Goal: Task Accomplishment & Management: Manage account settings

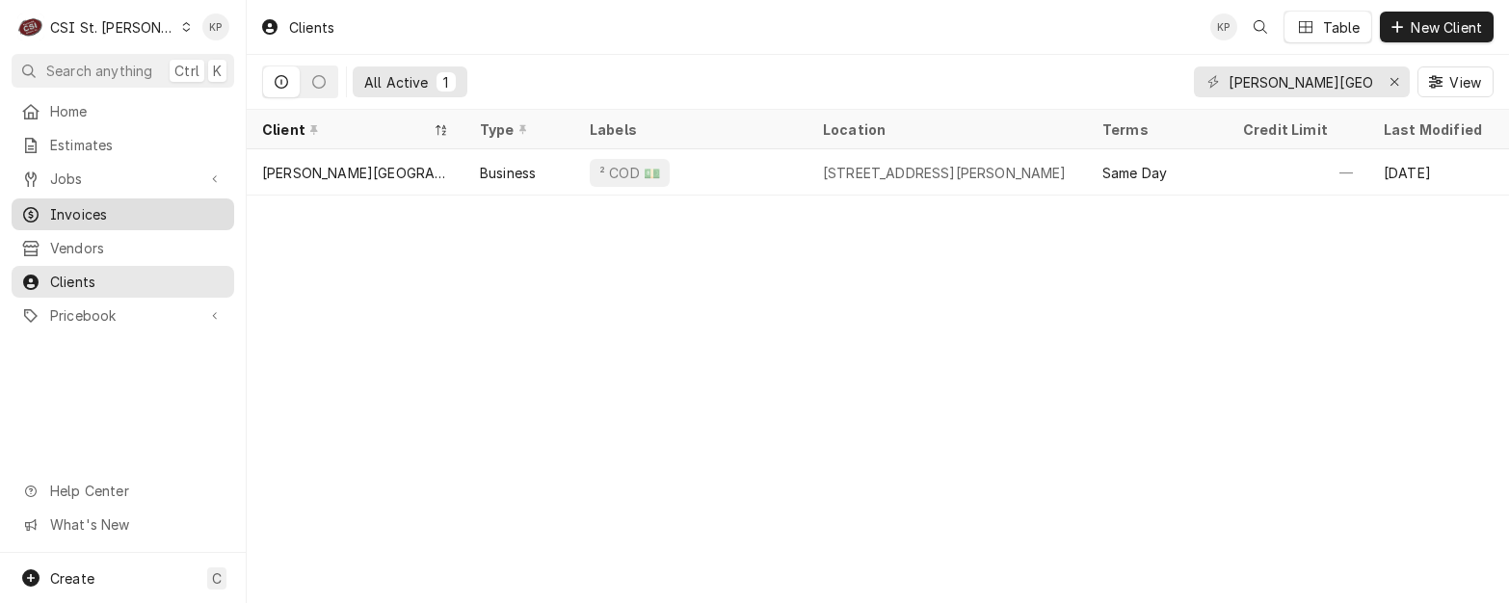
click at [99, 208] on span "Invoices" at bounding box center [137, 214] width 174 height 20
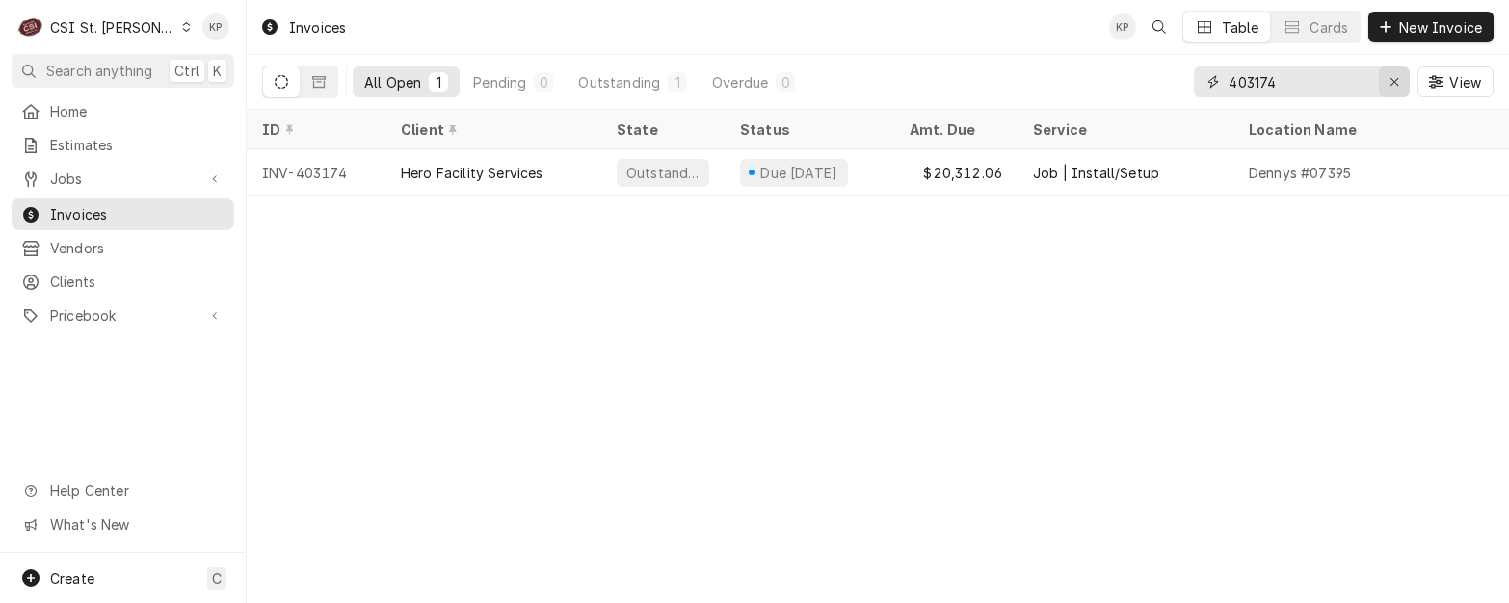
click at [1392, 79] on icon "Erase input" at bounding box center [1395, 81] width 11 height 13
type input "403070"
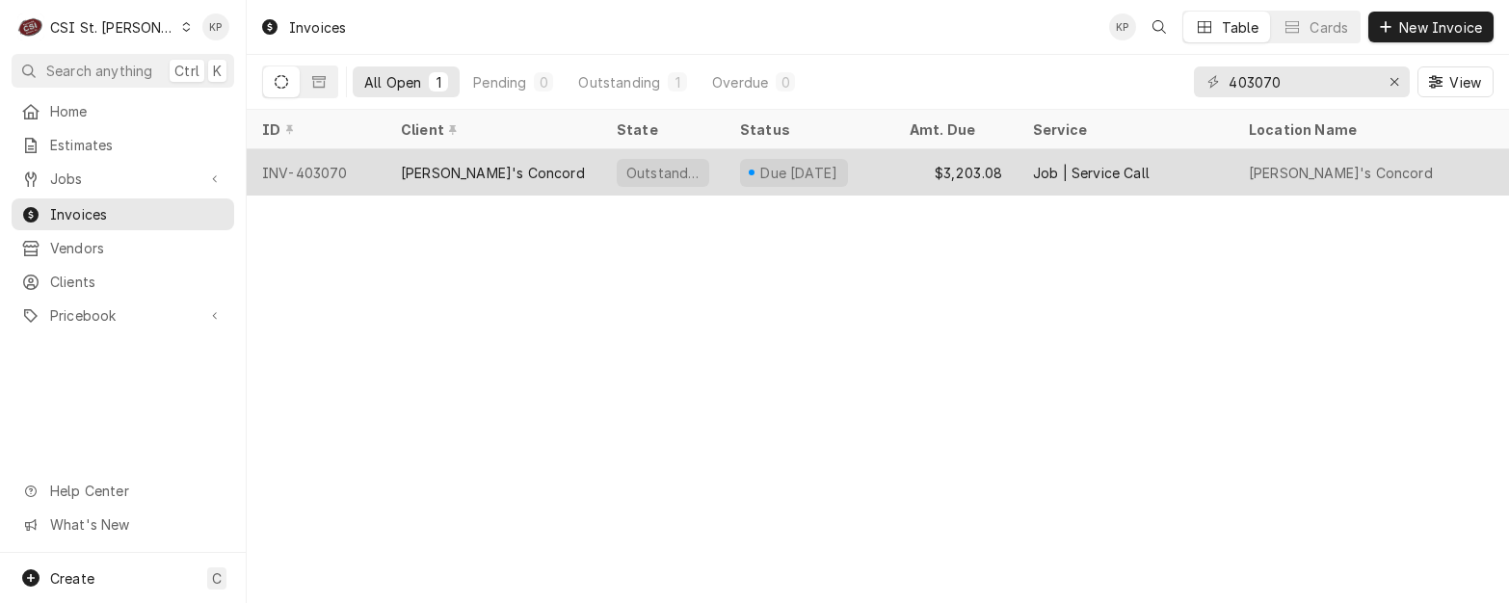
click at [296, 171] on div "INV-403070" at bounding box center [316, 172] width 139 height 46
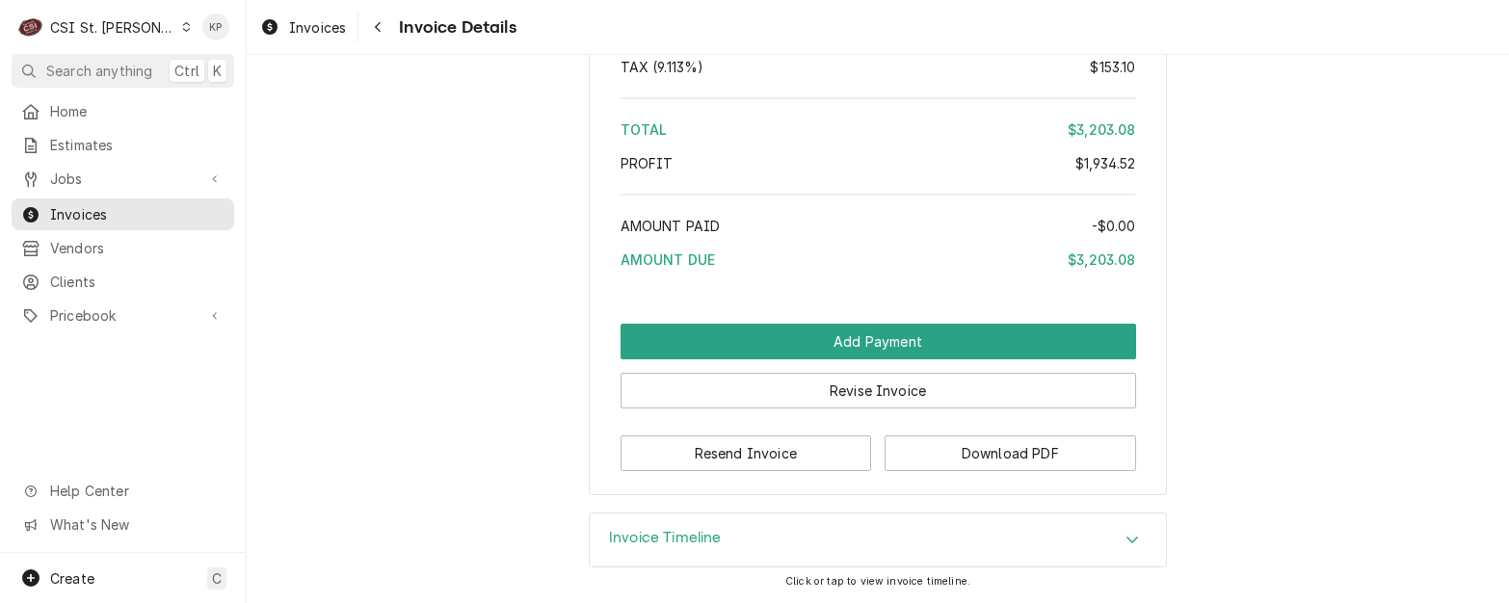
scroll to position [4580, 0]
click at [903, 446] on button "Download PDF" at bounding box center [1011, 454] width 252 height 36
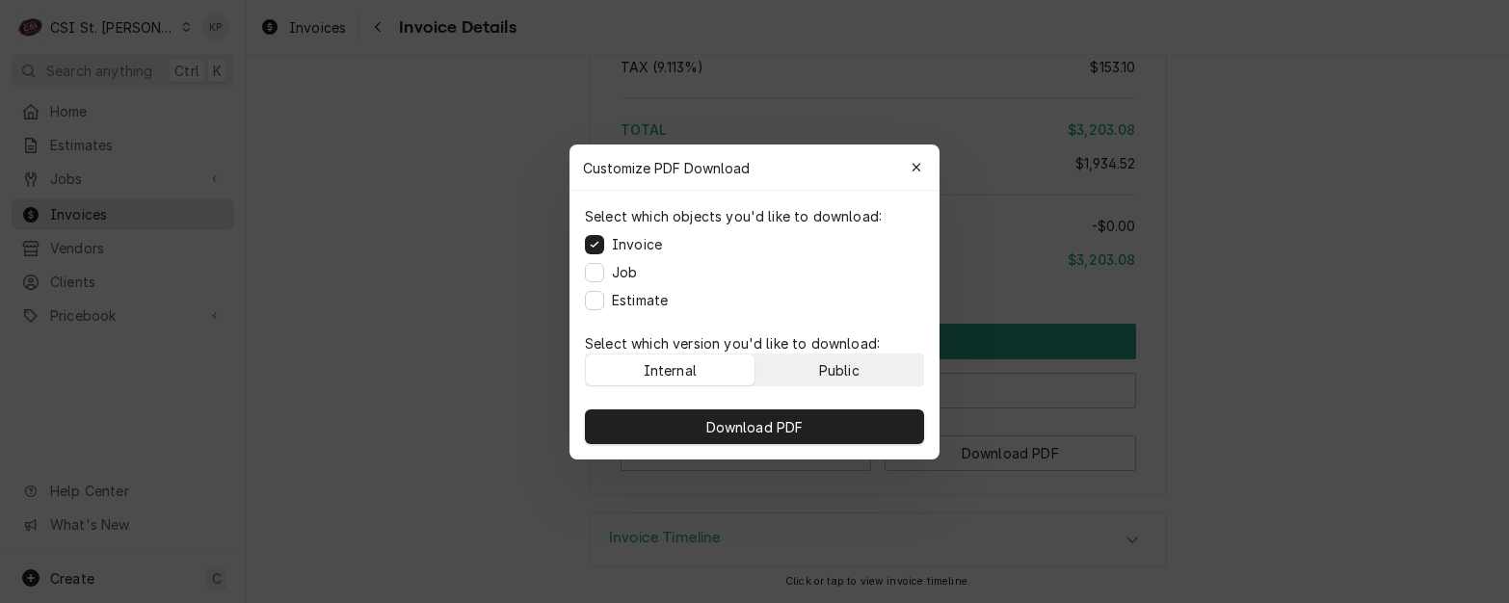
click at [880, 366] on button "Public" at bounding box center [839, 370] width 169 height 31
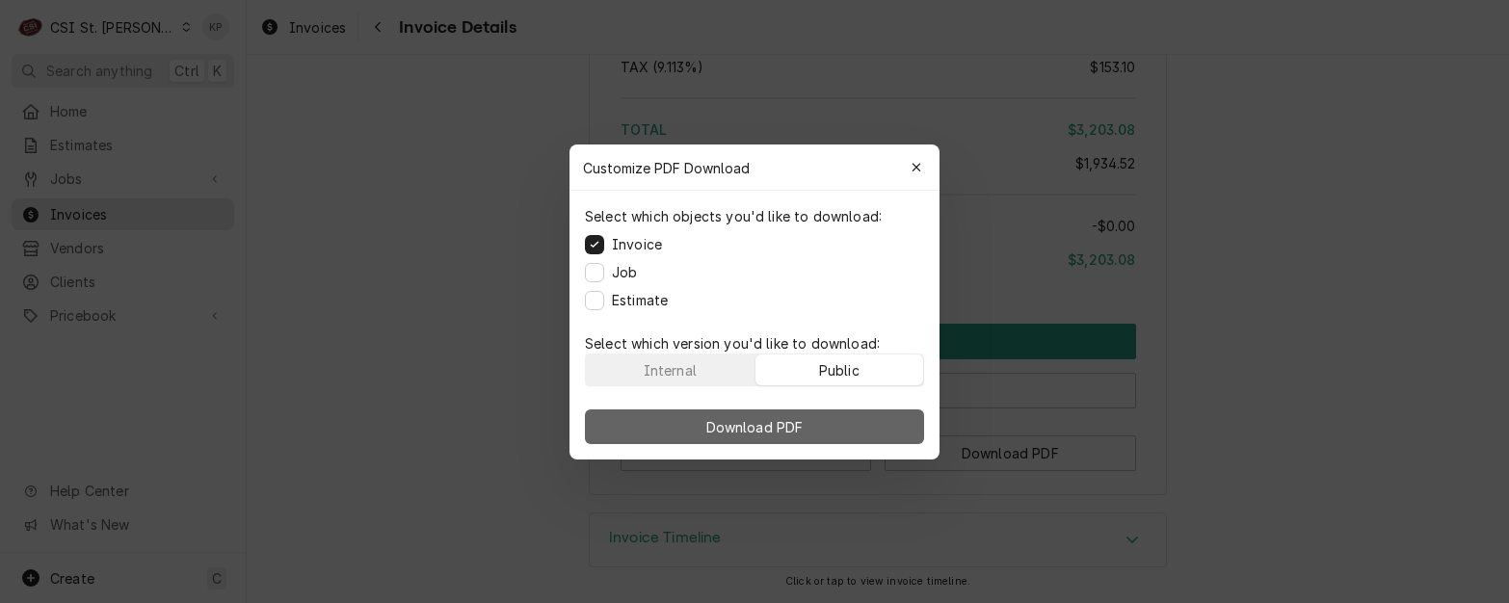
click at [878, 433] on button "Download PDF" at bounding box center [754, 427] width 339 height 35
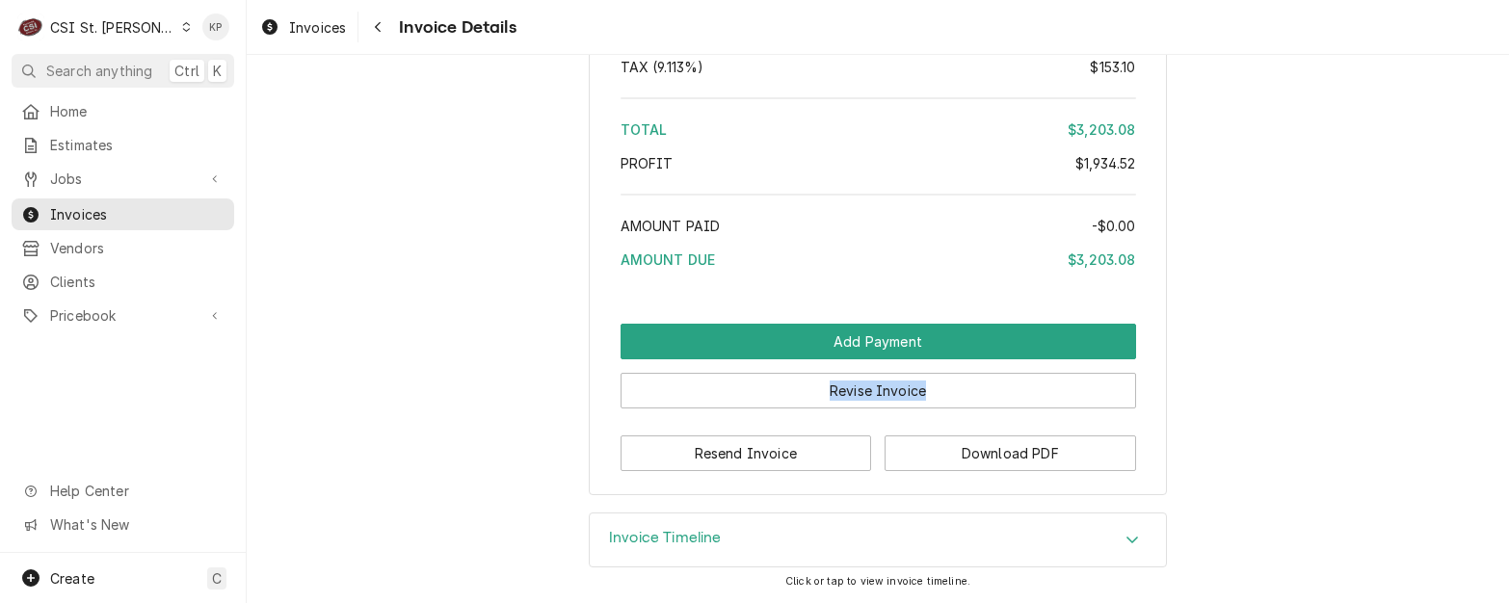
click at [125, 204] on span "Invoices" at bounding box center [137, 214] width 174 height 20
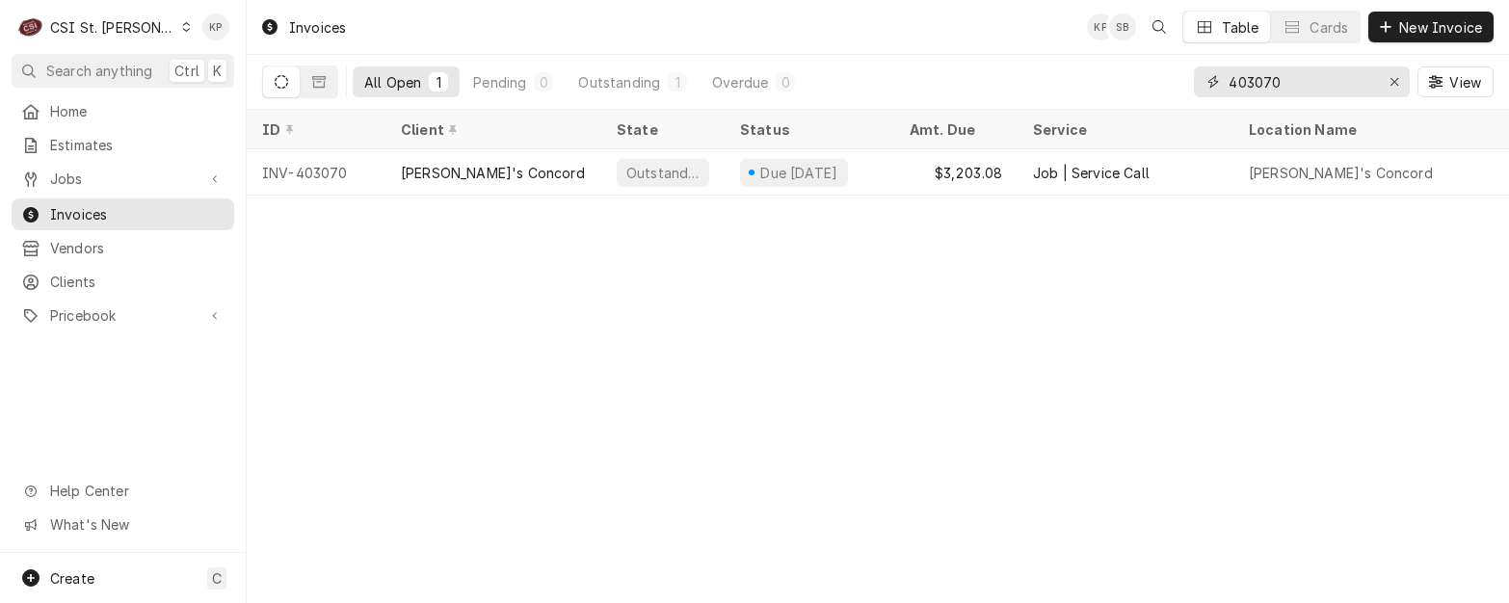
click at [1399, 80] on div "Erase input" at bounding box center [1394, 81] width 19 height 19
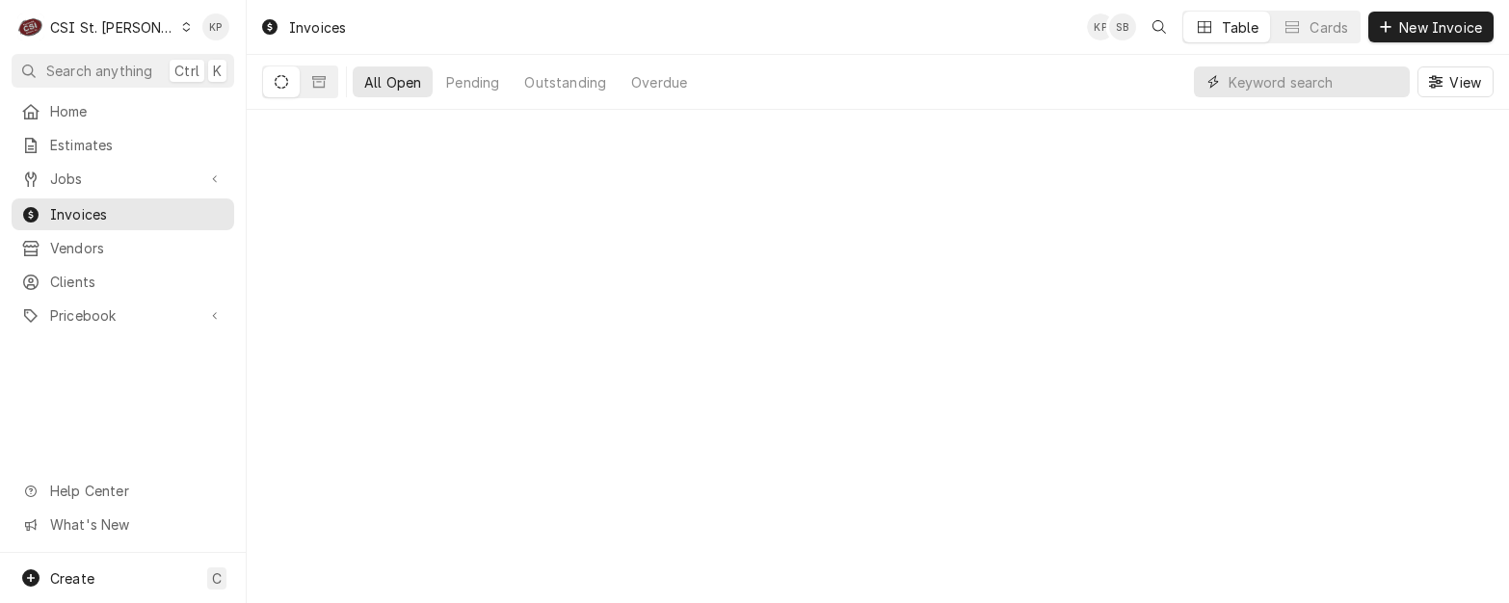
click at [1299, 77] on input "Dynamic Content Wrapper" at bounding box center [1315, 81] width 172 height 31
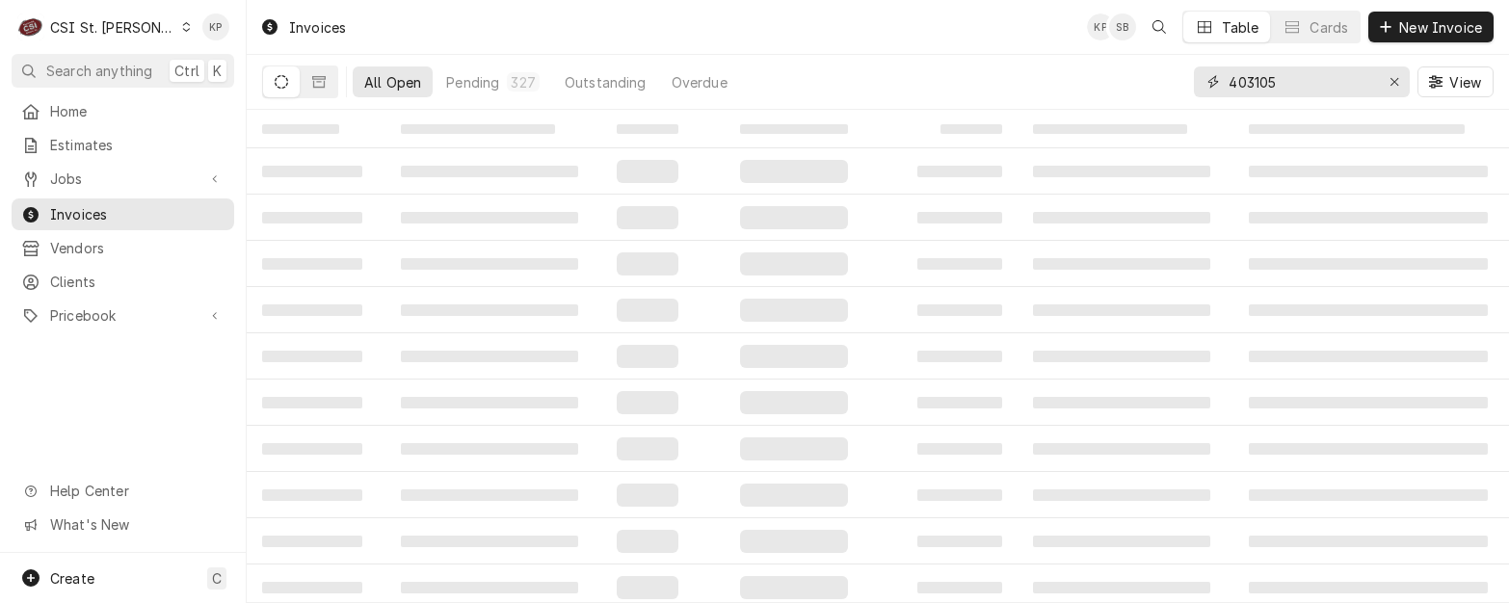
type input "403105"
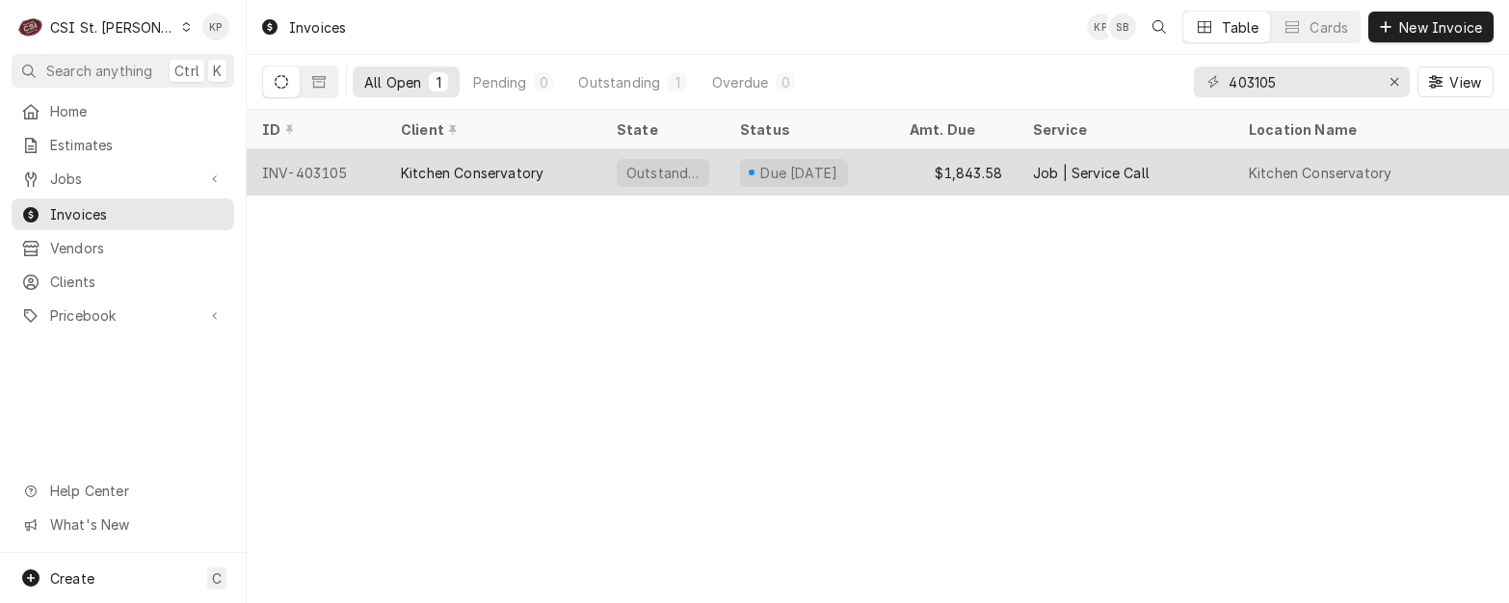
click at [332, 166] on div "INV-403105" at bounding box center [316, 172] width 139 height 46
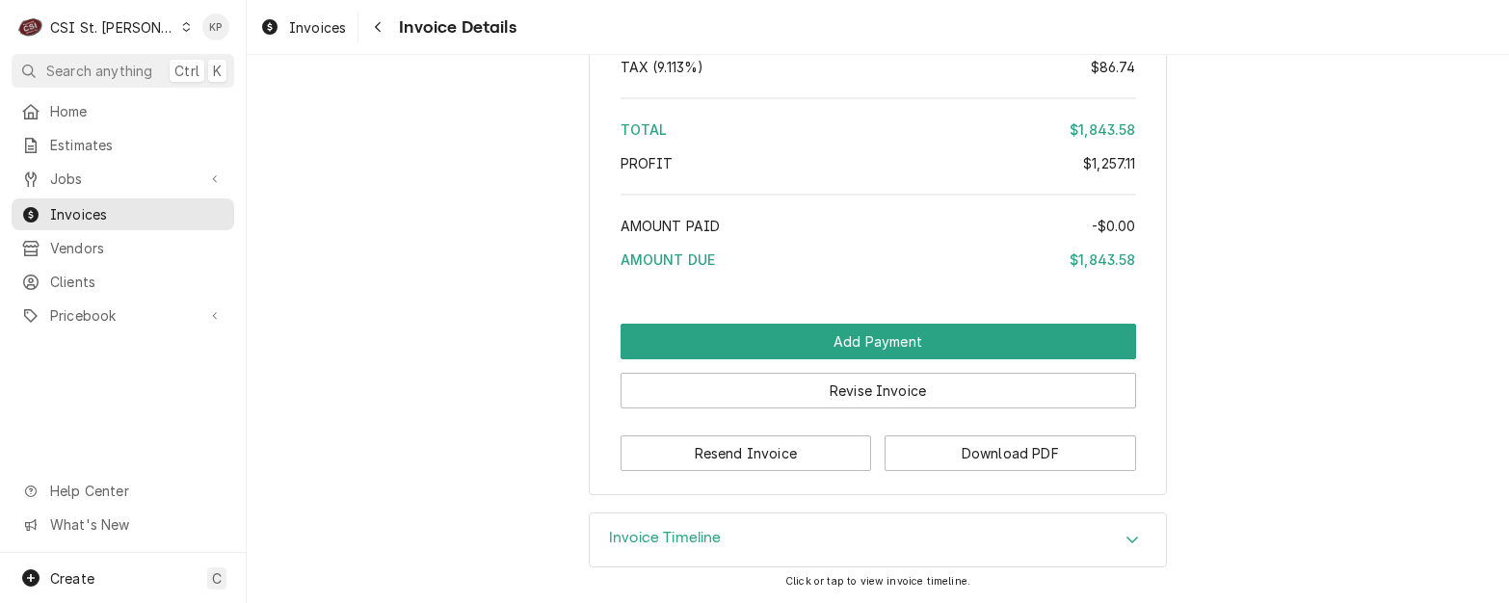
scroll to position [4290, 0]
click at [885, 458] on button "Download PDF" at bounding box center [1011, 454] width 252 height 36
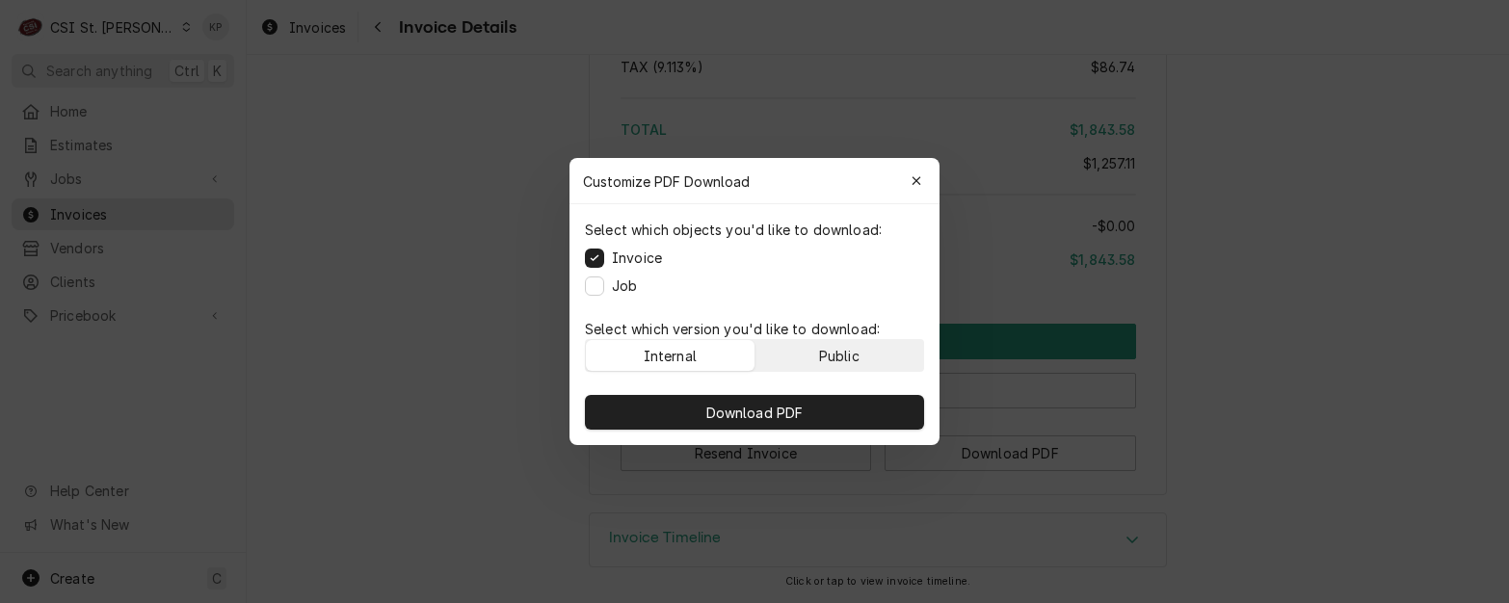
click at [824, 357] on div "Public" at bounding box center [839, 356] width 40 height 20
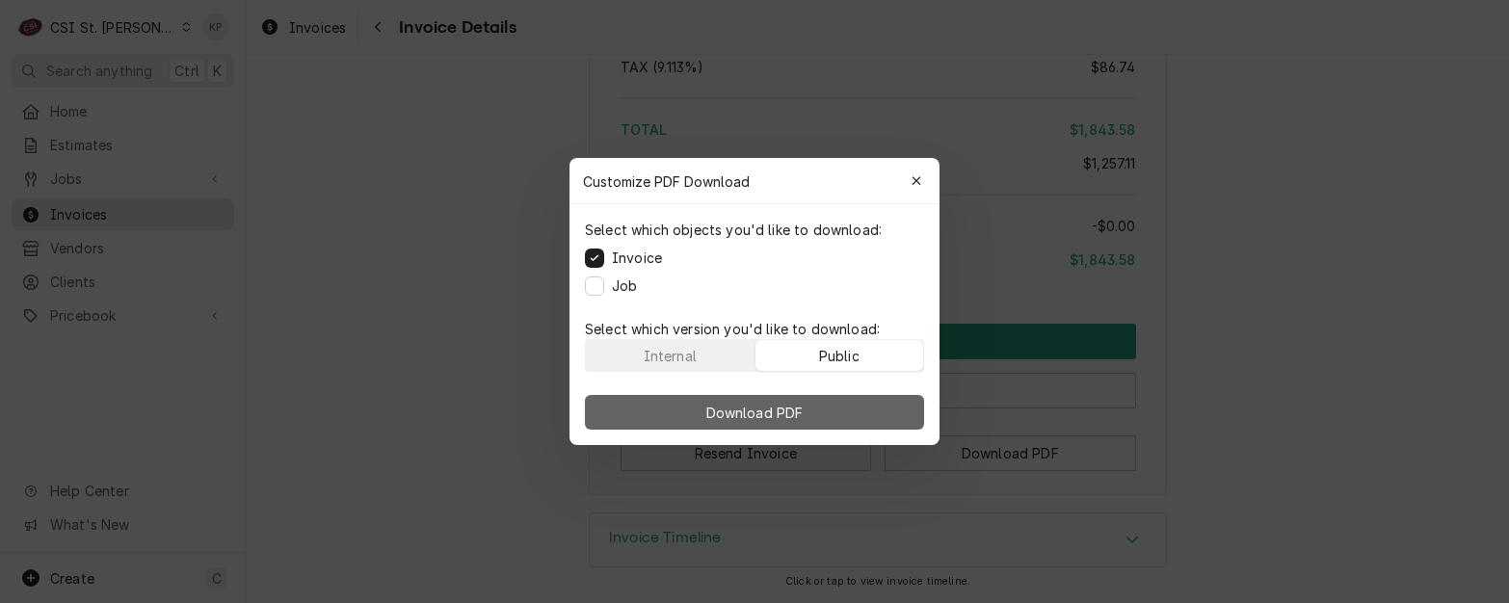
click at [809, 414] on button "Download PDF" at bounding box center [754, 412] width 339 height 35
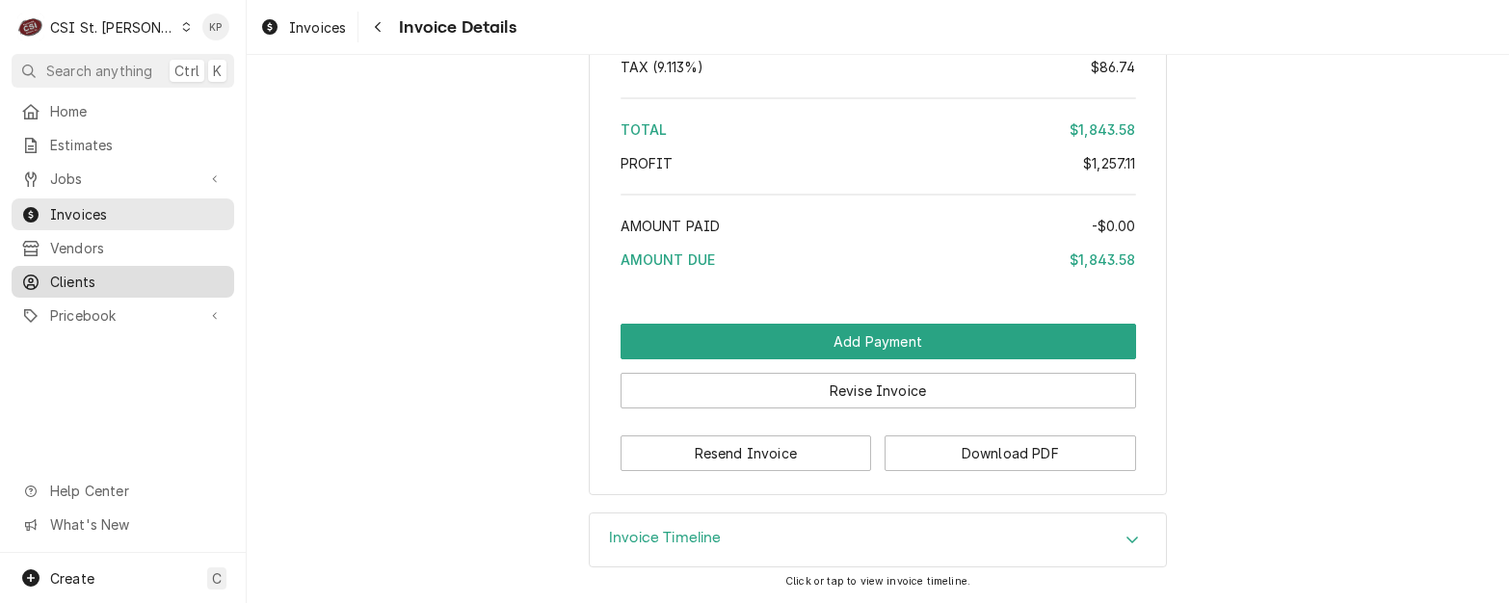
click at [67, 272] on span "Clients" at bounding box center [137, 282] width 174 height 20
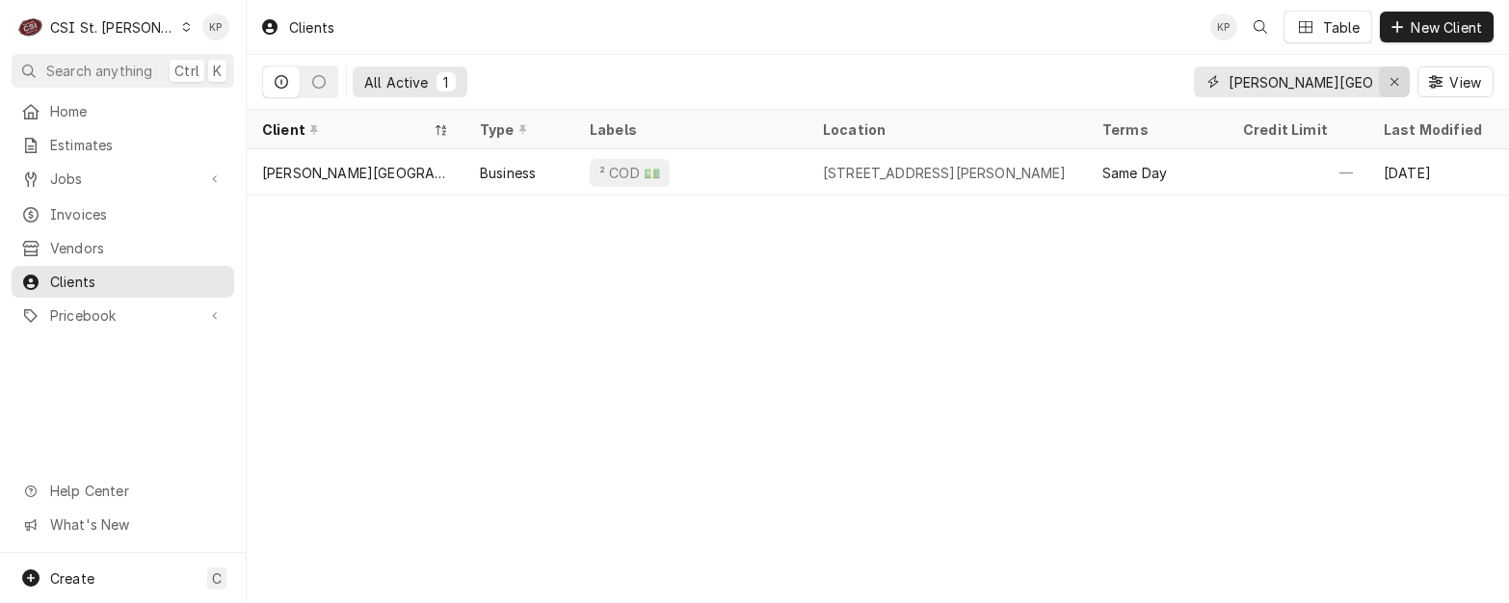
click at [1391, 79] on icon "Erase input" at bounding box center [1395, 81] width 11 height 13
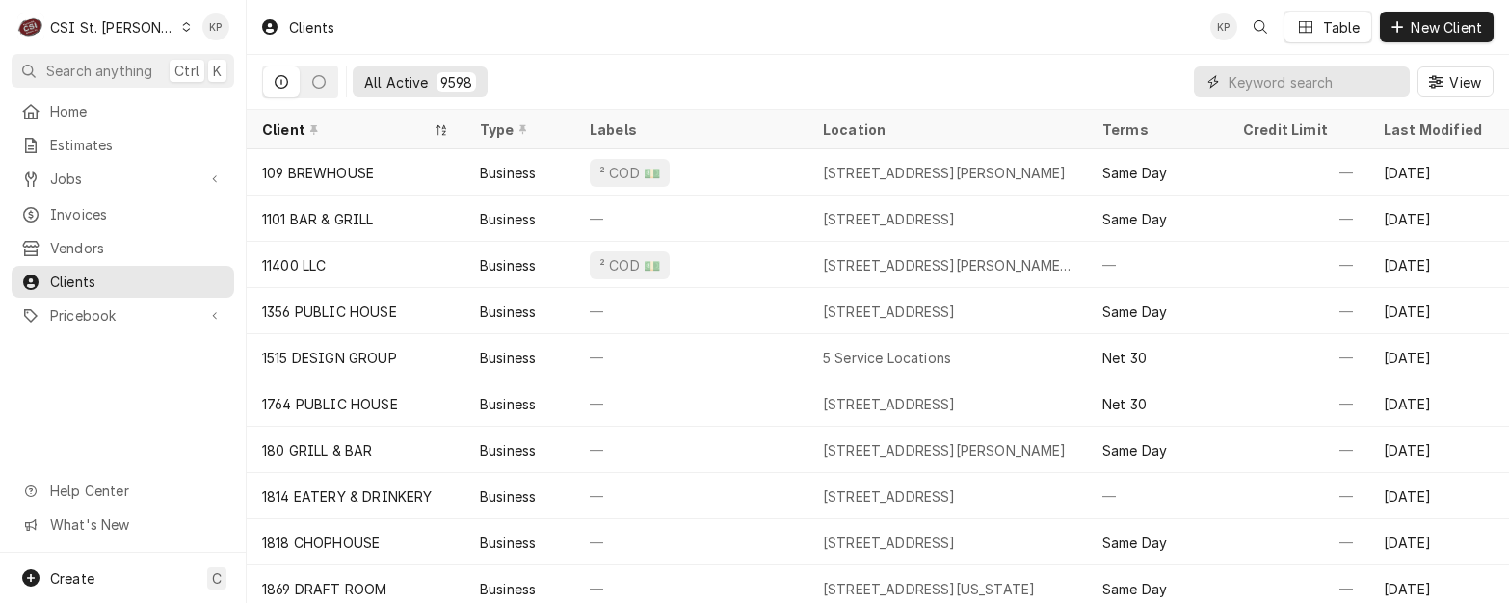
paste input "Kitchen Conservatory"
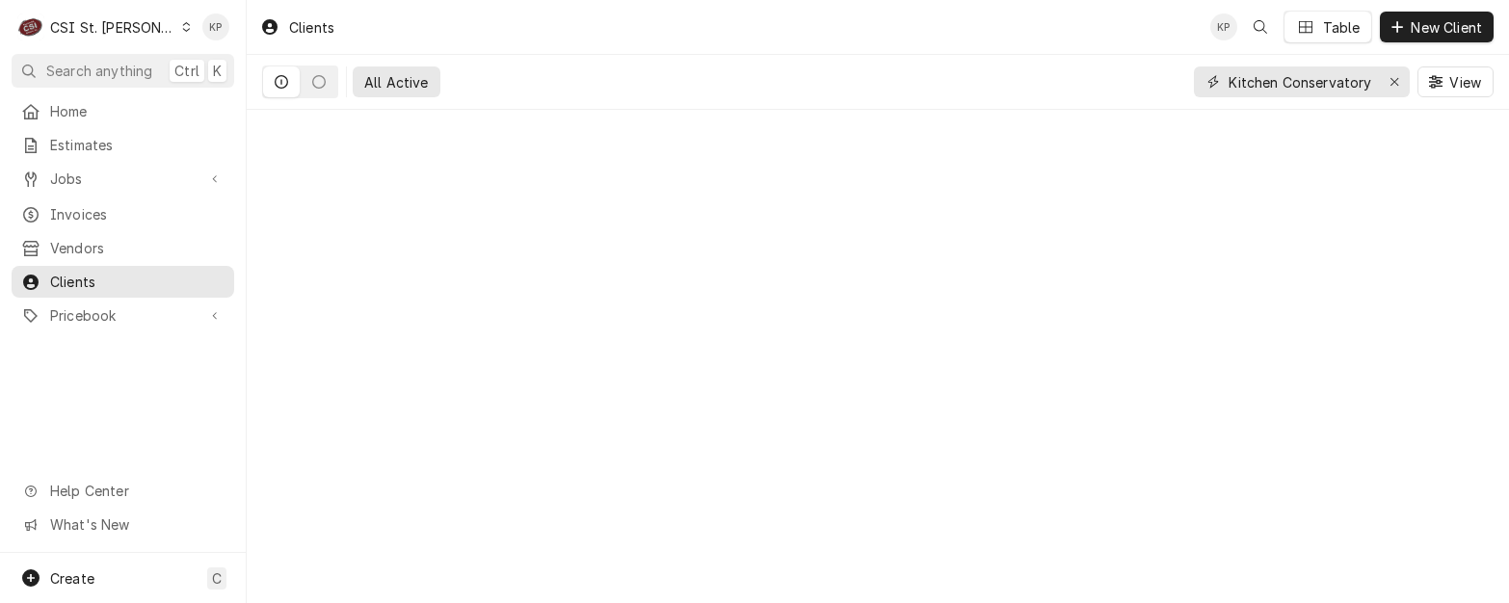
type input "Kitchen Conservatory"
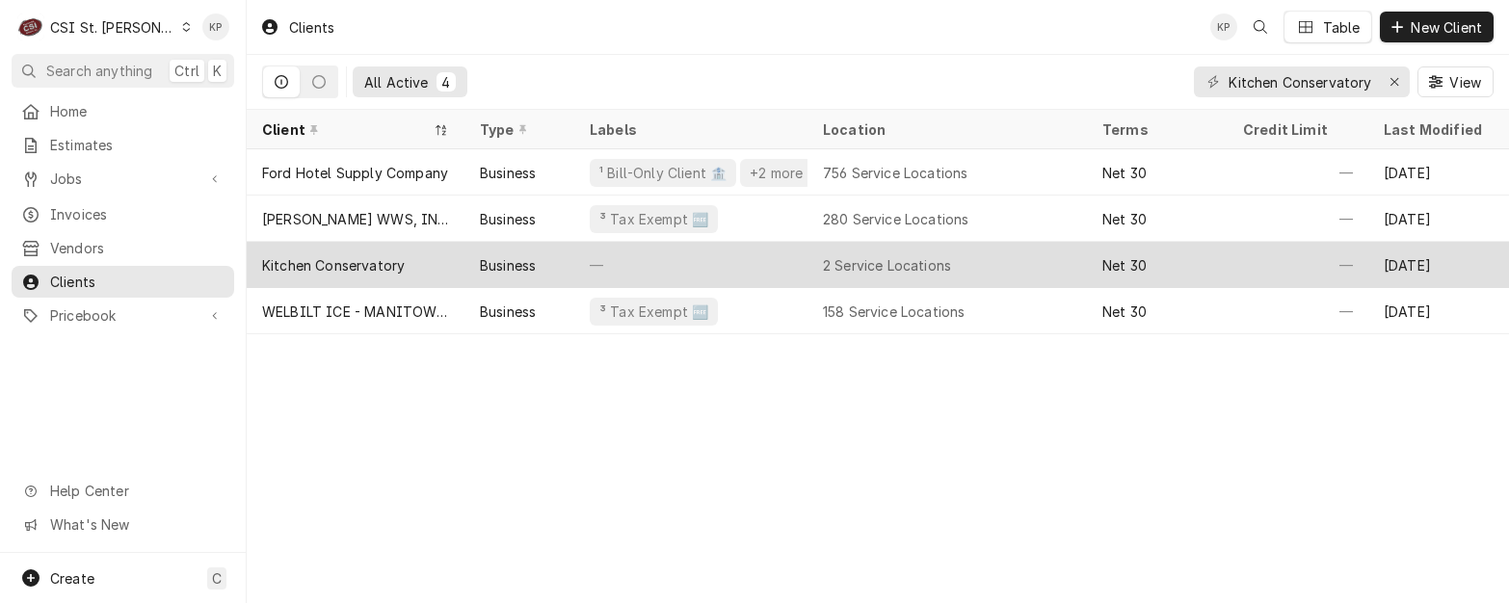
click at [277, 264] on div "Kitchen Conservatory" at bounding box center [333, 265] width 143 height 20
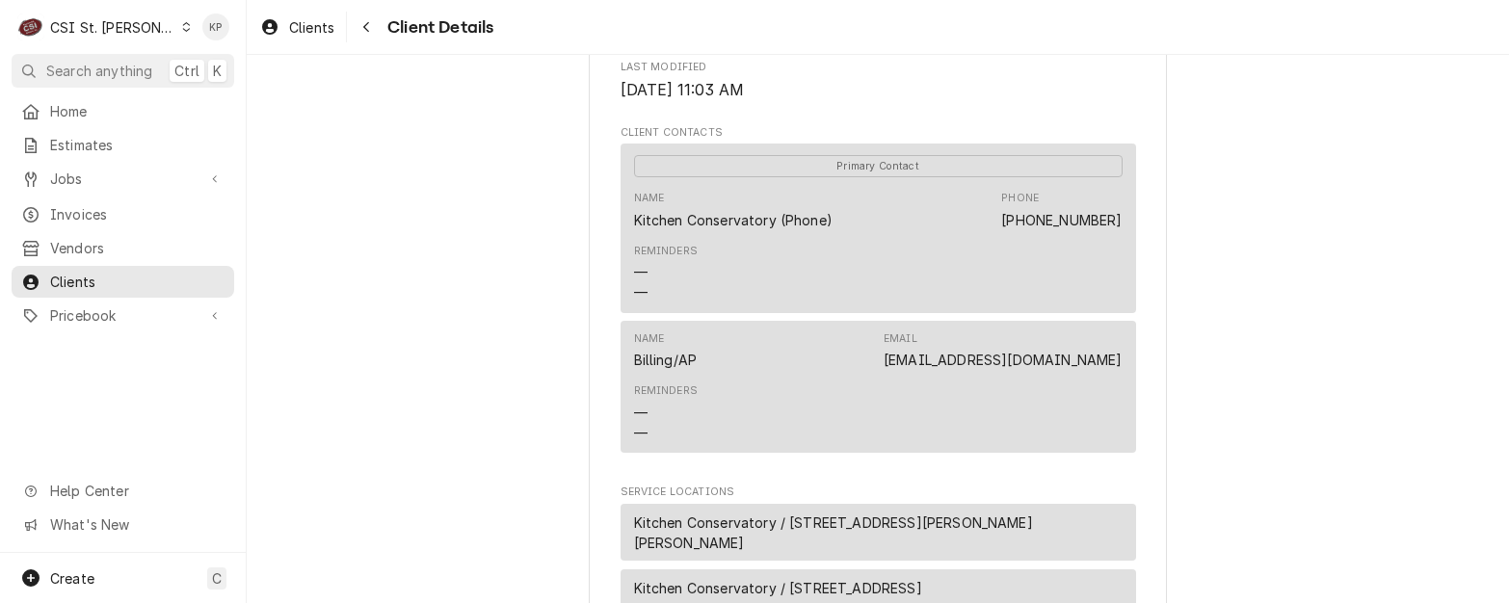
scroll to position [578, 0]
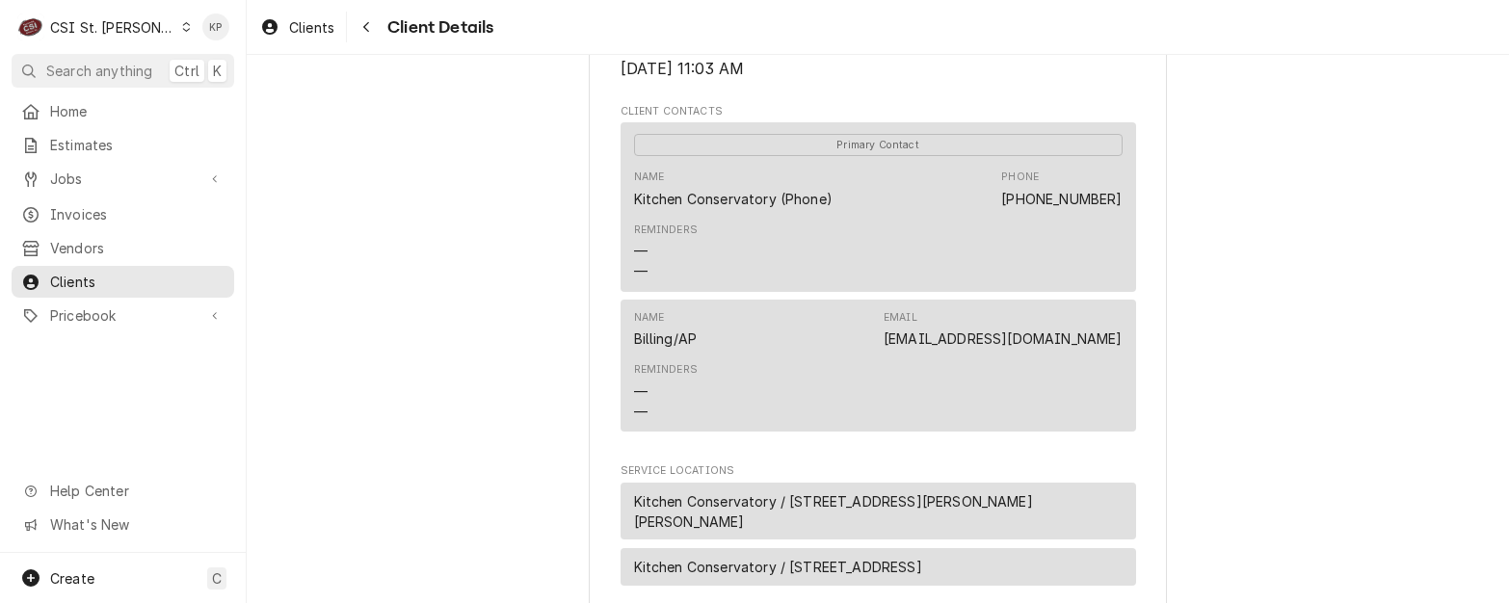
click at [1232, 349] on div "Kitchen Conservatory Client Type Business Industry Type Commercial Billing Addr…" at bounding box center [878, 176] width 1262 height 1398
drag, startPoint x: 1117, startPoint y: 361, endPoint x: 888, endPoint y: 372, distance: 229.6
click at [888, 372] on div "Name Billing/AP Email chef@kitchenconservatory.com Reminders — —" at bounding box center [879, 366] width 516 height 132
drag, startPoint x: 888, startPoint y: 372, endPoint x: 933, endPoint y: 367, distance: 45.5
copy link "chef@kitchenconservatory.com"
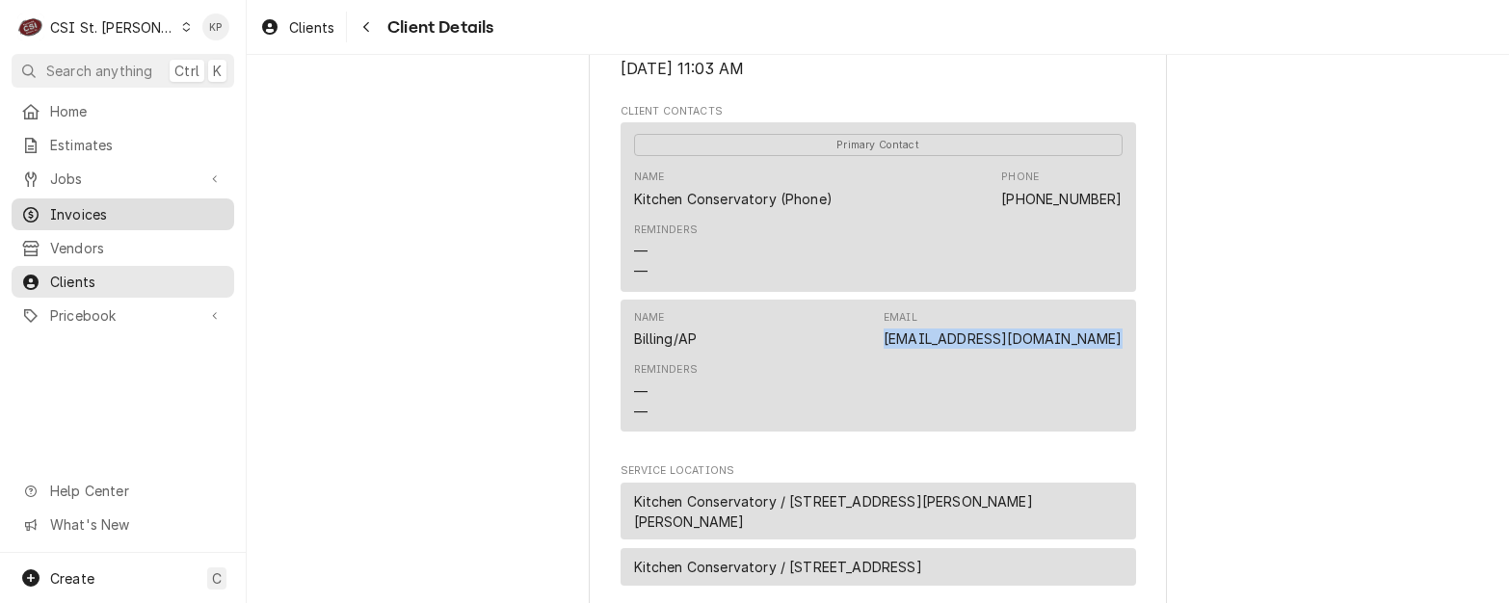
click at [68, 204] on span "Invoices" at bounding box center [137, 214] width 174 height 20
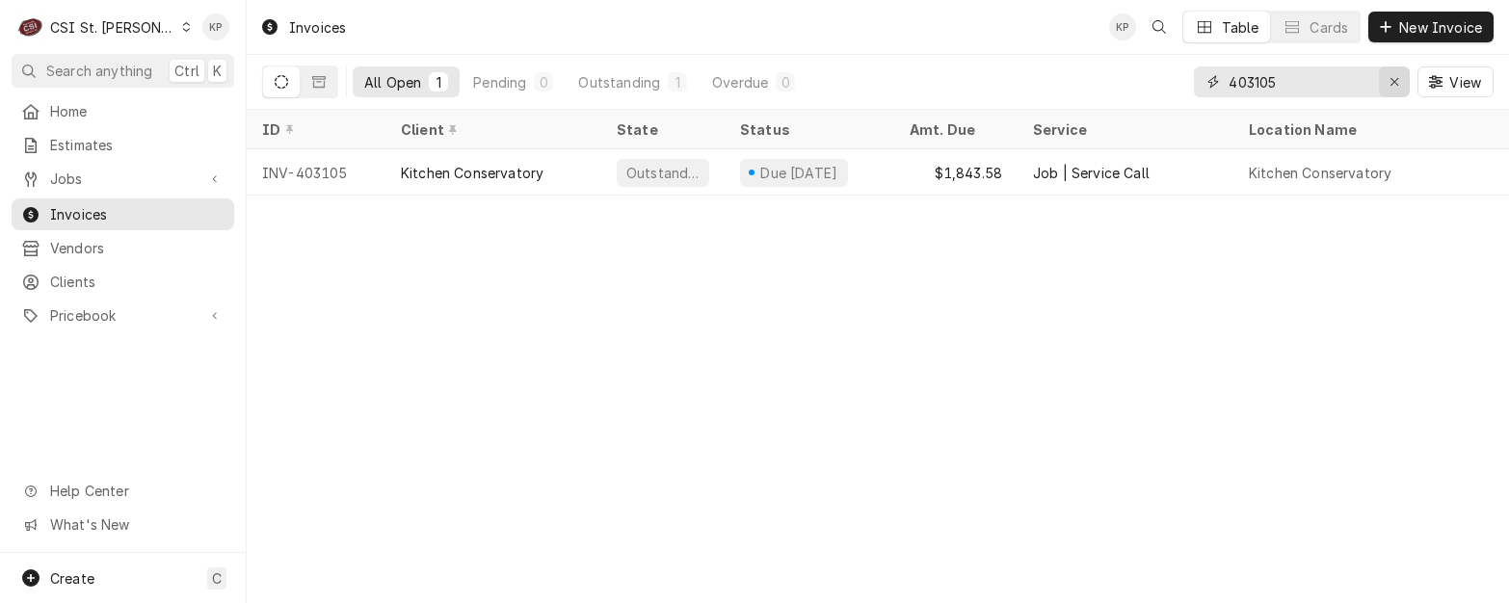
click at [1395, 82] on icon "Erase input" at bounding box center [1395, 81] width 11 height 13
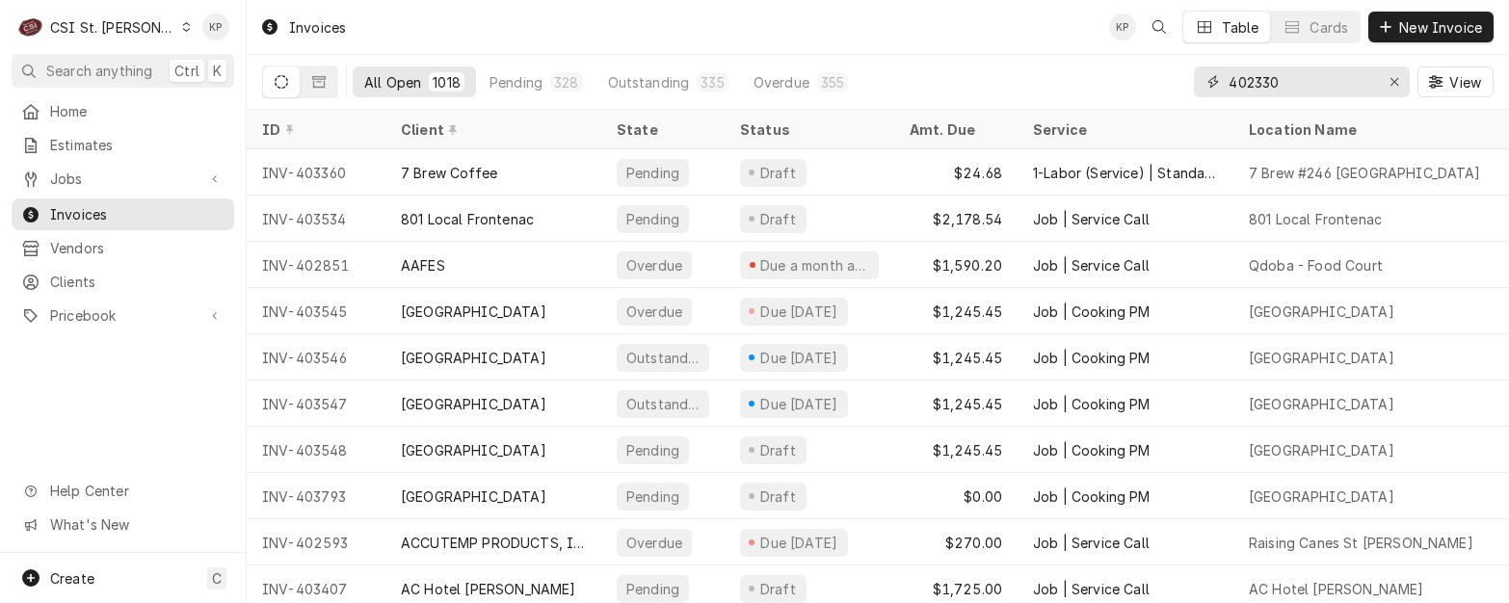
type input "402330"
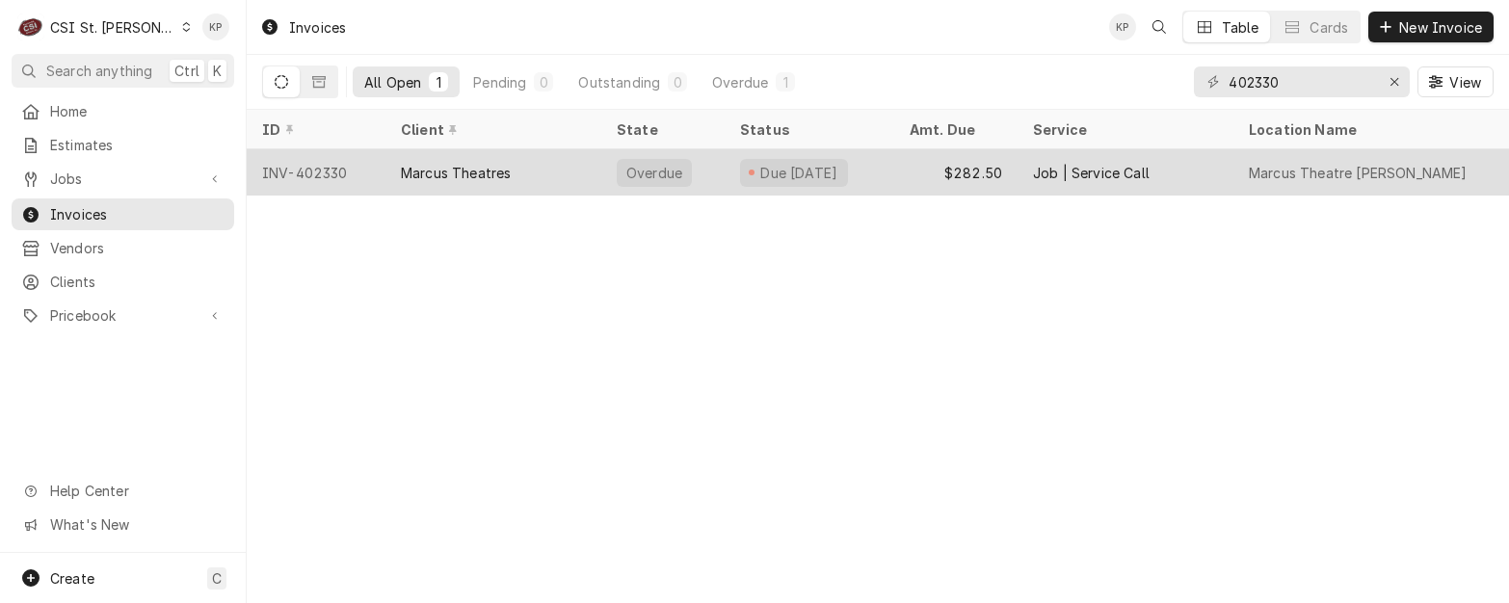
click at [323, 168] on div "INV-402330" at bounding box center [316, 172] width 139 height 46
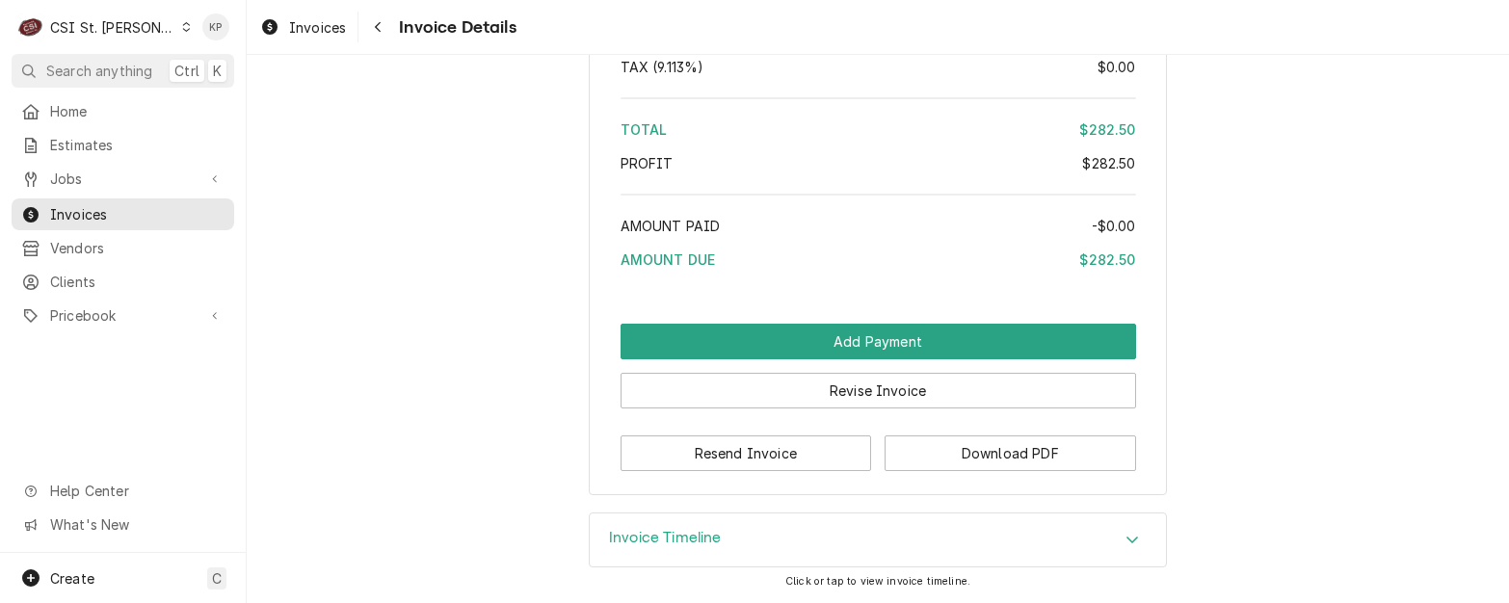
scroll to position [3341, 0]
click at [888, 440] on button "Download PDF" at bounding box center [1011, 454] width 252 height 36
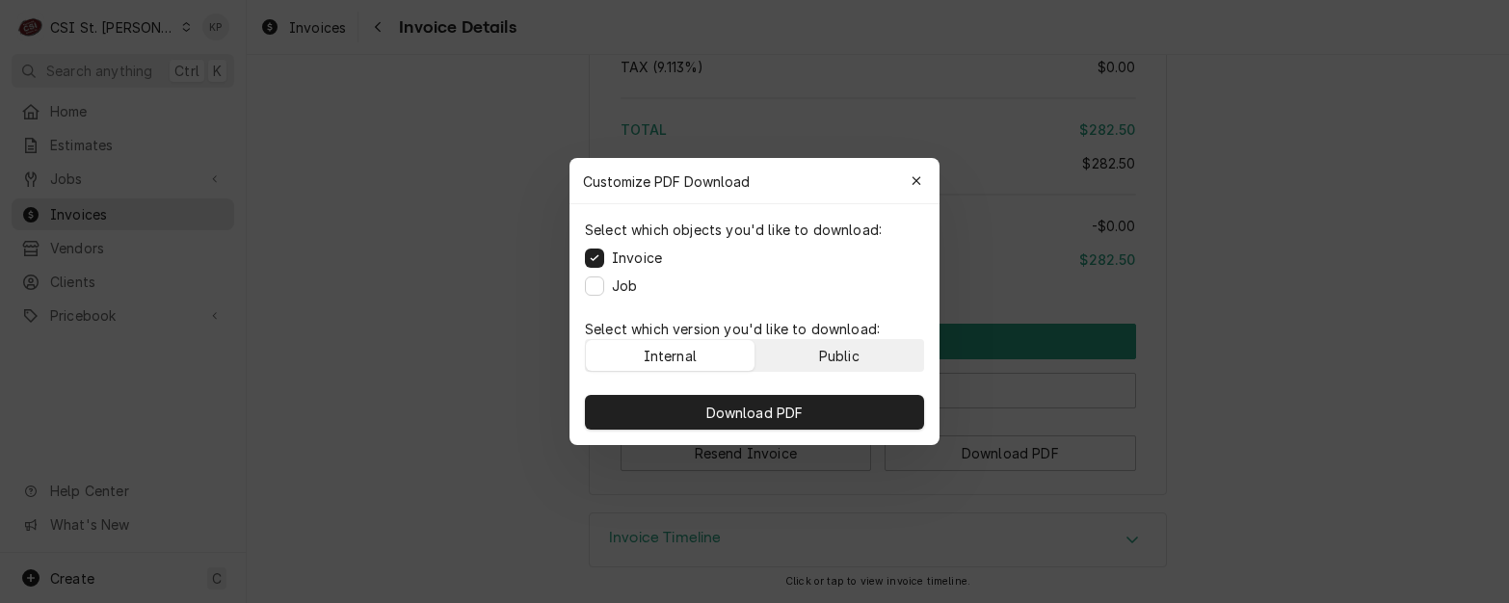
click at [861, 355] on button "Public" at bounding box center [839, 355] width 169 height 31
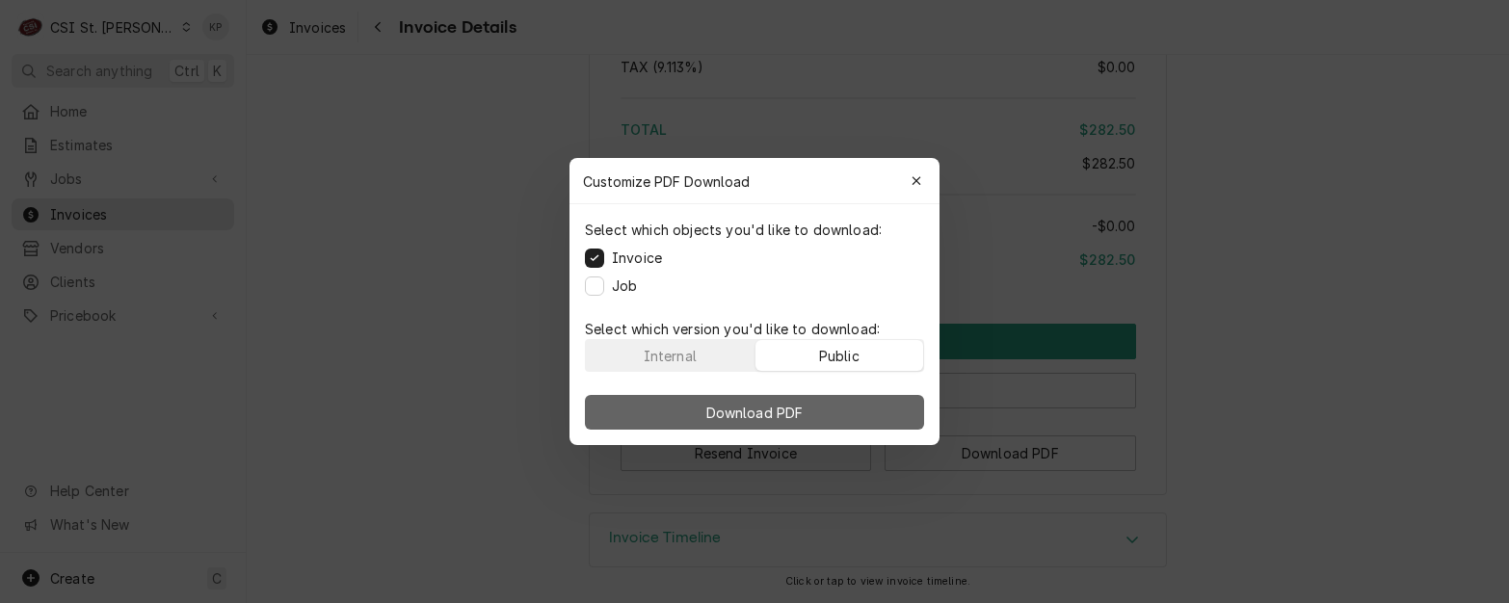
click at [861, 403] on button "Download PDF" at bounding box center [754, 412] width 339 height 35
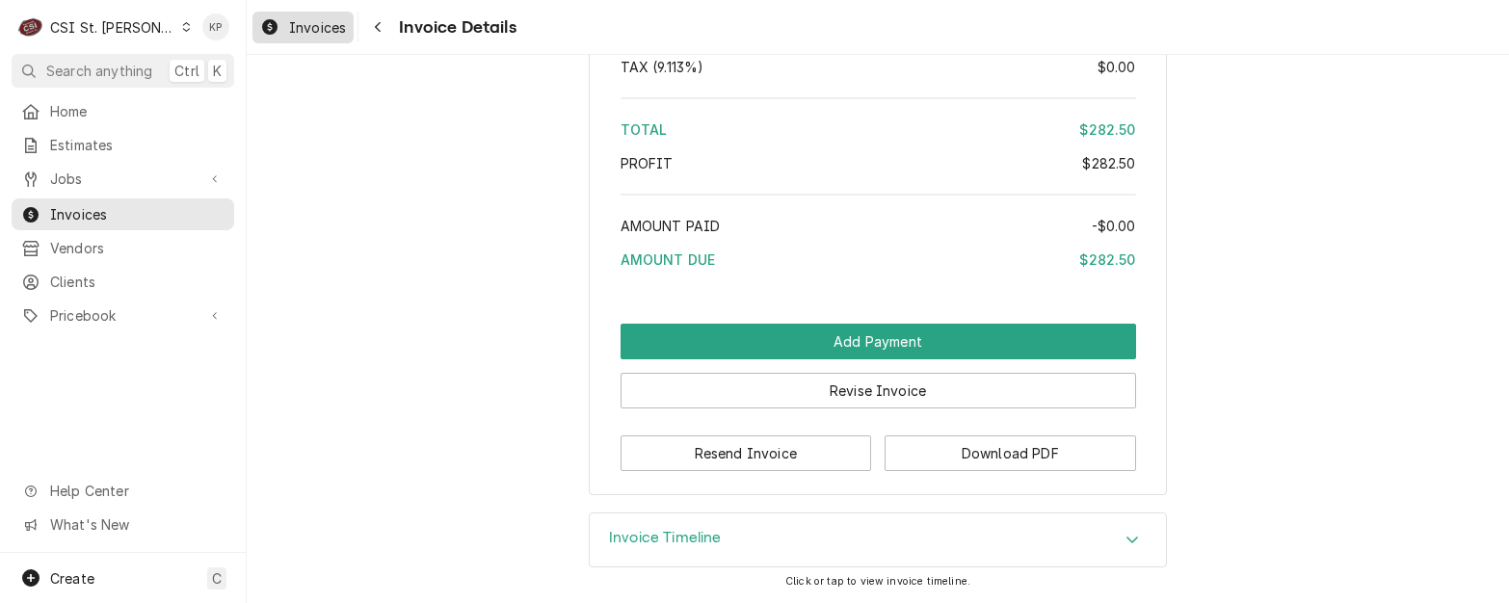
click at [276, 21] on icon "Dynamic Content Wrapper" at bounding box center [269, 26] width 15 height 15
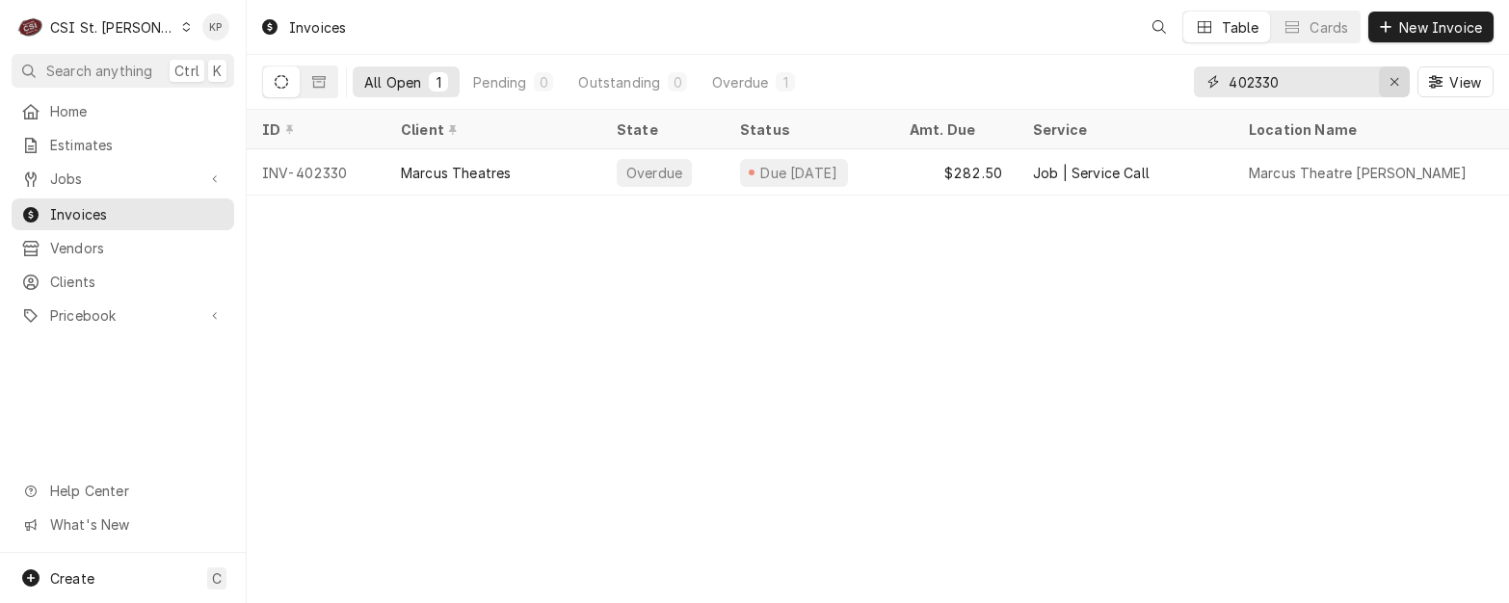
click at [1391, 77] on icon "Erase input" at bounding box center [1395, 81] width 11 height 13
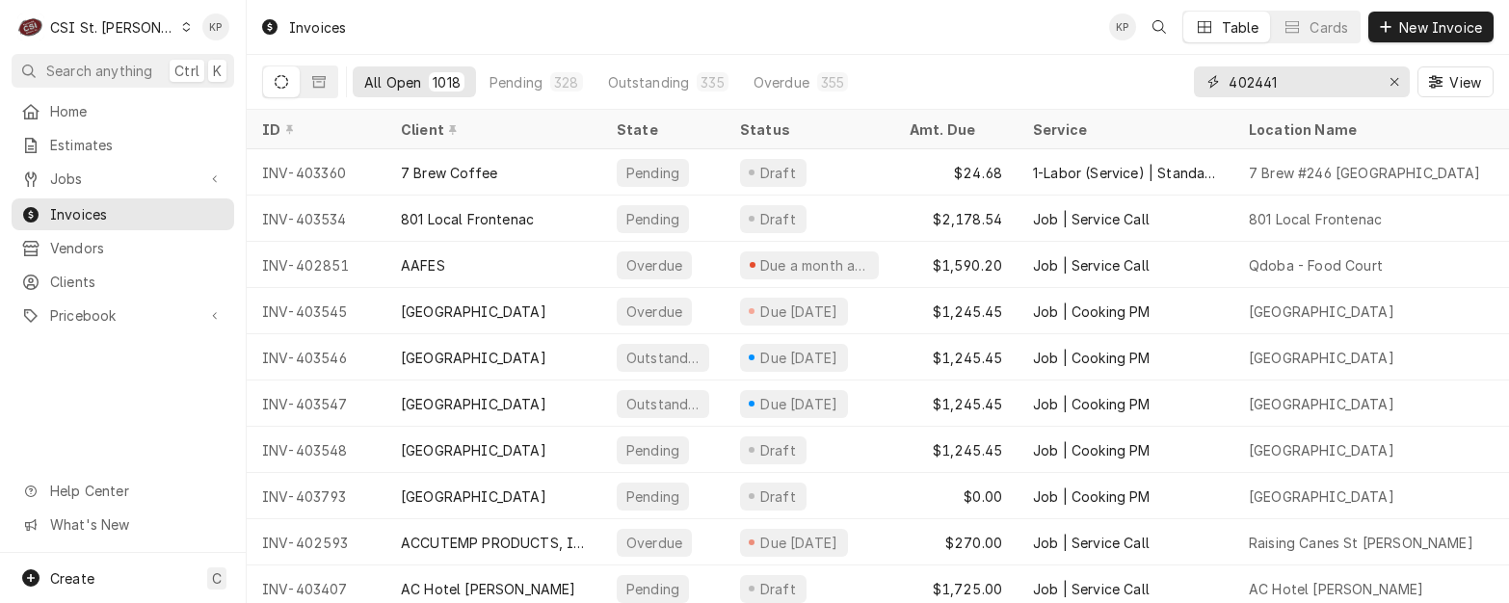
type input "402441"
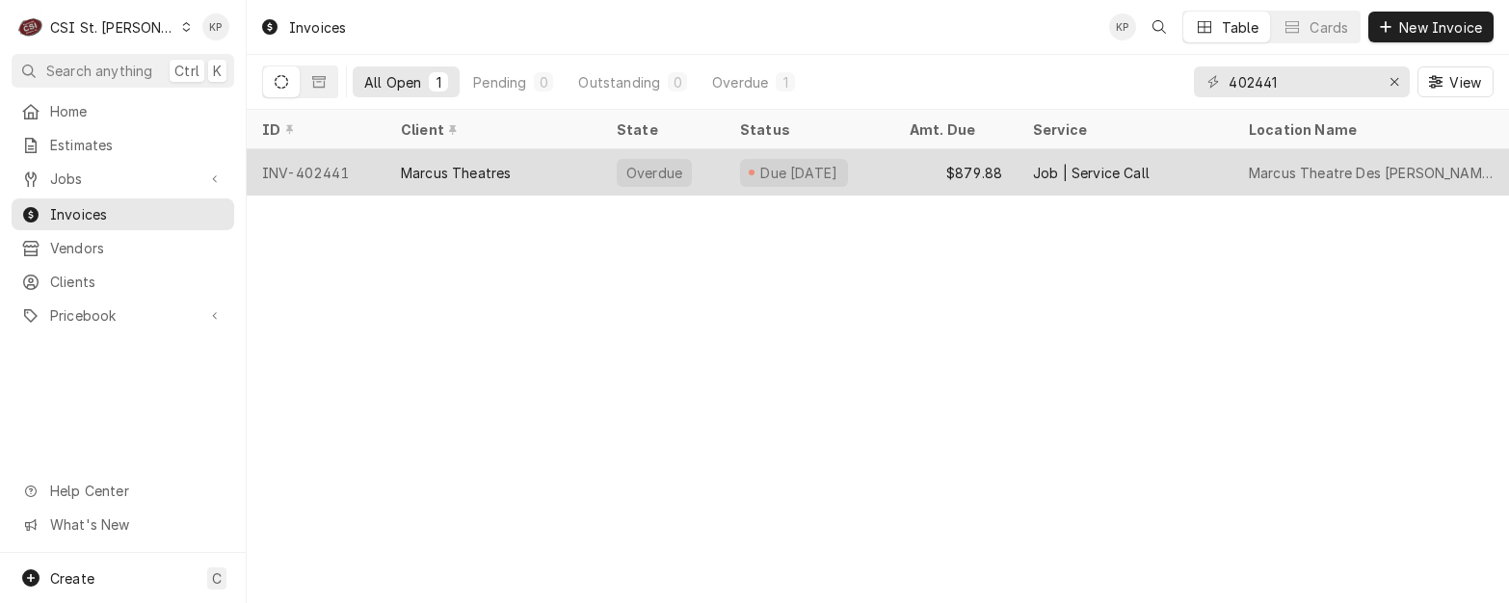
click at [316, 164] on div "INV-402441" at bounding box center [316, 172] width 139 height 46
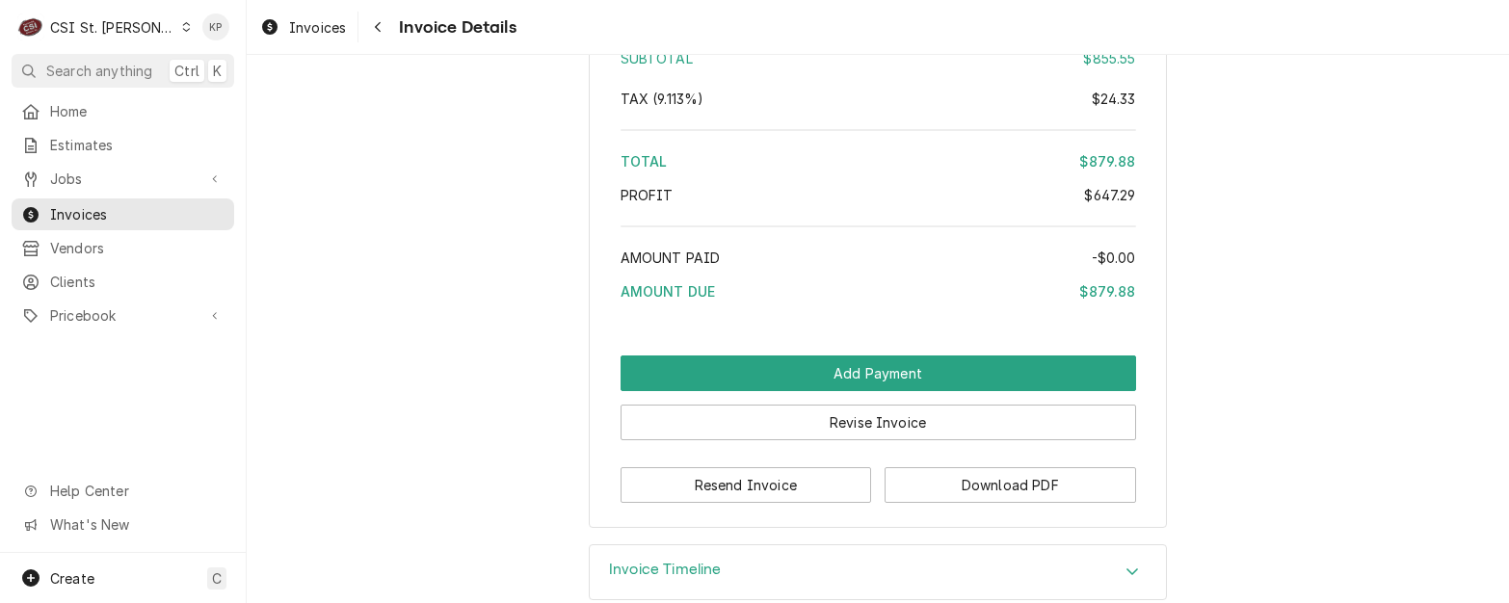
scroll to position [4306, 0]
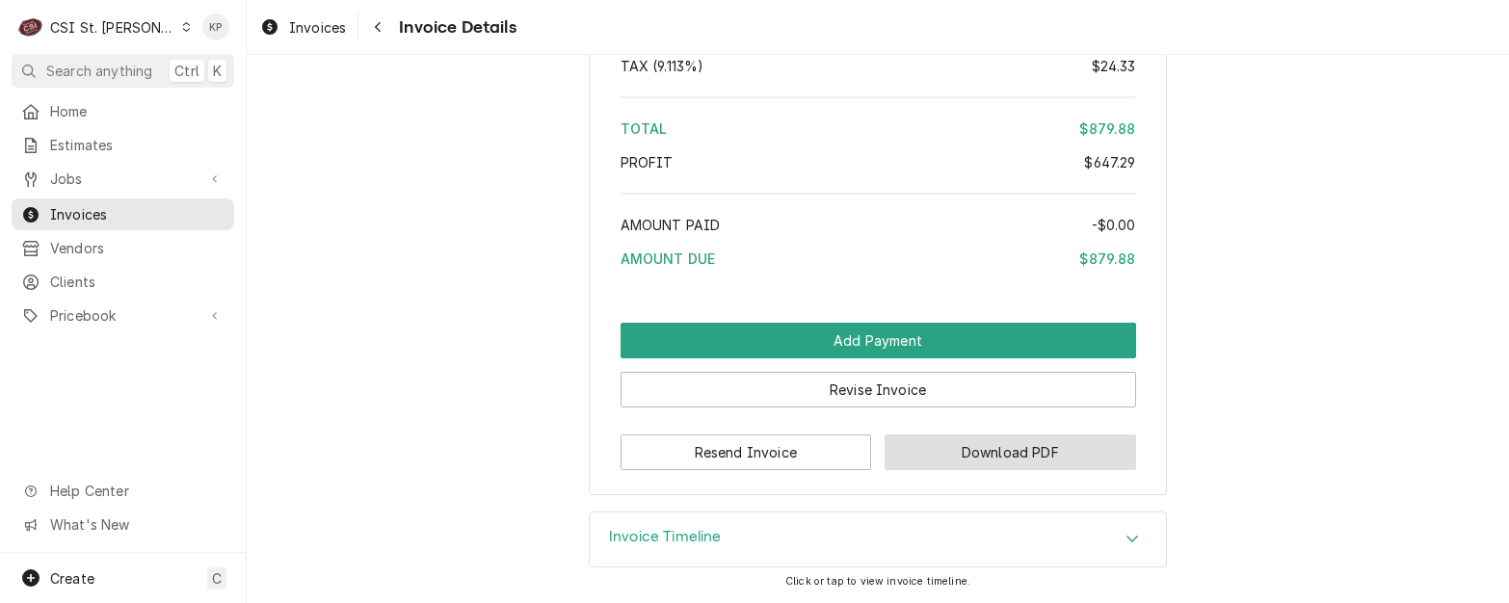
click at [959, 455] on button "Download PDF" at bounding box center [1011, 453] width 252 height 36
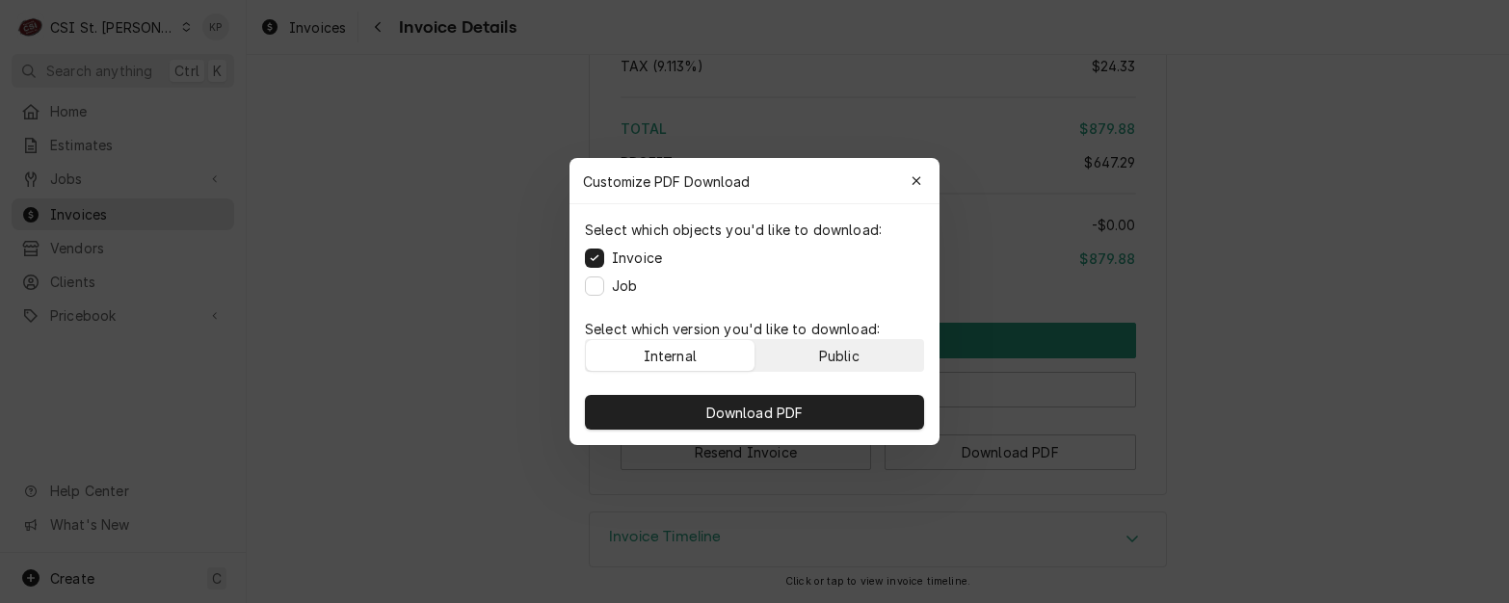
click at [850, 358] on div "Public" at bounding box center [839, 356] width 40 height 20
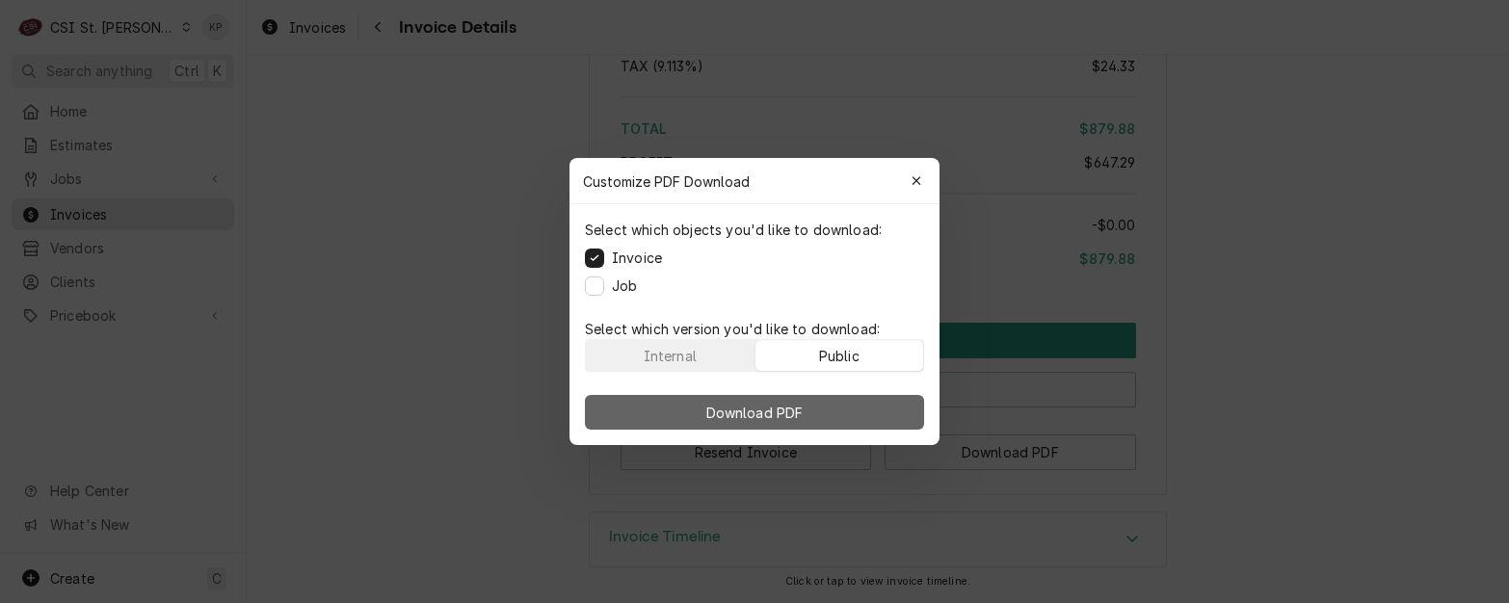
click at [850, 409] on button "Download PDF" at bounding box center [754, 412] width 339 height 35
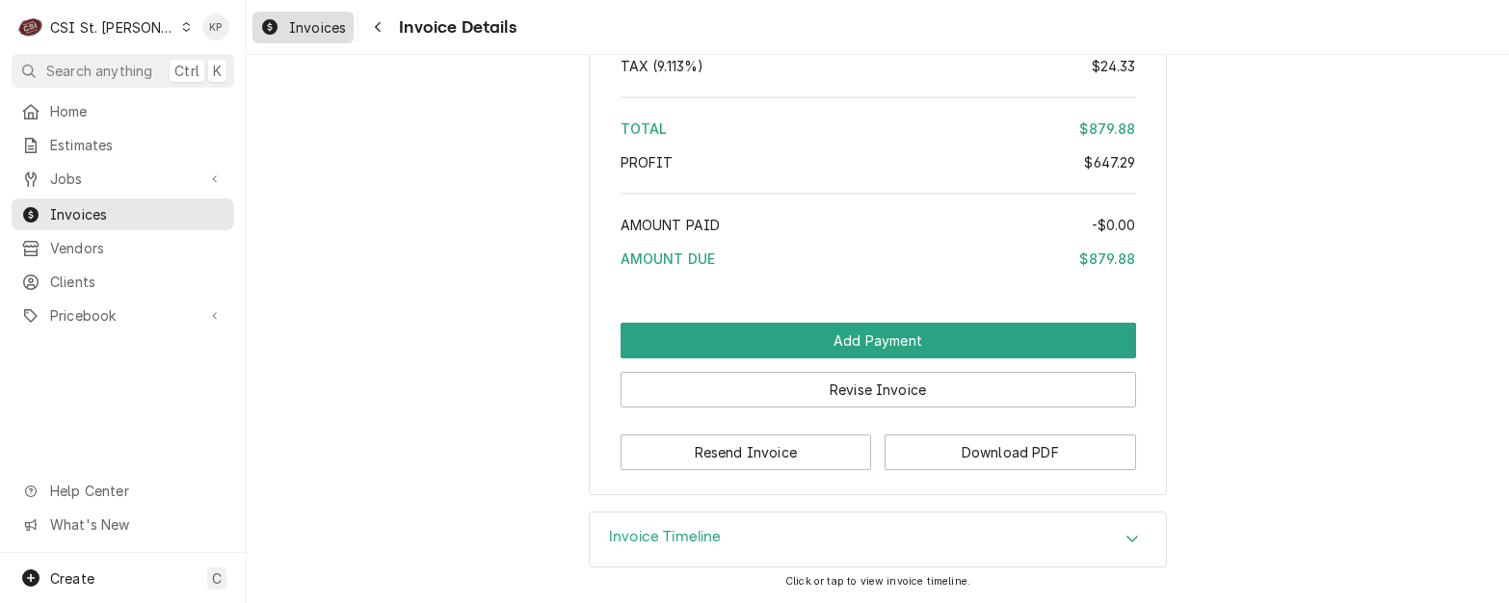
click at [298, 33] on span "Invoices" at bounding box center [317, 27] width 57 height 20
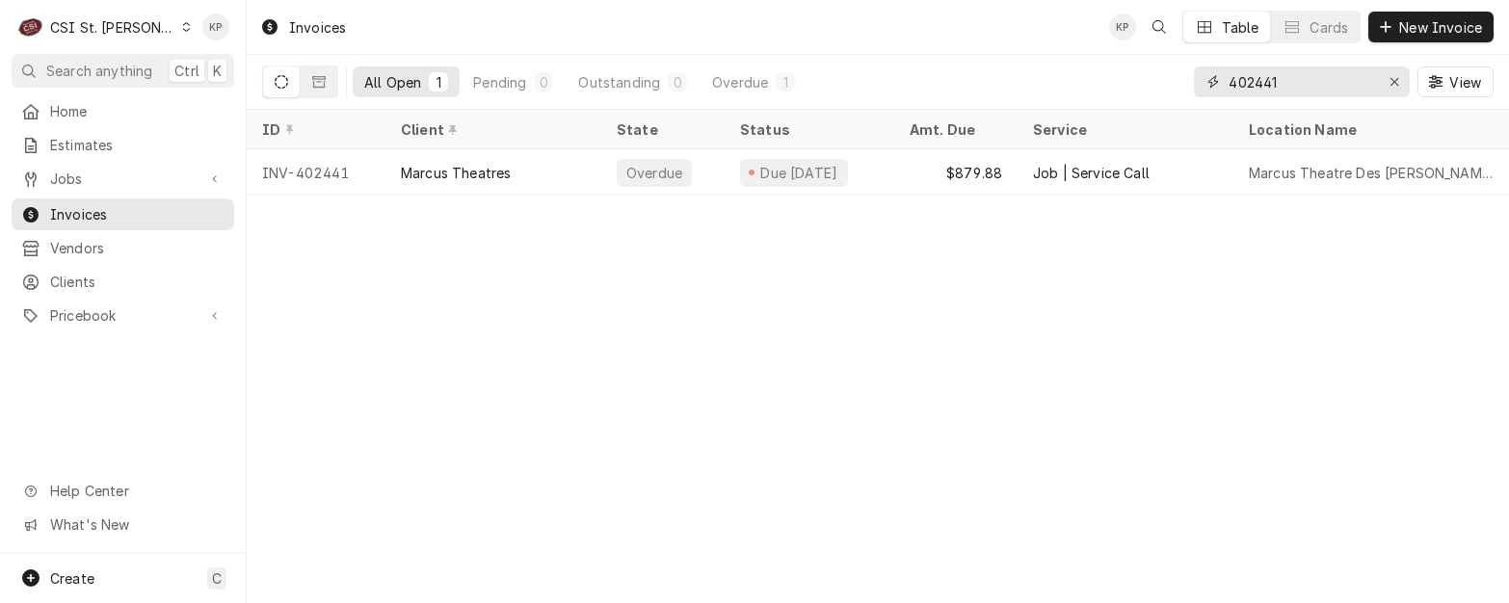
click at [1394, 83] on icon "Erase input" at bounding box center [1395, 82] width 8 height 8
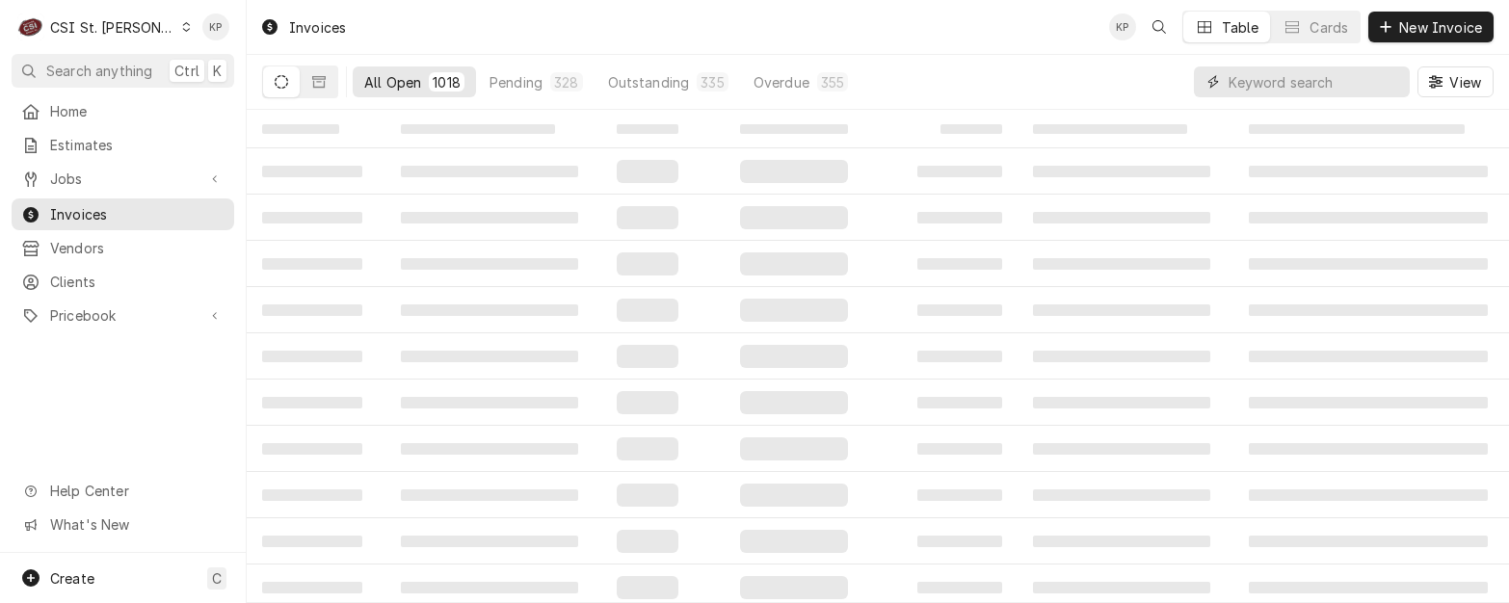
paste input "PANDA EXPRESS #2965 - [GEOGRAPHIC_DATA]"
type input "PANDA EXPRESS #2965 - [GEOGRAPHIC_DATA]"
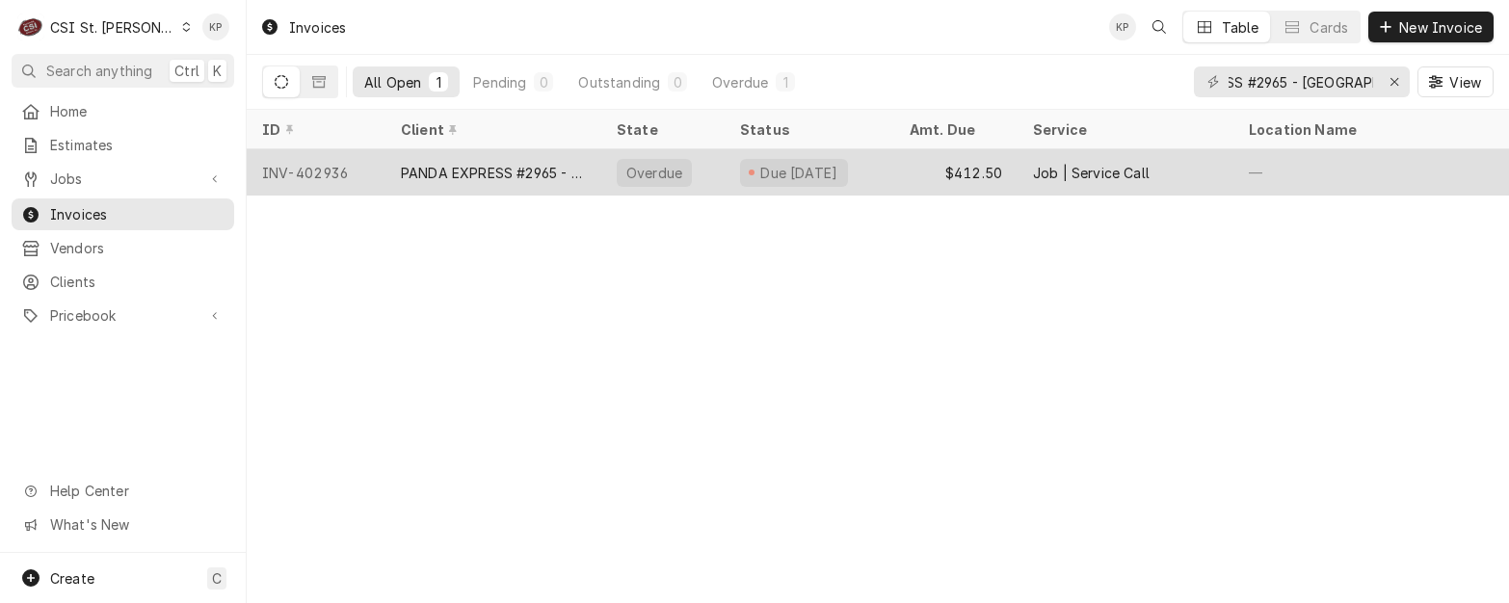
scroll to position [0, 0]
click at [308, 166] on div "INV-402936" at bounding box center [316, 172] width 139 height 46
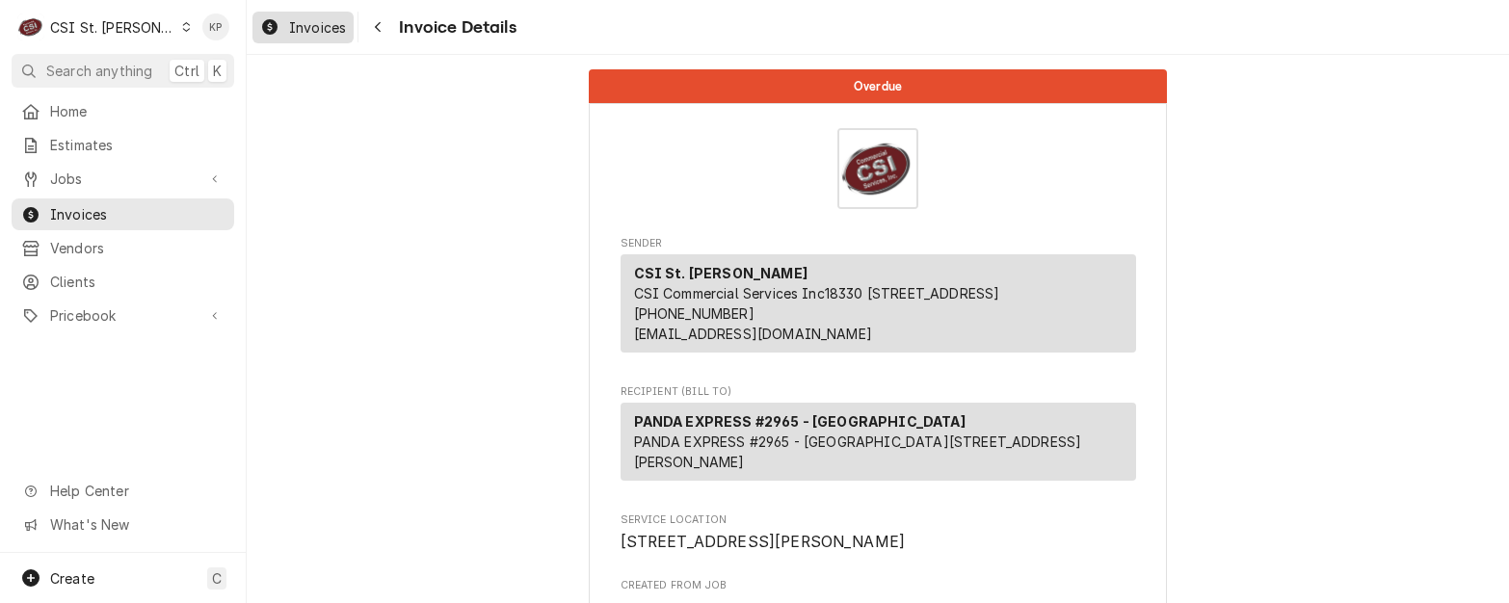
click at [344, 24] on span "Invoices" at bounding box center [317, 27] width 57 height 20
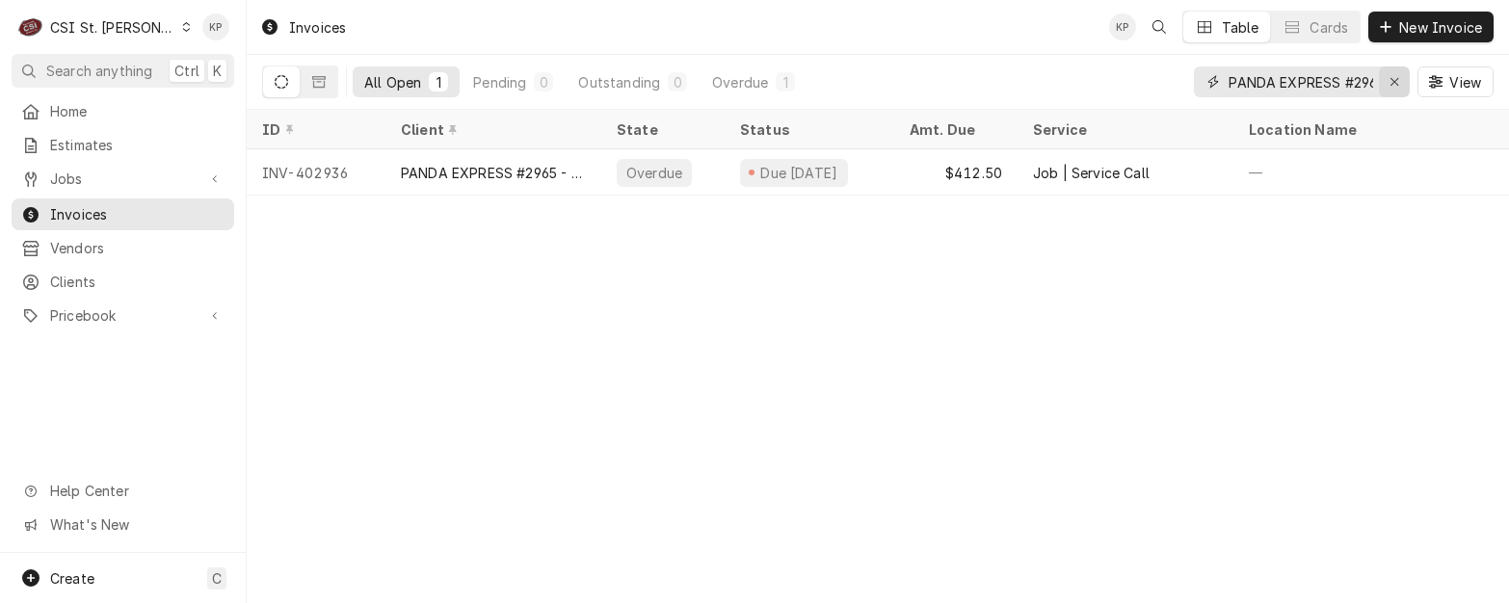
click at [1394, 79] on icon "Erase input" at bounding box center [1395, 81] width 11 height 13
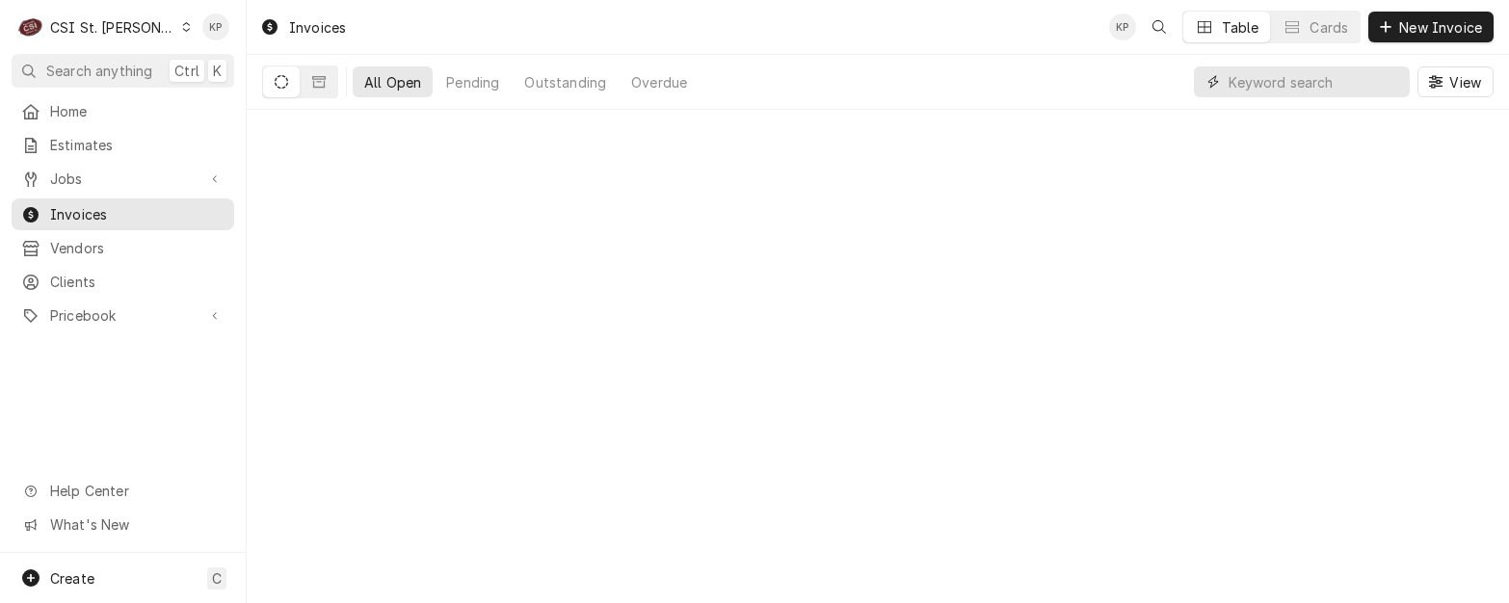
click at [1313, 83] on input "Dynamic Content Wrapper" at bounding box center [1315, 81] width 172 height 31
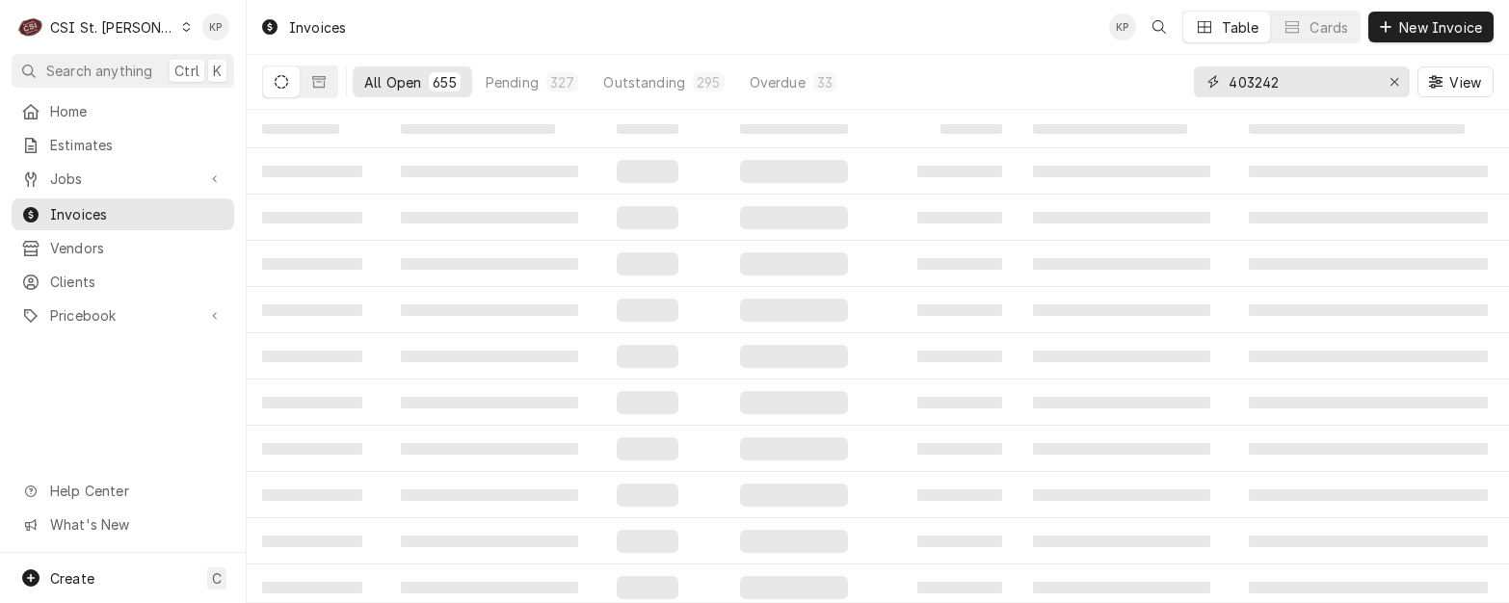
type input "403242"
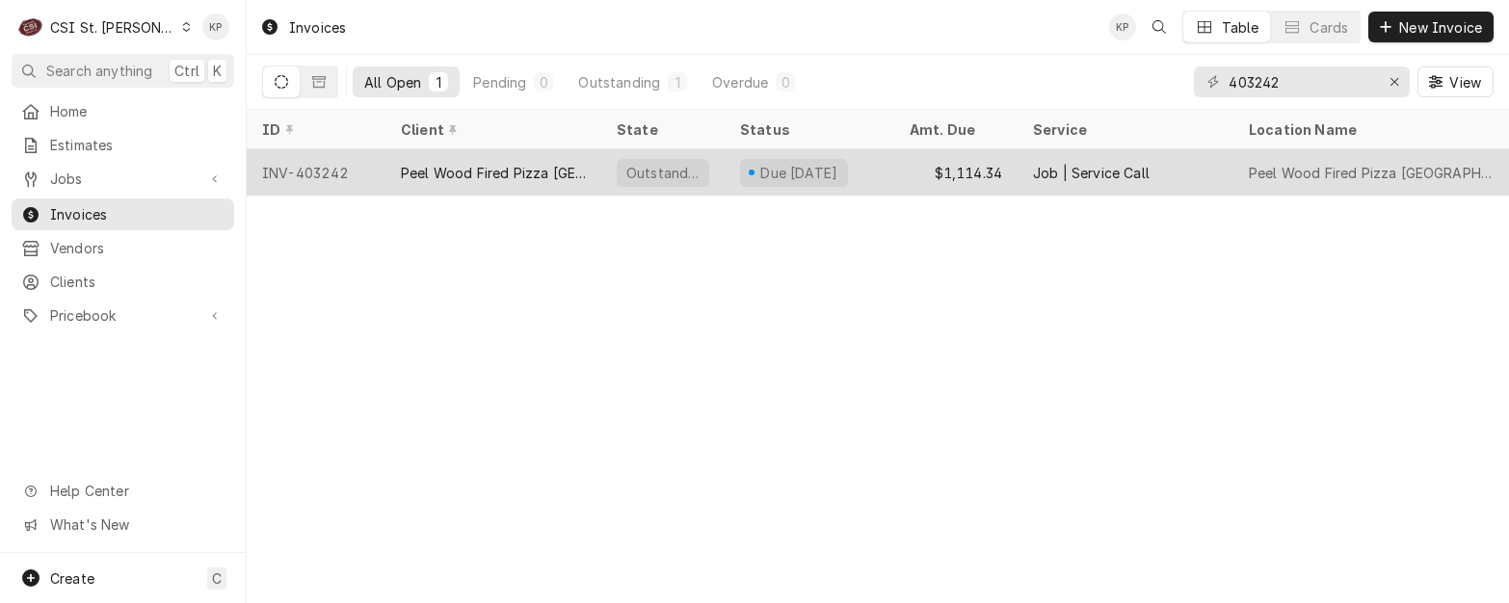
click at [276, 171] on div "INV-403242" at bounding box center [316, 172] width 139 height 46
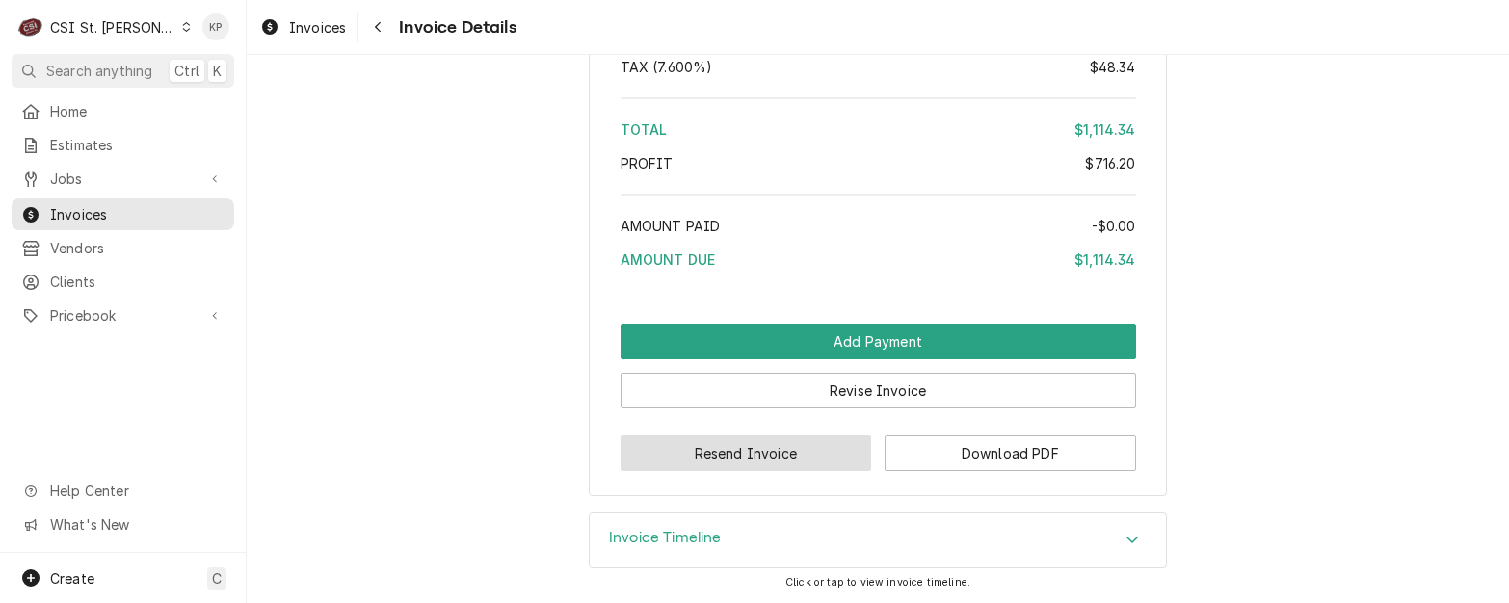
scroll to position [3938, 0]
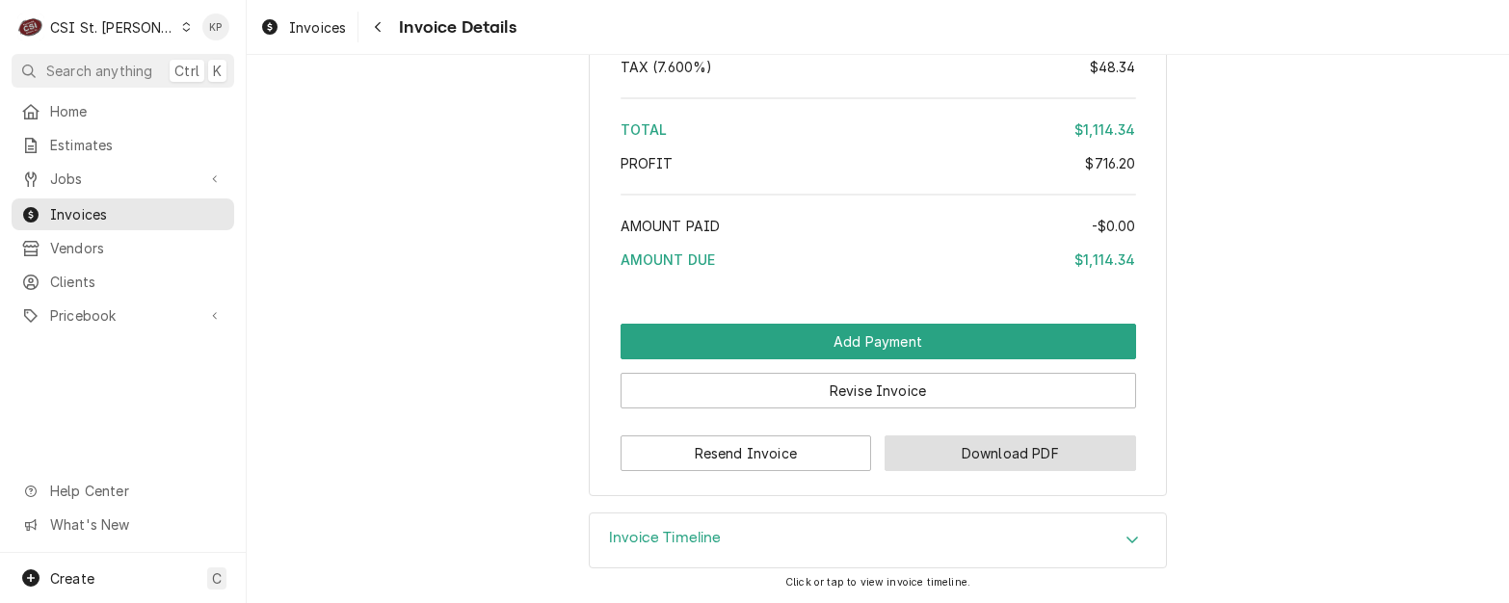
click button "Download PDF"
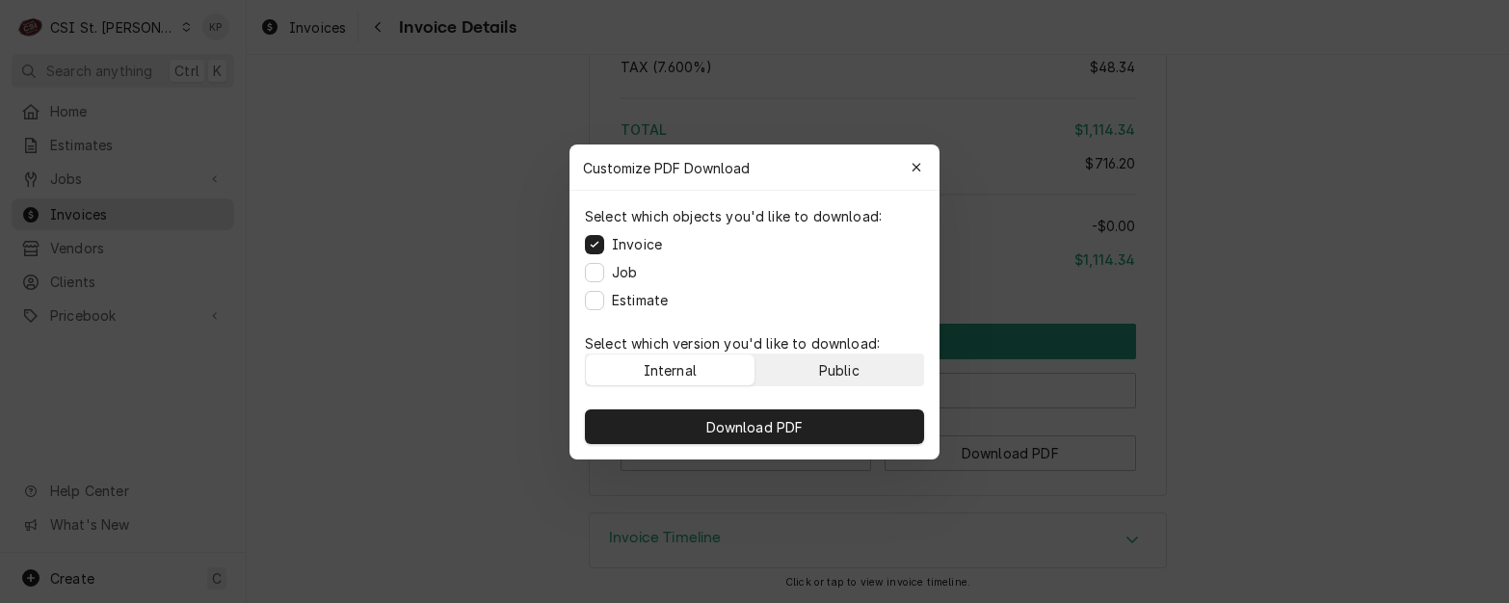
click div "Public"
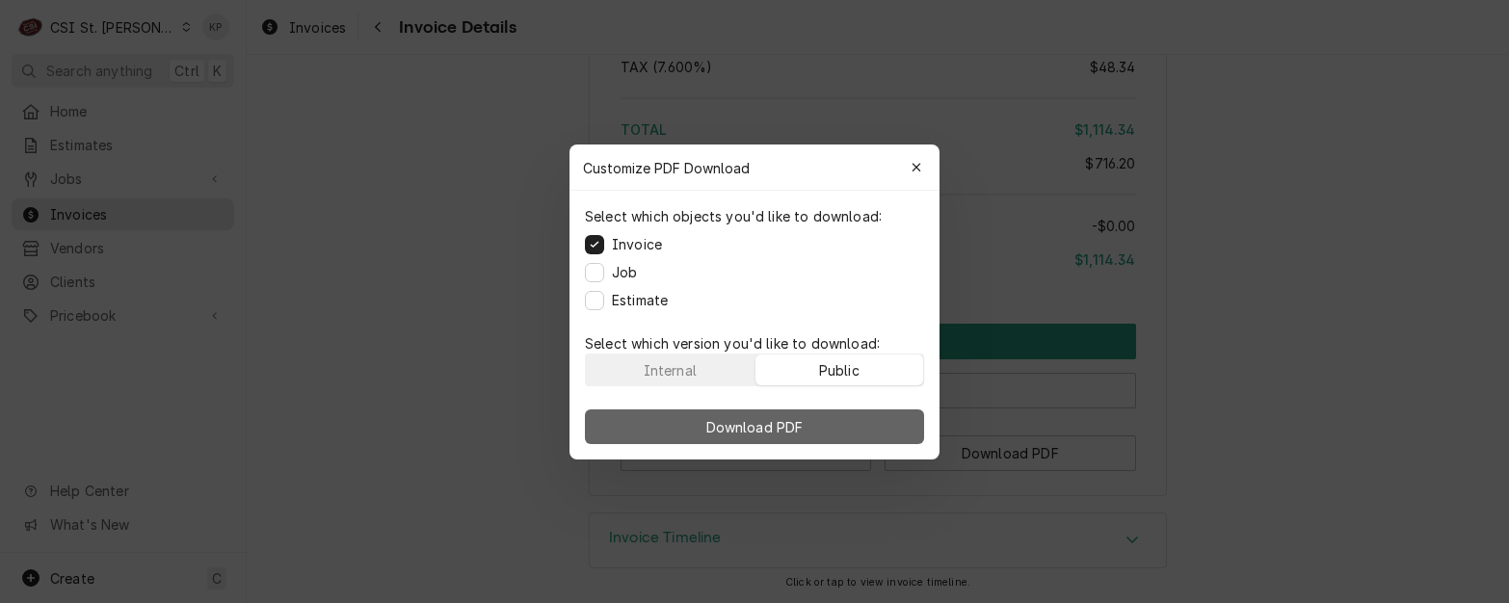
click button "Download PDF"
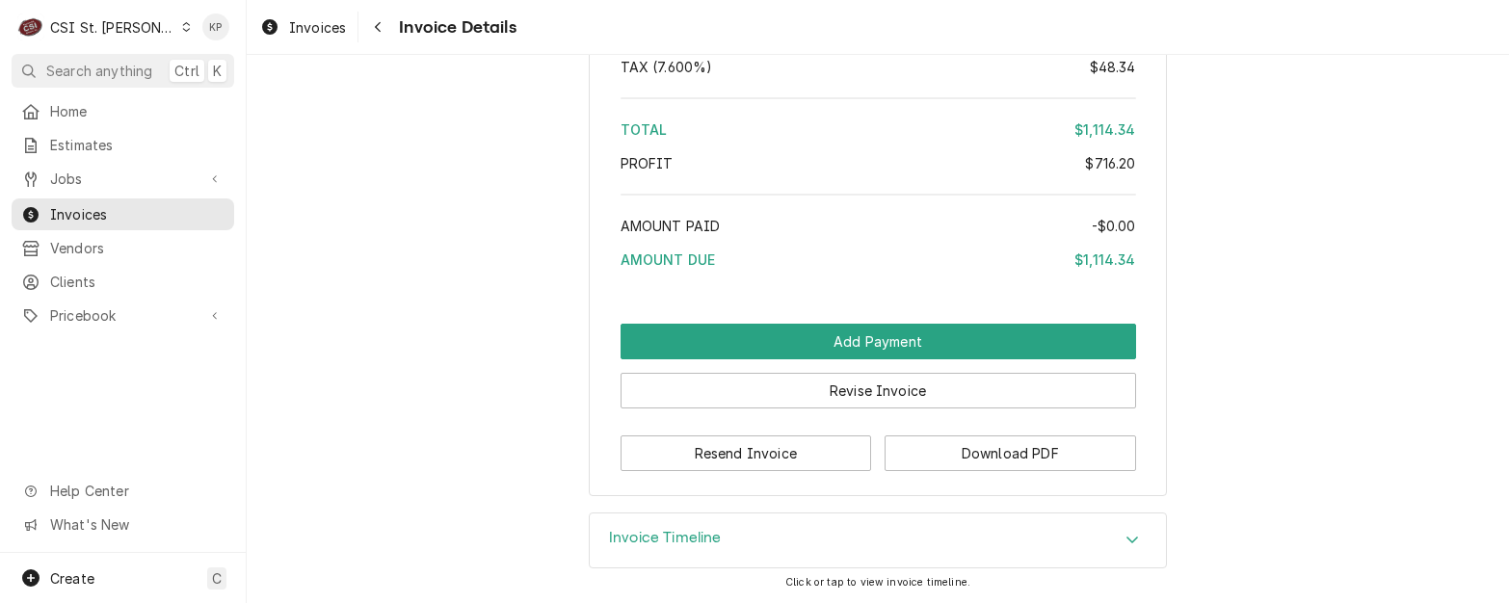
drag, startPoint x: 304, startPoint y: 16, endPoint x: 420, endPoint y: 24, distance: 116.9
click div "Invoices"
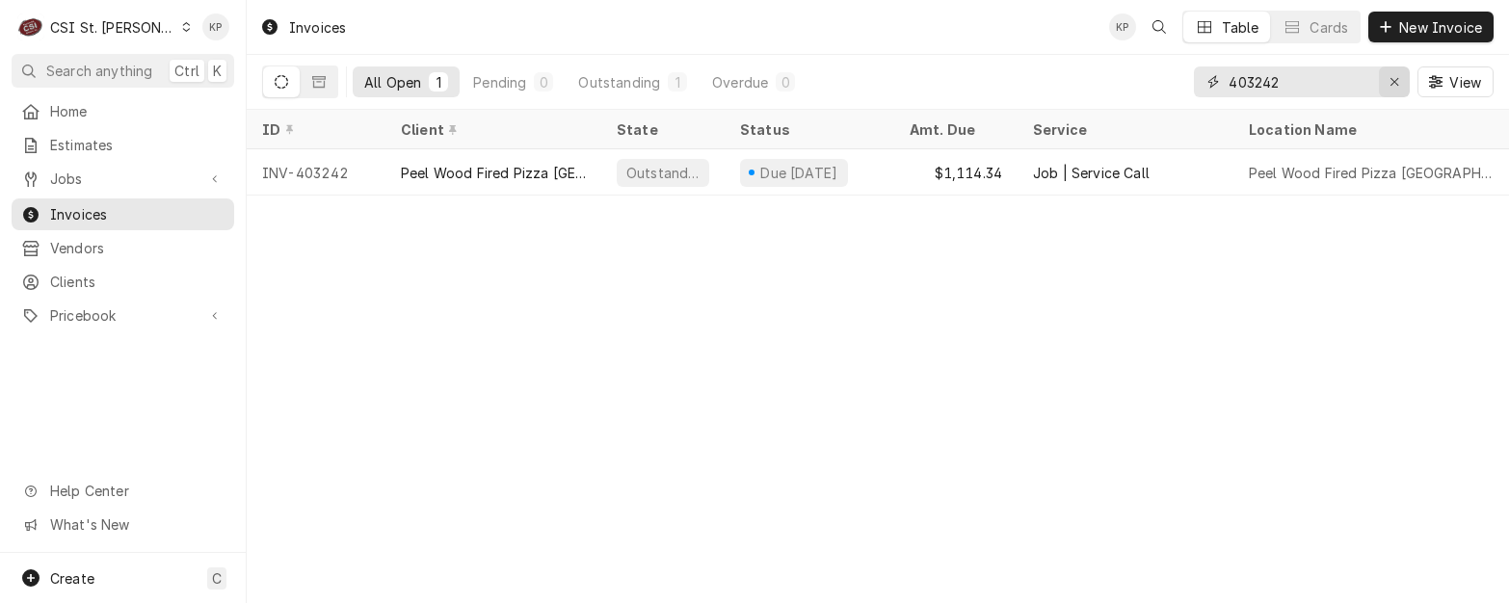
click at [1396, 83] on icon "Erase input" at bounding box center [1395, 81] width 11 height 13
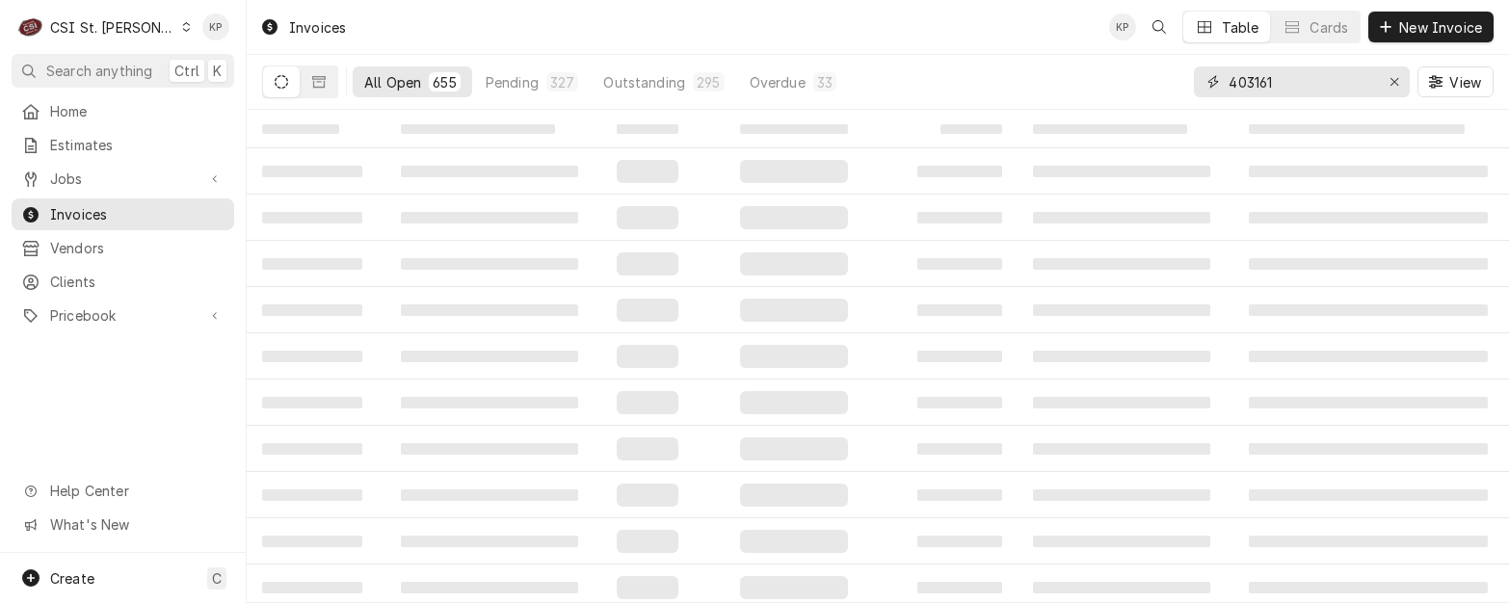
type input "403161"
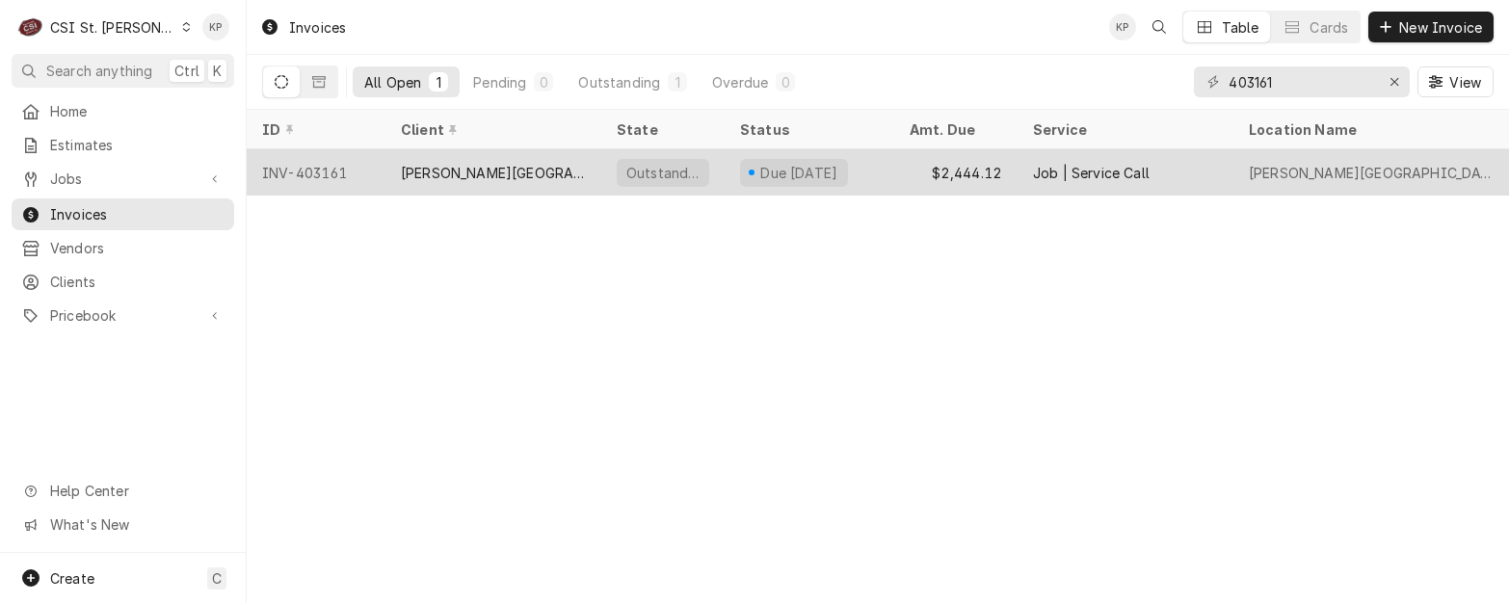
click at [302, 173] on div "INV-403161" at bounding box center [316, 172] width 139 height 46
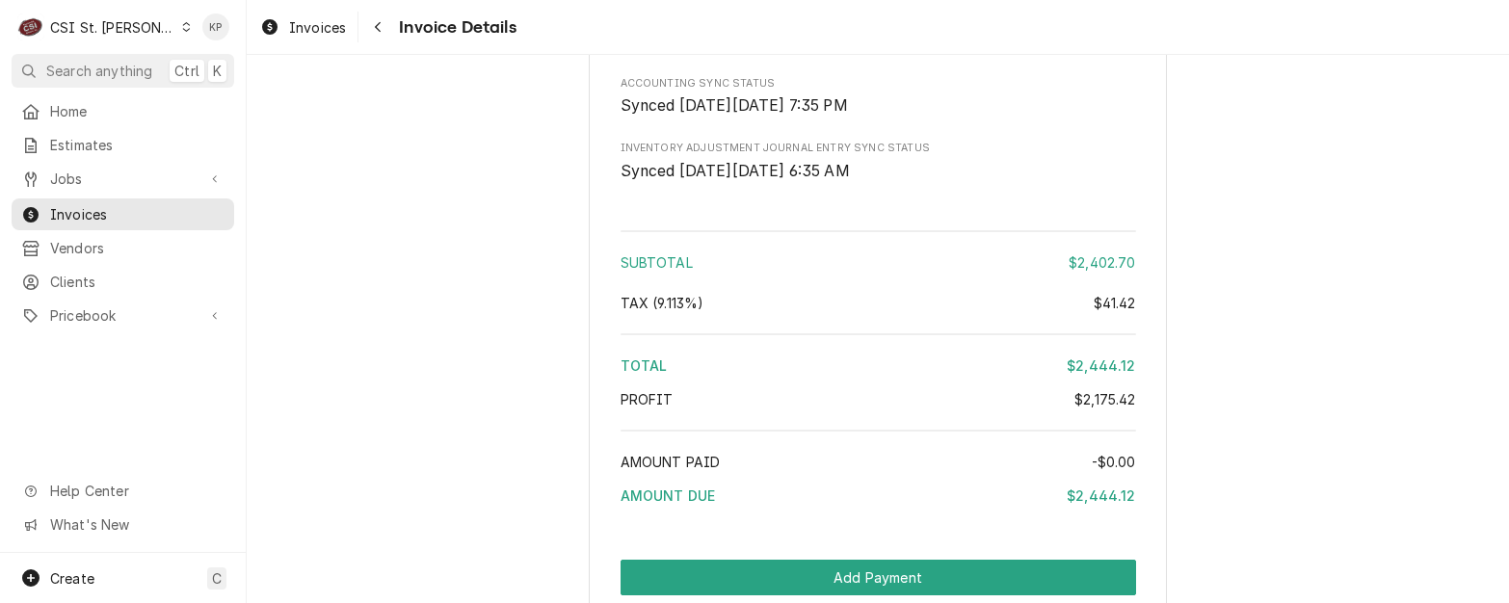
scroll to position [4096, 0]
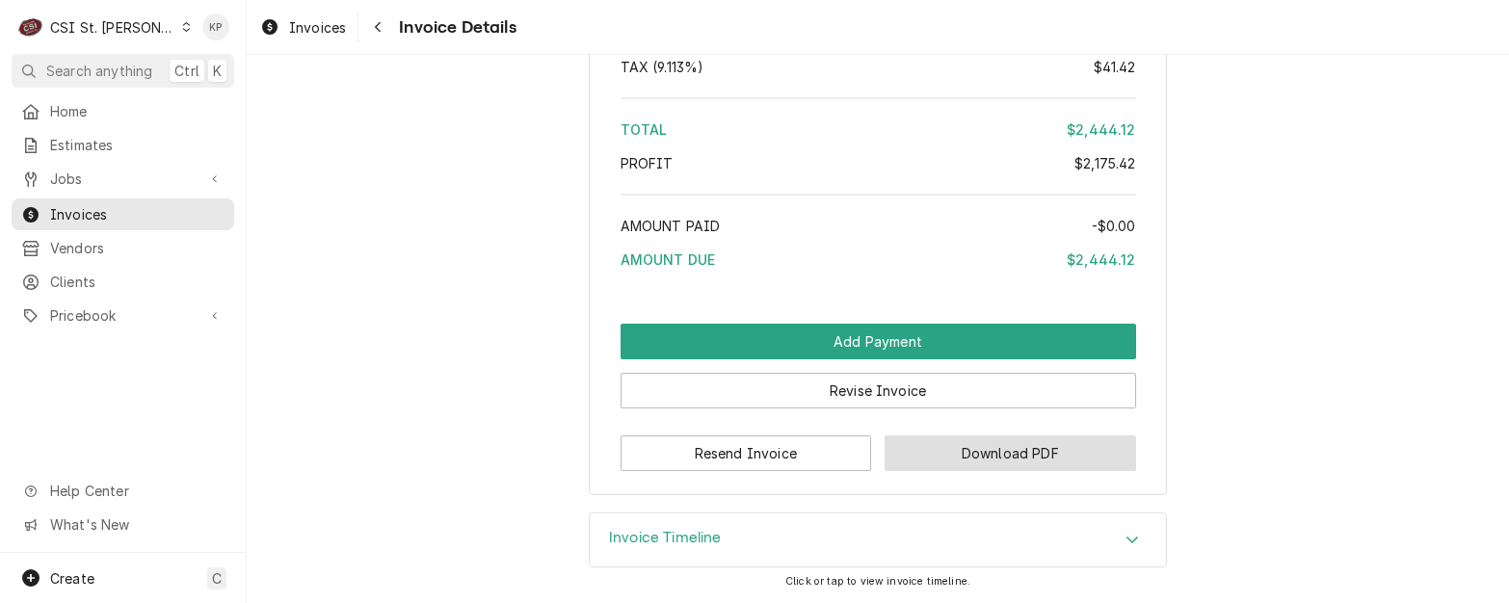
click at [906, 453] on button "Download PDF" at bounding box center [1011, 454] width 252 height 36
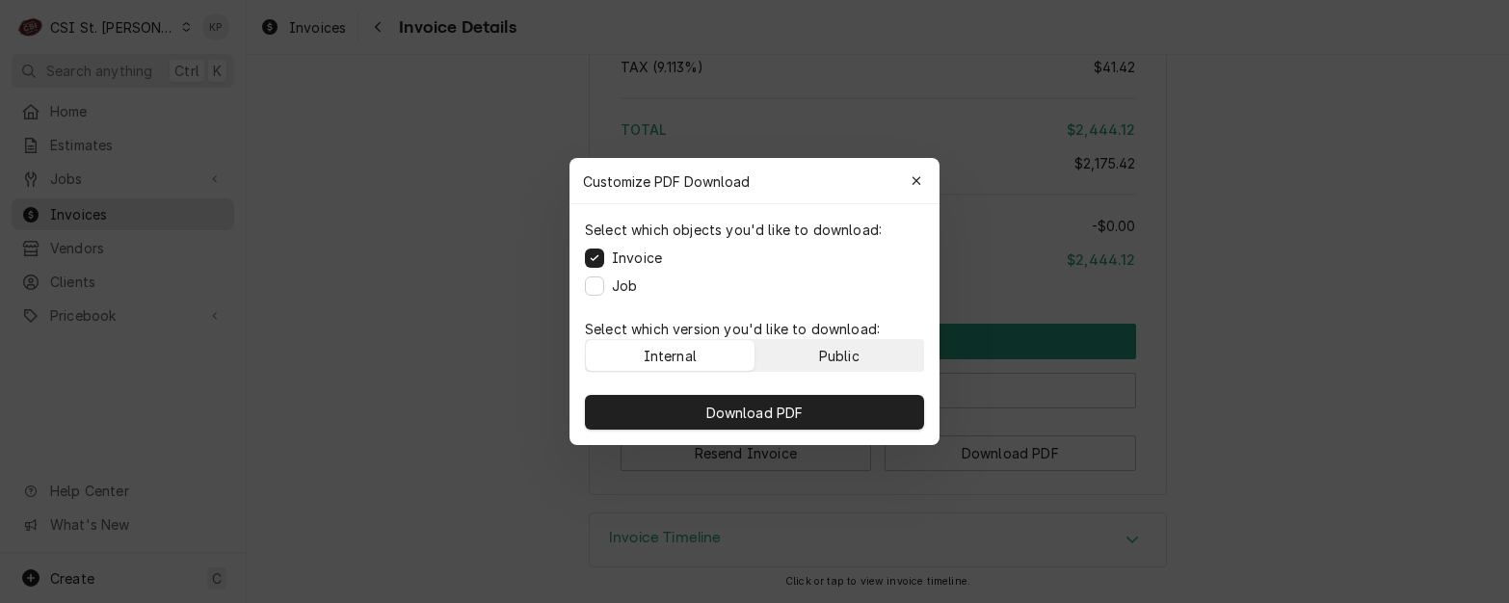
click at [861, 349] on button "Public" at bounding box center [839, 355] width 169 height 31
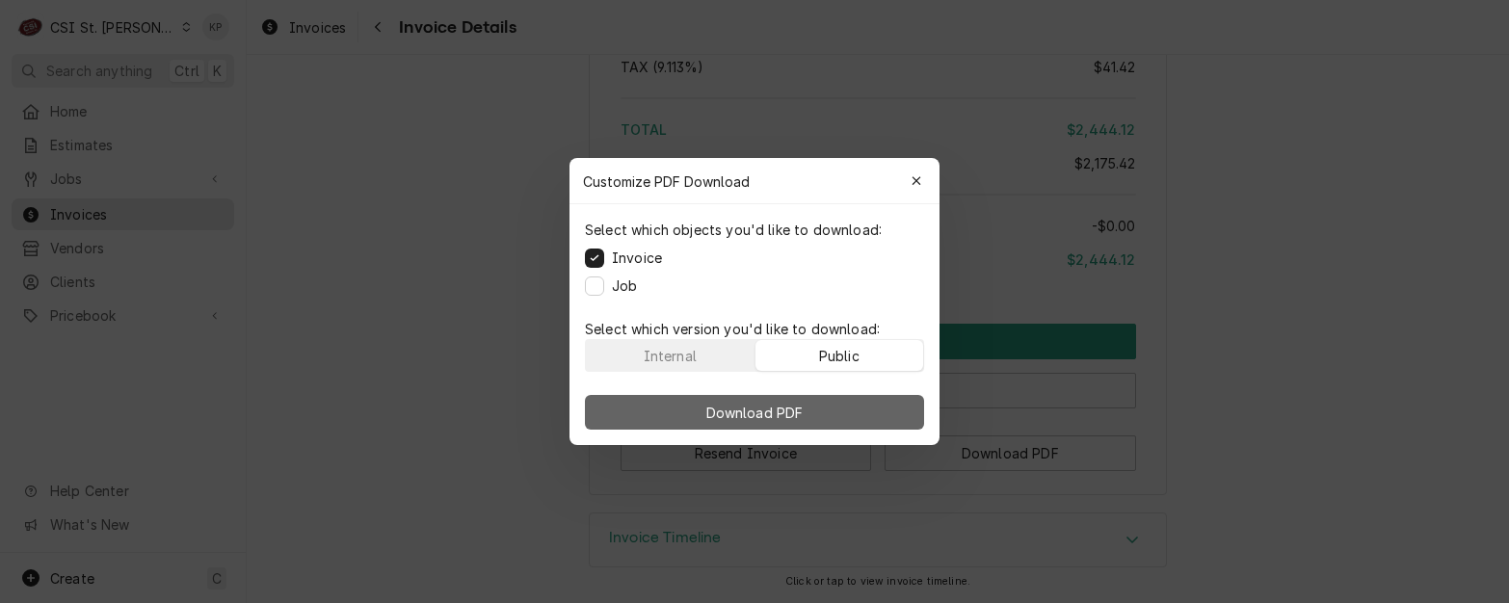
click at [871, 401] on button "Download PDF" at bounding box center [754, 412] width 339 height 35
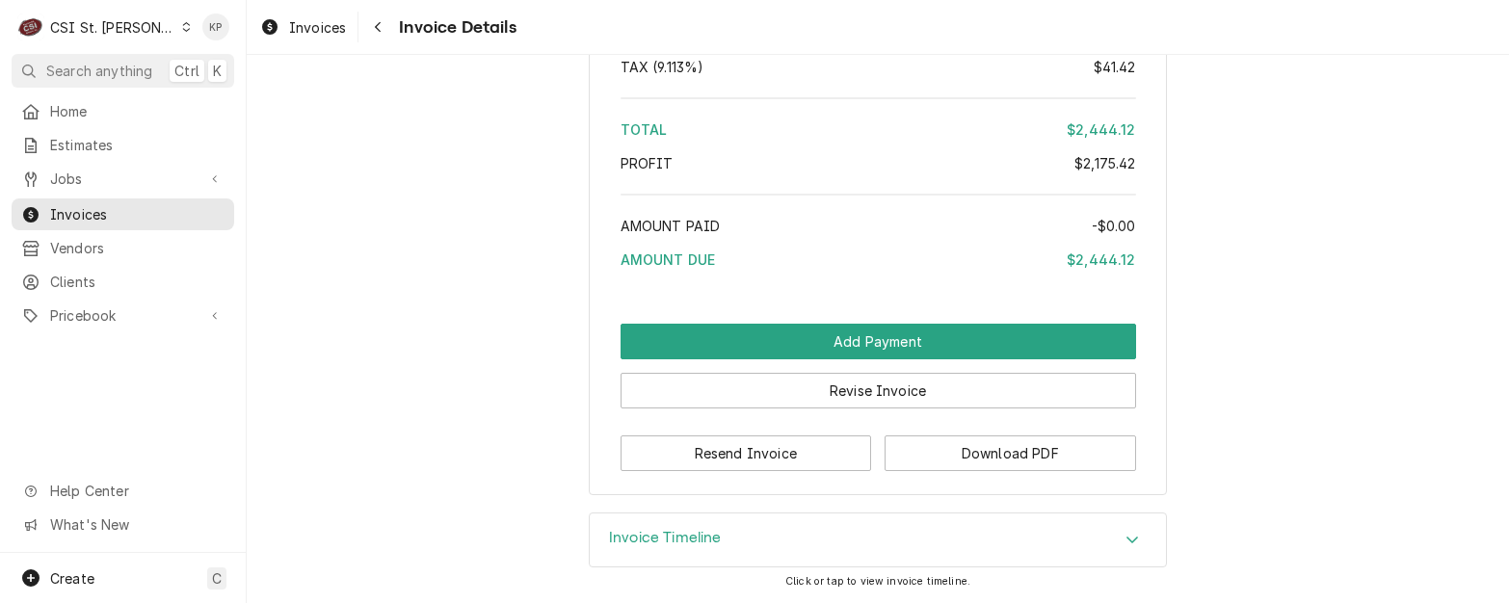
drag, startPoint x: 306, startPoint y: 20, endPoint x: 417, endPoint y: 40, distance: 112.5
click at [306, 20] on span "Invoices" at bounding box center [317, 27] width 57 height 20
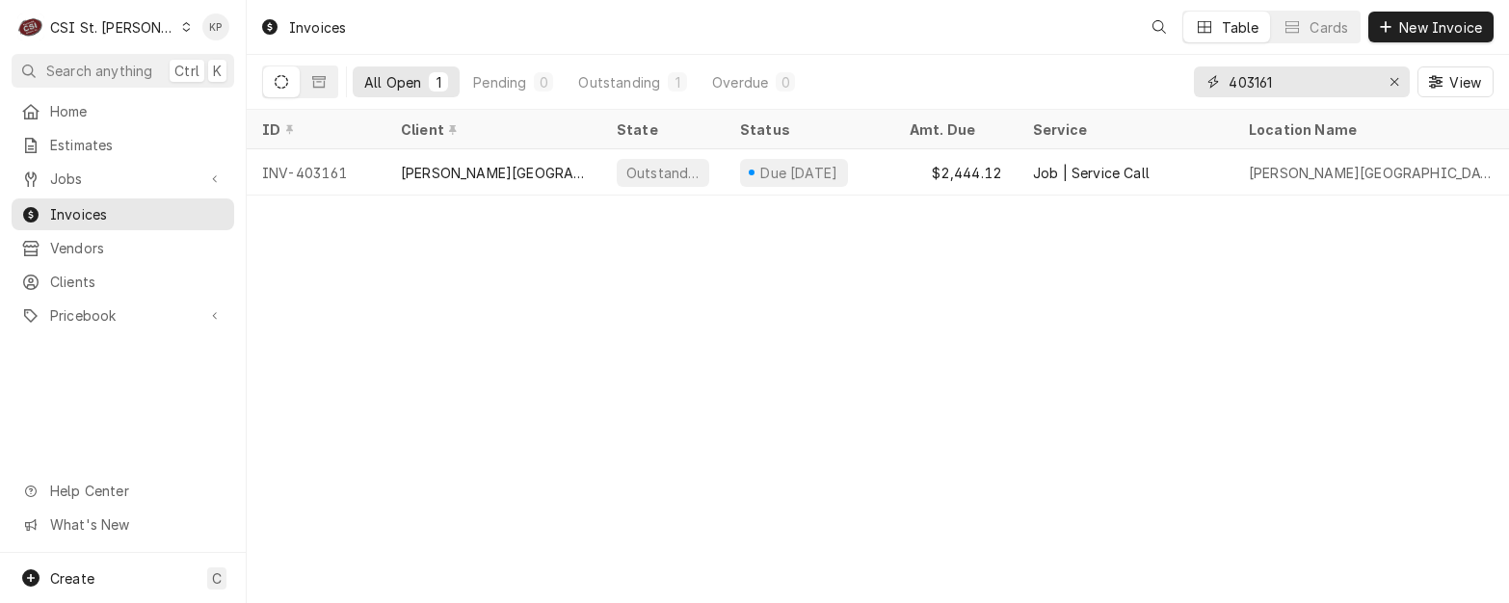
click at [1395, 79] on icon "Erase input" at bounding box center [1395, 81] width 11 height 13
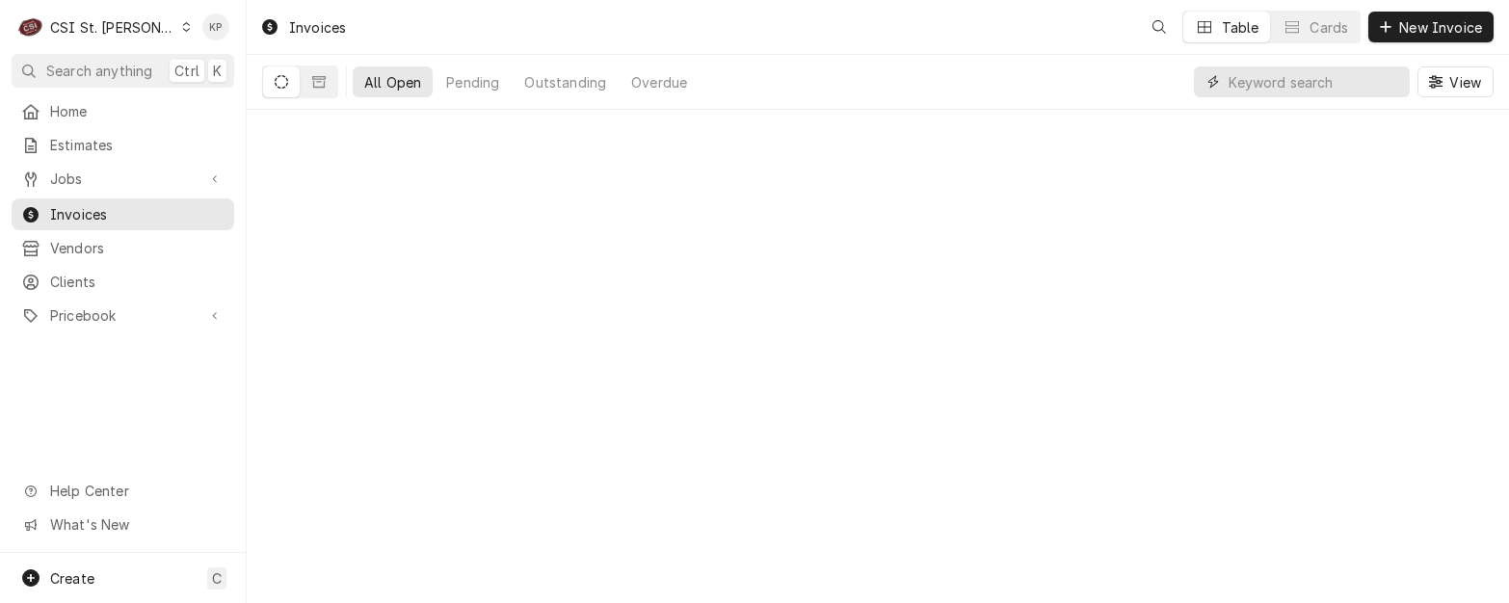
click at [1269, 90] on input "Dynamic Content Wrapper" at bounding box center [1315, 81] width 172 height 31
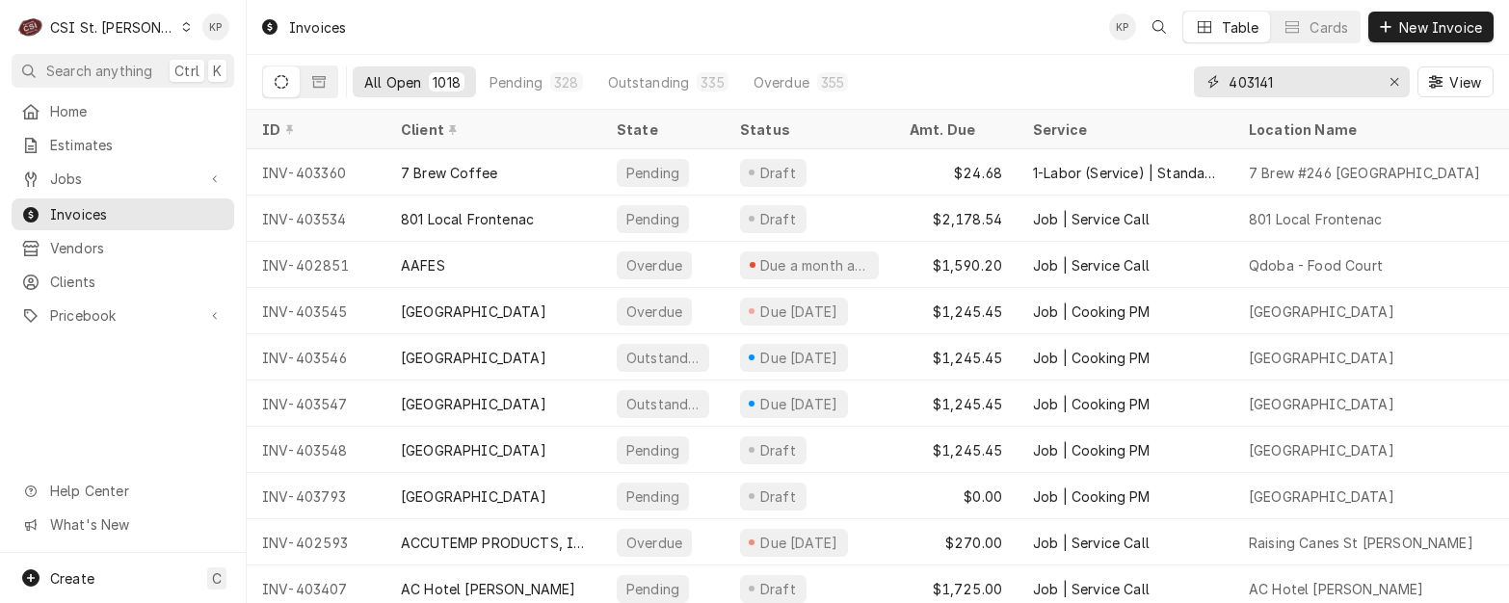
type input "403141"
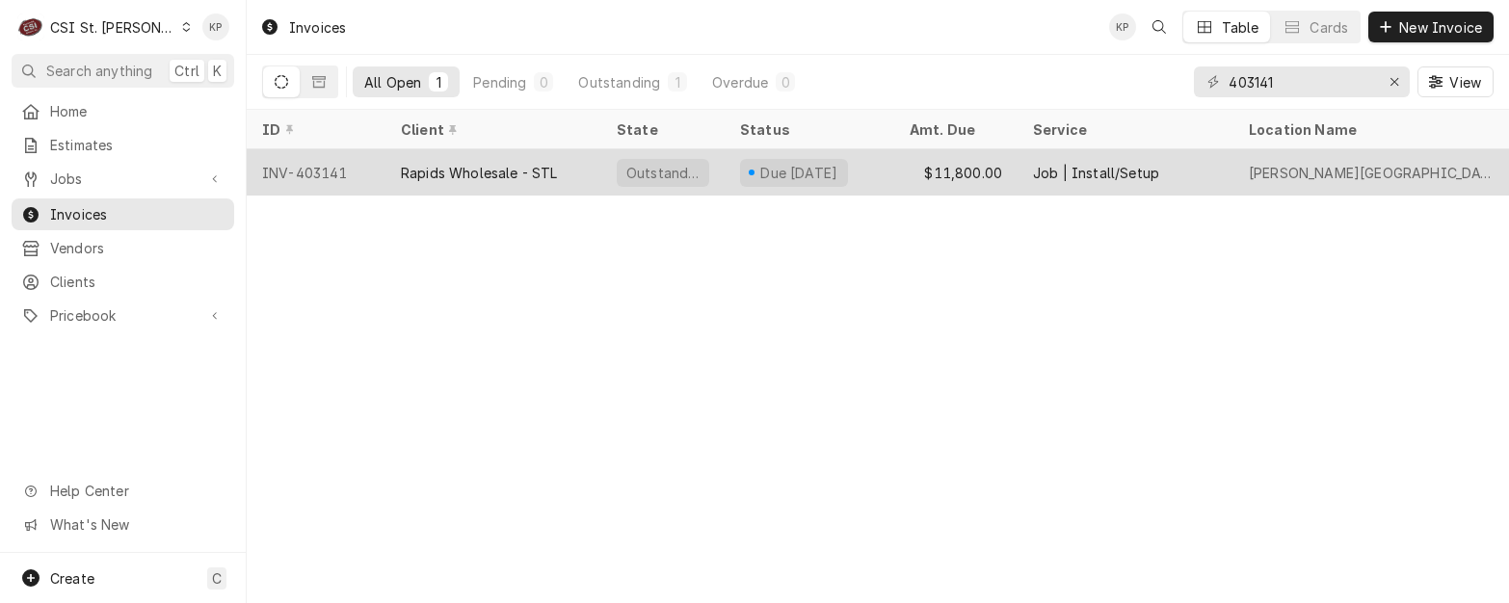
click at [345, 174] on div "INV-403141" at bounding box center [316, 172] width 139 height 46
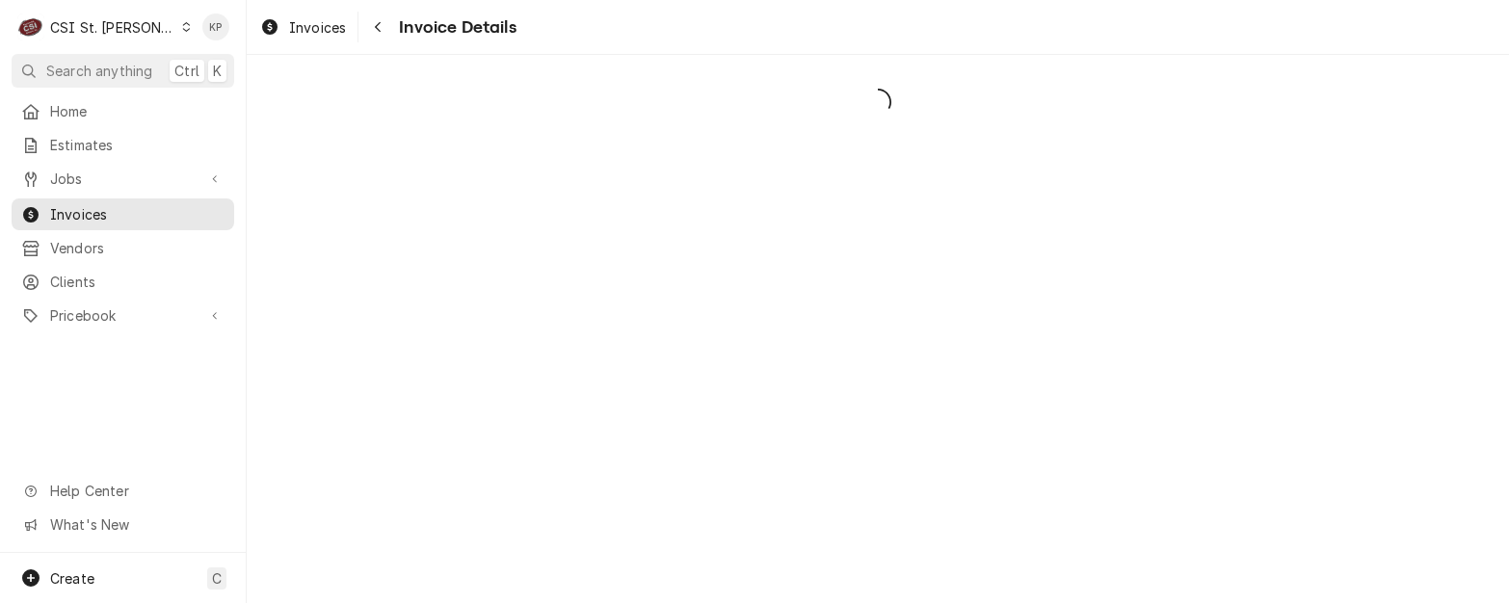
click at [335, 170] on div "C CSI St. Louis KP Search anything Ctrl K Home Estimates Jobs Jobs Job Series I…" at bounding box center [754, 301] width 1509 height 603
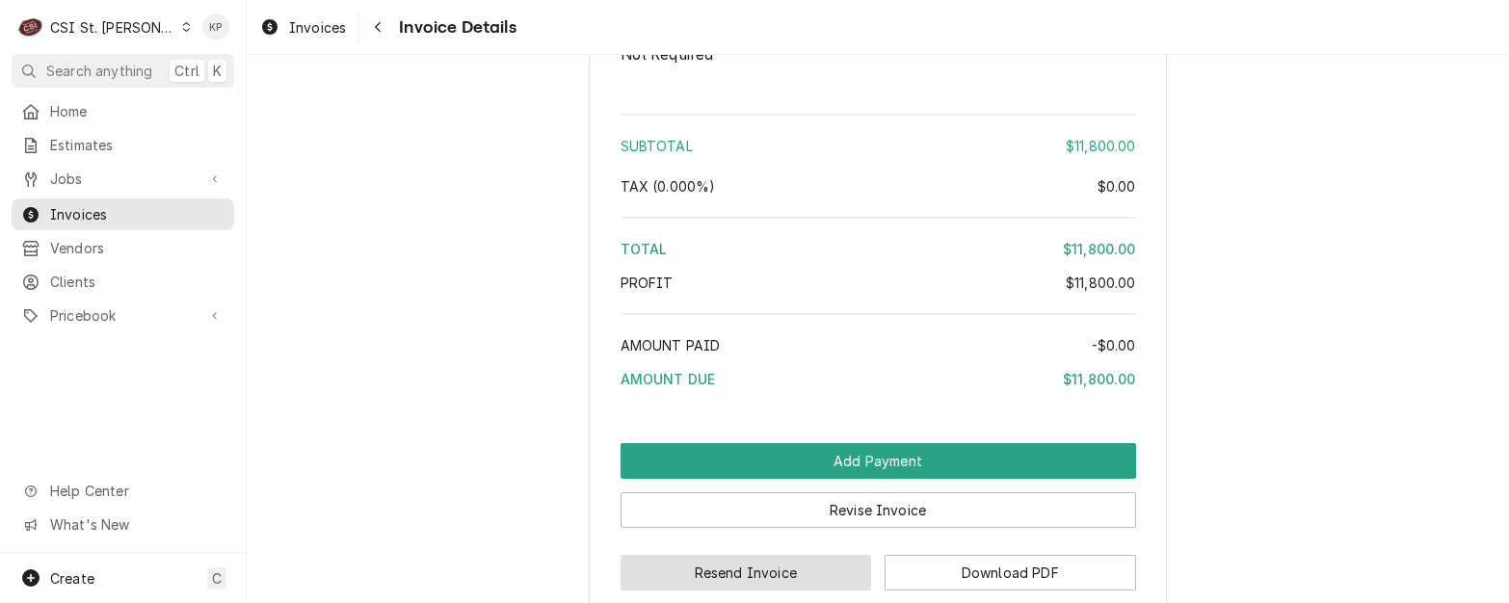
scroll to position [3855, 0]
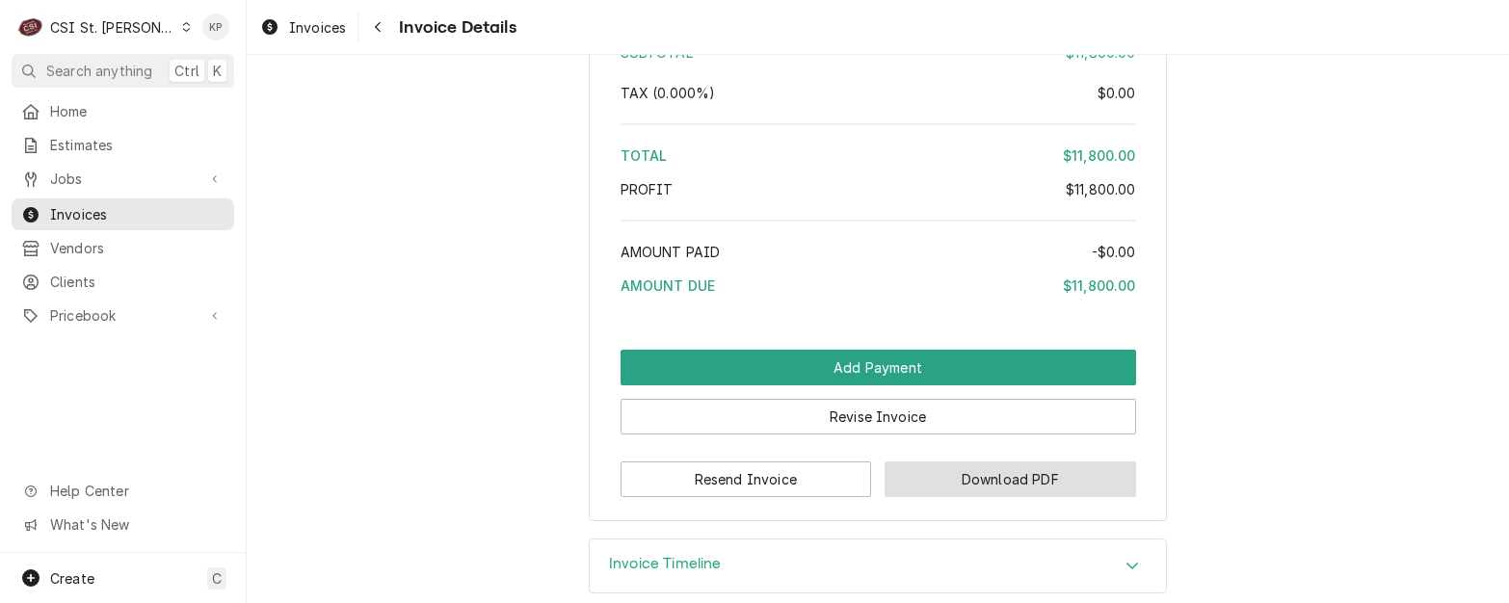
click at [938, 497] on button "Download PDF" at bounding box center [1011, 480] width 252 height 36
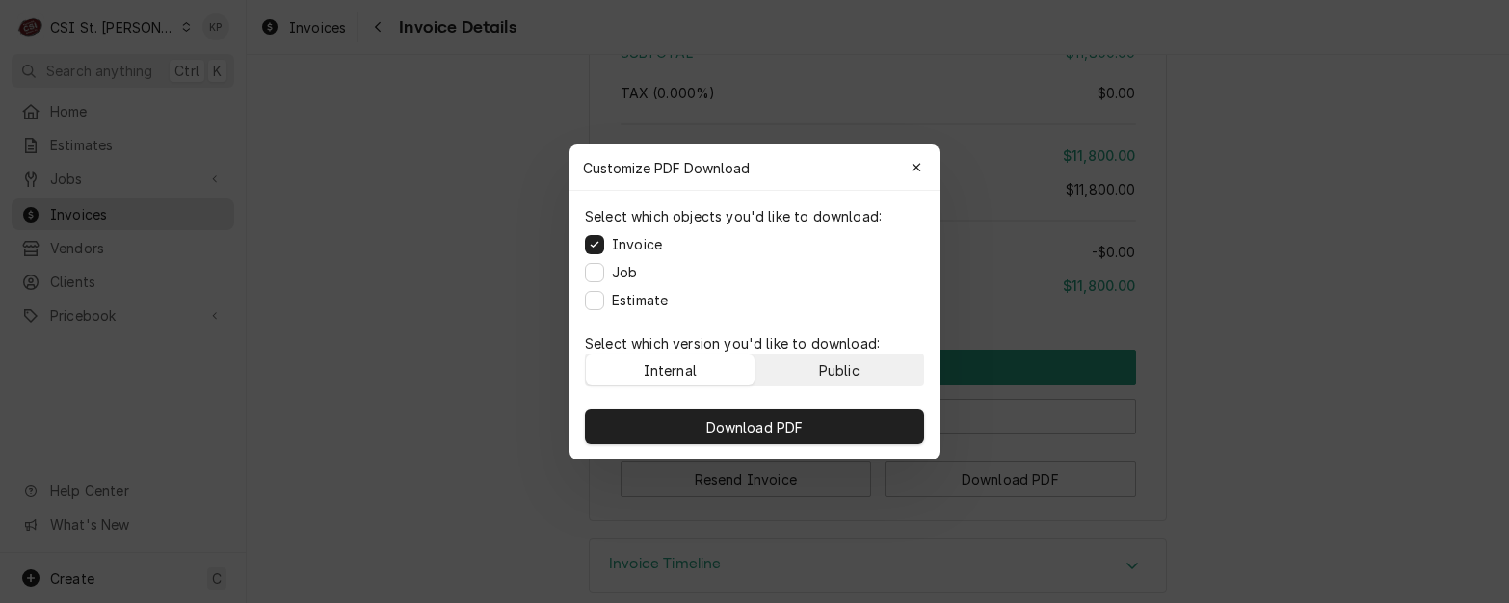
click at [838, 371] on div "Public" at bounding box center [839, 369] width 40 height 20
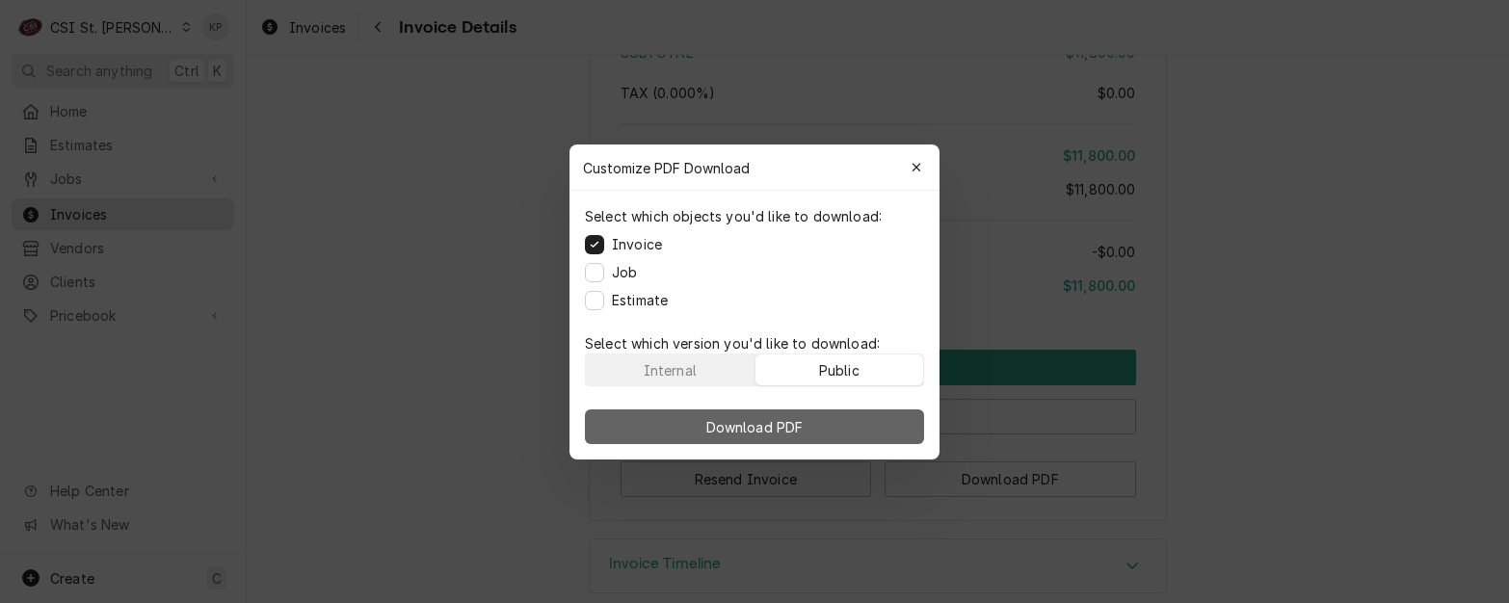
click at [830, 417] on button "Download PDF" at bounding box center [754, 427] width 339 height 35
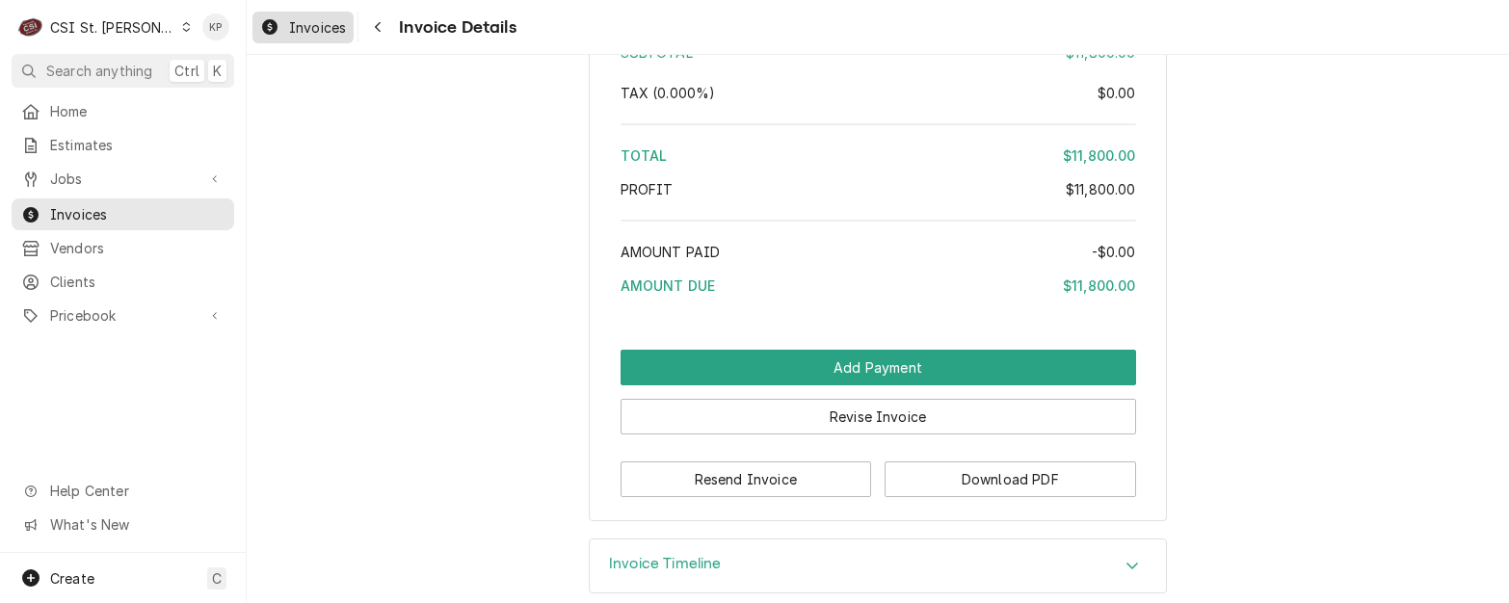
click at [330, 20] on span "Invoices" at bounding box center [317, 27] width 57 height 20
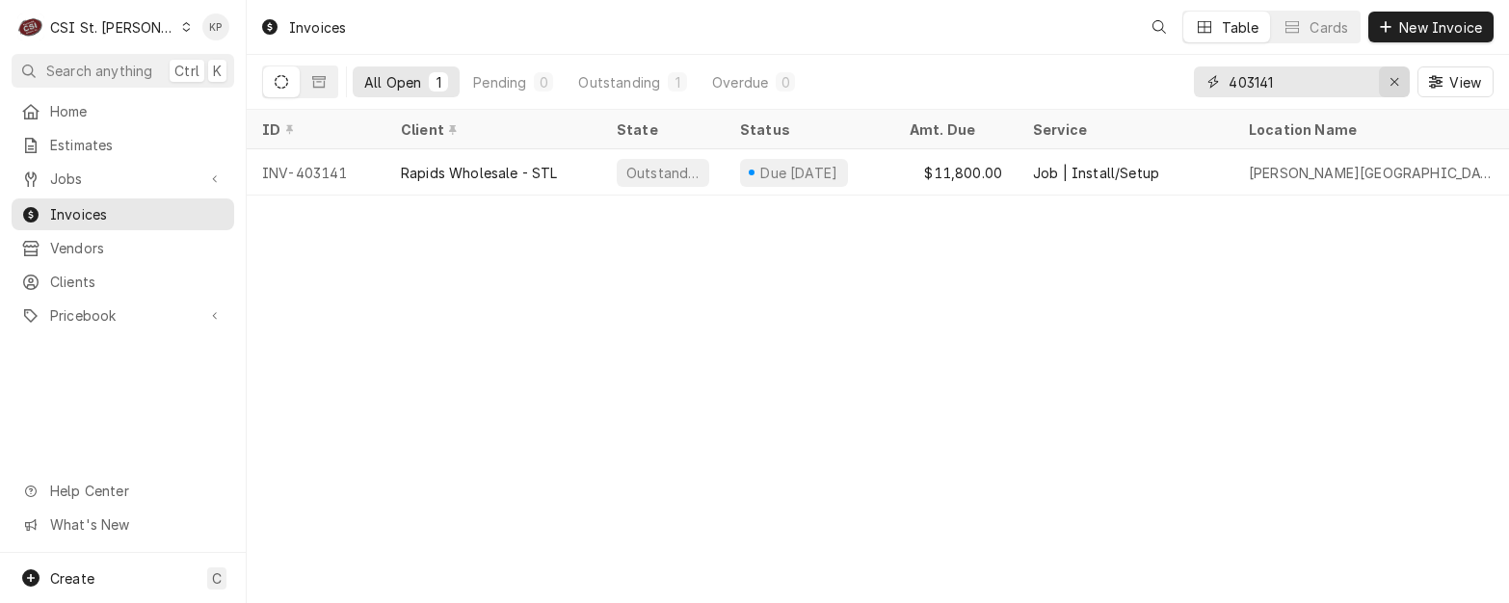
click at [1399, 78] on div "Erase input" at bounding box center [1394, 81] width 19 height 19
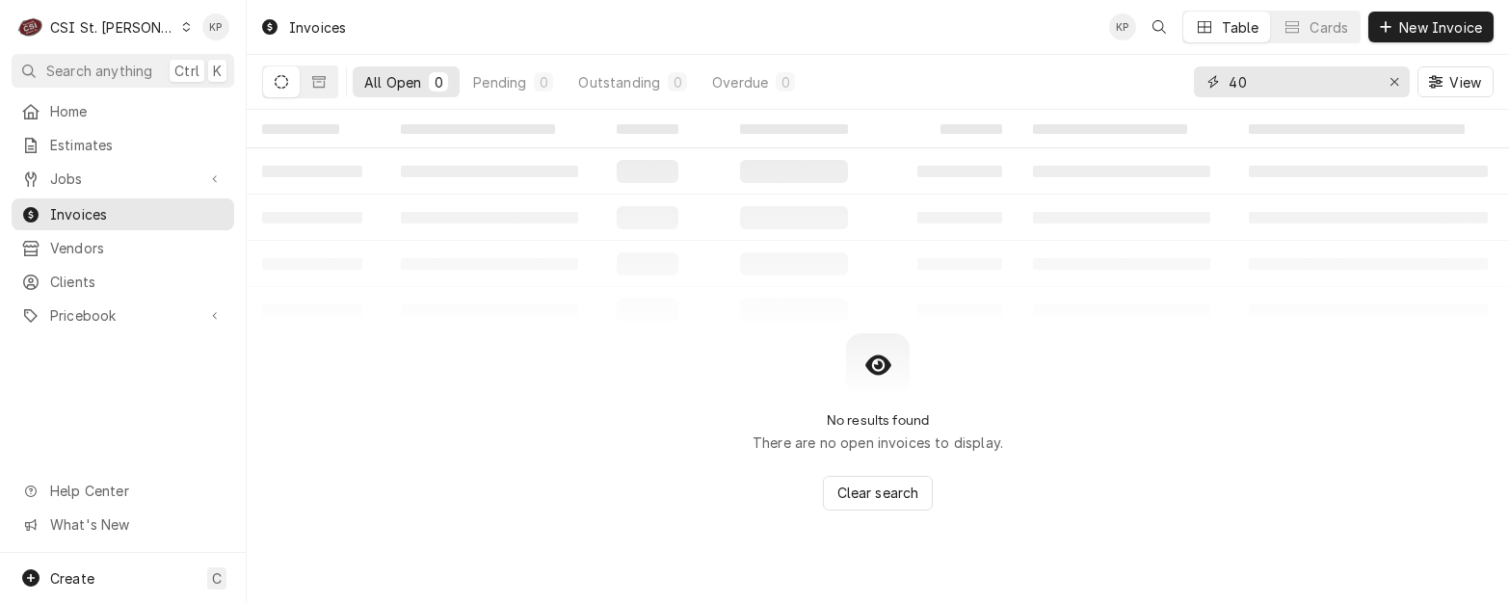
type input "4"
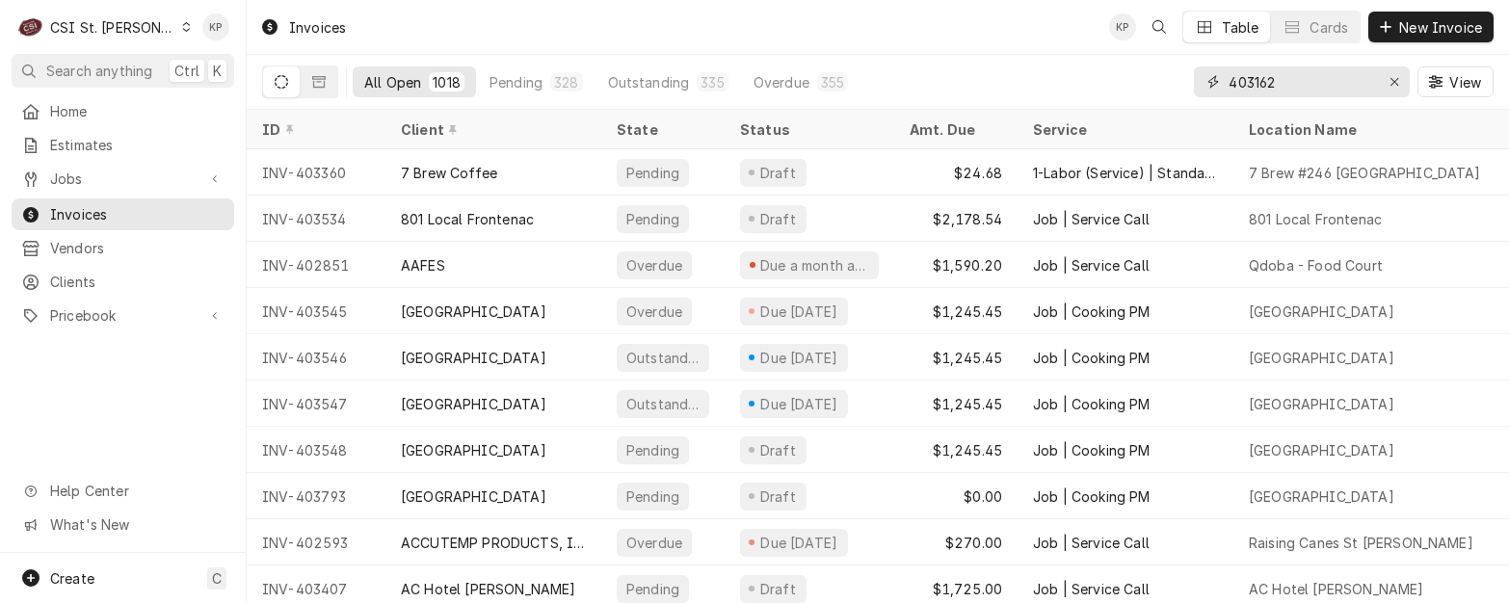
type input "403162"
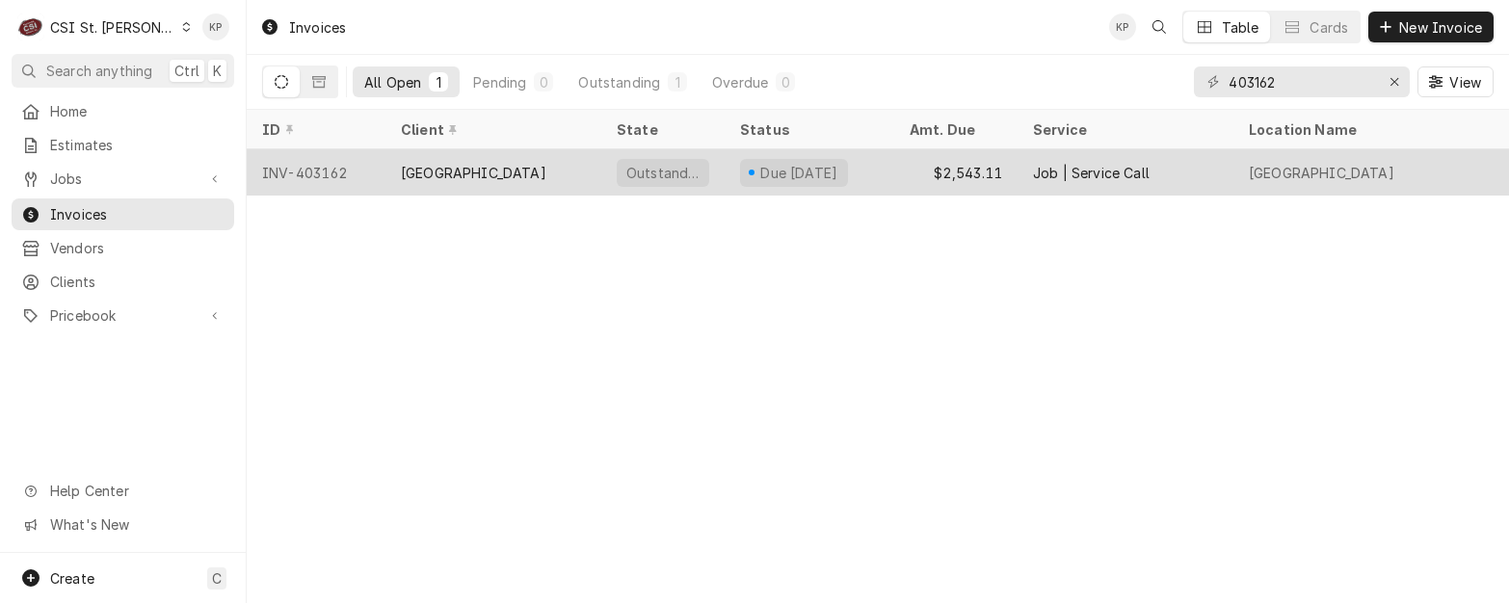
click at [313, 167] on div "INV-403162" at bounding box center [316, 172] width 139 height 46
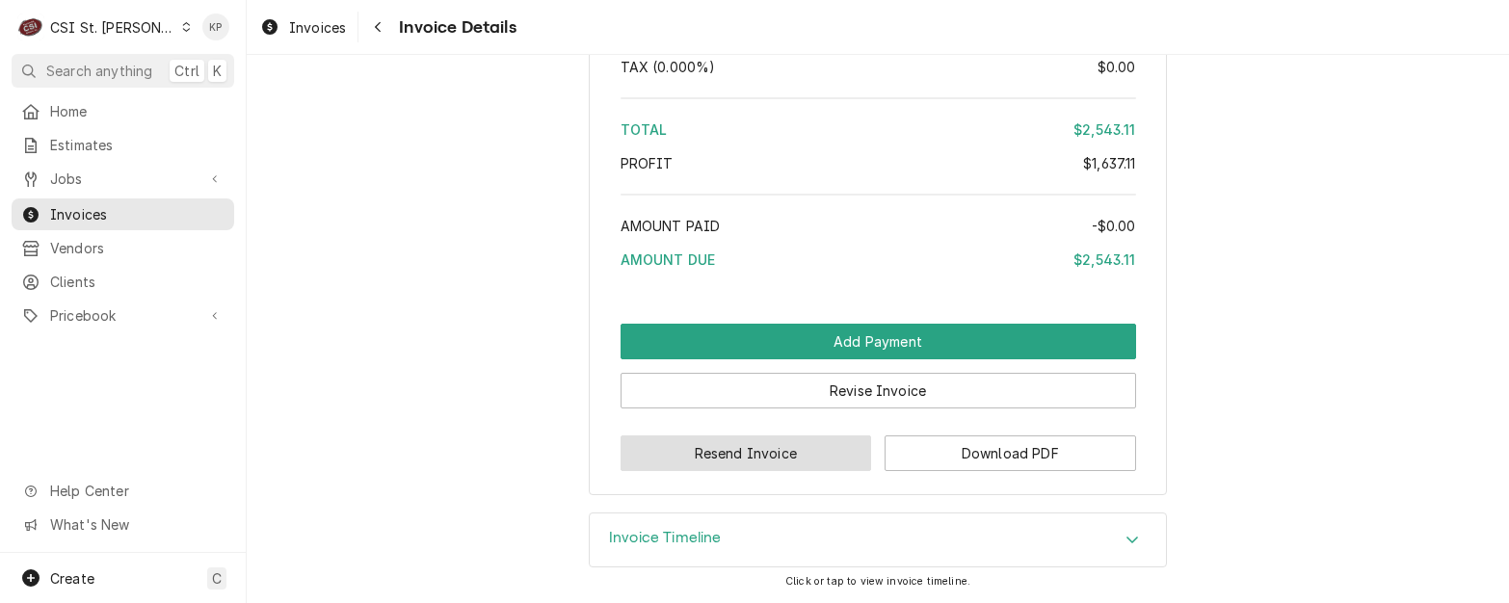
scroll to position [4008, 0]
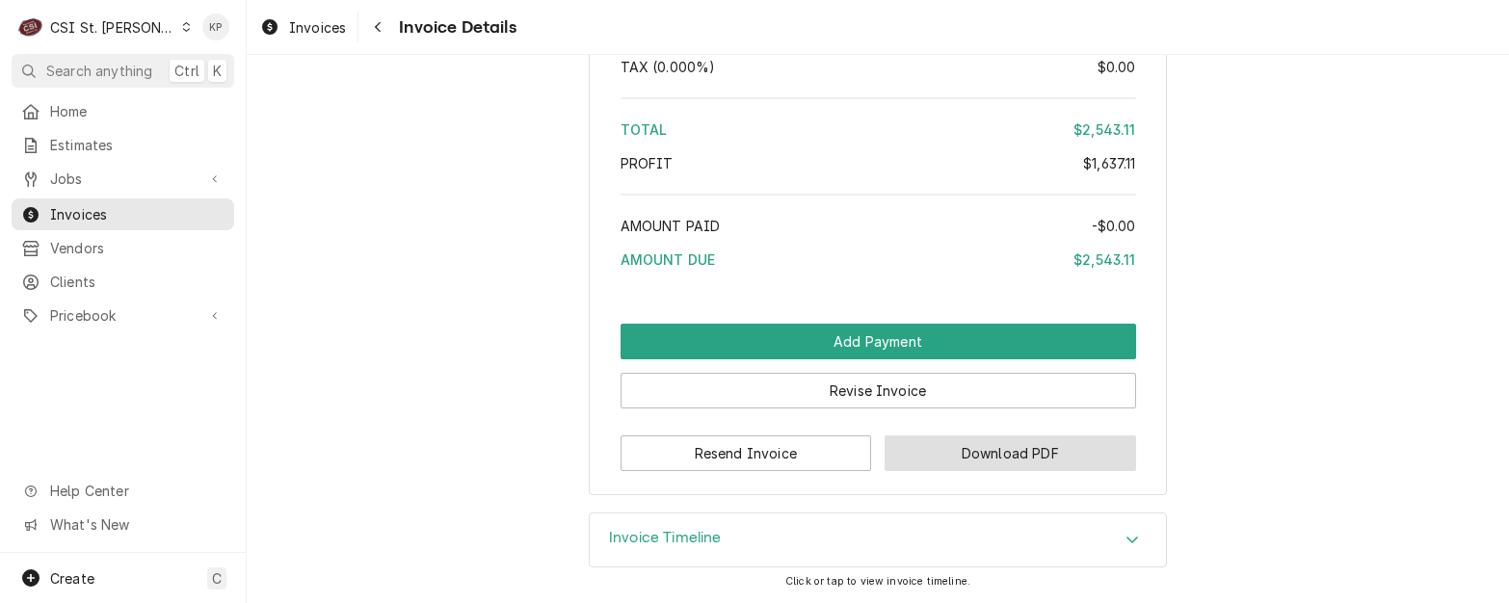
click at [917, 451] on button "Download PDF" at bounding box center [1011, 454] width 252 height 36
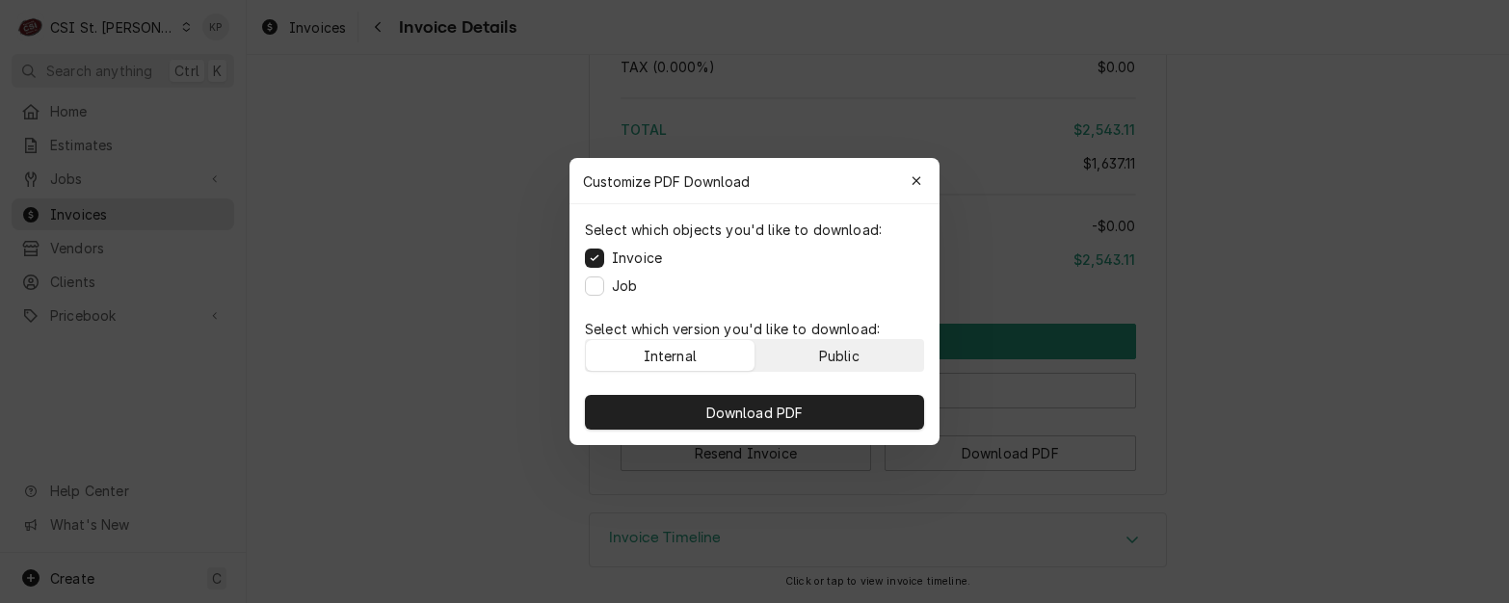
click at [848, 364] on button "Public" at bounding box center [839, 355] width 169 height 31
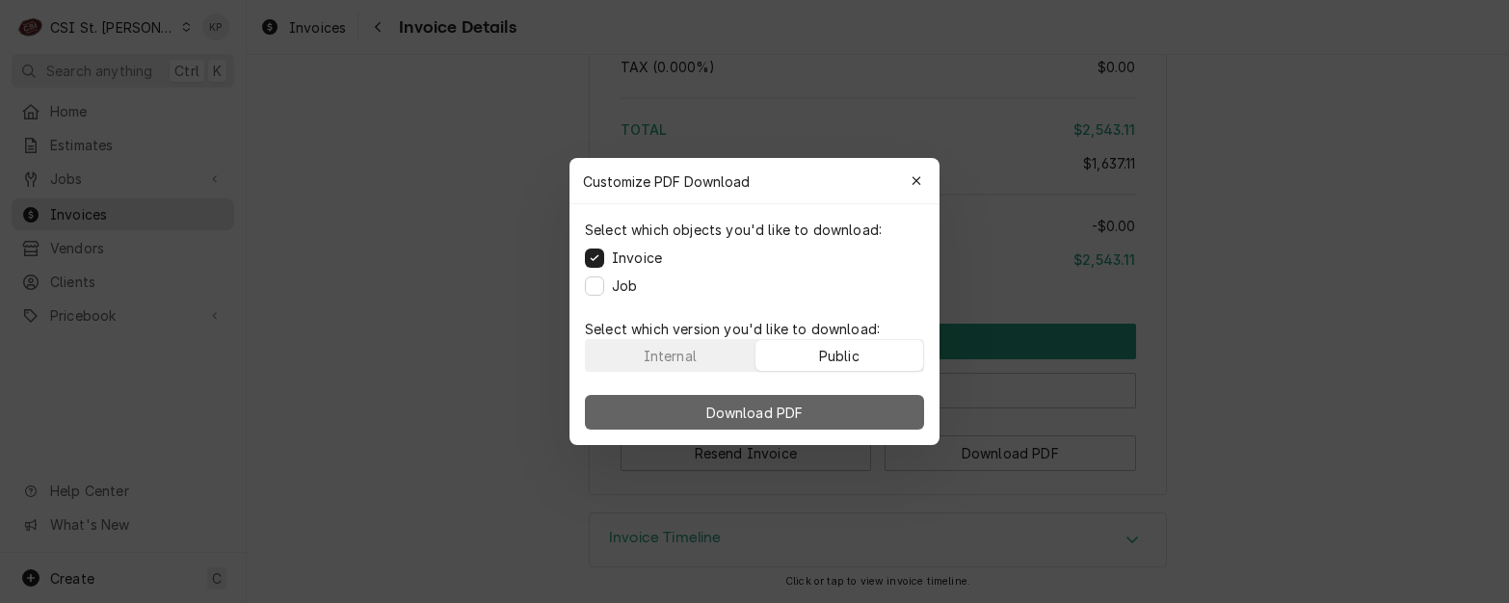
click at [850, 411] on button "Download PDF" at bounding box center [754, 412] width 339 height 35
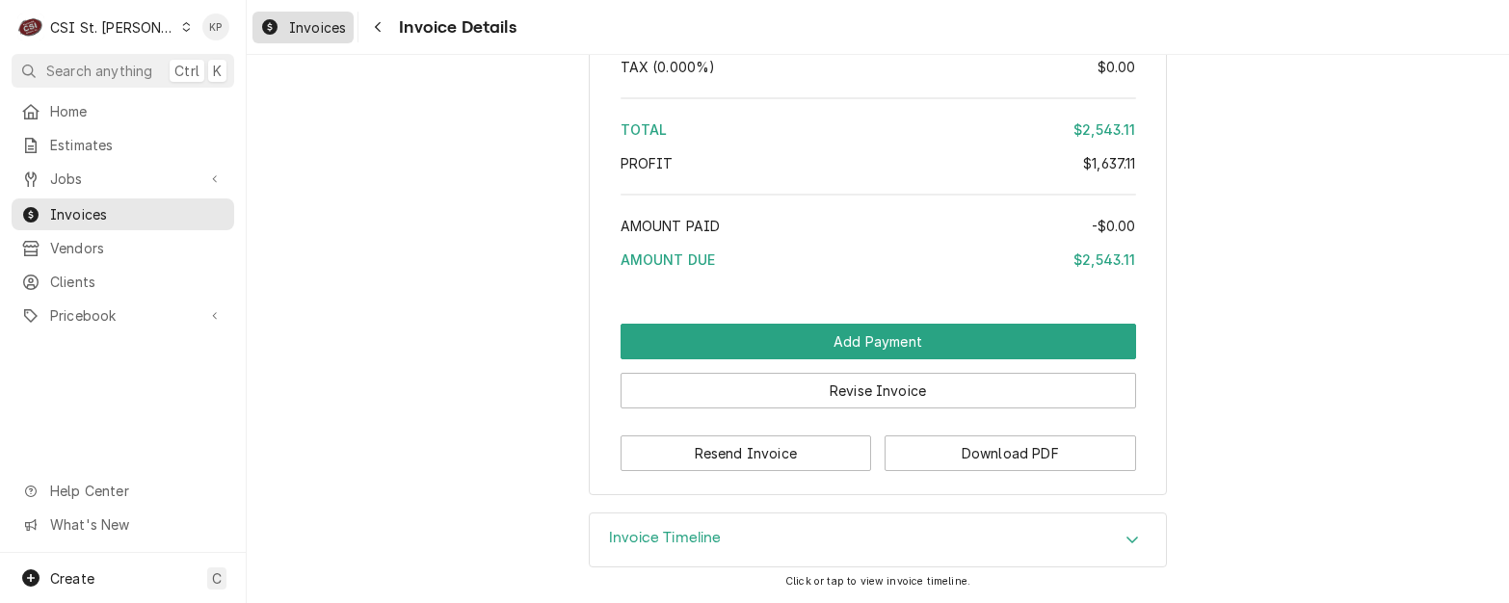
click at [305, 24] on span "Invoices" at bounding box center [317, 27] width 57 height 20
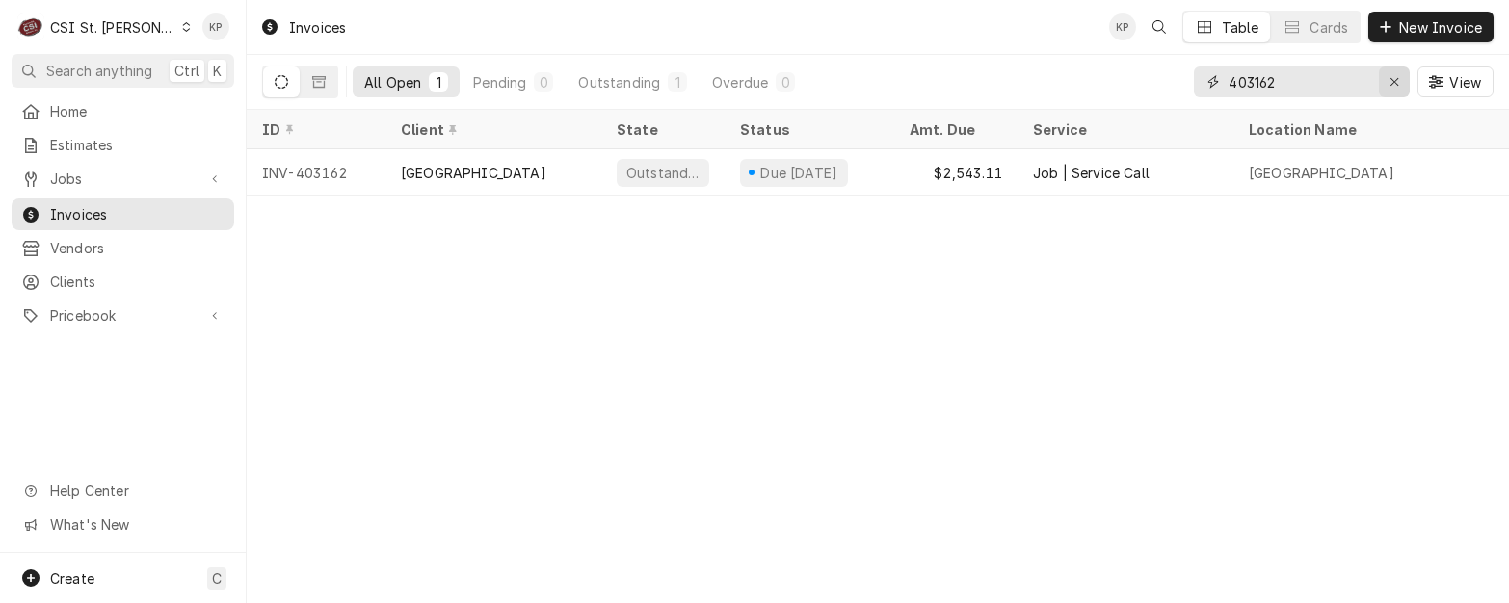
click at [1393, 81] on icon "Erase input" at bounding box center [1395, 81] width 11 height 13
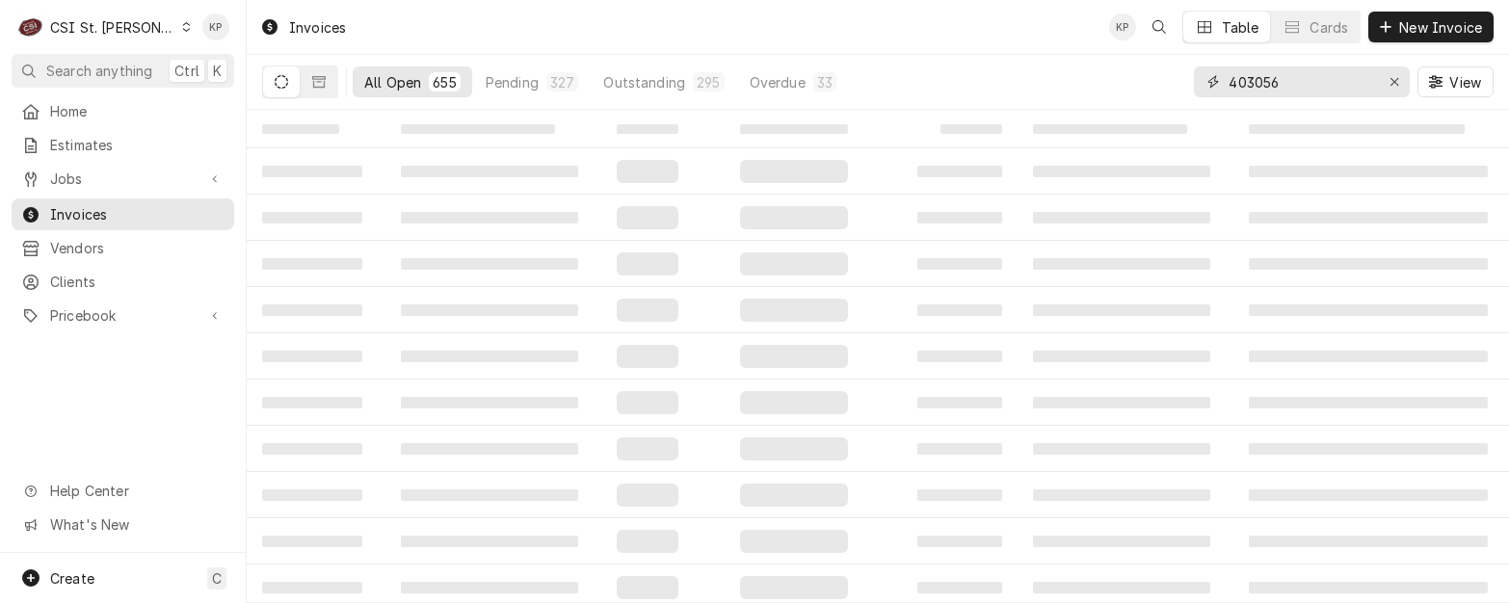
type input "403056"
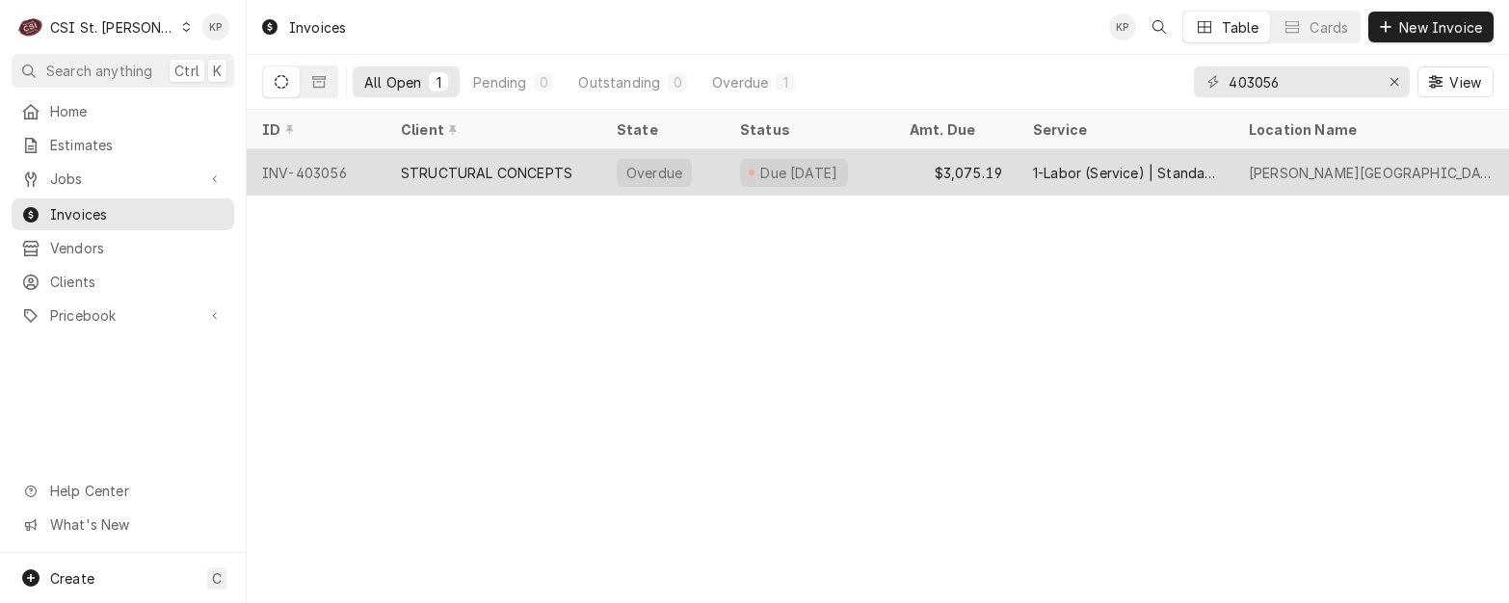
click at [318, 172] on div "INV-403056" at bounding box center [316, 172] width 139 height 46
click at [323, 172] on div "INV-403056" at bounding box center [316, 172] width 139 height 46
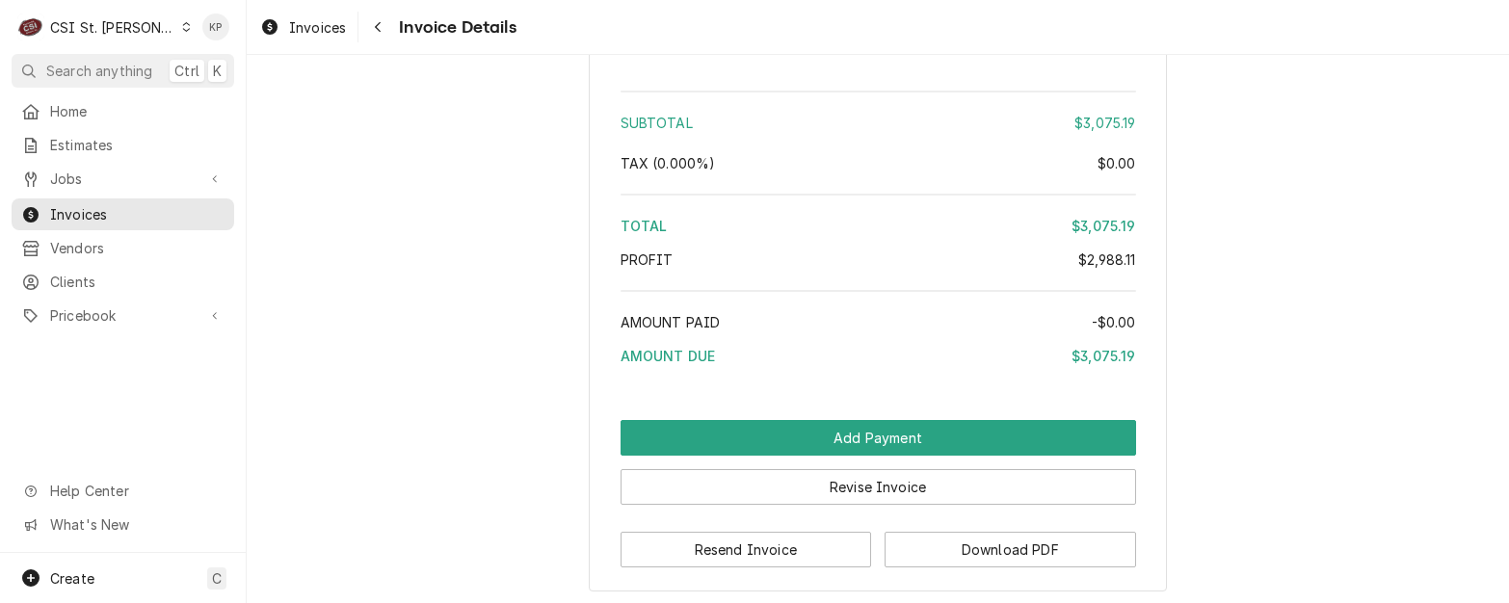
scroll to position [5063, 0]
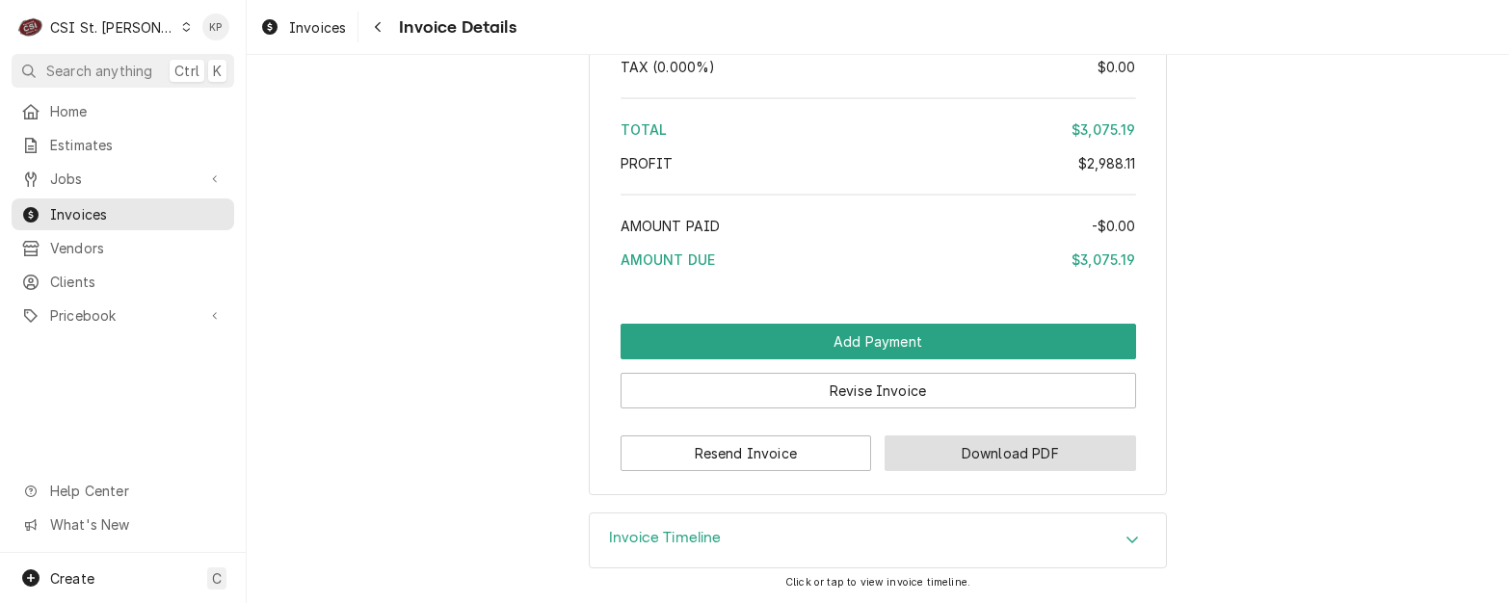
drag, startPoint x: 933, startPoint y: 456, endPoint x: 908, endPoint y: 435, distance: 32.8
click at [932, 454] on button "Download PDF" at bounding box center [1011, 454] width 252 height 36
click at [66, 205] on span "Invoices" at bounding box center [137, 214] width 174 height 20
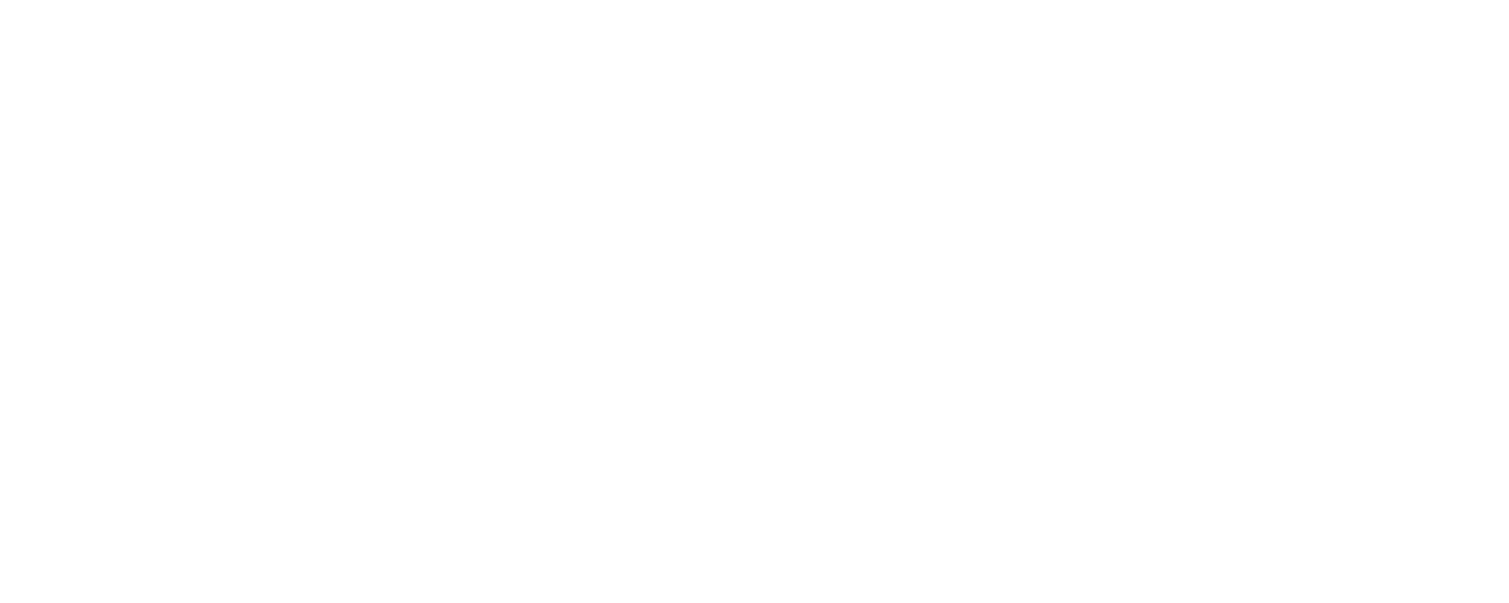
click at [305, 27] on div "Dynamic Content Wrapper" at bounding box center [754, 301] width 1509 height 603
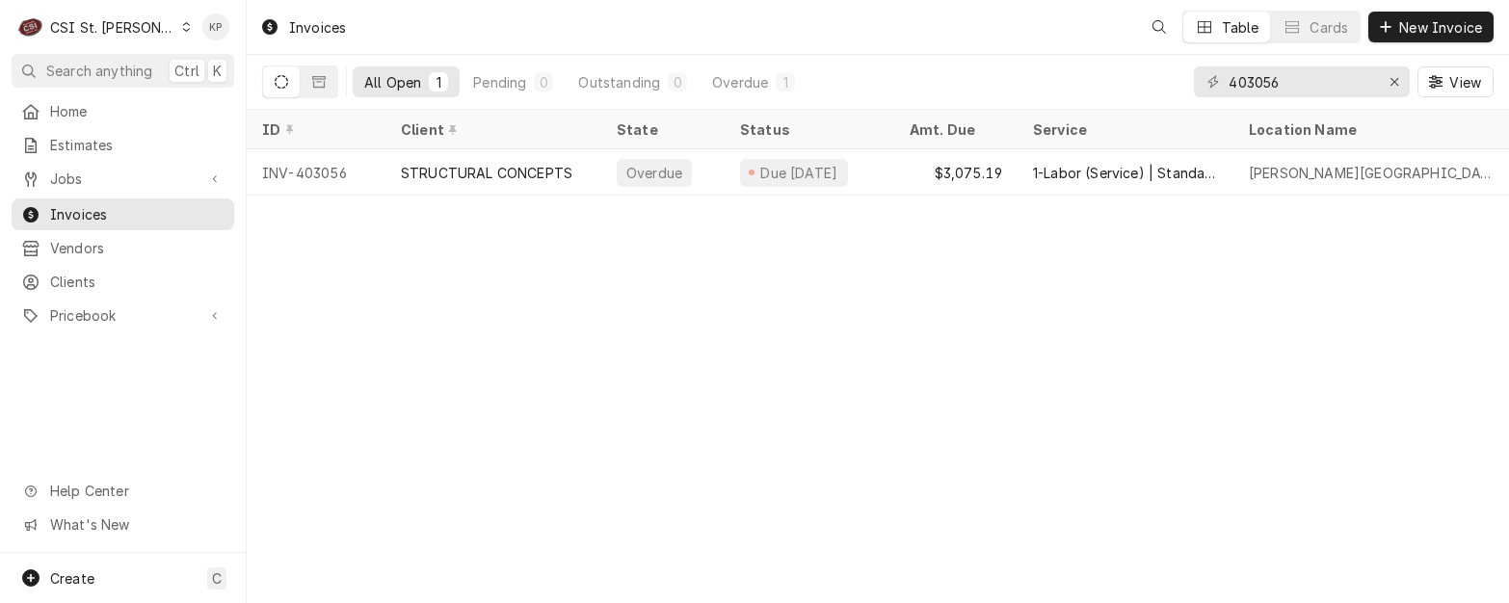
click at [1400, 81] on div "Erase input" at bounding box center [1394, 81] width 19 height 19
click at [1274, 89] on input "Dynamic Content Wrapper" at bounding box center [1319, 81] width 181 height 31
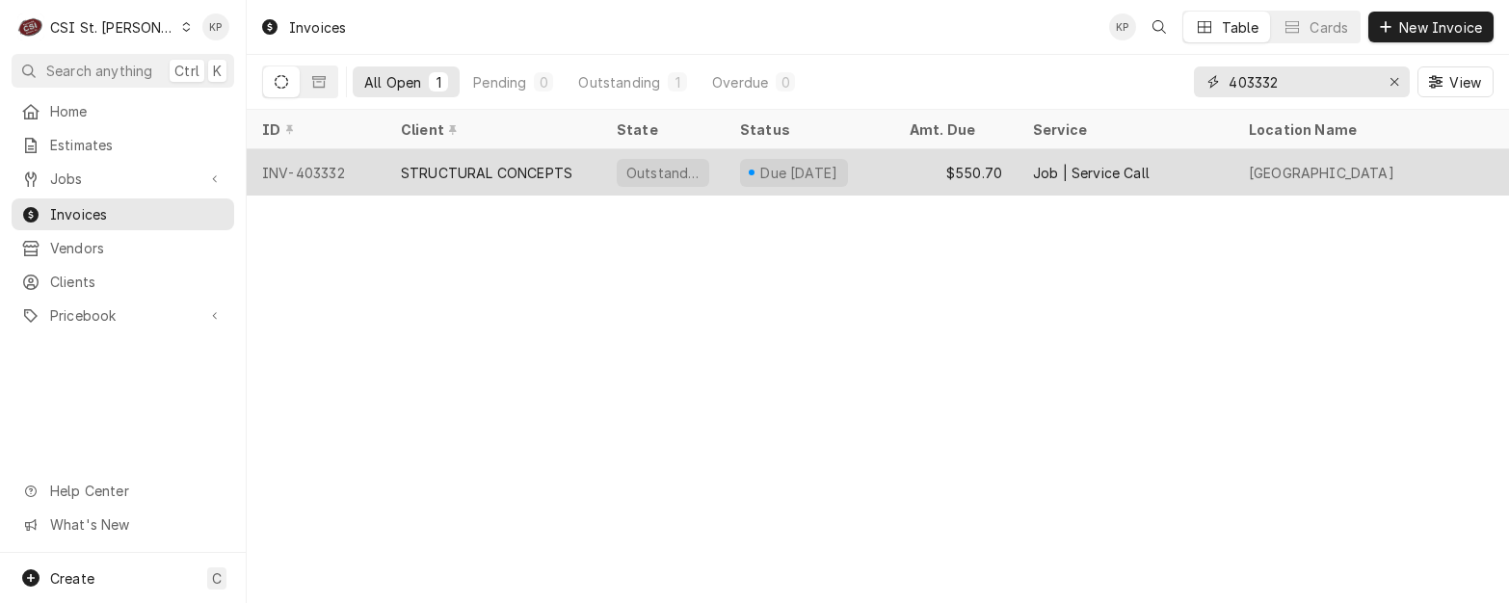
type input "403332"
click at [305, 177] on div "INV-403332" at bounding box center [316, 172] width 139 height 46
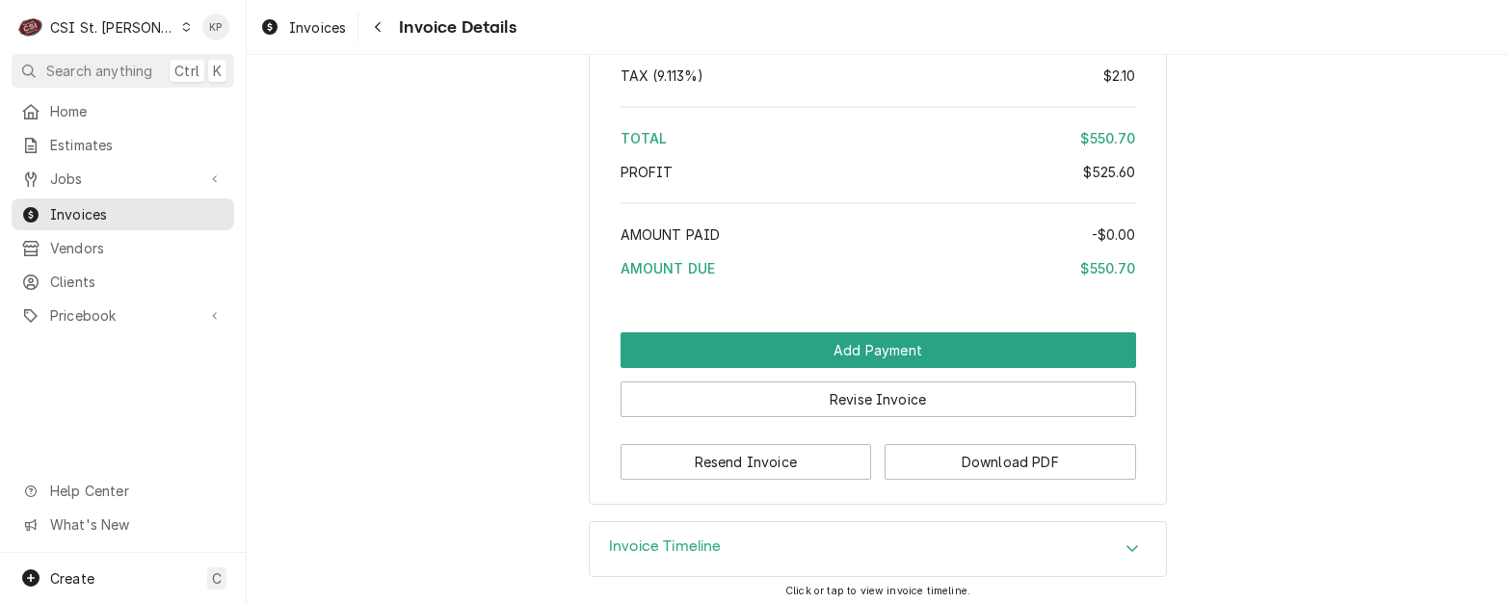
scroll to position [4014, 0]
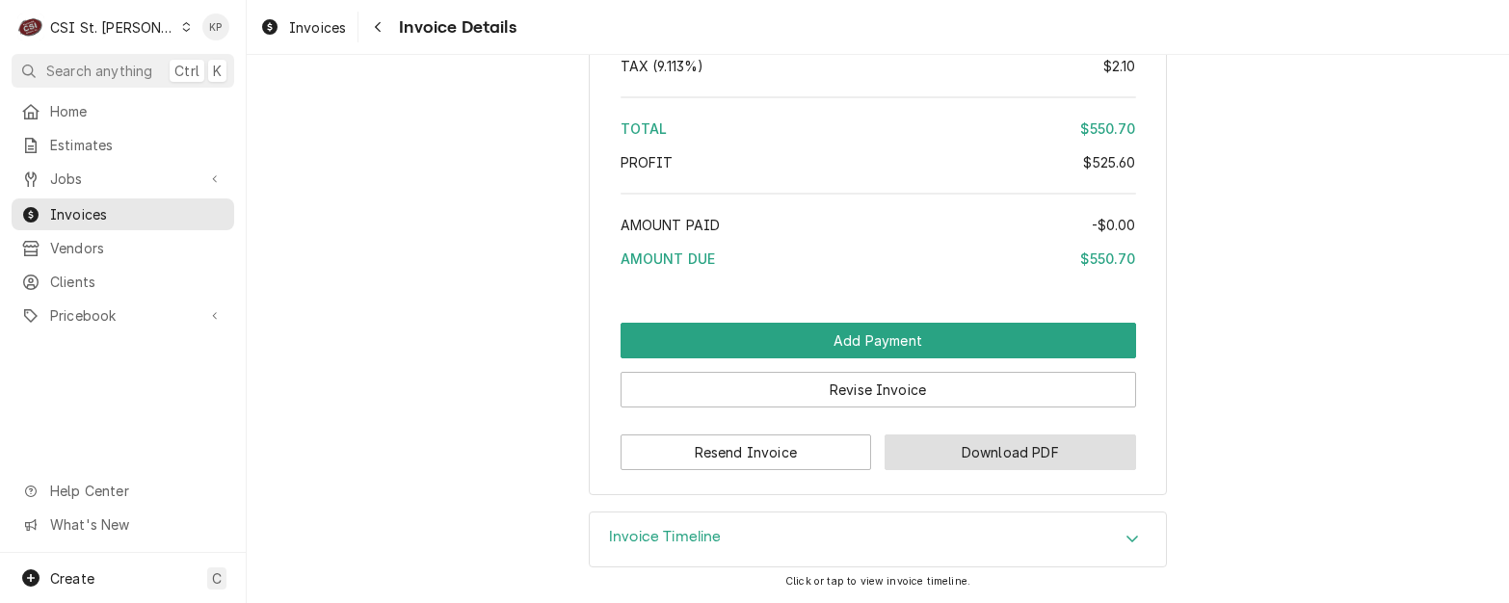
click at [932, 457] on button "Download PDF" at bounding box center [1011, 453] width 252 height 36
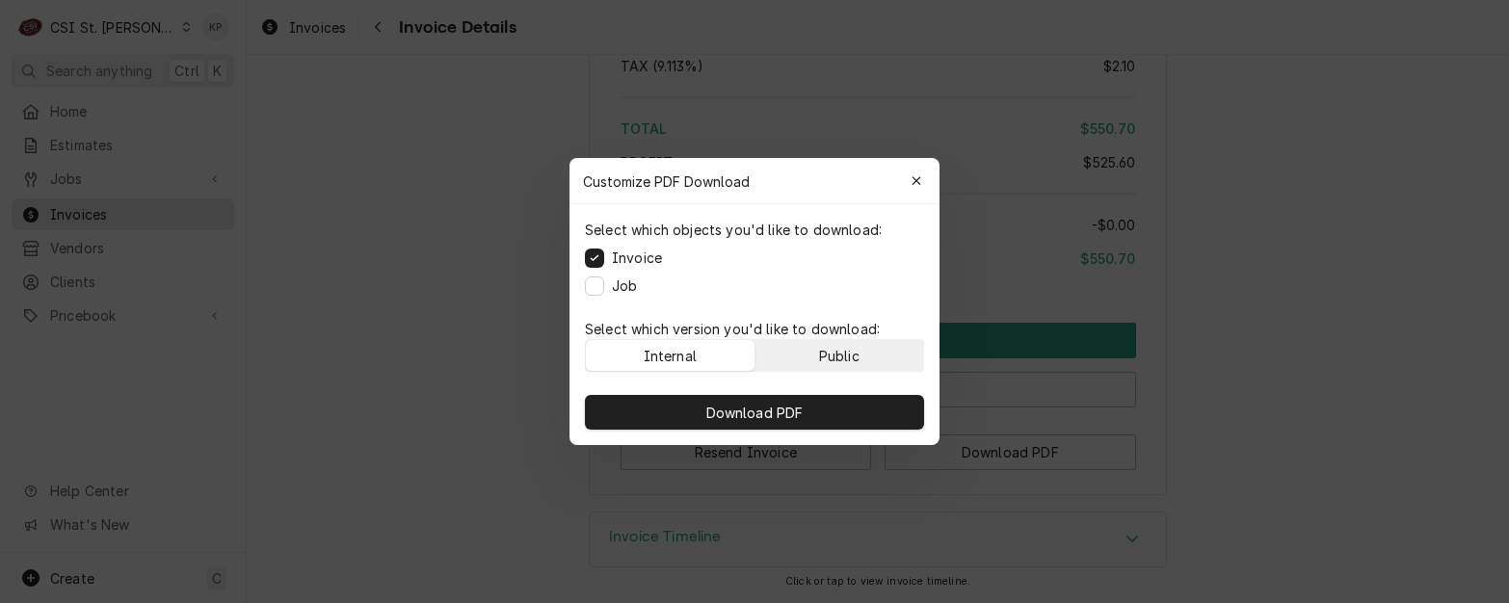
click at [811, 356] on button "Public" at bounding box center [839, 355] width 169 height 31
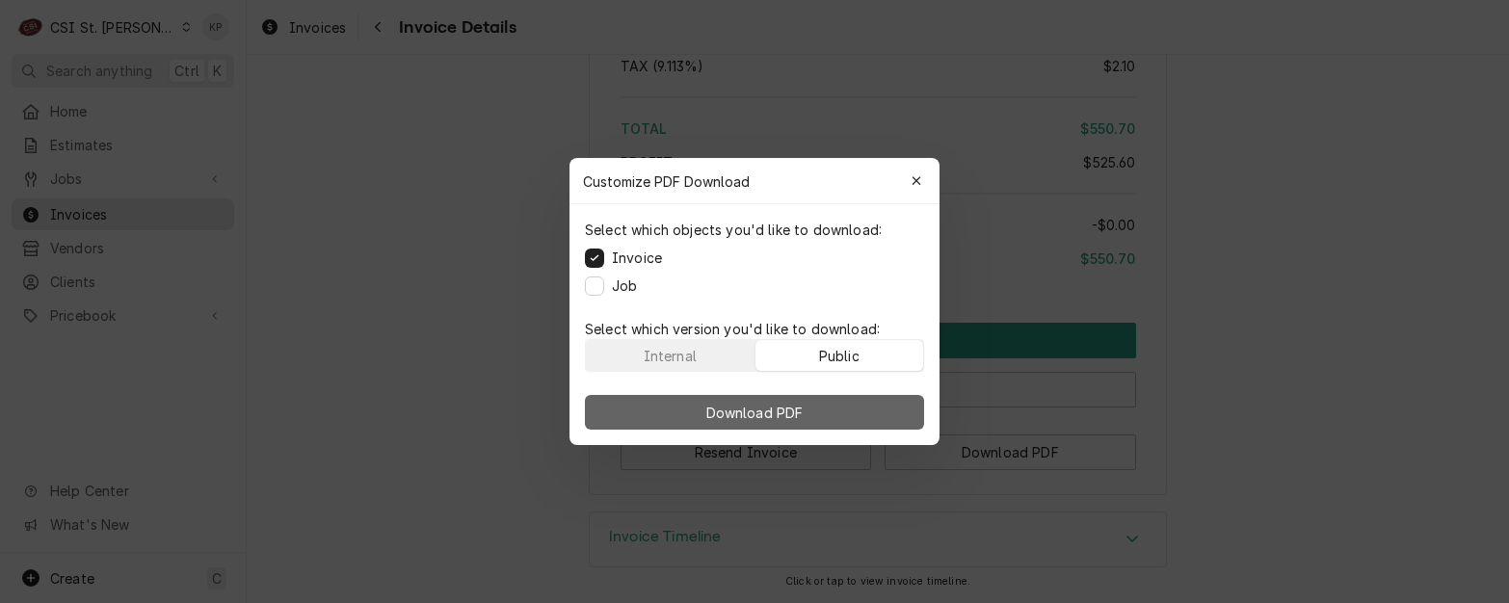
click at [830, 414] on button "Download PDF" at bounding box center [754, 412] width 339 height 35
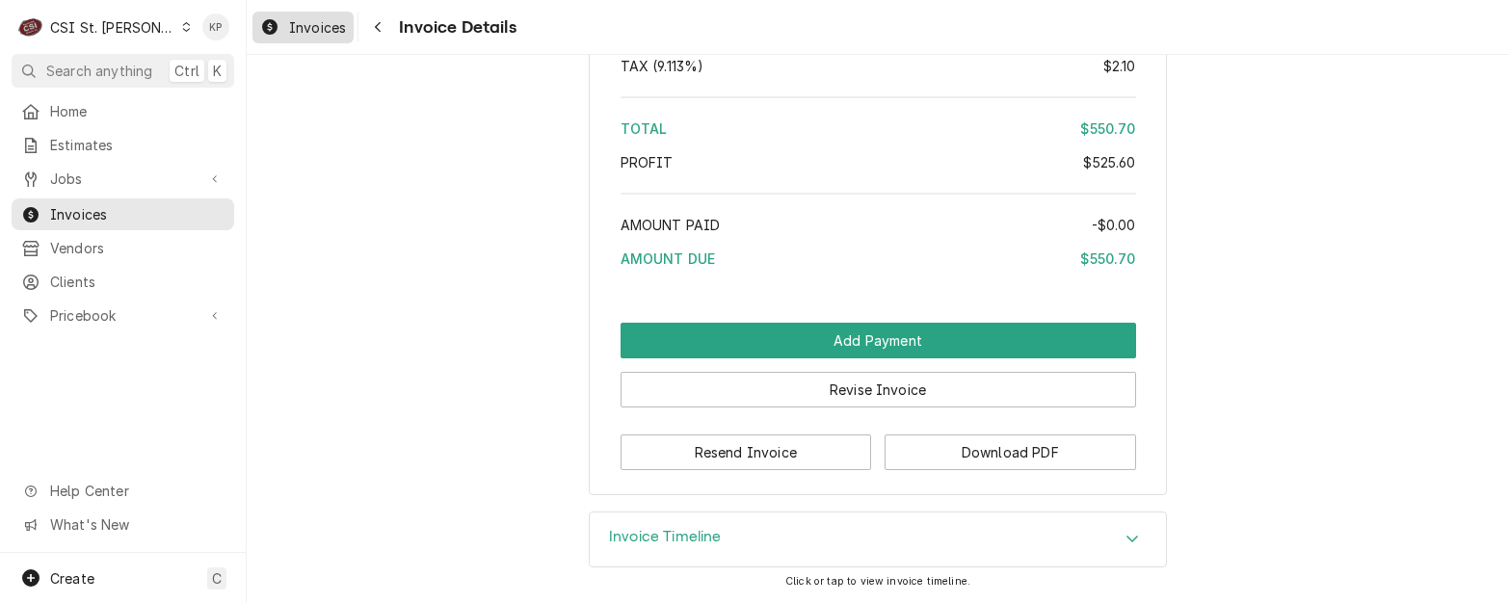
click at [301, 18] on span "Invoices" at bounding box center [317, 27] width 57 height 20
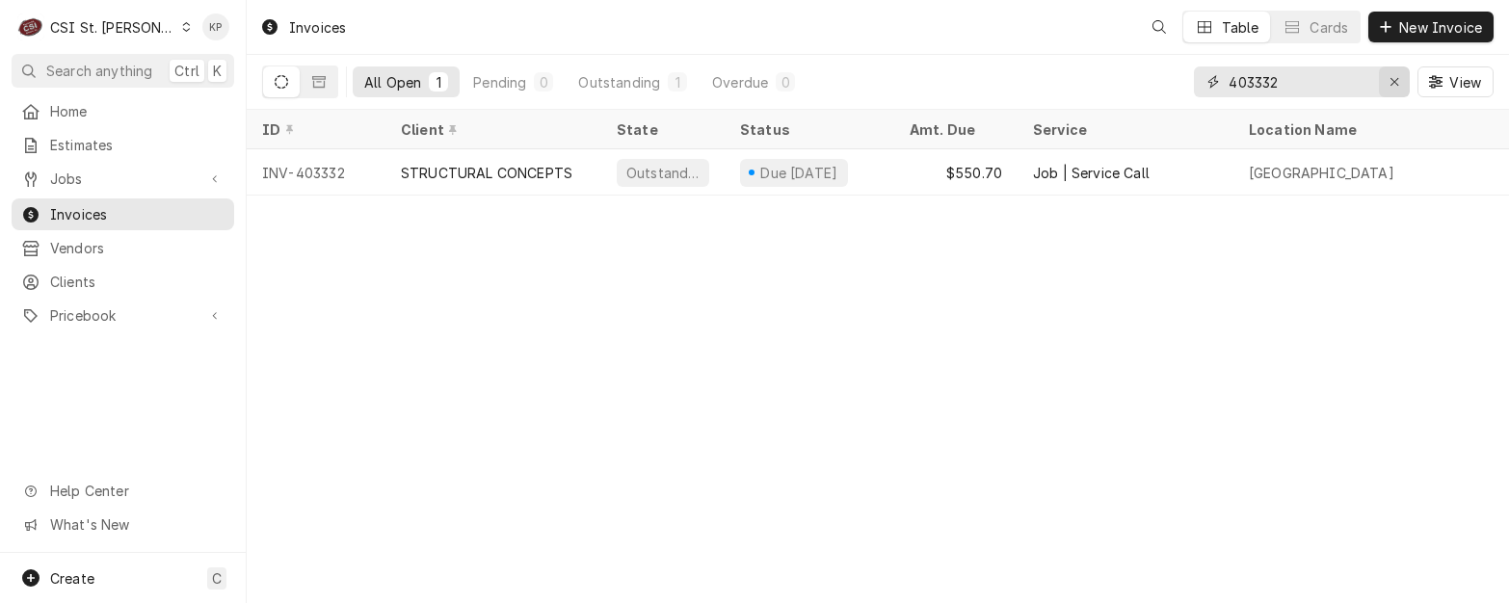
click at [1396, 72] on div "Erase input" at bounding box center [1394, 81] width 19 height 19
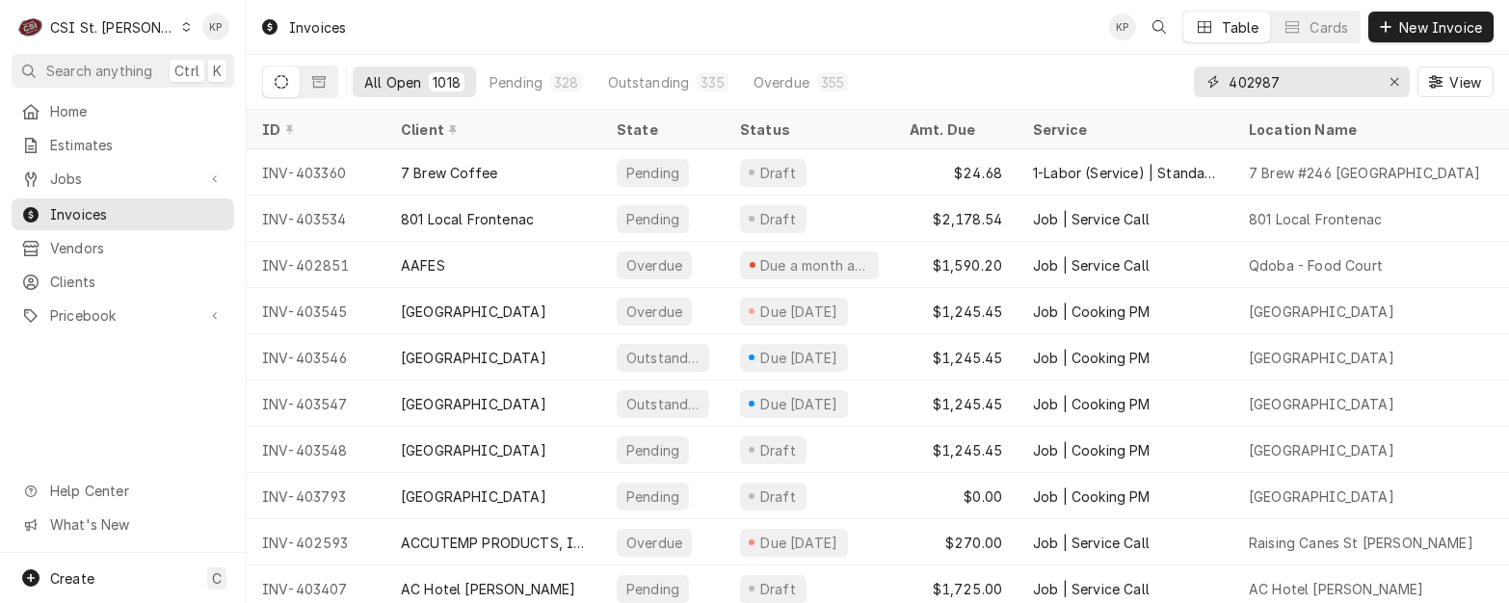
type input "402987"
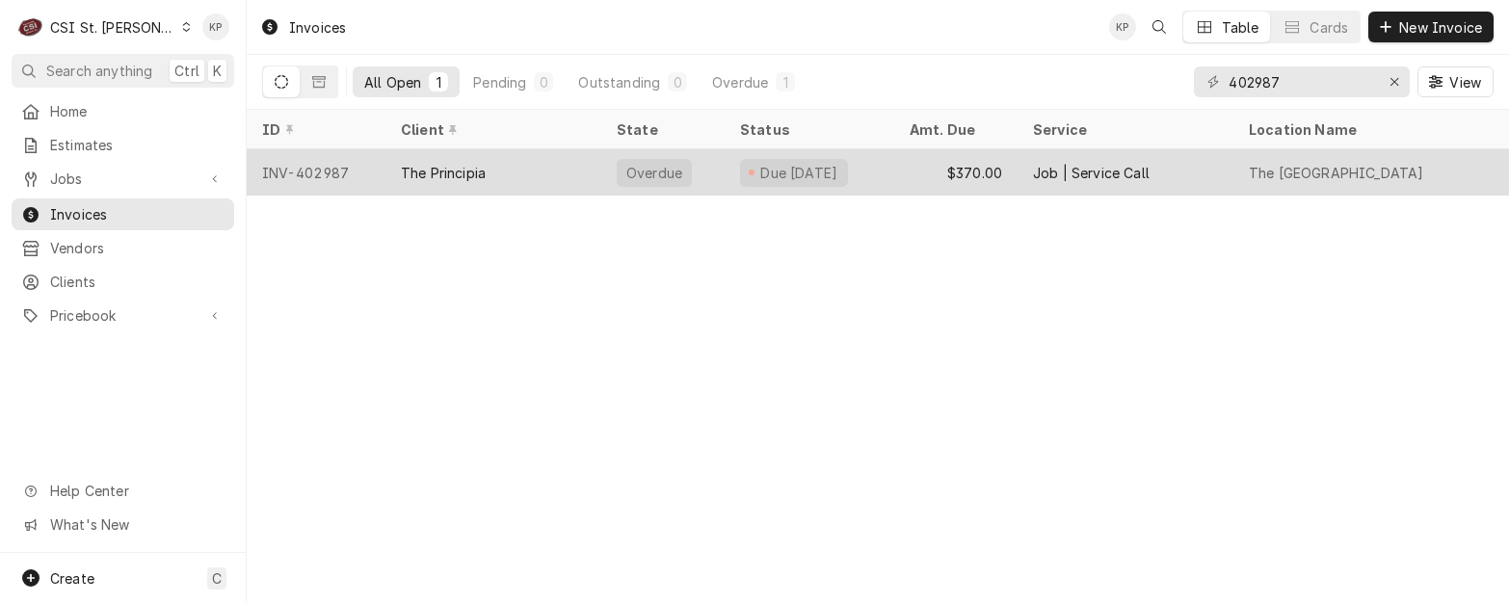
click at [329, 161] on div "INV-402987" at bounding box center [316, 172] width 139 height 46
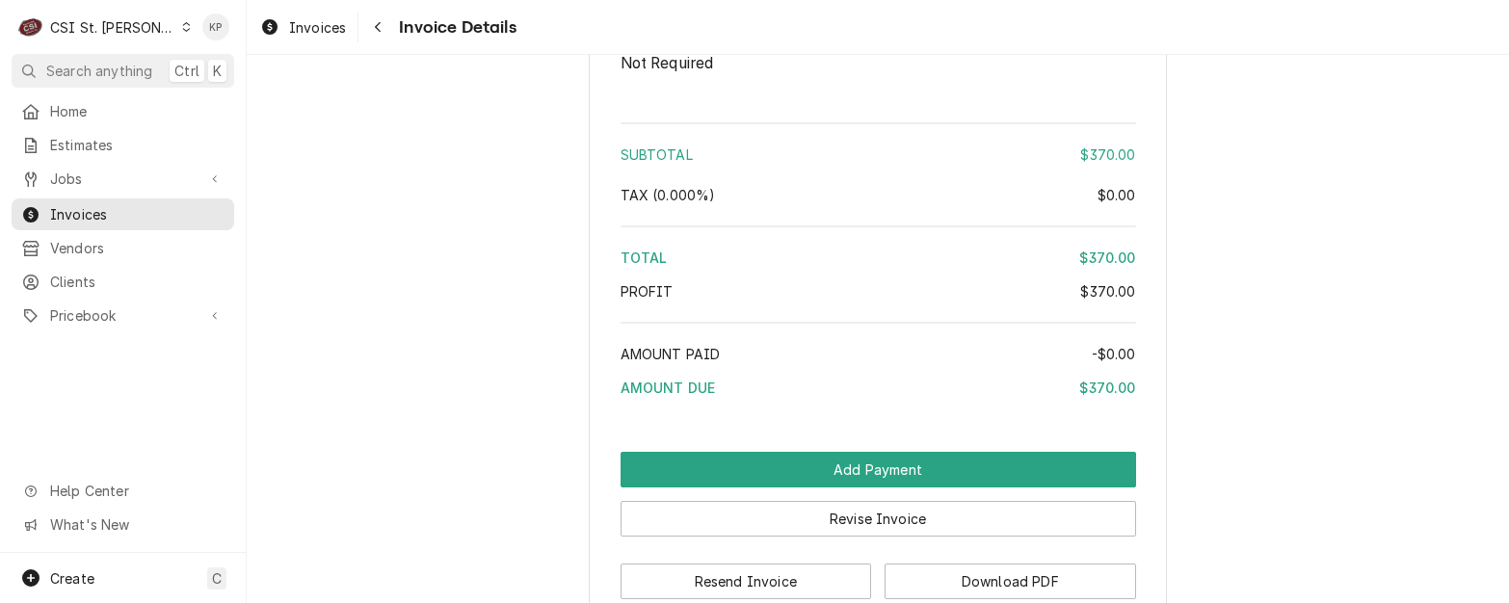
scroll to position [3300, 0]
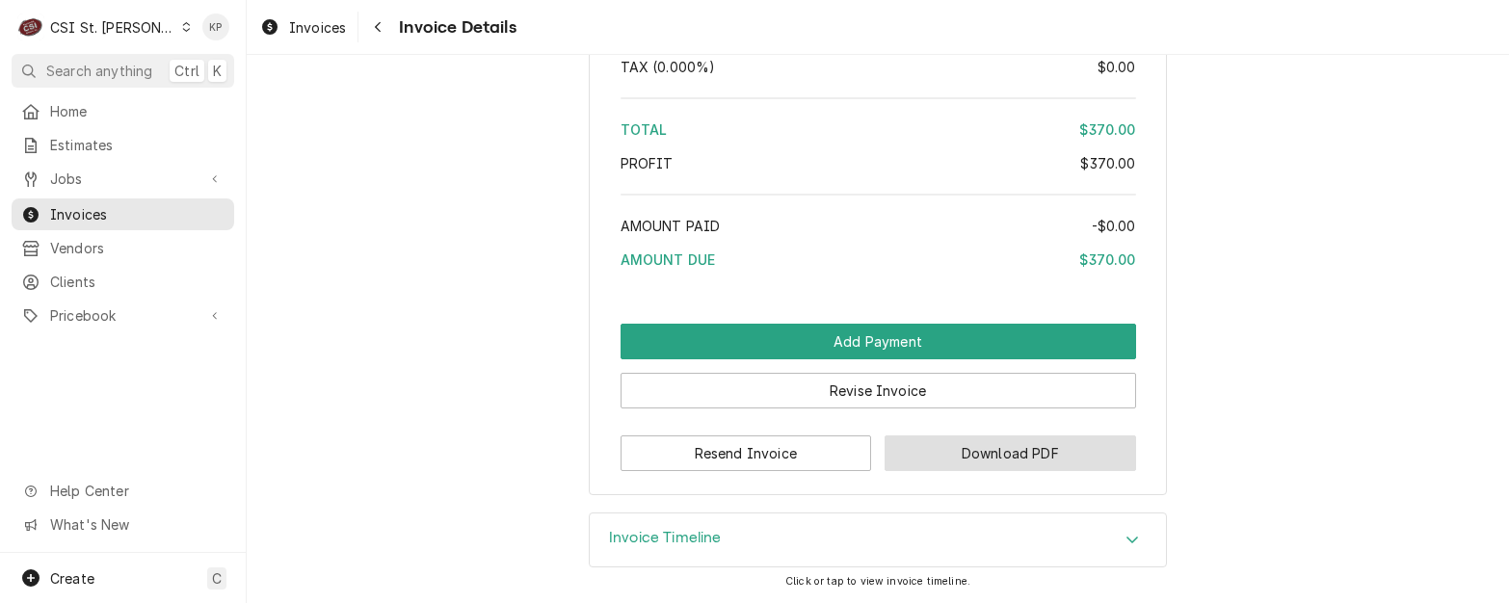
click at [914, 464] on button "Download PDF" at bounding box center [1011, 454] width 252 height 36
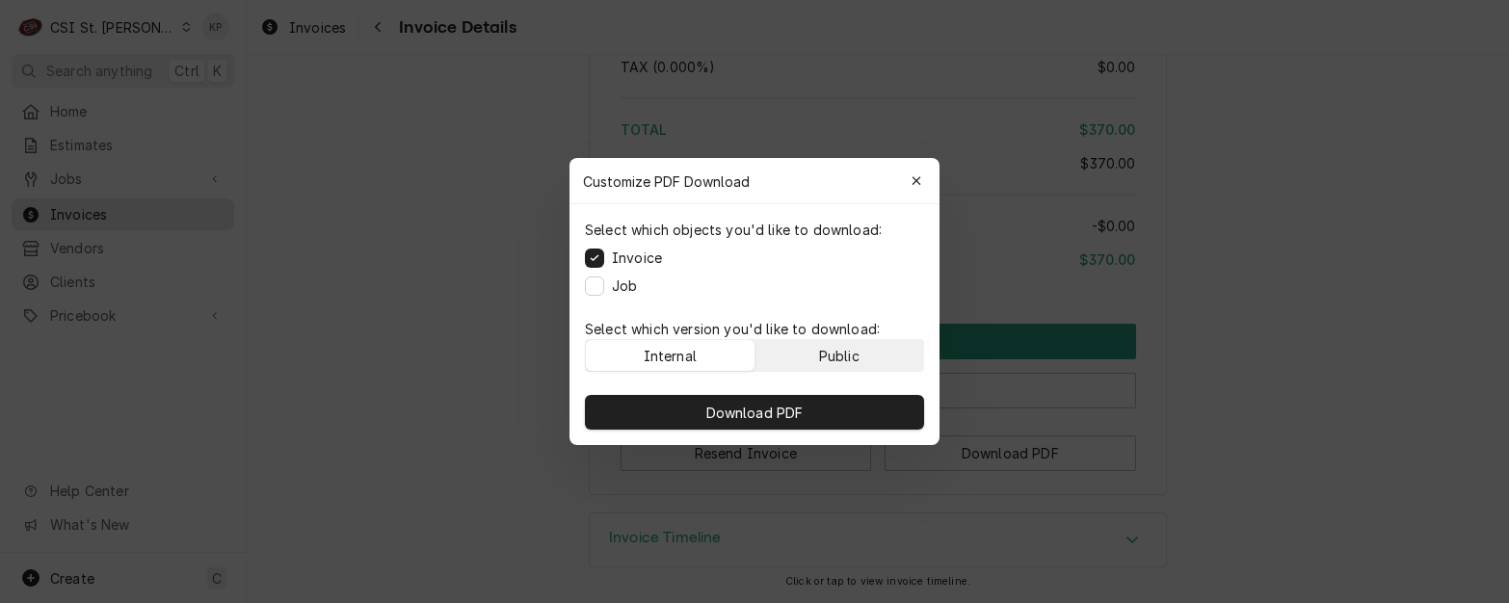
click at [830, 351] on div "Public" at bounding box center [839, 356] width 40 height 20
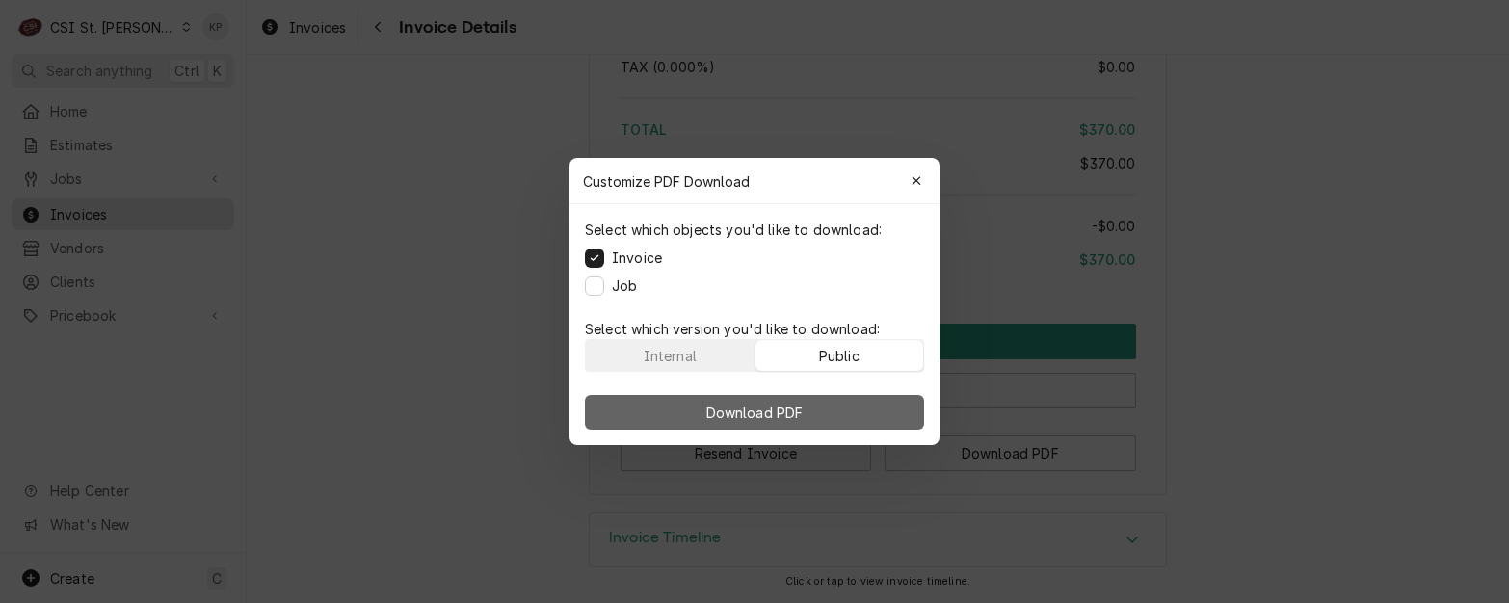
click at [822, 404] on button "Download PDF" at bounding box center [754, 412] width 339 height 35
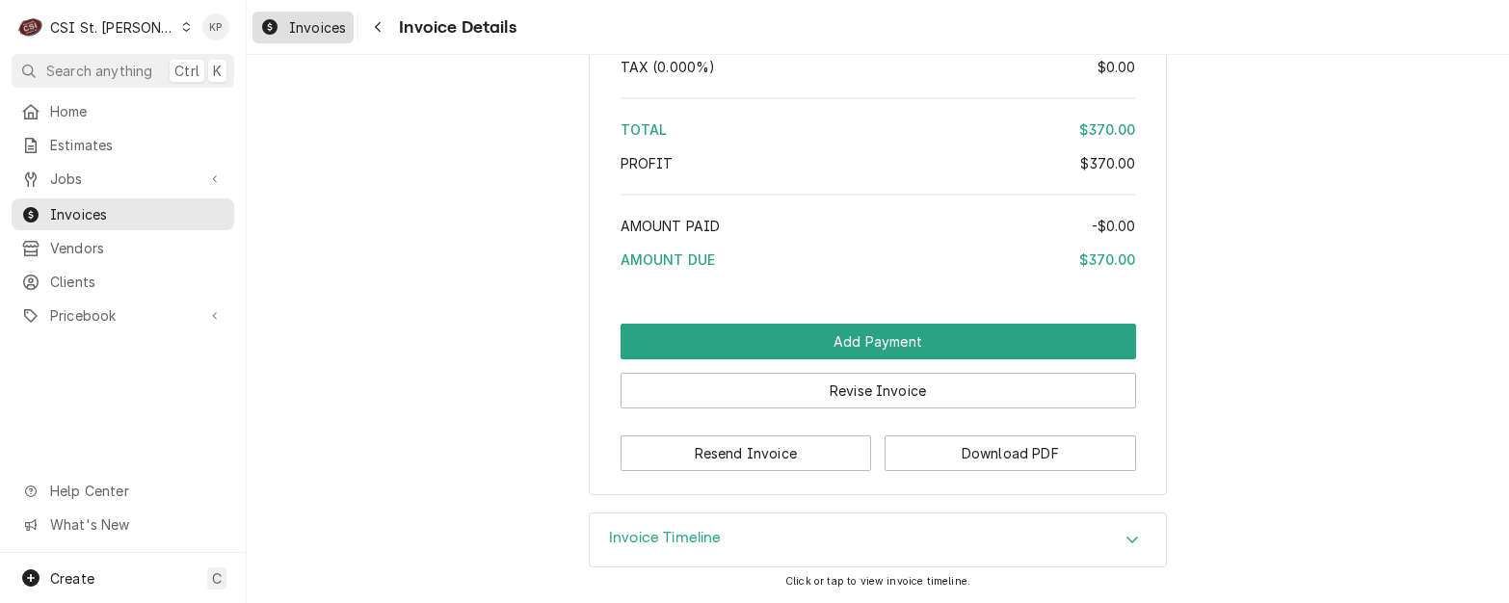
click at [297, 28] on span "Invoices" at bounding box center [317, 27] width 57 height 20
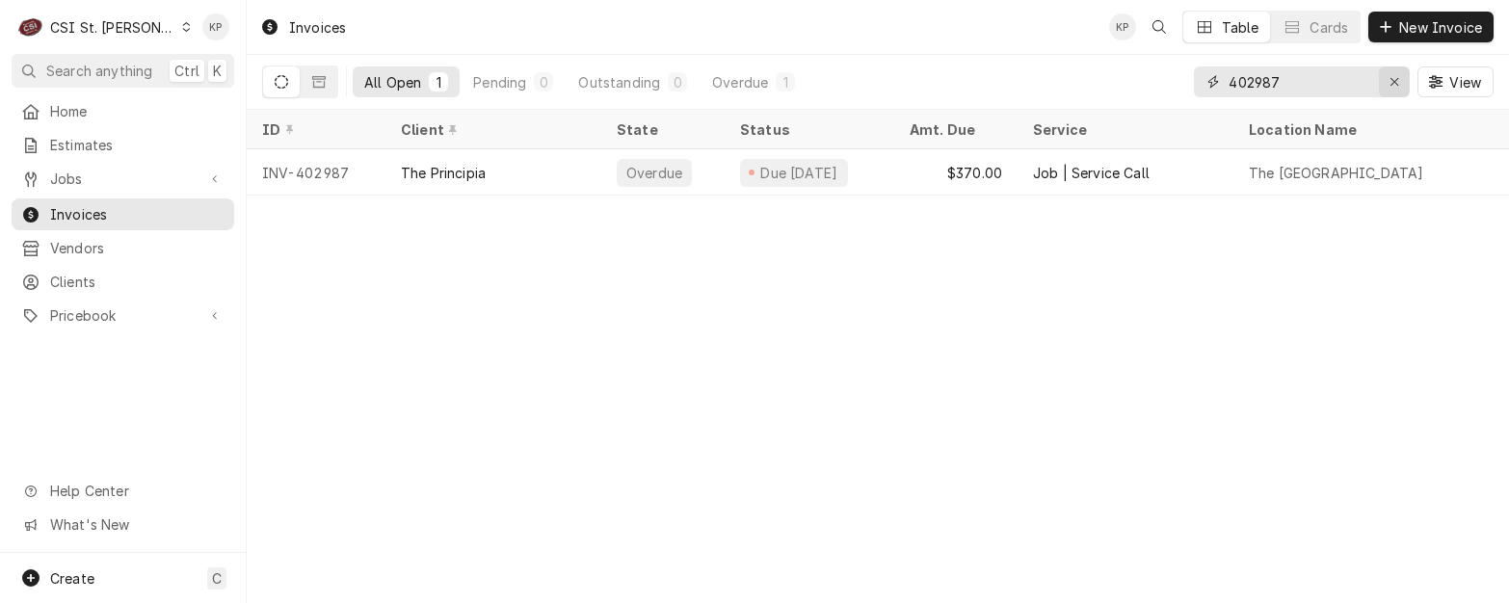
click at [1397, 74] on div "Erase input" at bounding box center [1394, 81] width 19 height 19
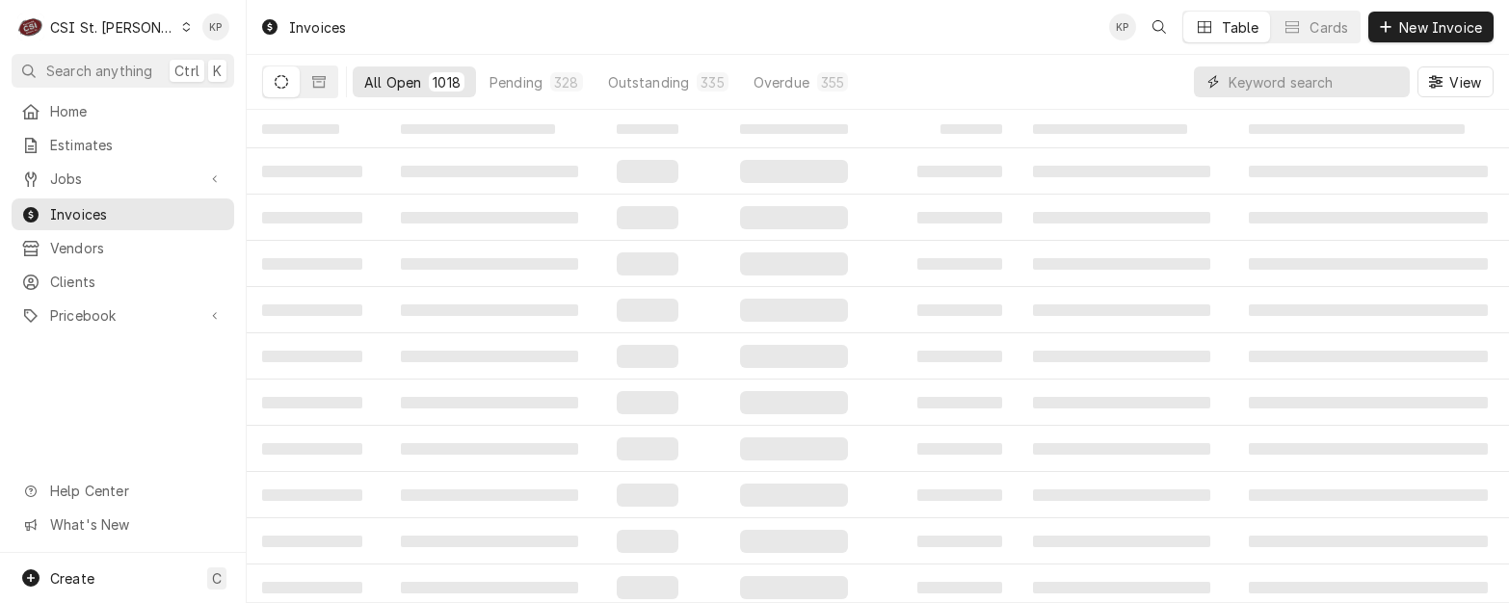
click at [1257, 91] on input "Dynamic Content Wrapper" at bounding box center [1315, 81] width 172 height 31
type input "403277"
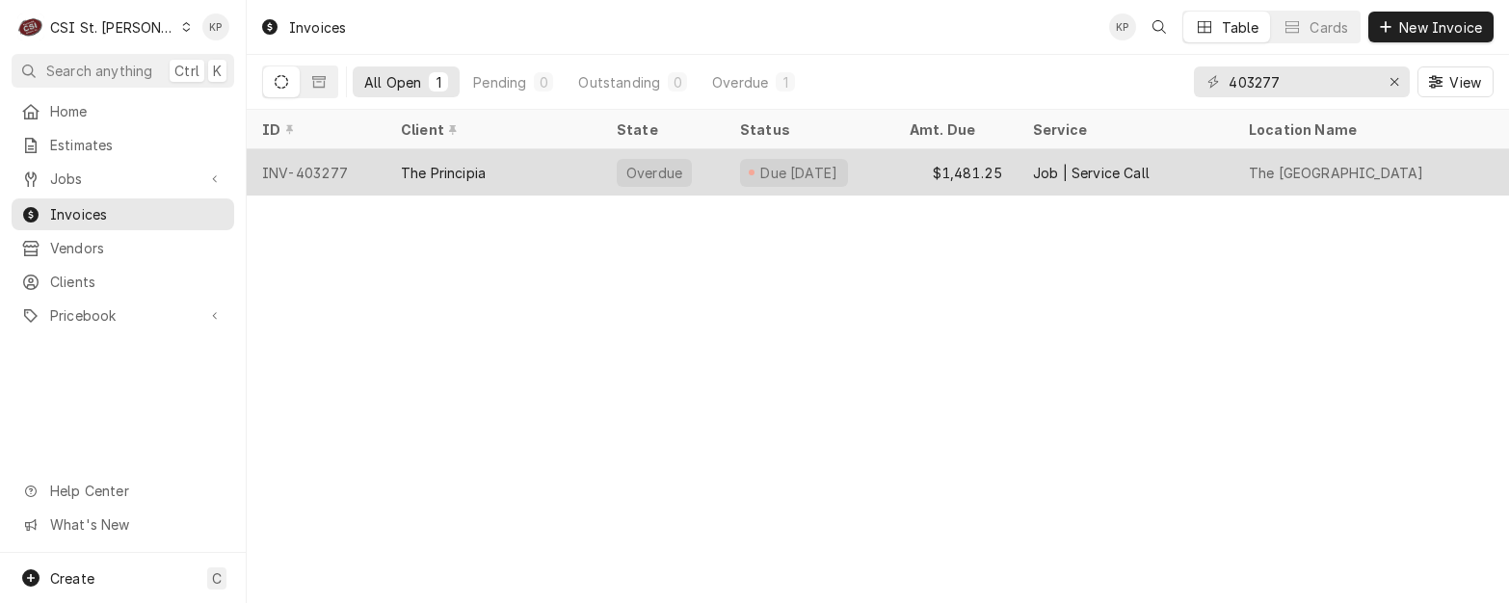
click at [329, 168] on div "INV-403277" at bounding box center [316, 172] width 139 height 46
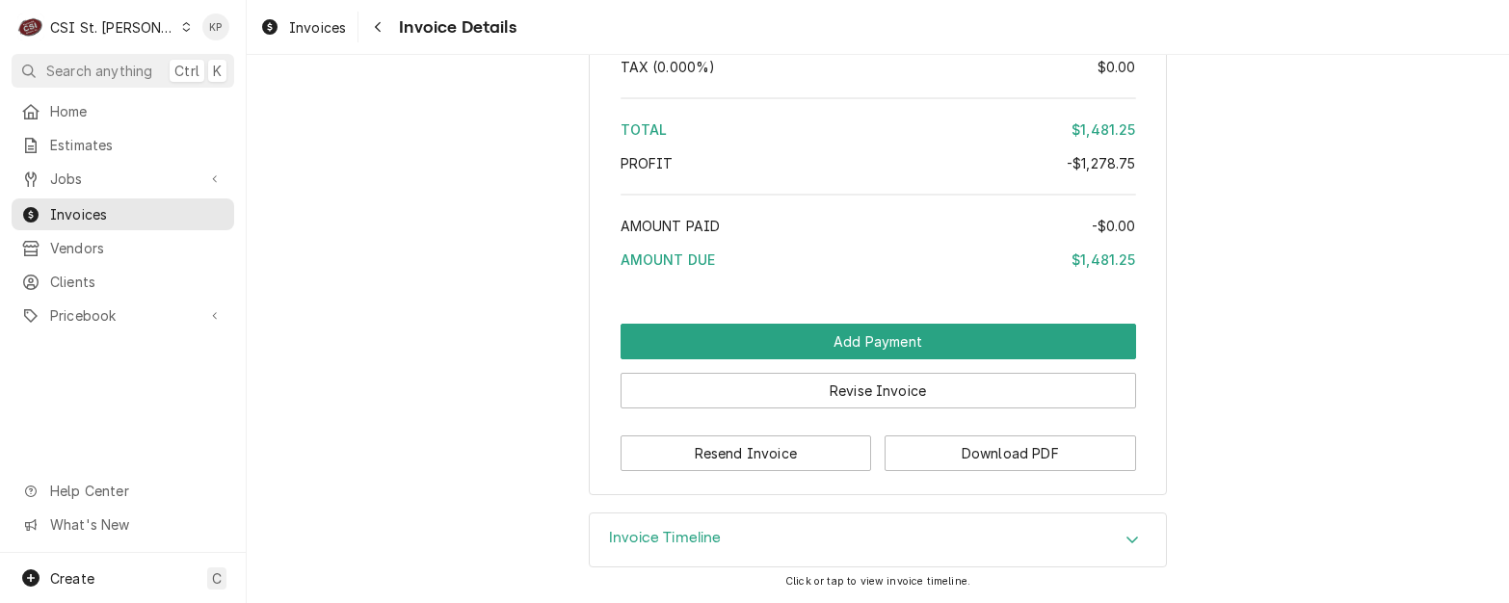
scroll to position [3947, 0]
click at [947, 447] on button "Download PDF" at bounding box center [1011, 454] width 252 height 36
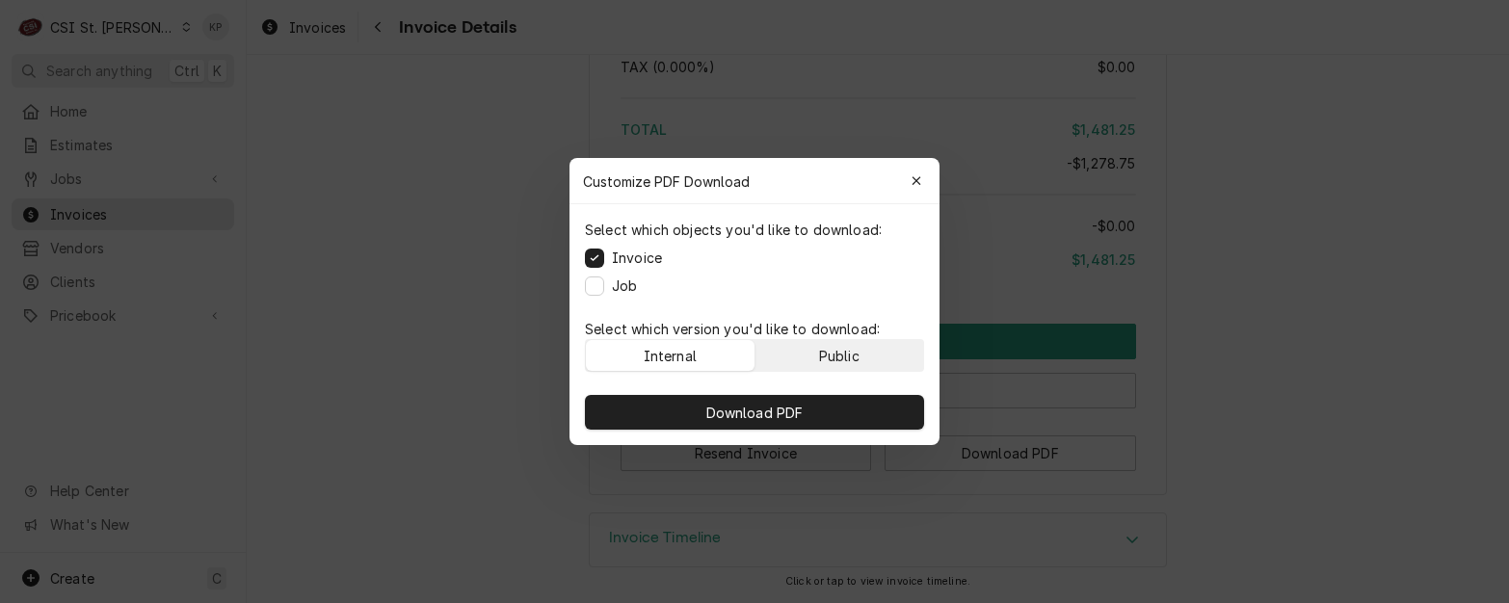
click at [892, 349] on button "Public" at bounding box center [839, 355] width 169 height 31
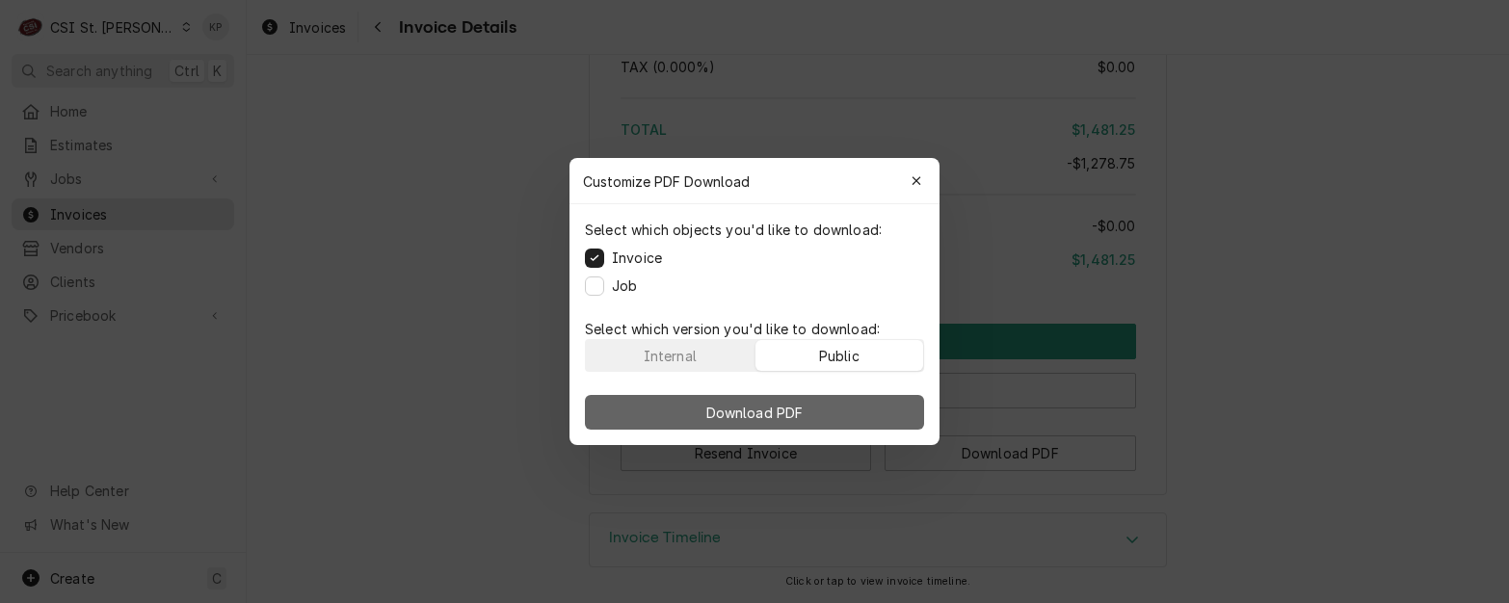
click at [886, 408] on button "Download PDF" at bounding box center [754, 412] width 339 height 35
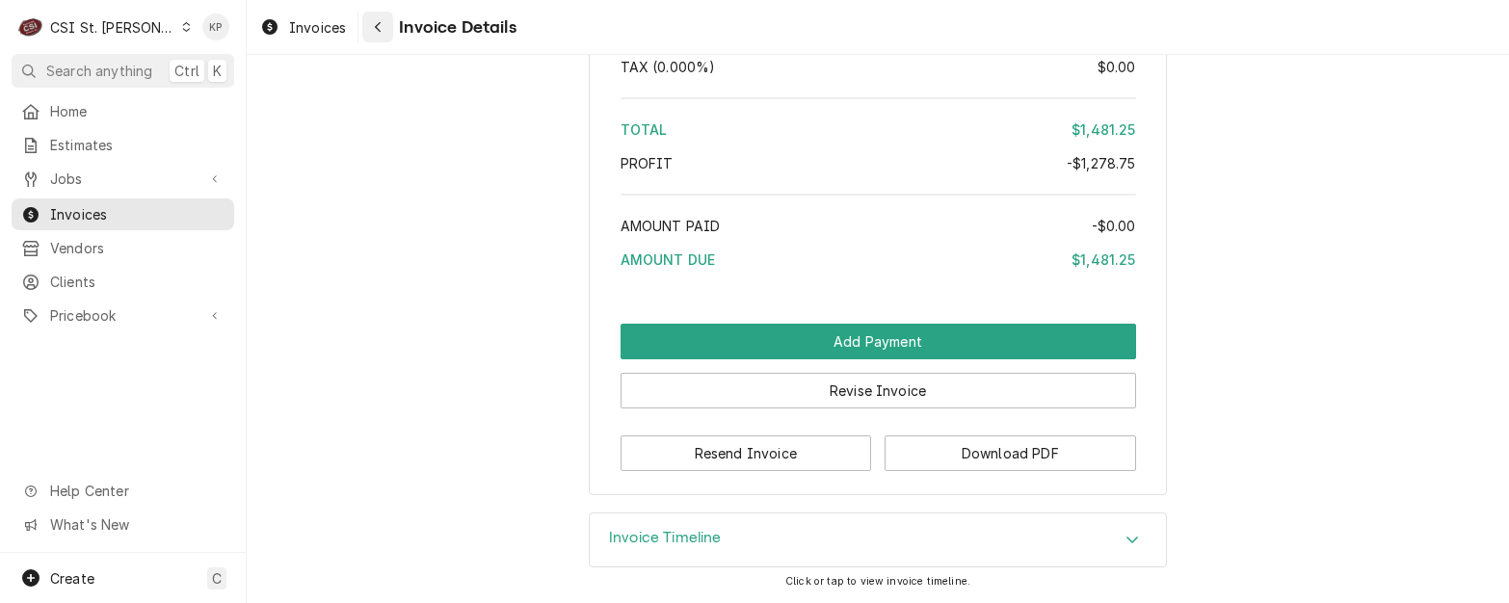
drag, startPoint x: 320, startPoint y: 31, endPoint x: 365, endPoint y: 37, distance: 45.7
click at [320, 31] on span "Invoices" at bounding box center [317, 27] width 57 height 20
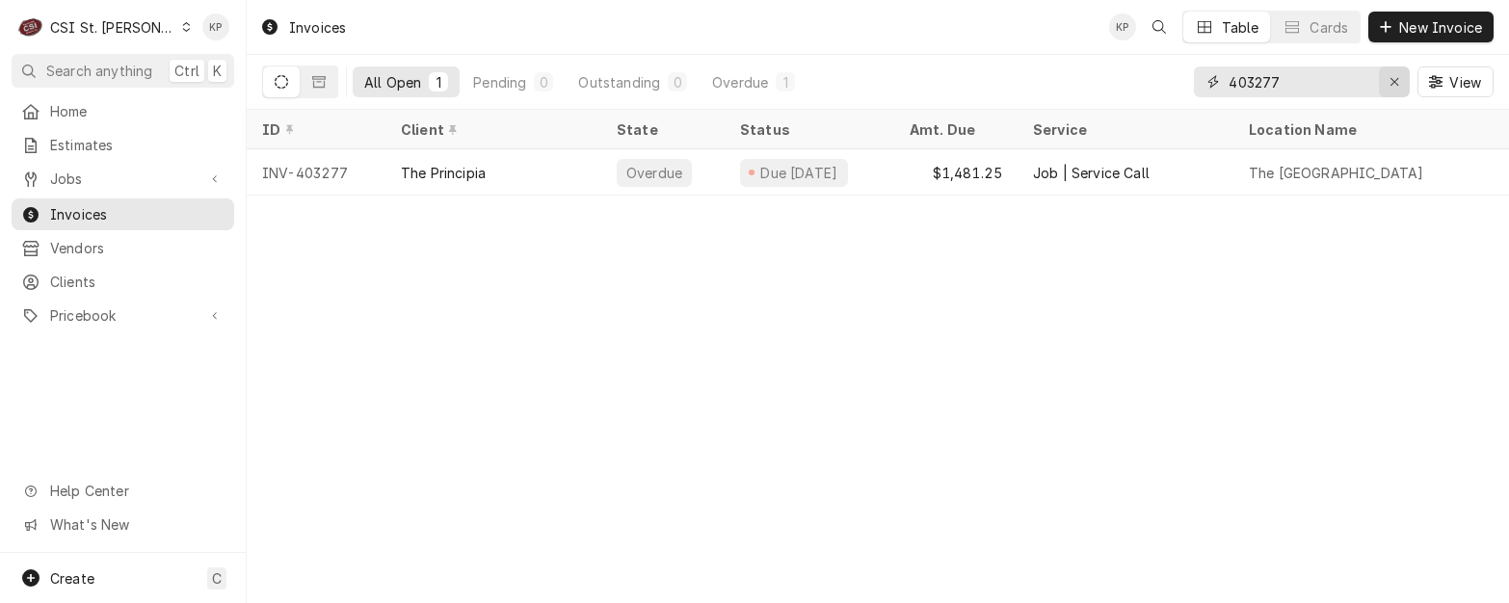
click at [1392, 81] on icon "Erase input" at bounding box center [1395, 82] width 8 height 8
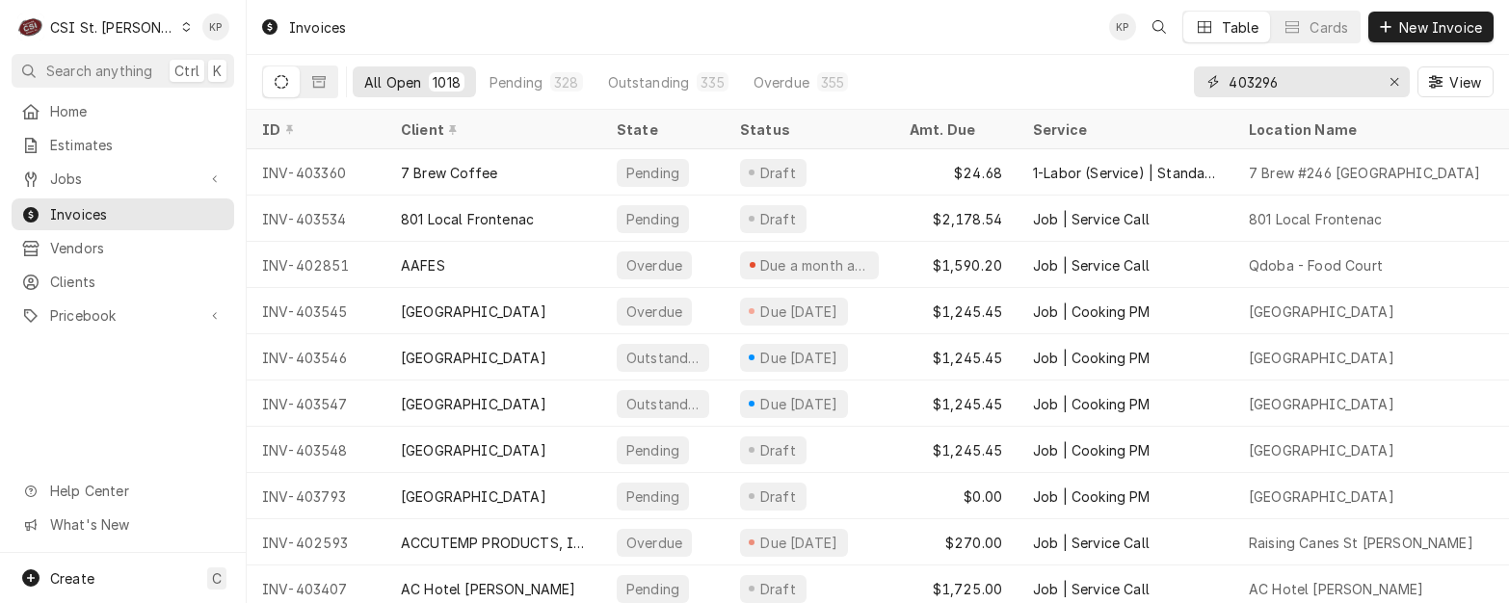
type input "403296"
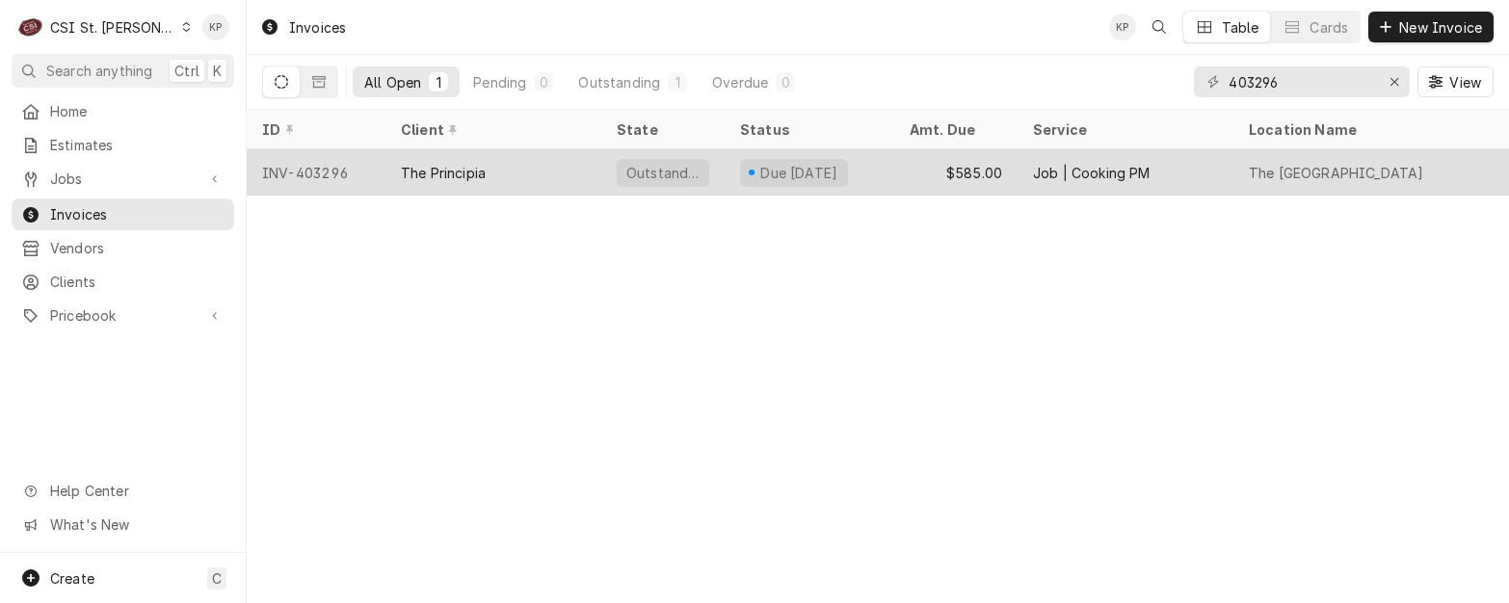
click at [331, 170] on div "INV-403296" at bounding box center [316, 172] width 139 height 46
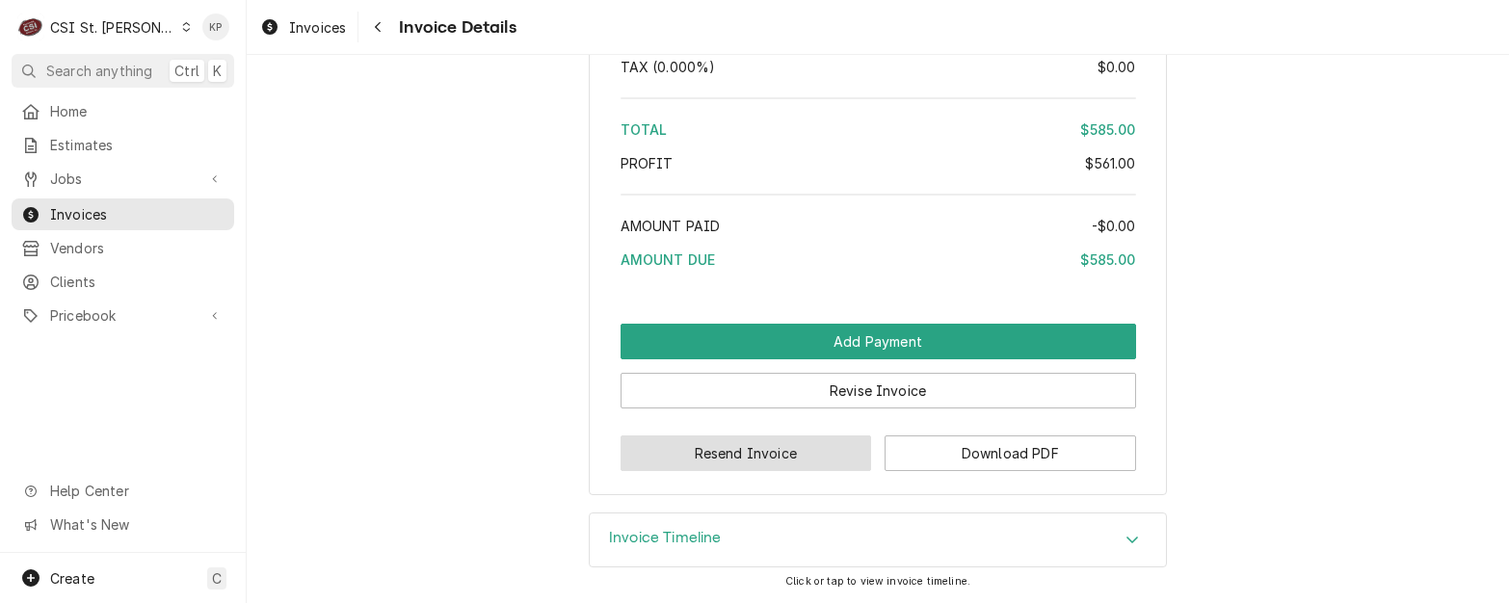
scroll to position [3846, 0]
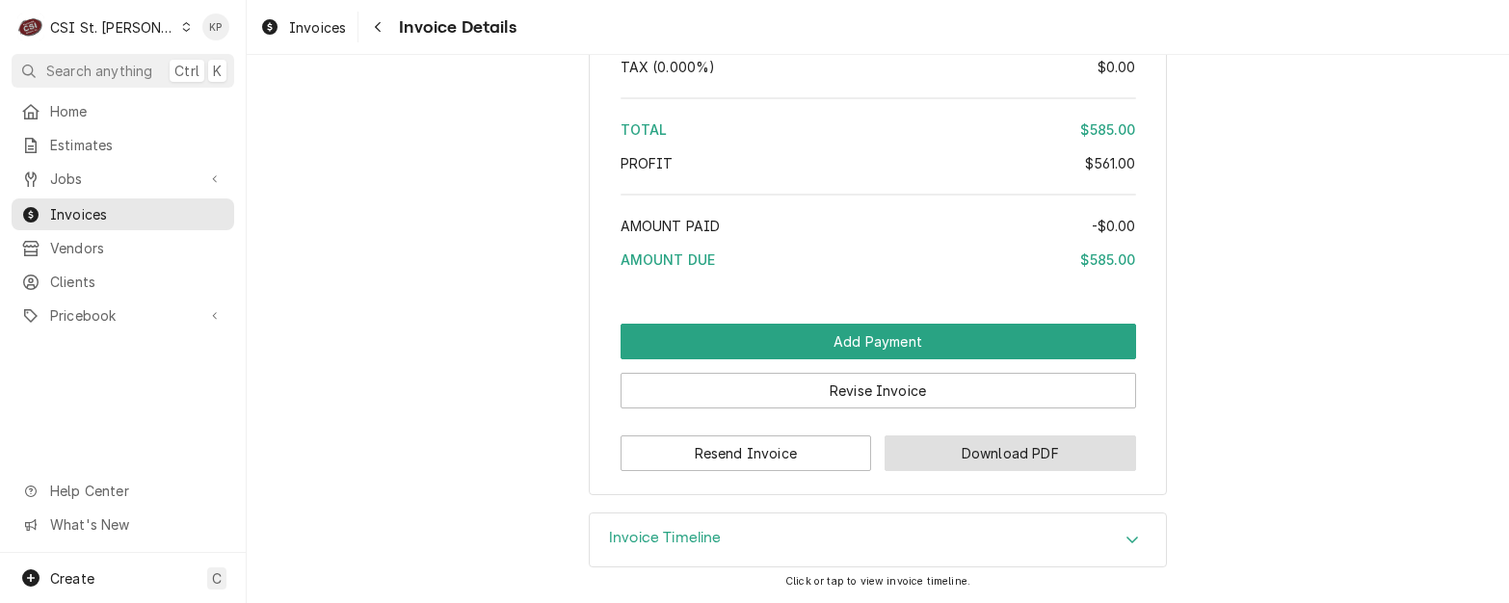
click at [917, 447] on button "Download PDF" at bounding box center [1011, 454] width 252 height 36
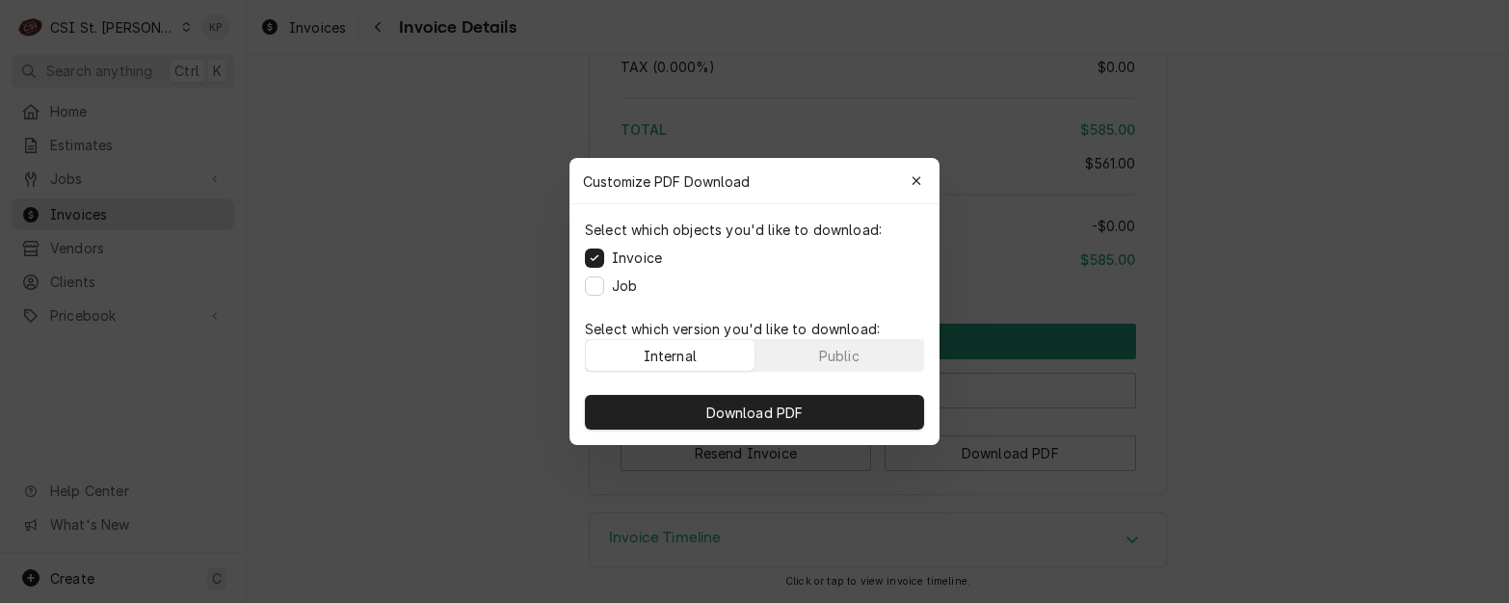
click at [859, 336] on p "Select which version you'd like to download:" at bounding box center [754, 329] width 339 height 20
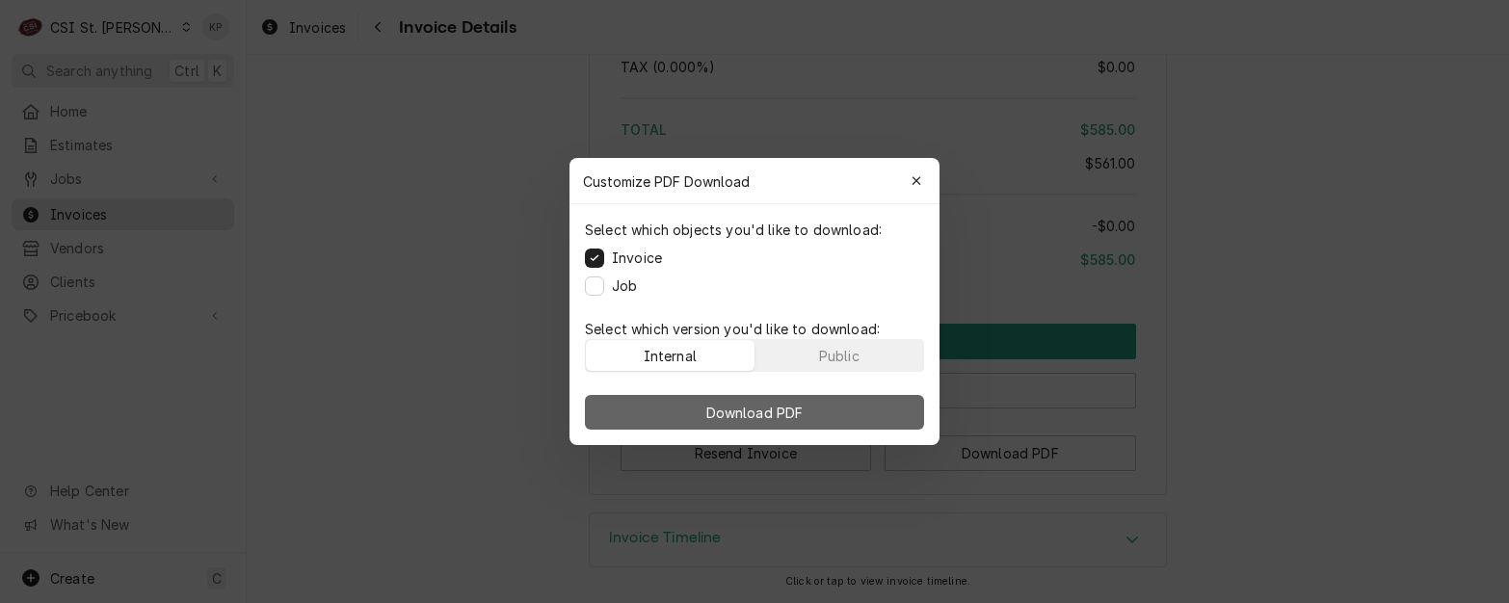
click at [869, 408] on button "Download PDF" at bounding box center [754, 412] width 339 height 35
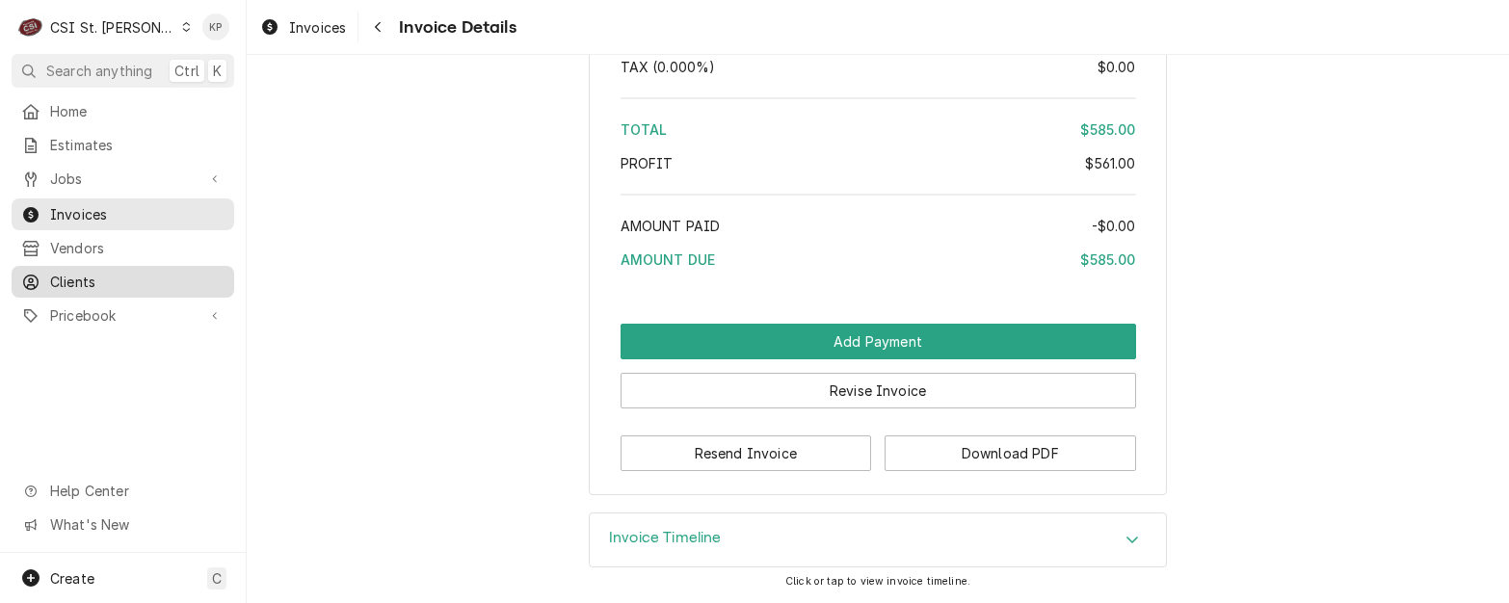
drag, startPoint x: 47, startPoint y: 277, endPoint x: 124, endPoint y: 263, distance: 78.3
click at [47, 277] on div "Clients" at bounding box center [122, 282] width 203 height 20
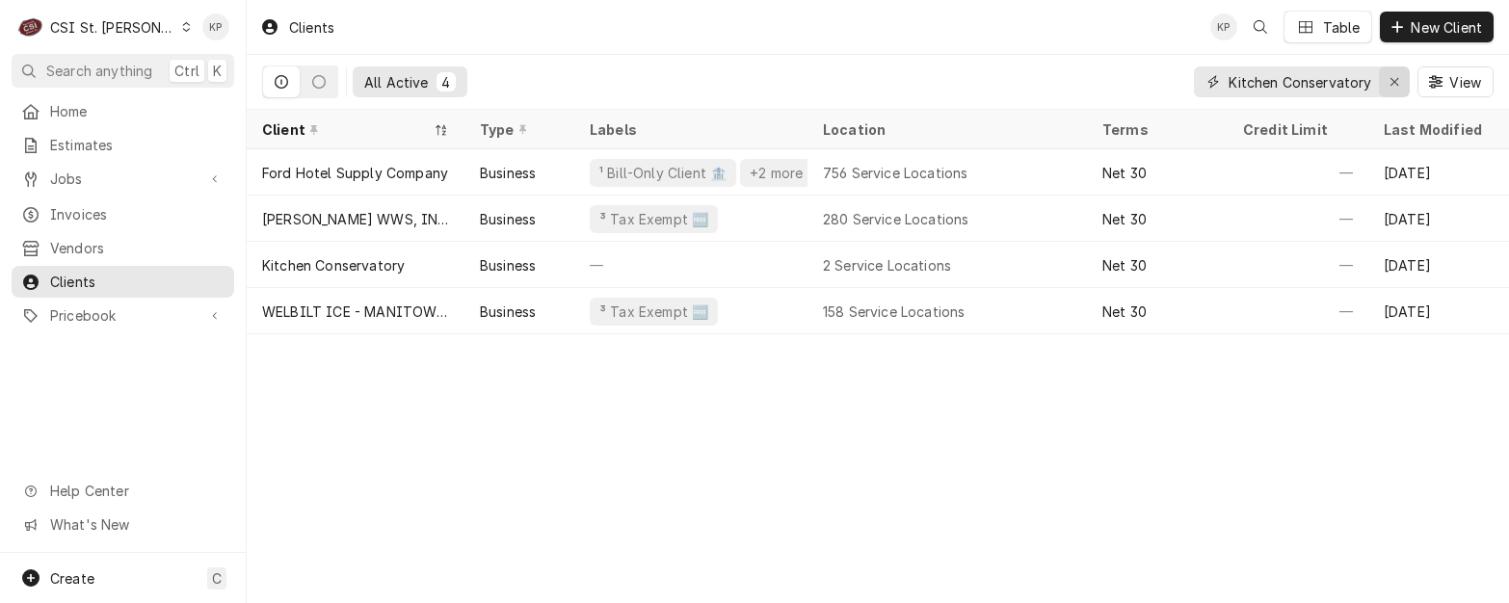
click at [1391, 80] on icon "Erase input" at bounding box center [1395, 81] width 11 height 13
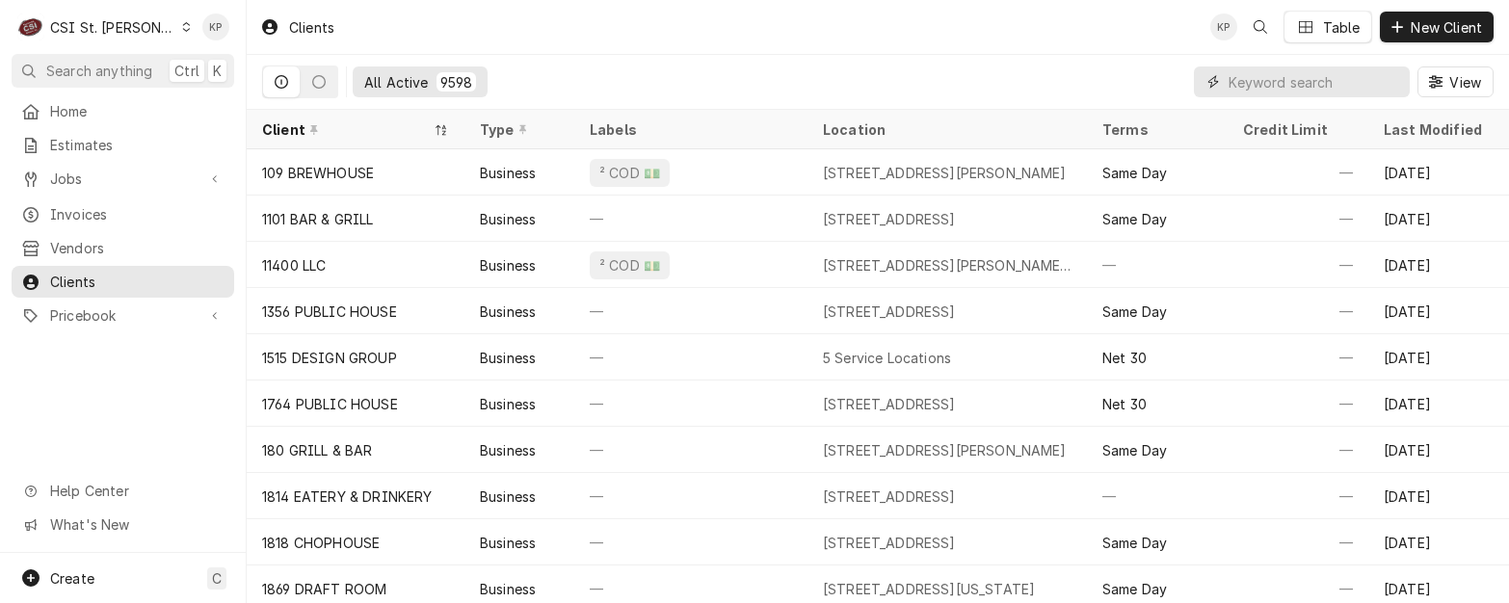
click at [1285, 83] on input "Dynamic Content Wrapper" at bounding box center [1315, 81] width 172 height 31
paste input "Topgolf Midtown"
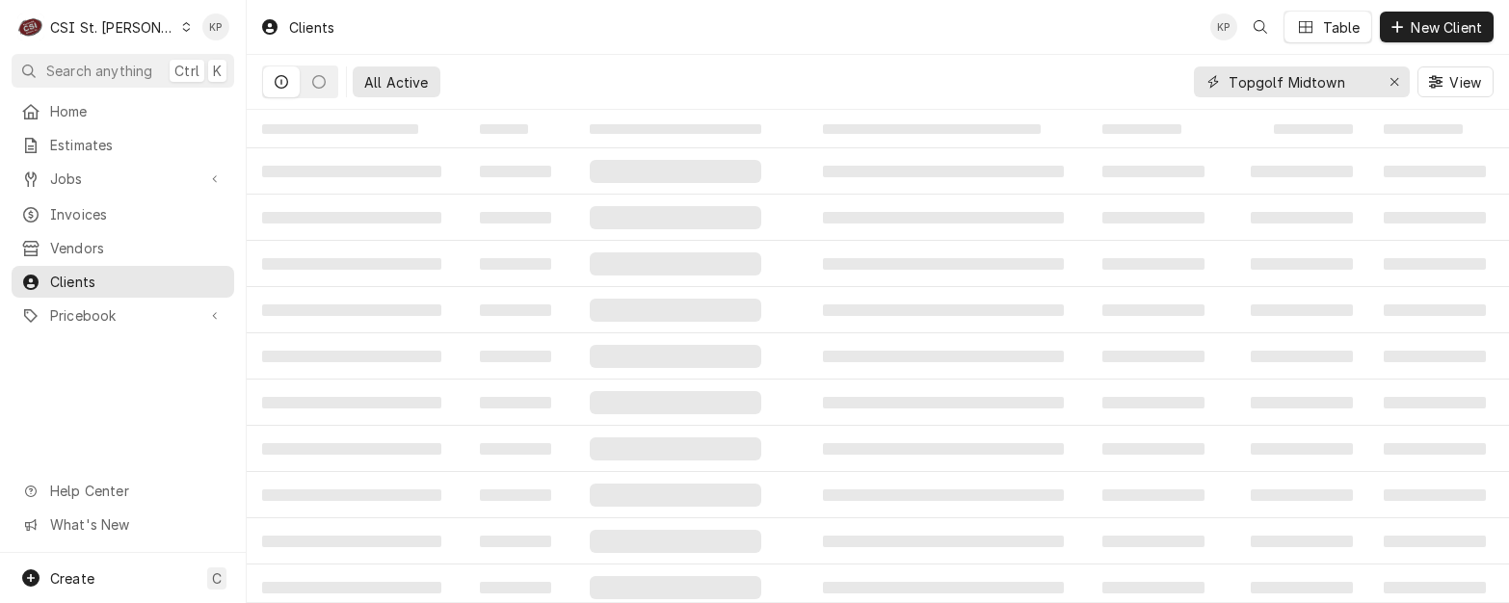
type input "Topgolf Midtown"
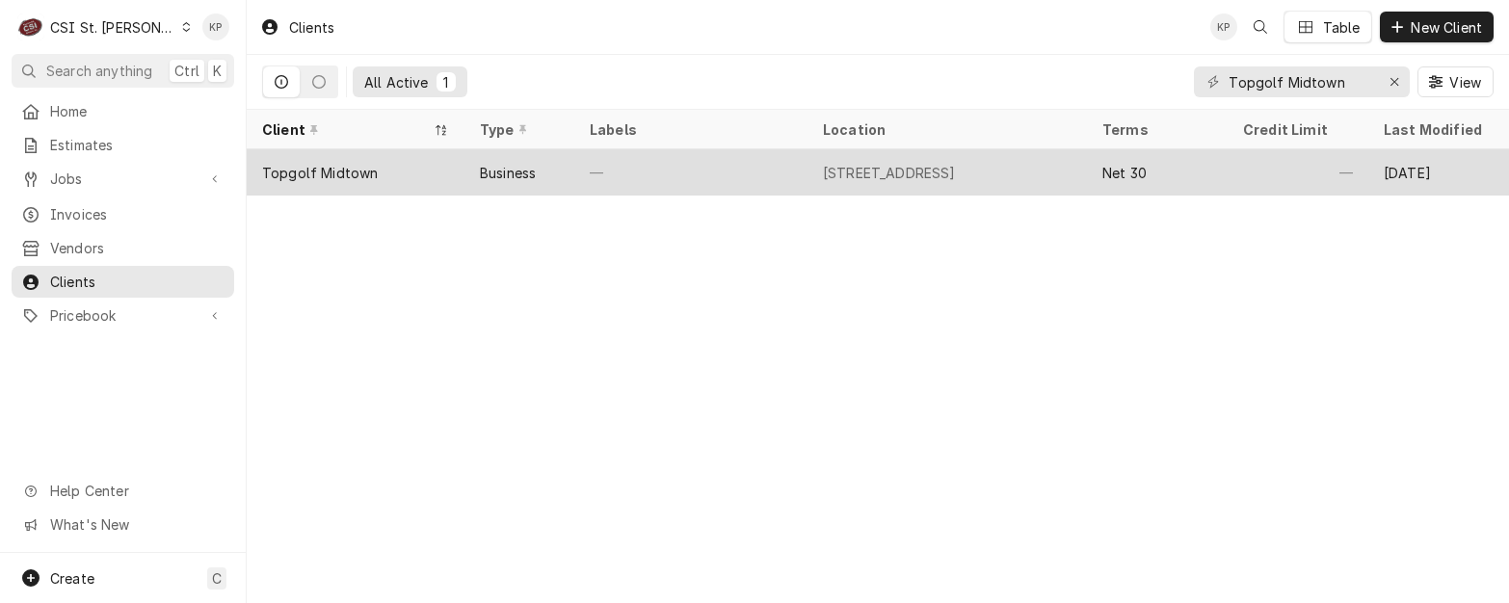
click at [321, 172] on div "Topgolf Midtown" at bounding box center [320, 173] width 116 height 20
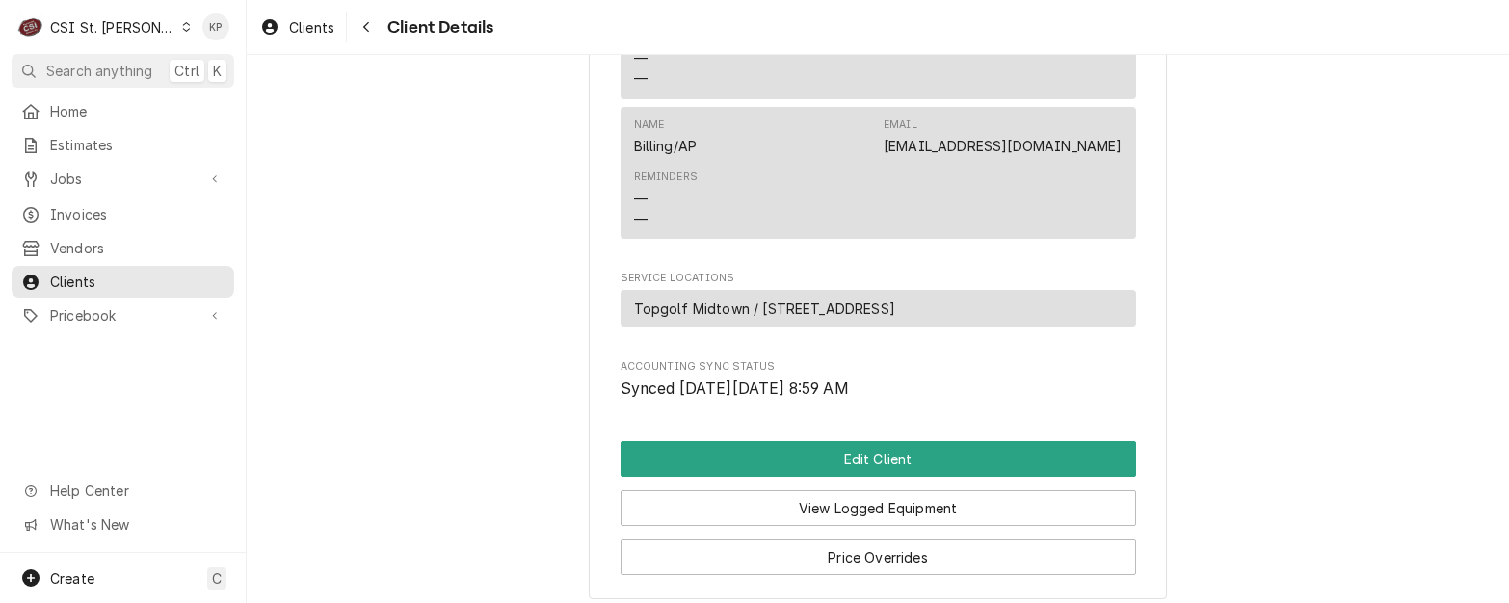
scroll to position [675, 0]
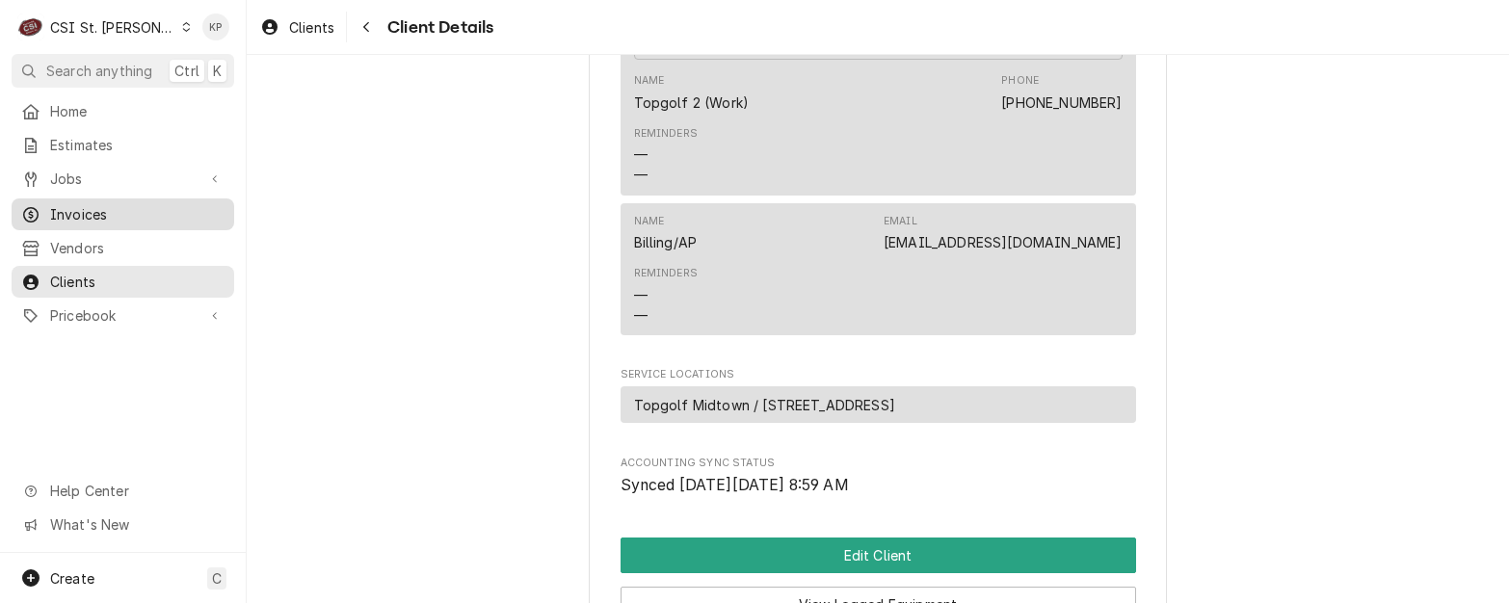
click at [72, 204] on span "Invoices" at bounding box center [137, 214] width 174 height 20
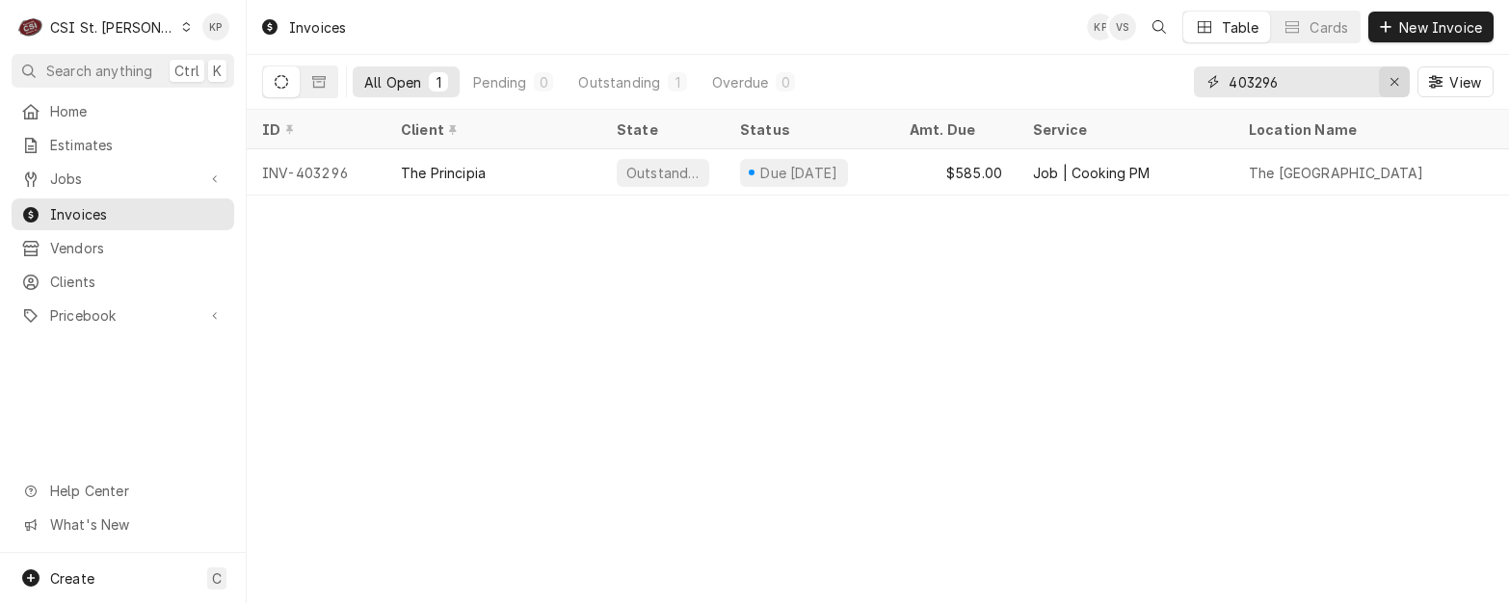
click at [1399, 83] on div "Erase input" at bounding box center [1394, 81] width 19 height 19
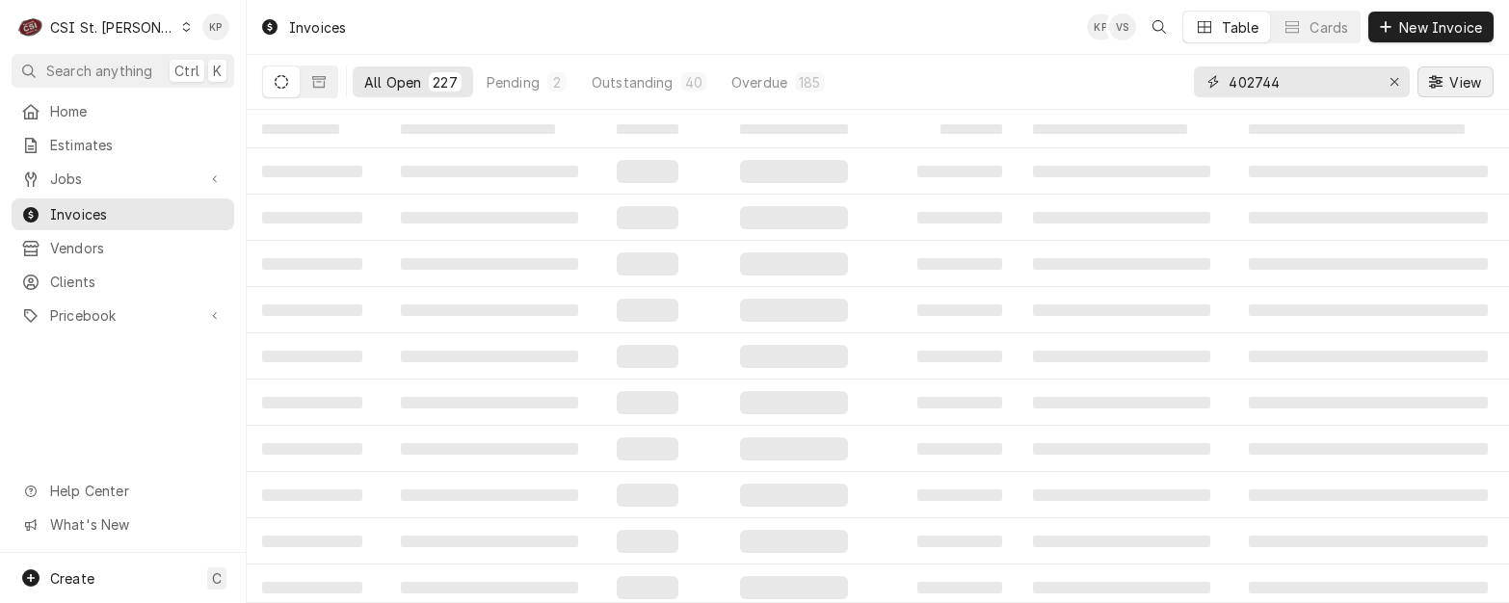
type input "402744"
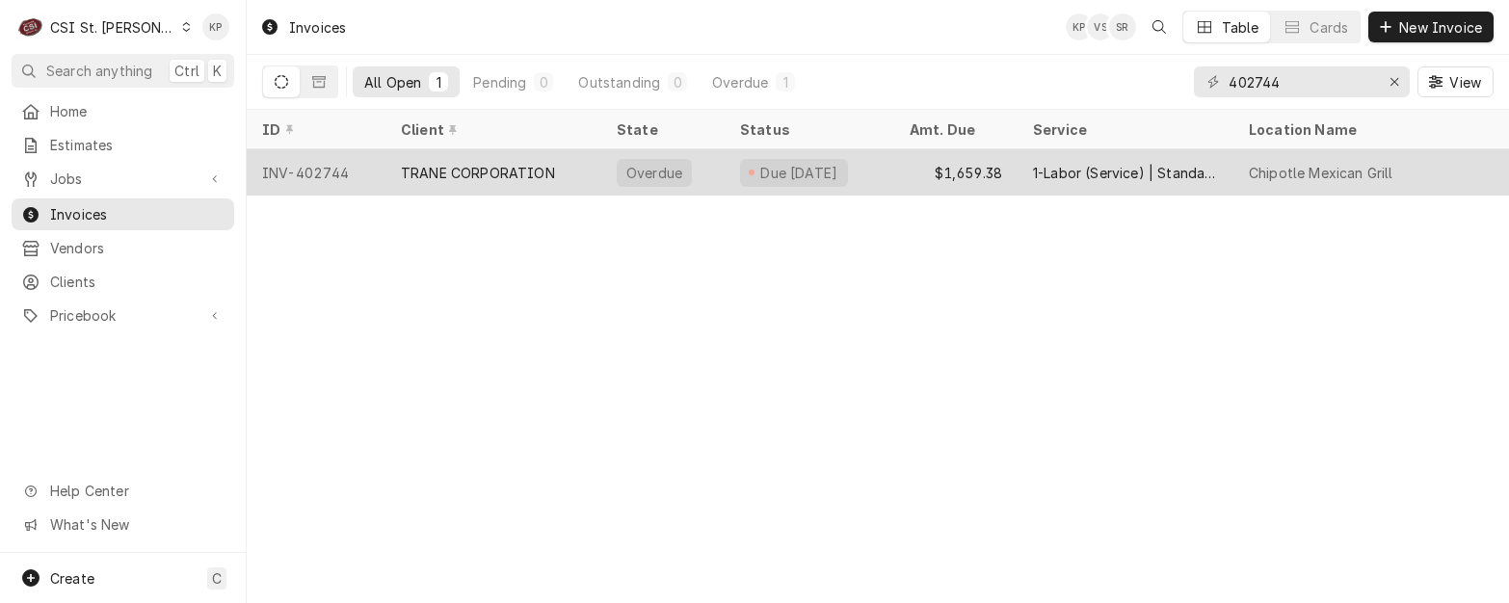
click at [305, 173] on div "INV-402744" at bounding box center [316, 172] width 139 height 46
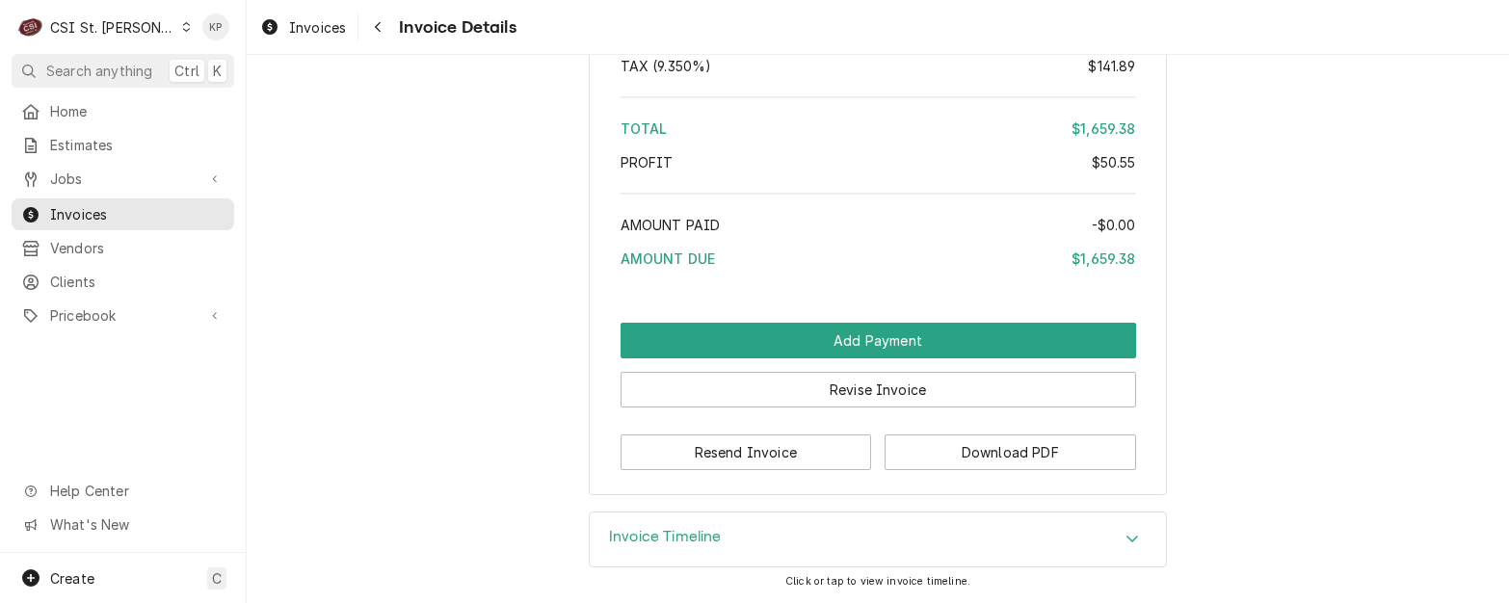
scroll to position [3384, 0]
click at [913, 451] on button "Download PDF" at bounding box center [1011, 453] width 252 height 36
click at [328, 19] on span "Invoices" at bounding box center [317, 27] width 57 height 20
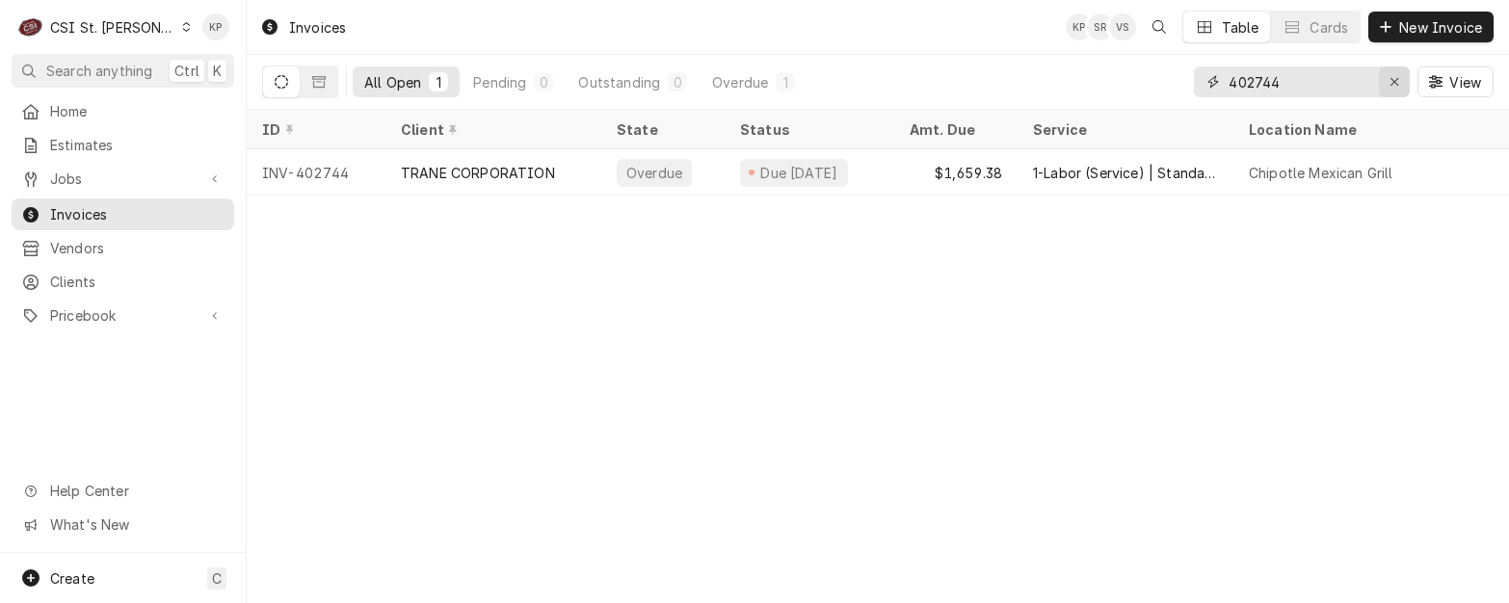
click at [1394, 80] on icon "Erase input" at bounding box center [1395, 81] width 11 height 13
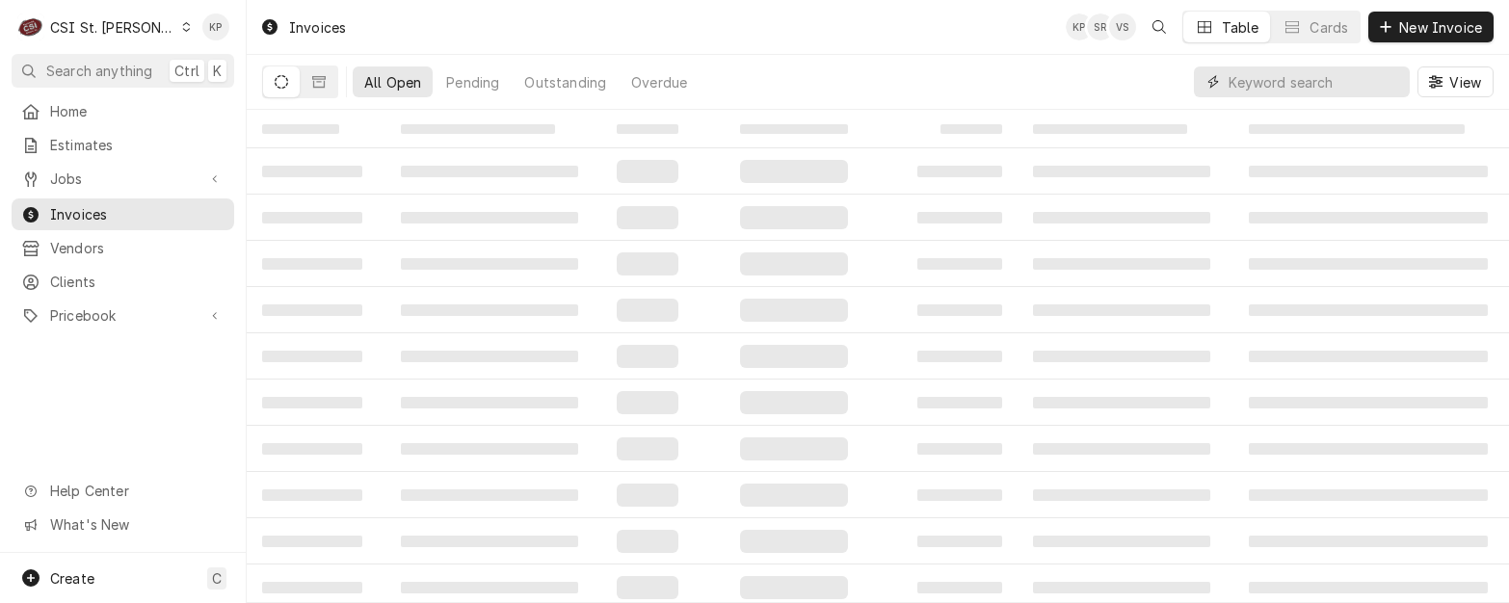
click at [1241, 78] on input "Dynamic Content Wrapper" at bounding box center [1315, 81] width 172 height 31
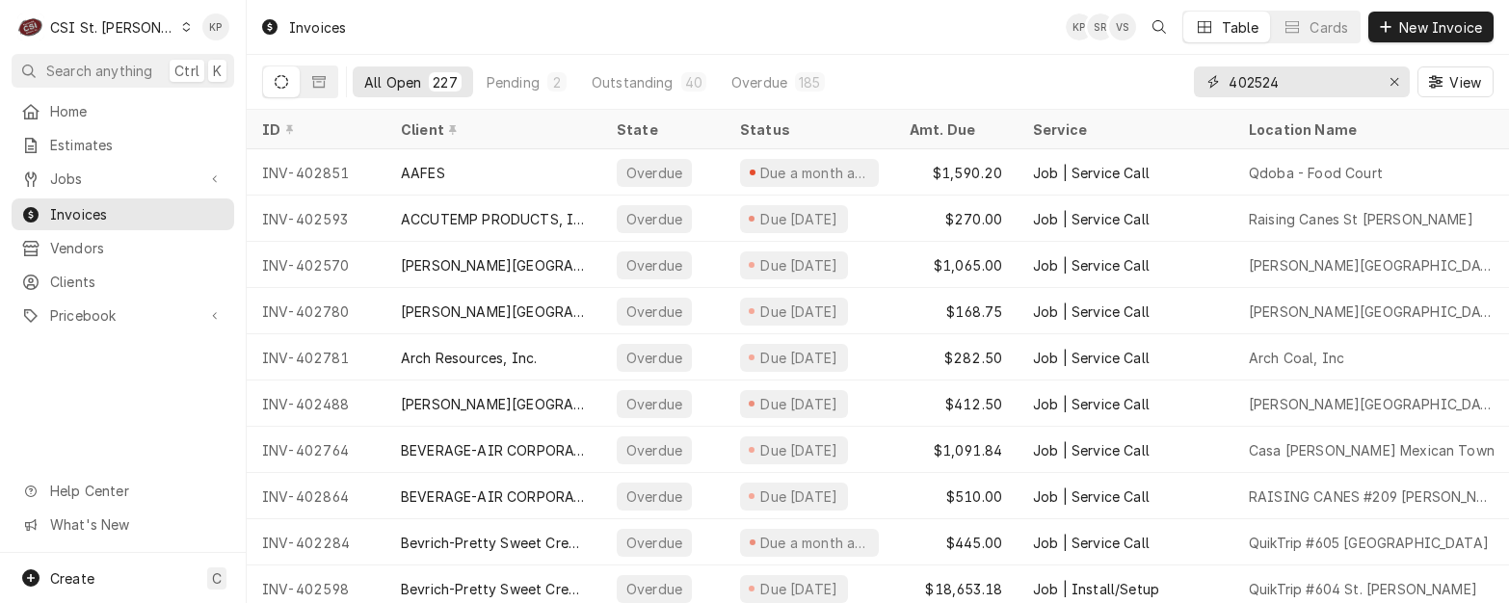
type input "402524"
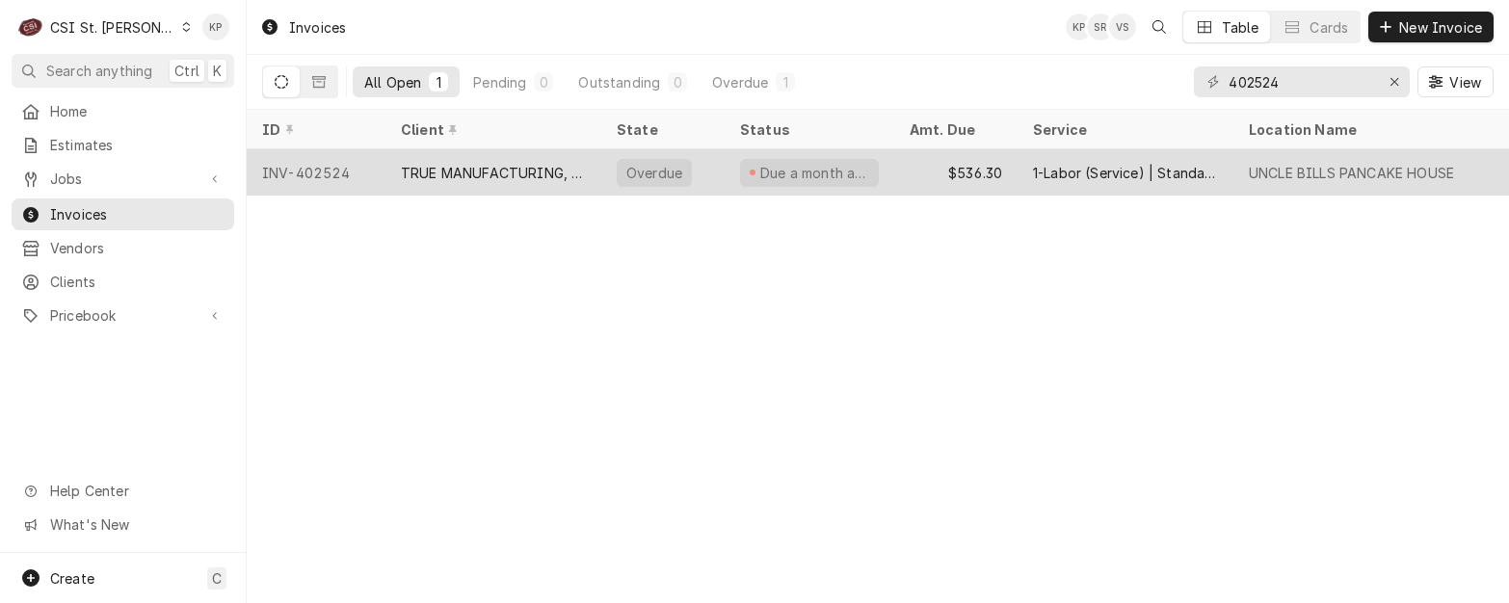
click at [296, 172] on div "INV-402524" at bounding box center [316, 172] width 139 height 46
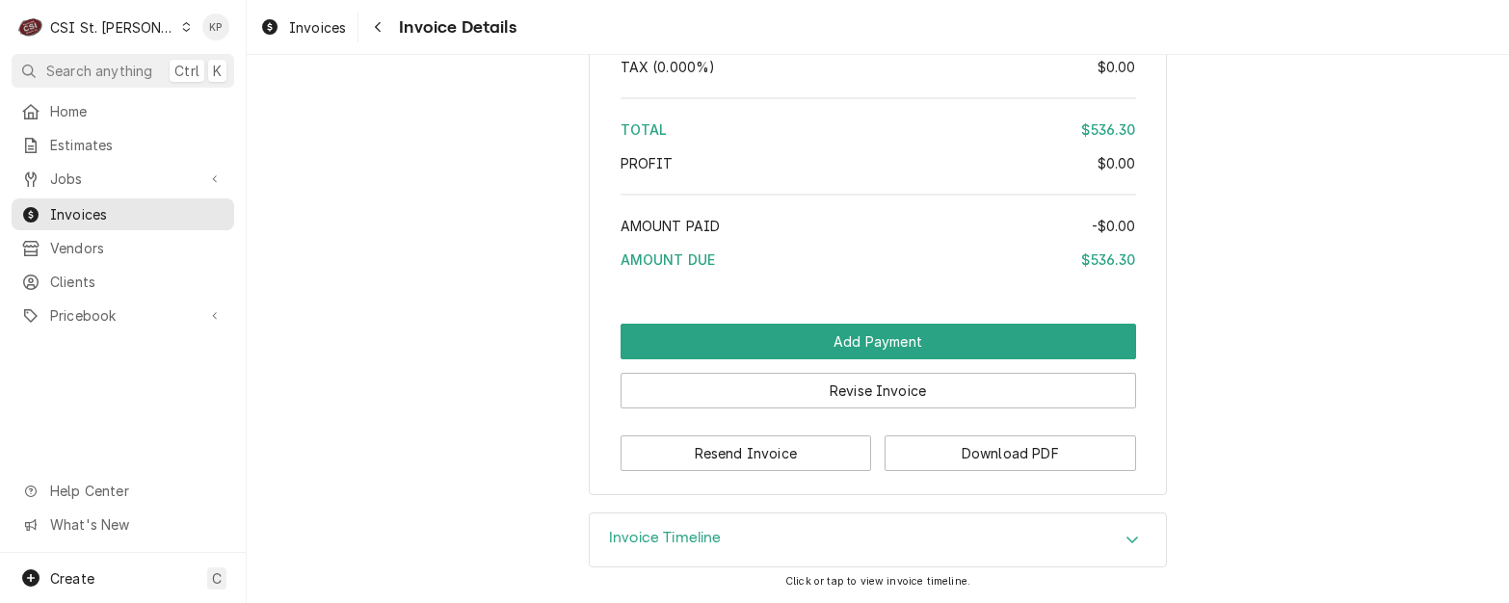
scroll to position [3585, 0]
click at [1003, 441] on button "Download PDF" at bounding box center [1011, 454] width 252 height 36
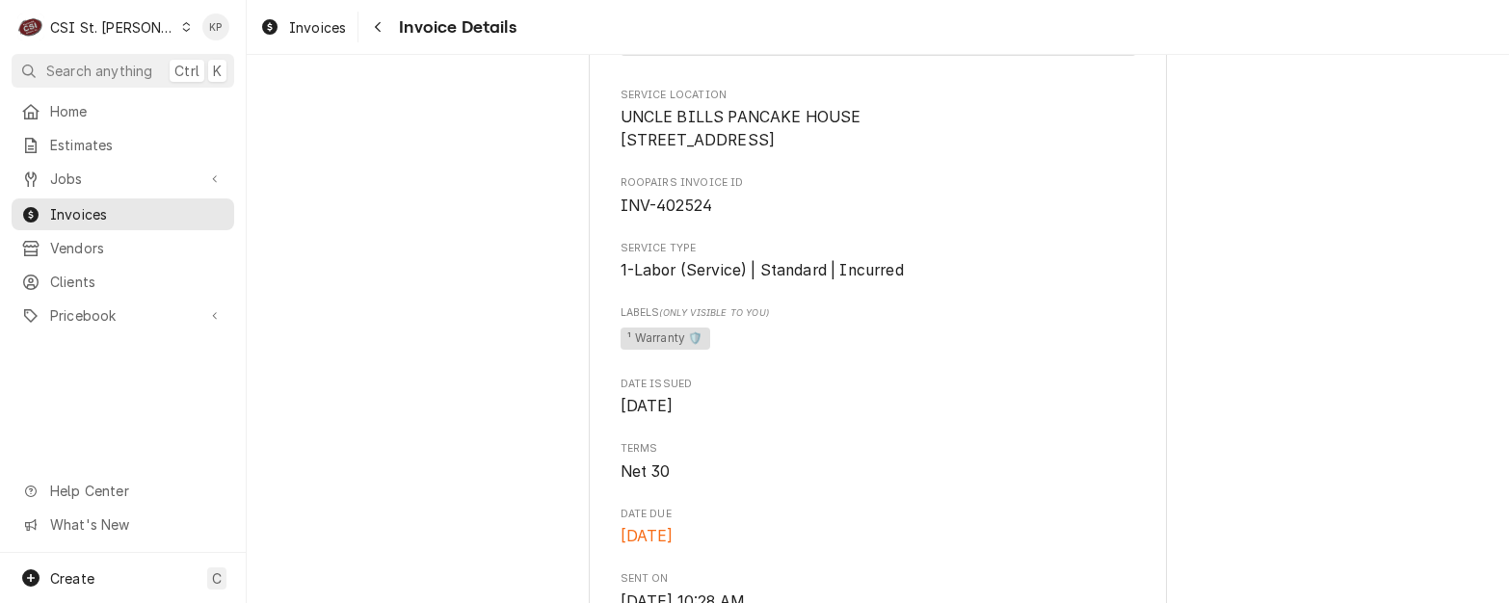
scroll to position [0, 0]
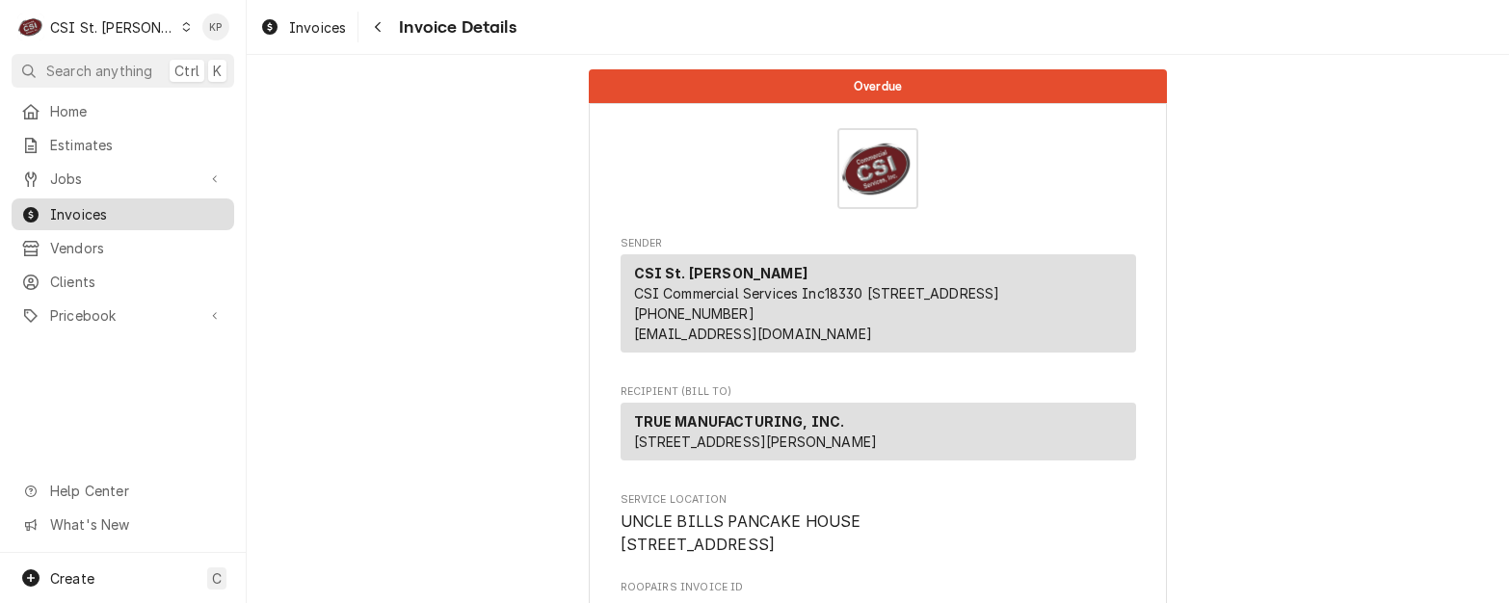
click at [106, 212] on span "Invoices" at bounding box center [137, 214] width 174 height 20
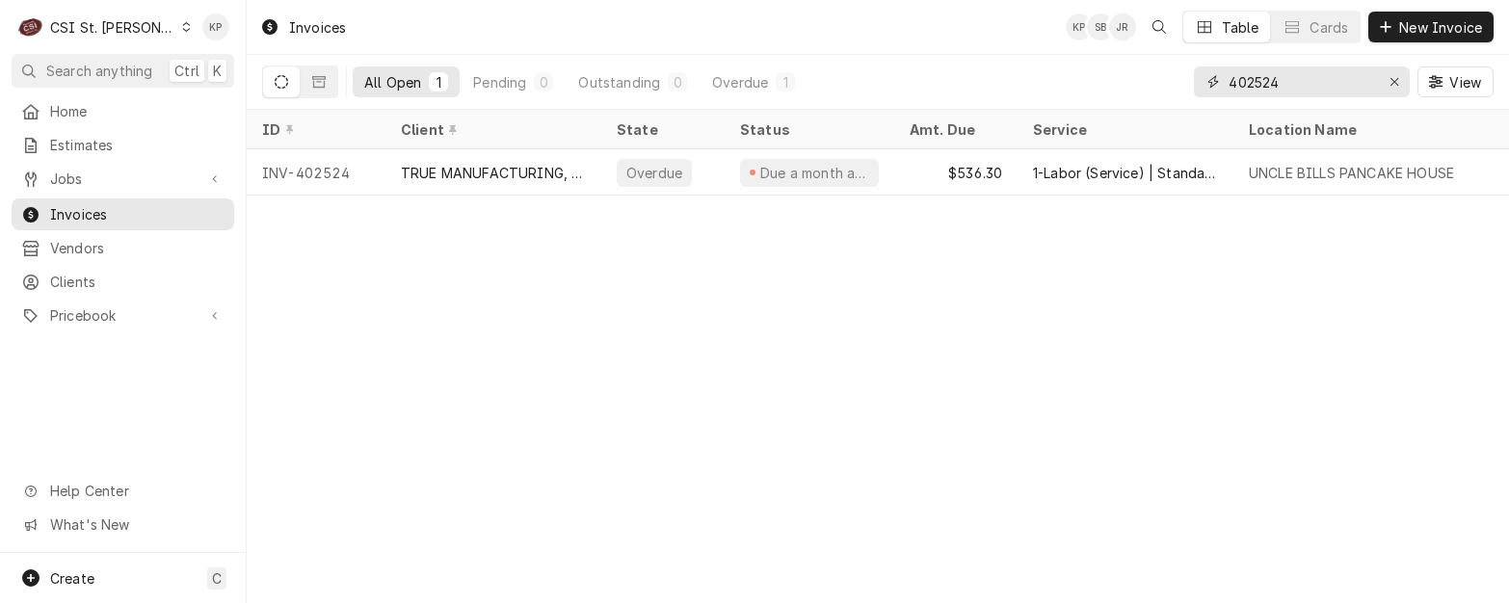
click at [1395, 76] on icon "Erase input" at bounding box center [1395, 81] width 11 height 13
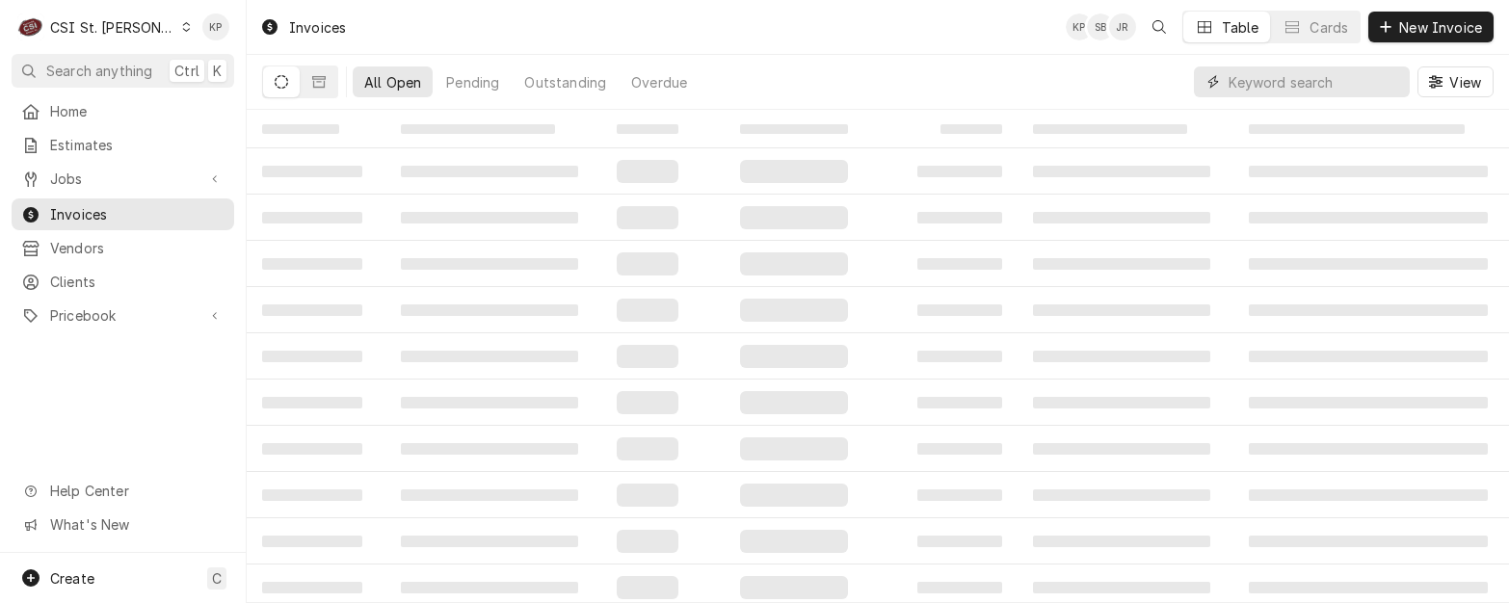
click at [1283, 85] on input "Dynamic Content Wrapper" at bounding box center [1315, 81] width 172 height 31
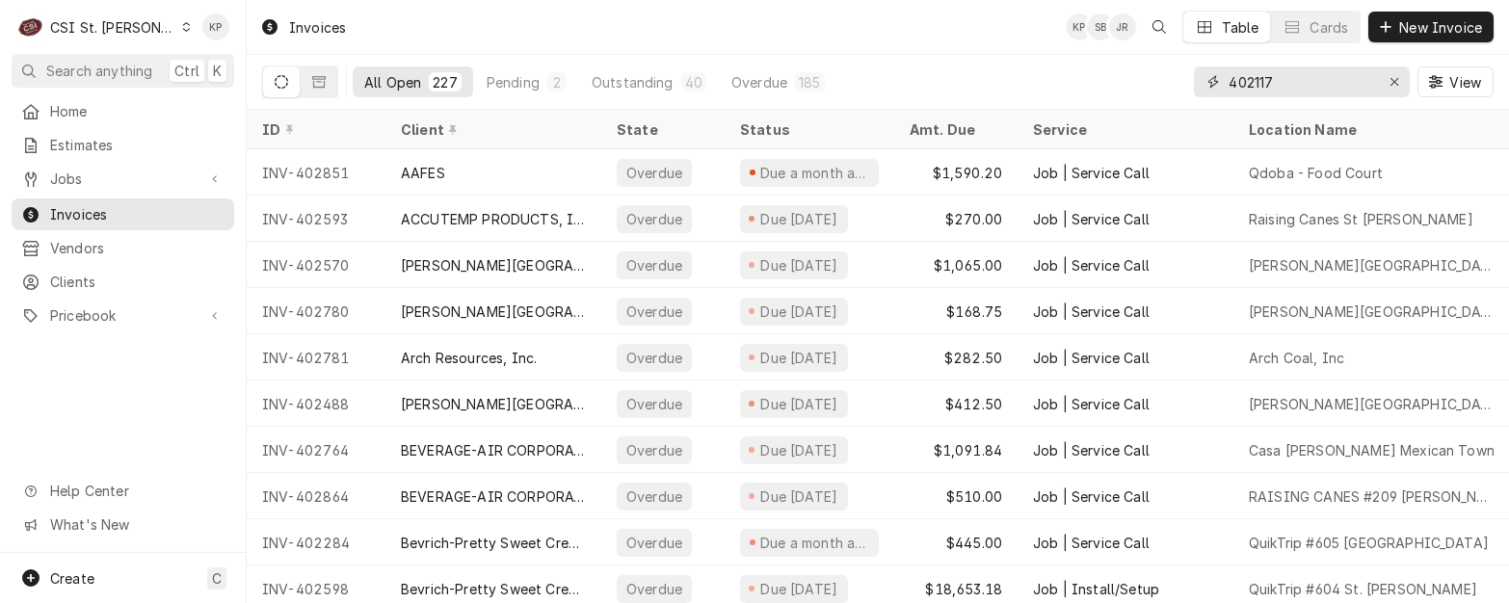
type input "402117"
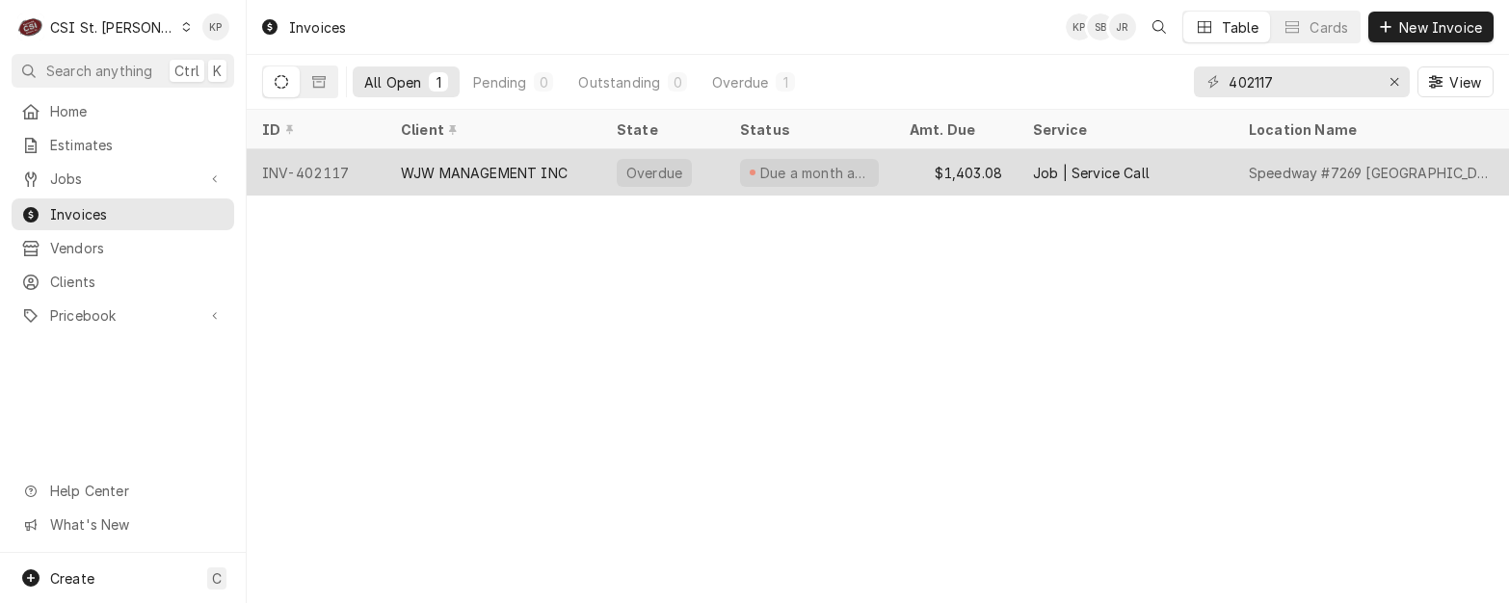
click at [279, 166] on div "INV-402117" at bounding box center [316, 172] width 139 height 46
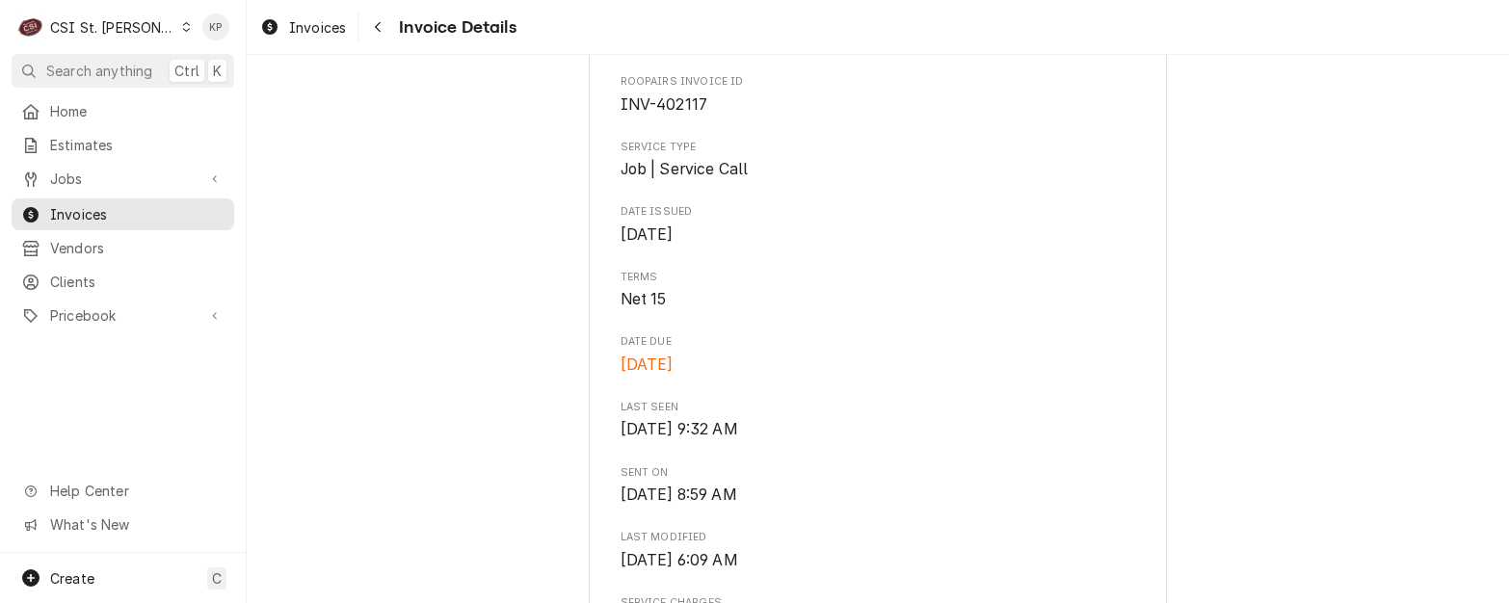
scroll to position [675, 0]
click at [181, 21] on div "Dynamic Content Wrapper" at bounding box center [186, 26] width 11 height 13
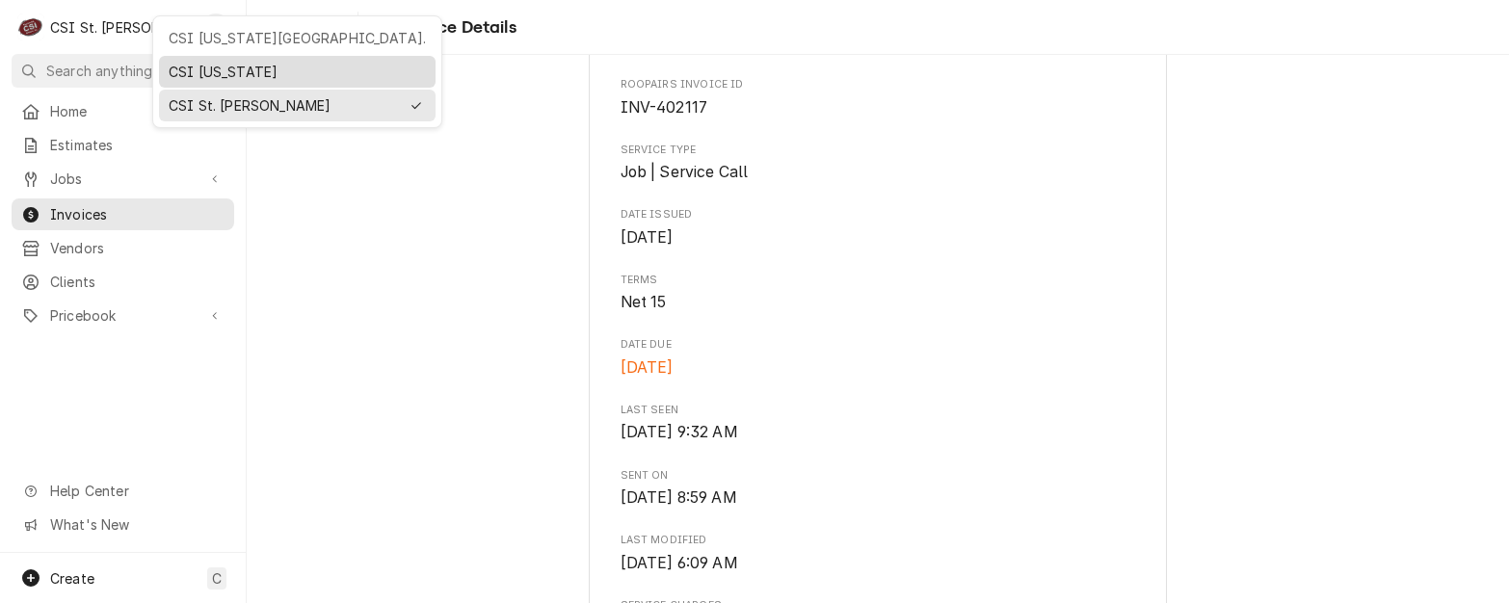
click at [195, 66] on div "CSI [US_STATE]" at bounding box center [297, 72] width 257 height 20
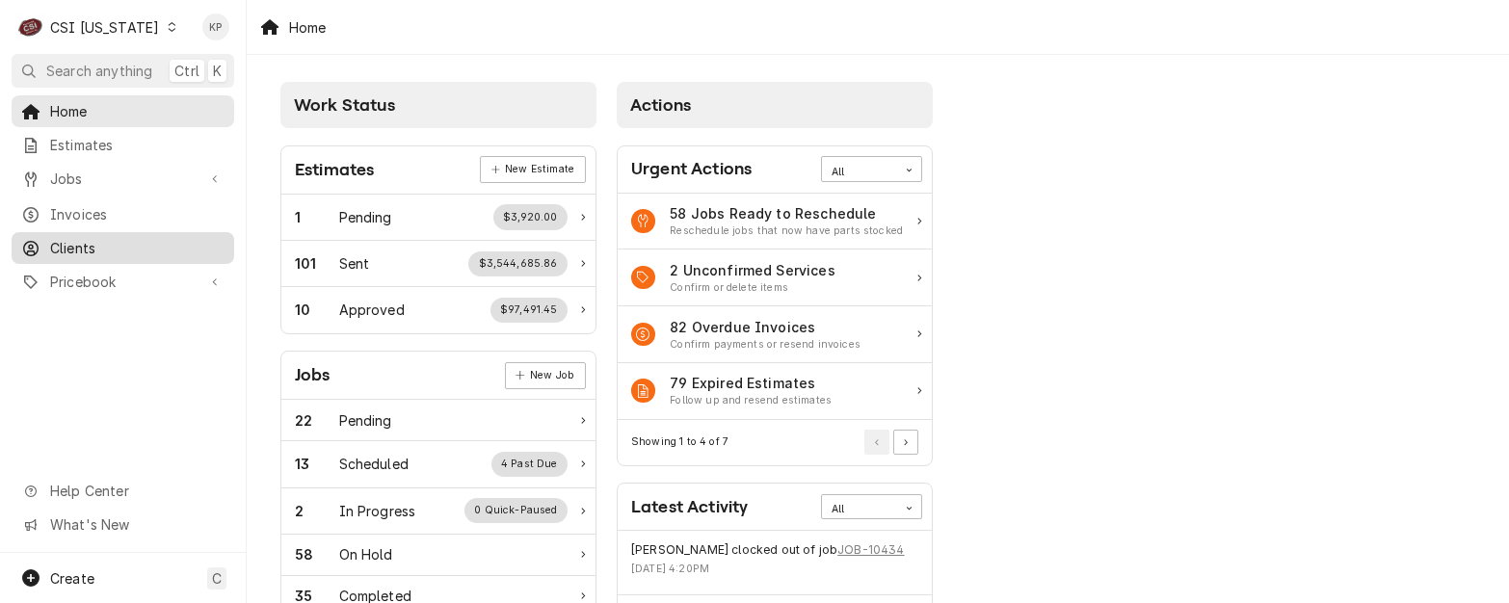
click at [65, 238] on span "Clients" at bounding box center [137, 248] width 174 height 20
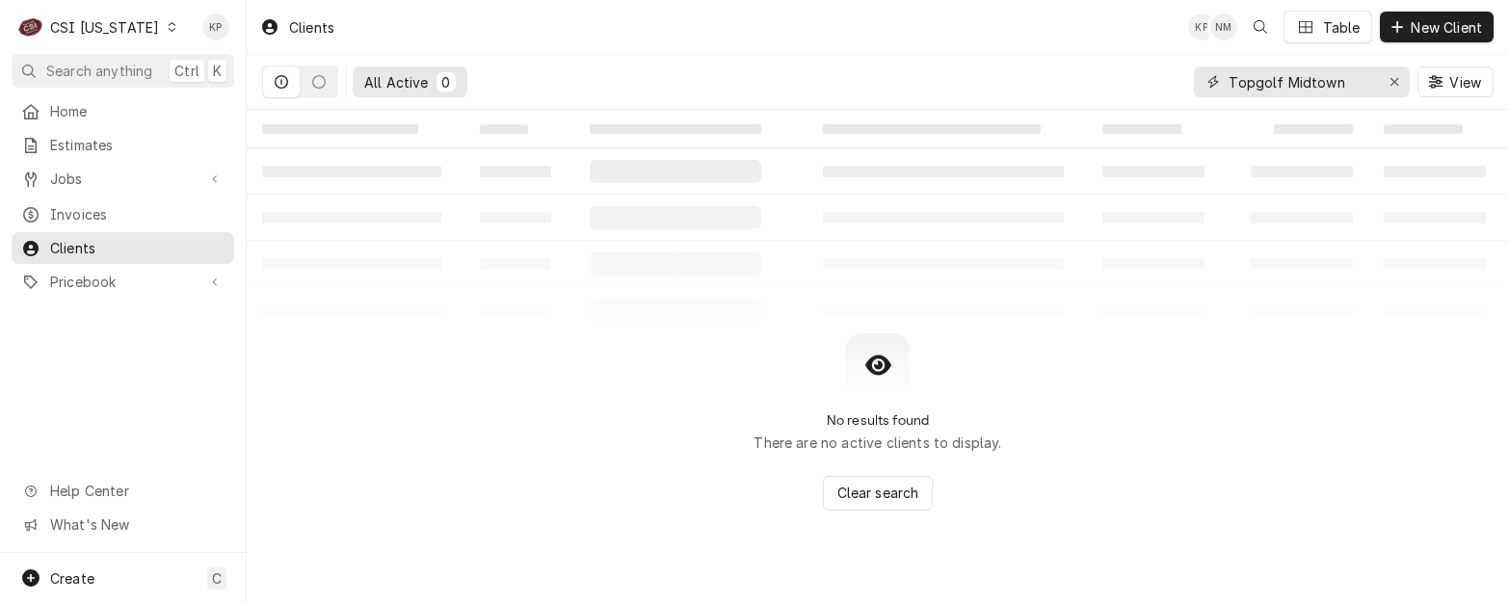
drag, startPoint x: 1398, startPoint y: 81, endPoint x: 1310, endPoint y: 79, distance: 88.7
click at [1397, 81] on icon "Erase input" at bounding box center [1395, 81] width 11 height 13
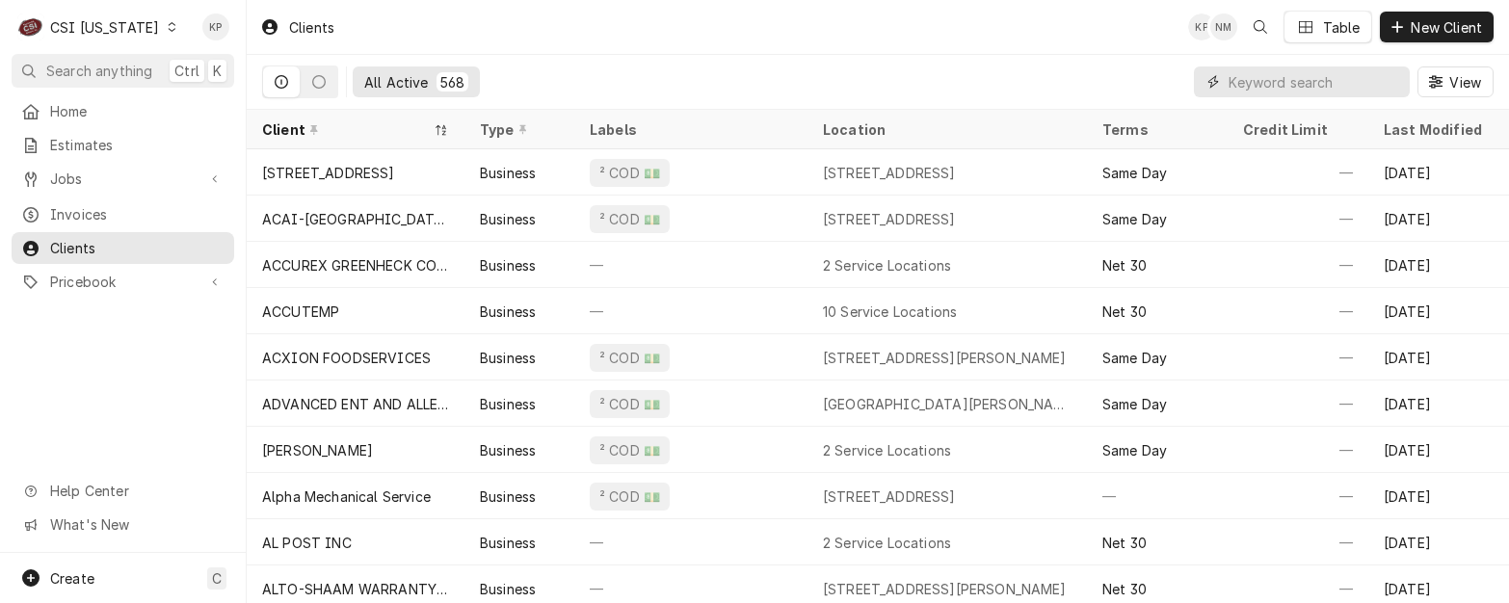
paste input "PO Box 379"
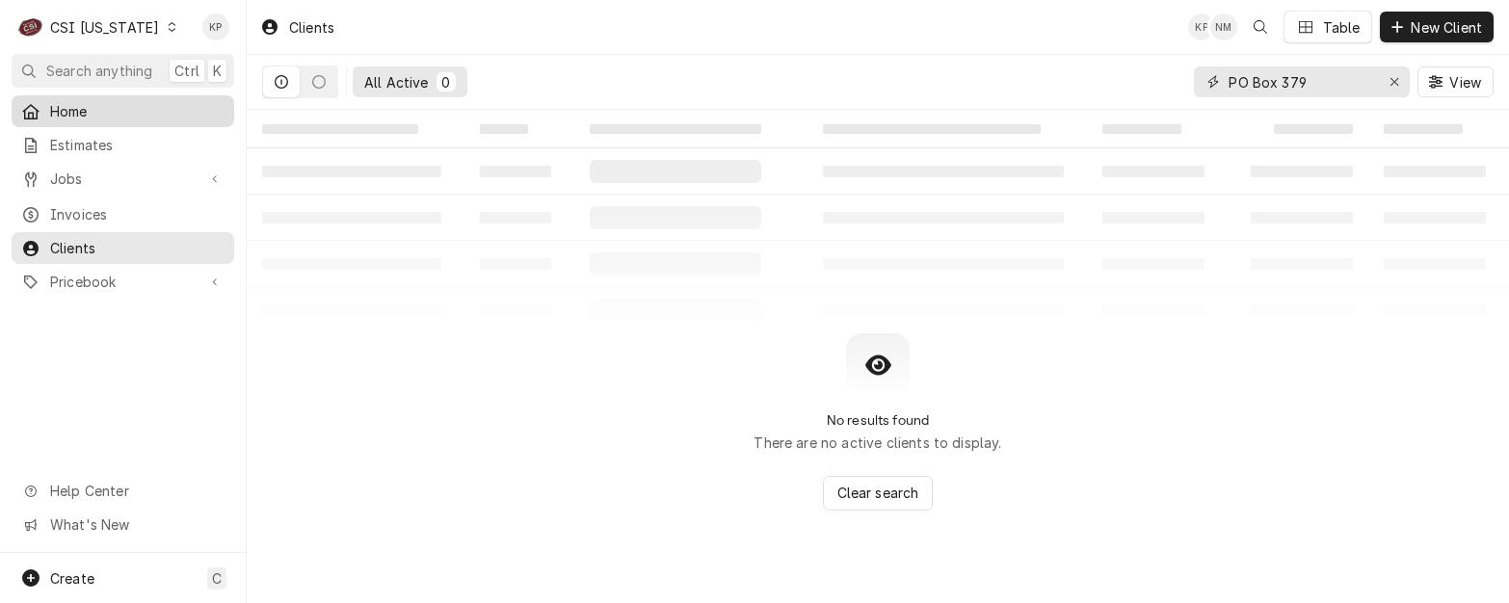
type input "PO Box 379"
drag, startPoint x: 1387, startPoint y: 81, endPoint x: 1374, endPoint y: 82, distance: 12.6
click at [1387, 81] on div "Erase input" at bounding box center [1394, 81] width 19 height 19
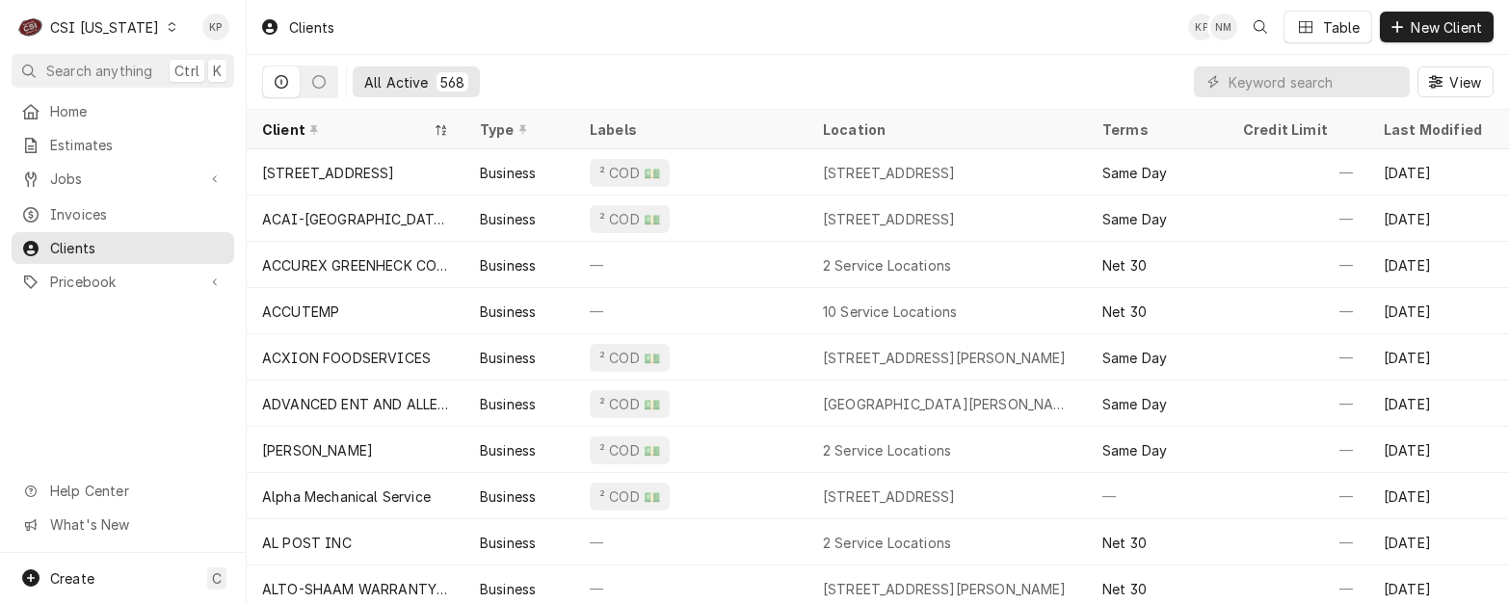
click at [1226, 83] on div "Dynamic Content Wrapper" at bounding box center [1302, 81] width 216 height 31
drag, startPoint x: 1226, startPoint y: 83, endPoint x: 1249, endPoint y: 76, distance: 24.1
click at [1249, 76] on input "Dynamic Content Wrapper" at bounding box center [1315, 81] width 172 height 31
paste input "Kasselmann LLC and Saliba LLC dba McDonald's"
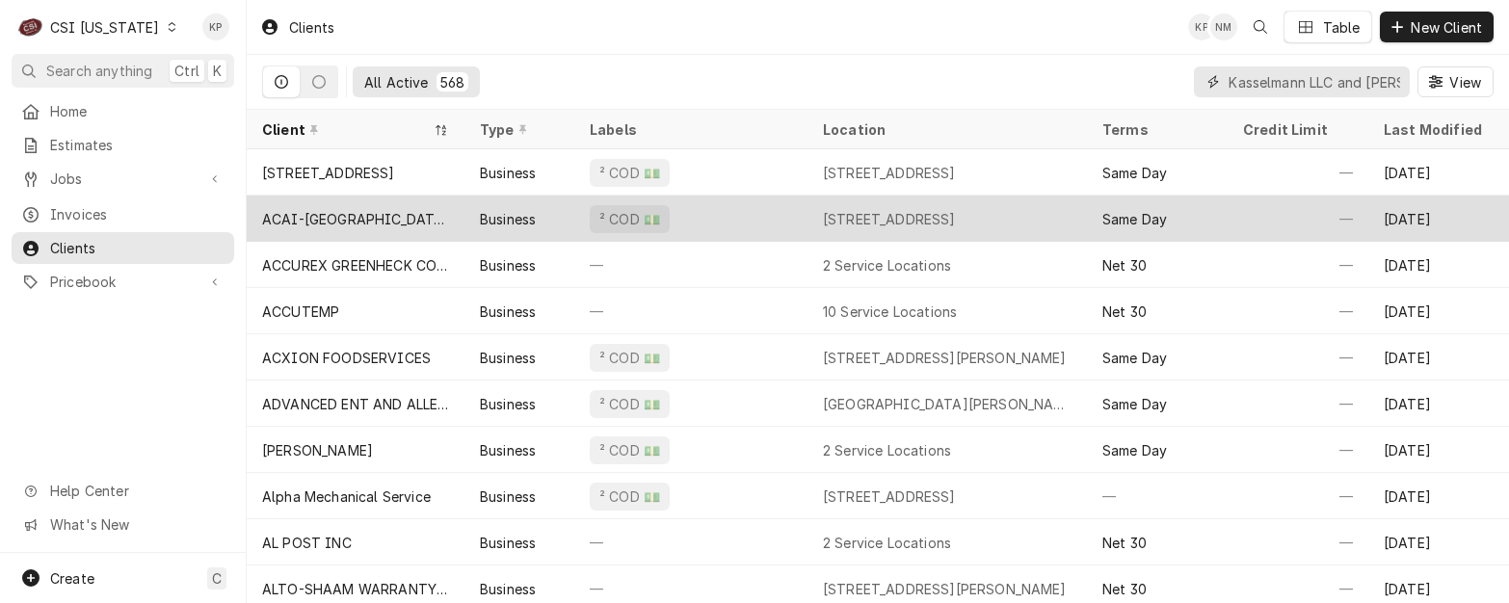
scroll to position [0, 178]
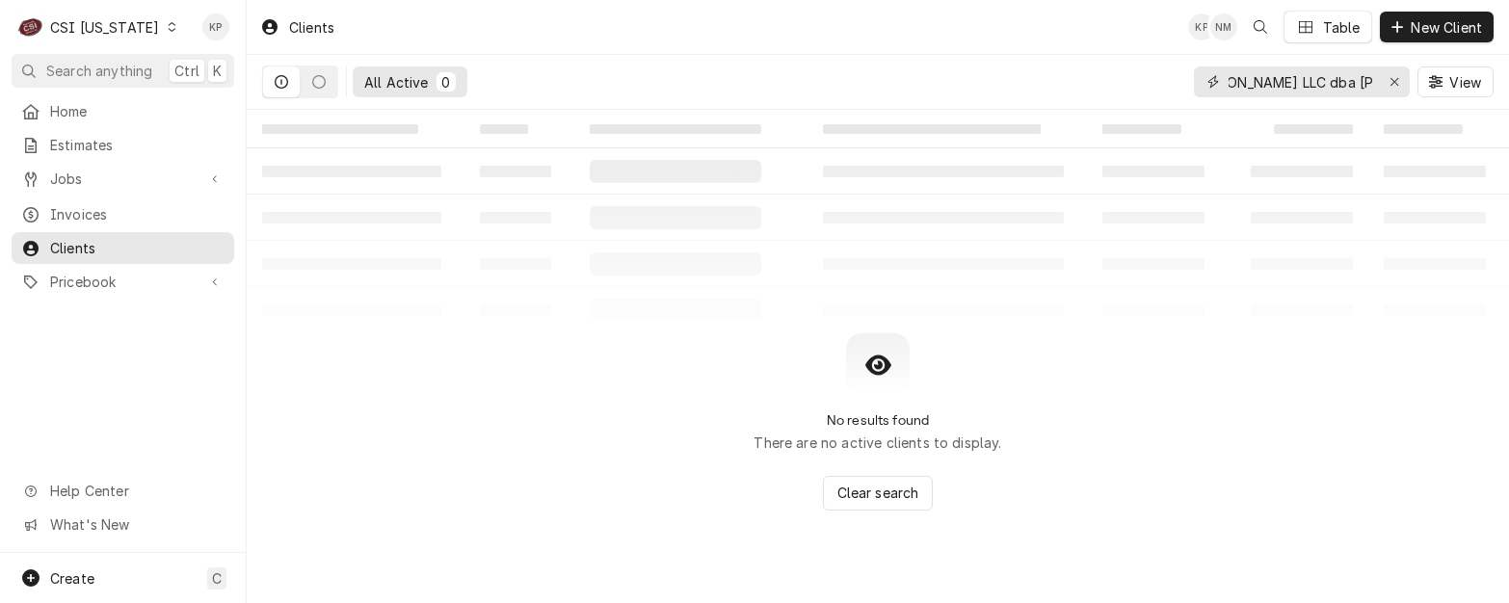
drag, startPoint x: 1265, startPoint y: 80, endPoint x: 1522, endPoint y: 47, distance: 258.4
click at [1508, 47] on html "C CSI Kentucky KP Search anything Ctrl K Home Estimates Jobs Jobs Job Series In…" at bounding box center [754, 301] width 1509 height 603
drag, startPoint x: 1295, startPoint y: 85, endPoint x: 1041, endPoint y: 85, distance: 254.4
click at [1042, 85] on div "All Active 0 Kasselmann LLC and Saliba LLC View" at bounding box center [878, 82] width 1232 height 54
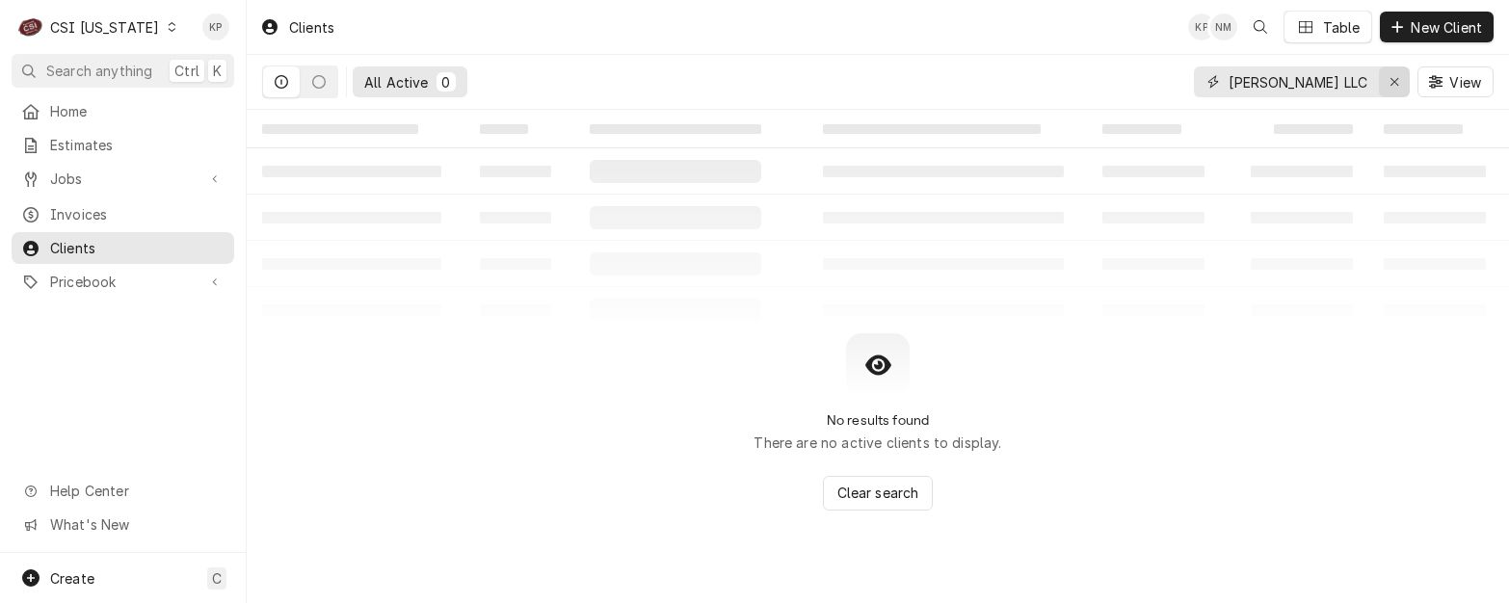
type input "Saliba LLC"
click at [1396, 83] on icon "Erase input" at bounding box center [1395, 81] width 11 height 13
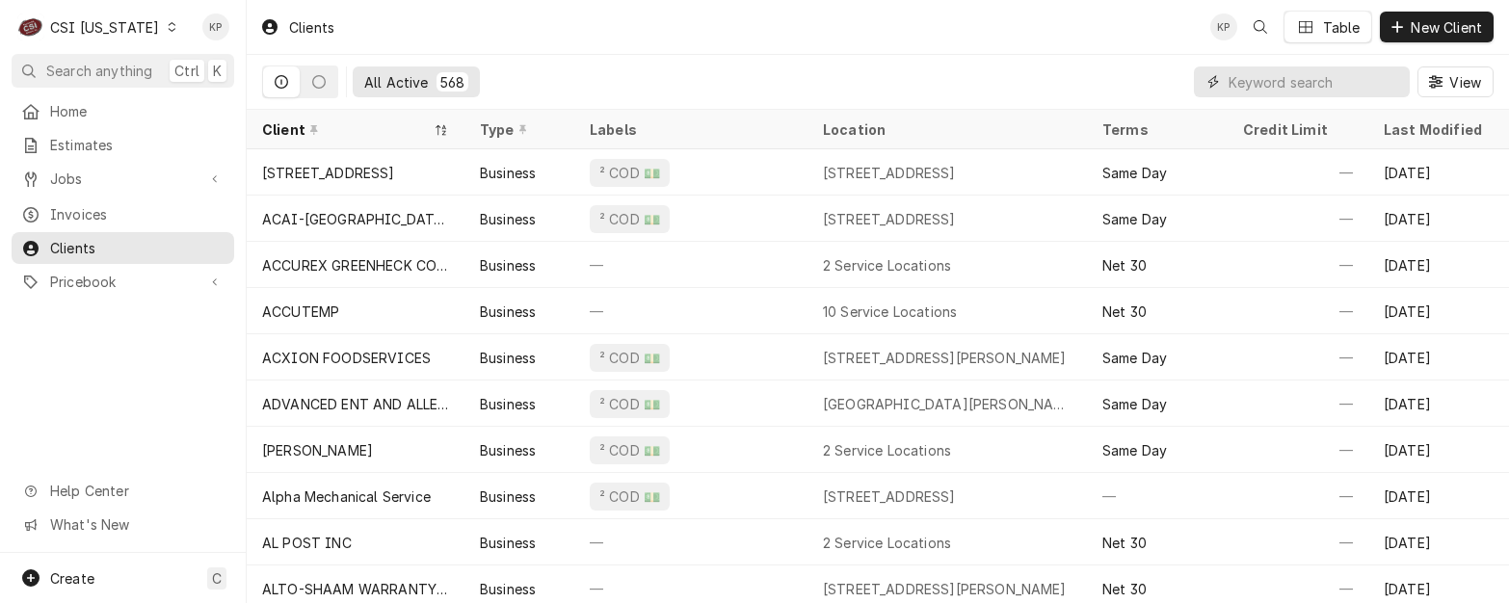
click at [1349, 78] on input "Dynamic Content Wrapper" at bounding box center [1315, 81] width 172 height 31
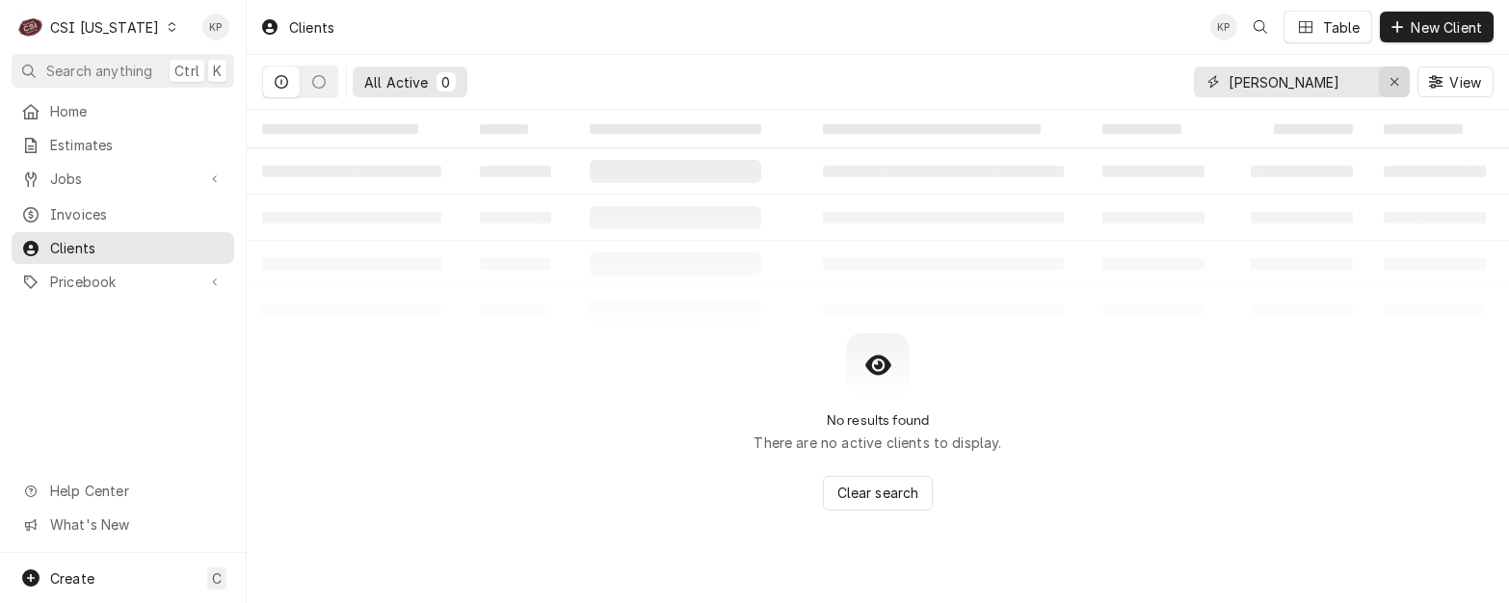
type input "phelps"
click at [1396, 77] on icon "Erase input" at bounding box center [1395, 81] width 11 height 13
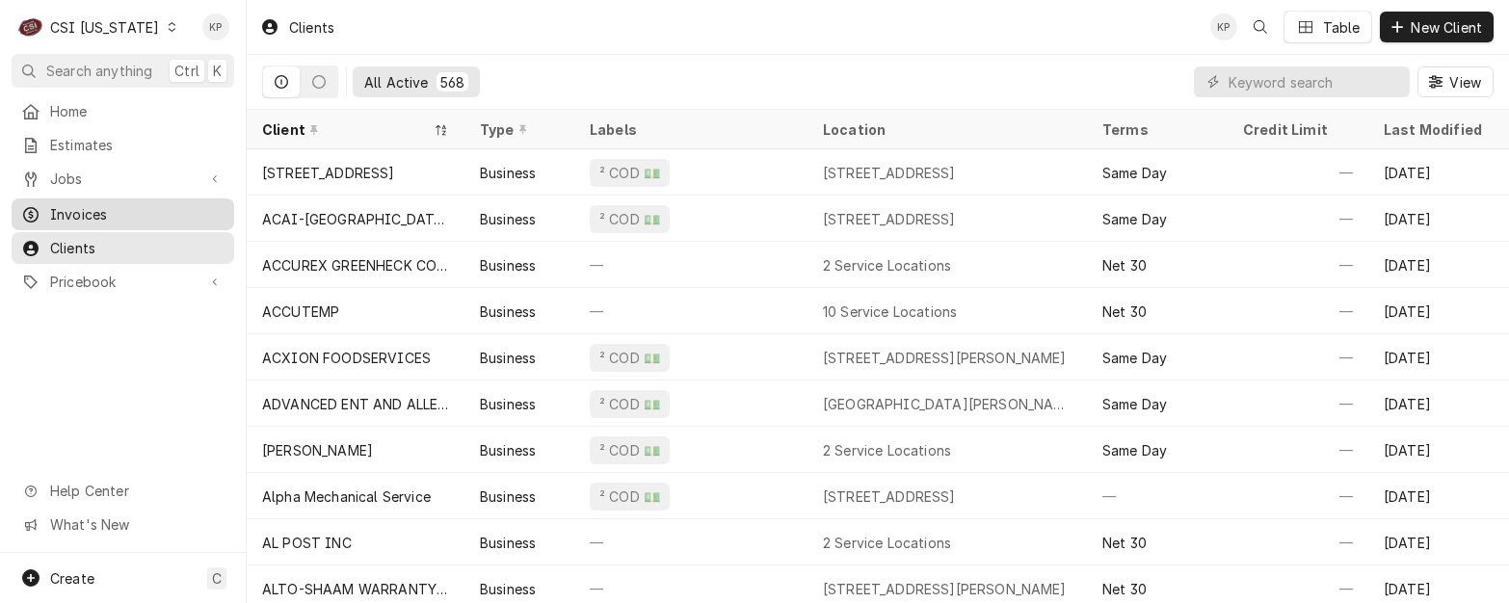
click at [86, 211] on span "Invoices" at bounding box center [137, 214] width 174 height 20
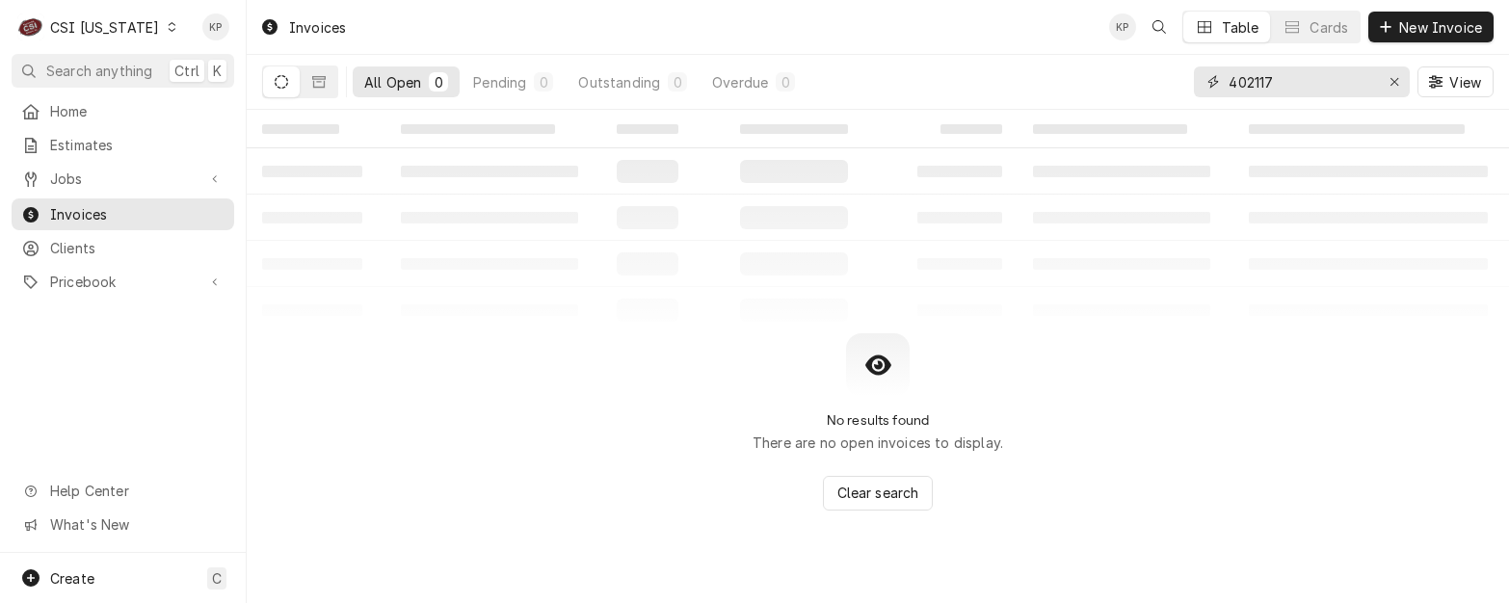
click at [1388, 80] on div "Erase input" at bounding box center [1394, 81] width 19 height 19
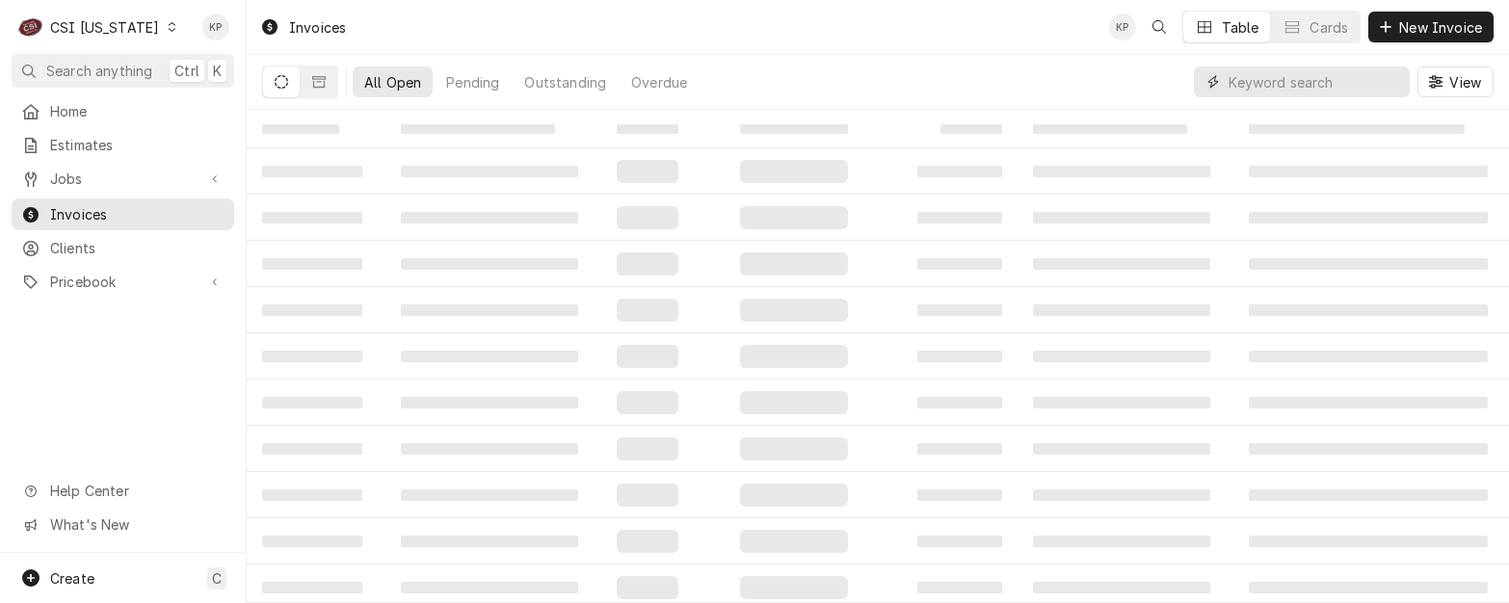
click at [1249, 85] on input "Dynamic Content Wrapper" at bounding box center [1315, 81] width 172 height 31
type input "403161"
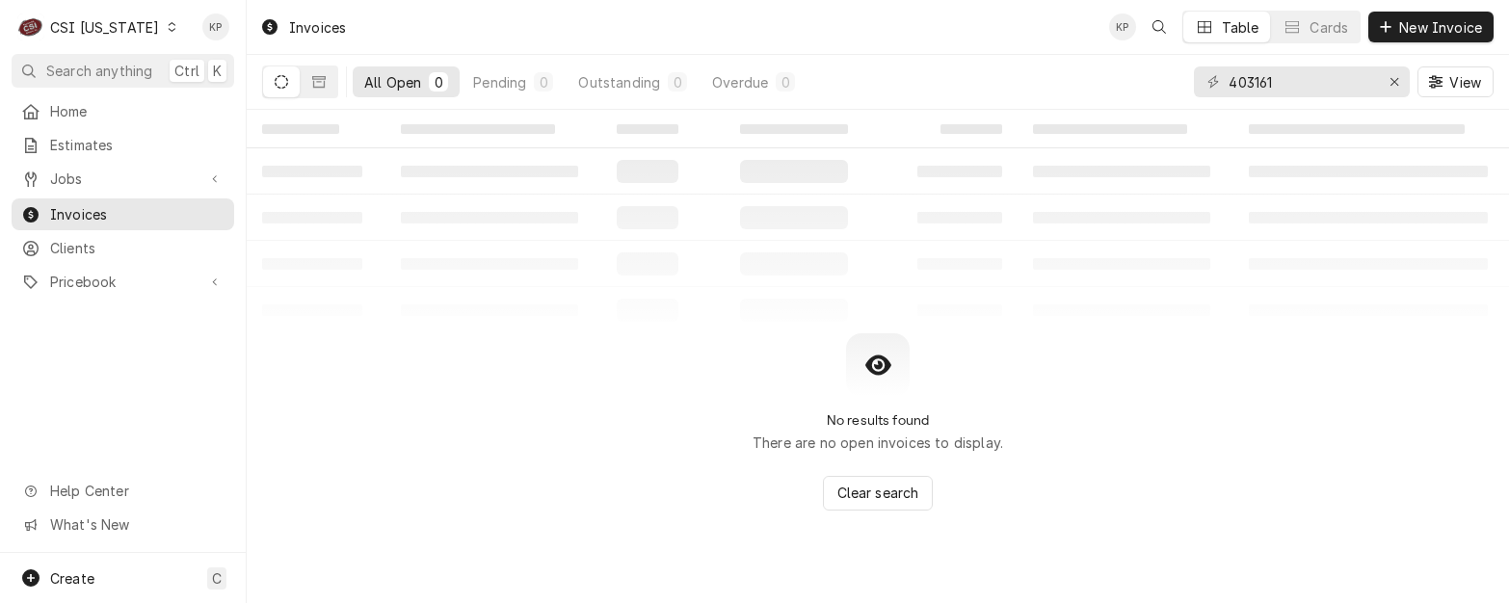
drag, startPoint x: 149, startPoint y: 28, endPoint x: 157, endPoint y: 36, distance: 10.9
click at [168, 28] on icon "Dynamic Content Wrapper" at bounding box center [172, 27] width 9 height 10
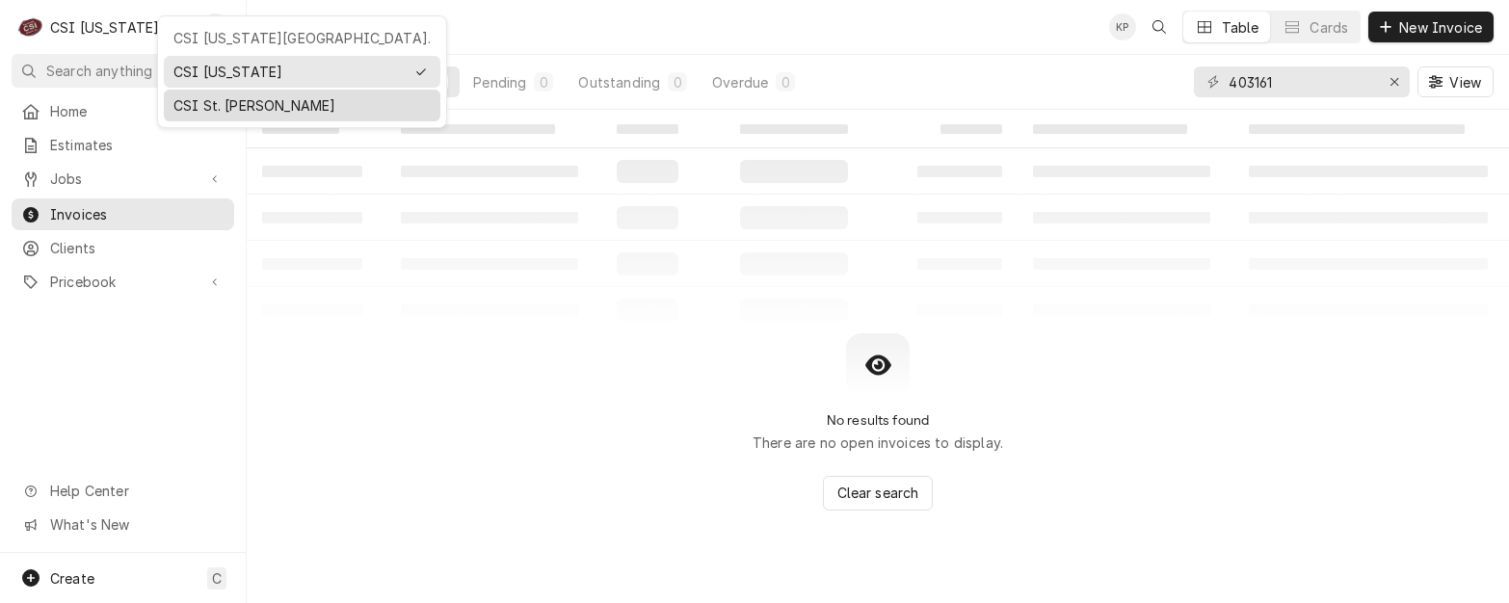
click at [190, 97] on div "CSI St. Louis" at bounding box center [301, 105] width 257 height 20
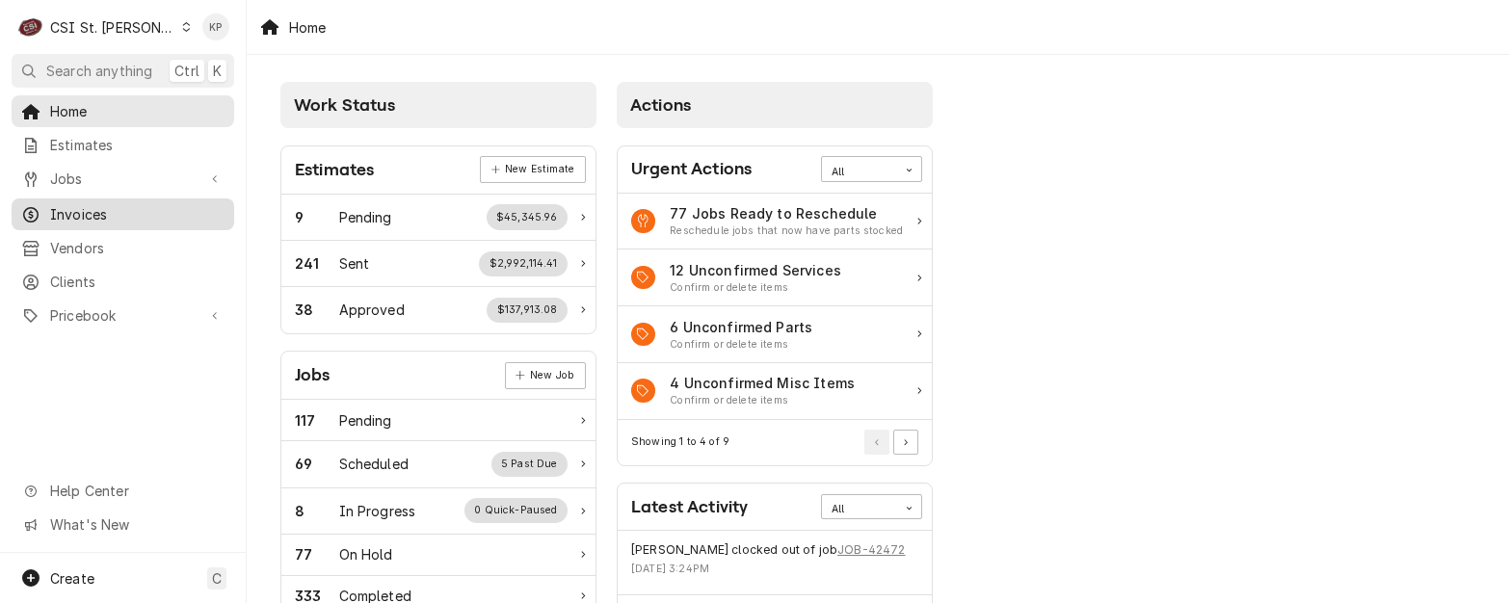
click at [94, 208] on span "Invoices" at bounding box center [137, 214] width 174 height 20
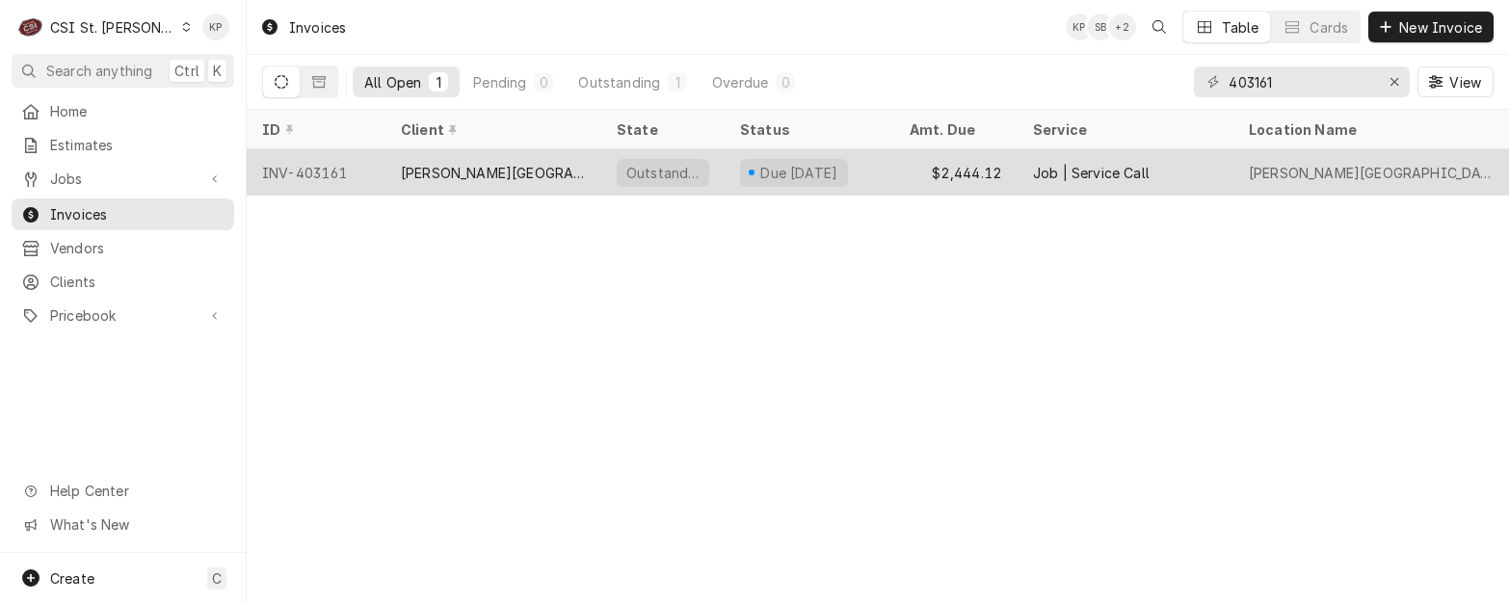
click at [440, 170] on div "Phelps Health Regional Medical Center" at bounding box center [493, 173] width 185 height 20
click at [440, 170] on div "[PERSON_NAME][GEOGRAPHIC_DATA]" at bounding box center [493, 173] width 185 height 20
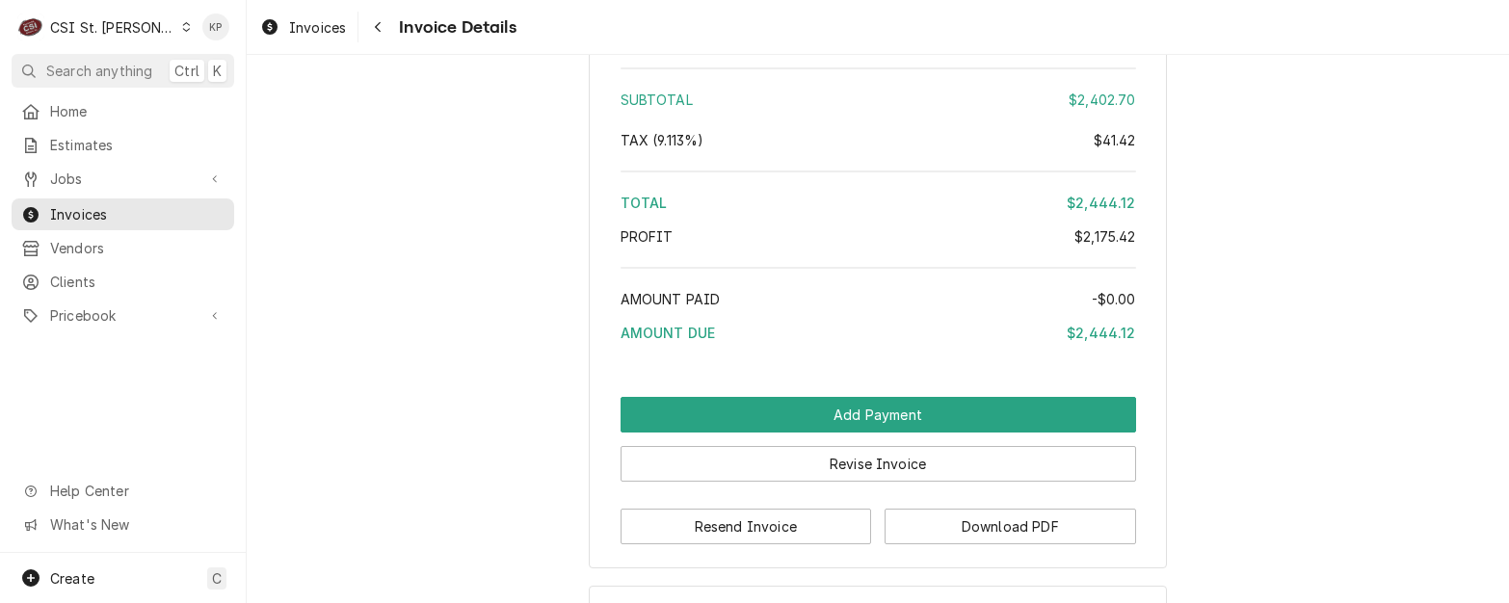
scroll to position [4096, 0]
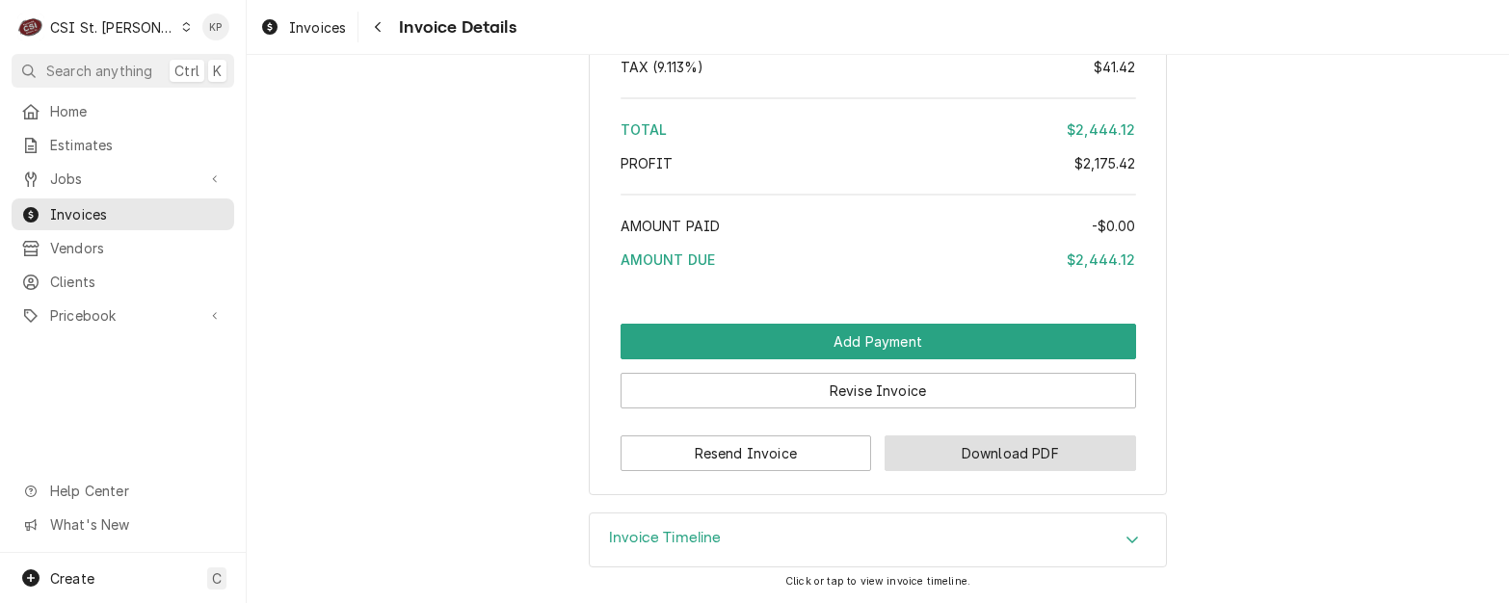
click at [923, 442] on button "Download PDF" at bounding box center [1011, 454] width 252 height 36
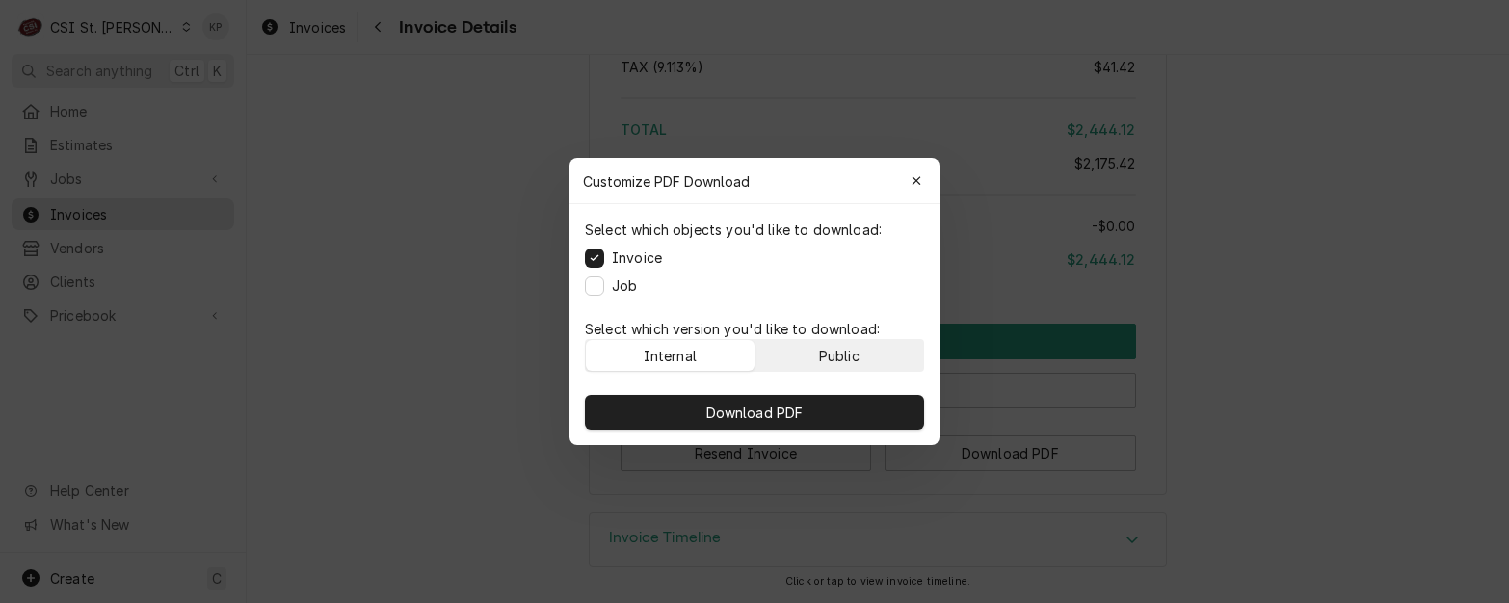
click at [854, 358] on div "Public" at bounding box center [839, 356] width 40 height 20
click at [910, 184] on div "button" at bounding box center [916, 181] width 19 height 19
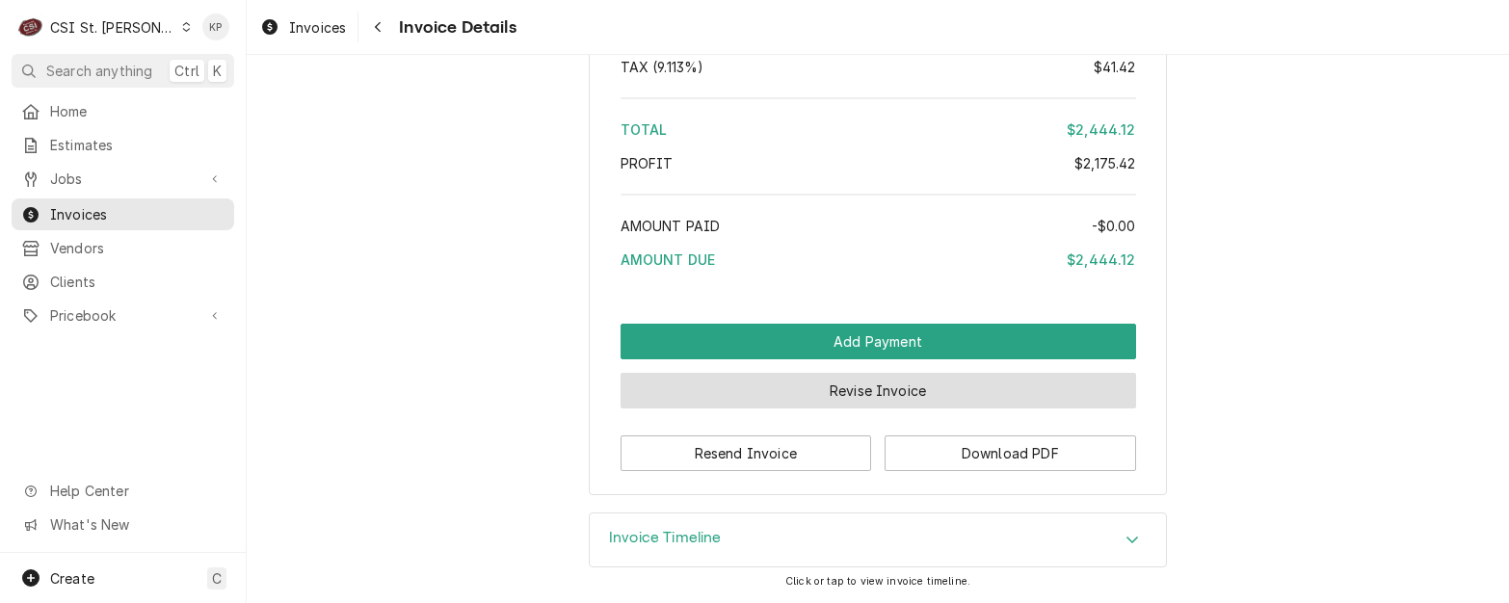
click at [858, 388] on button "Revise Invoice" at bounding box center [879, 391] width 516 height 36
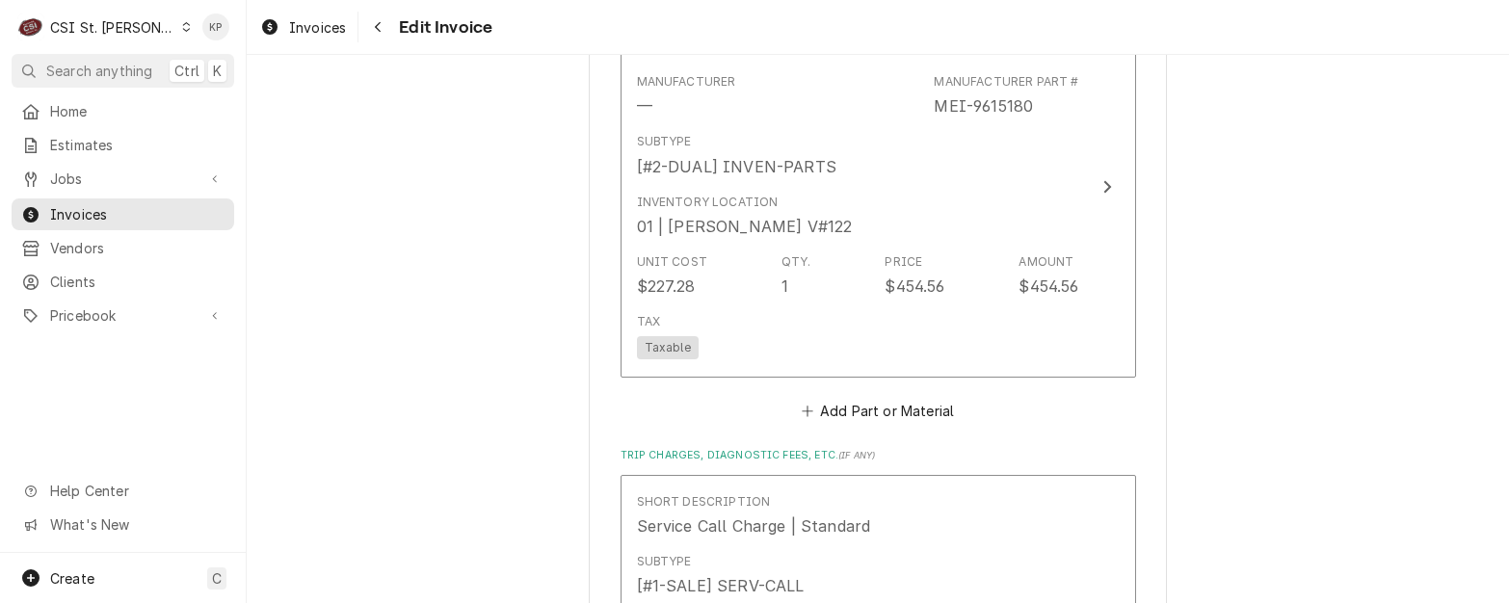
scroll to position [2313, 0]
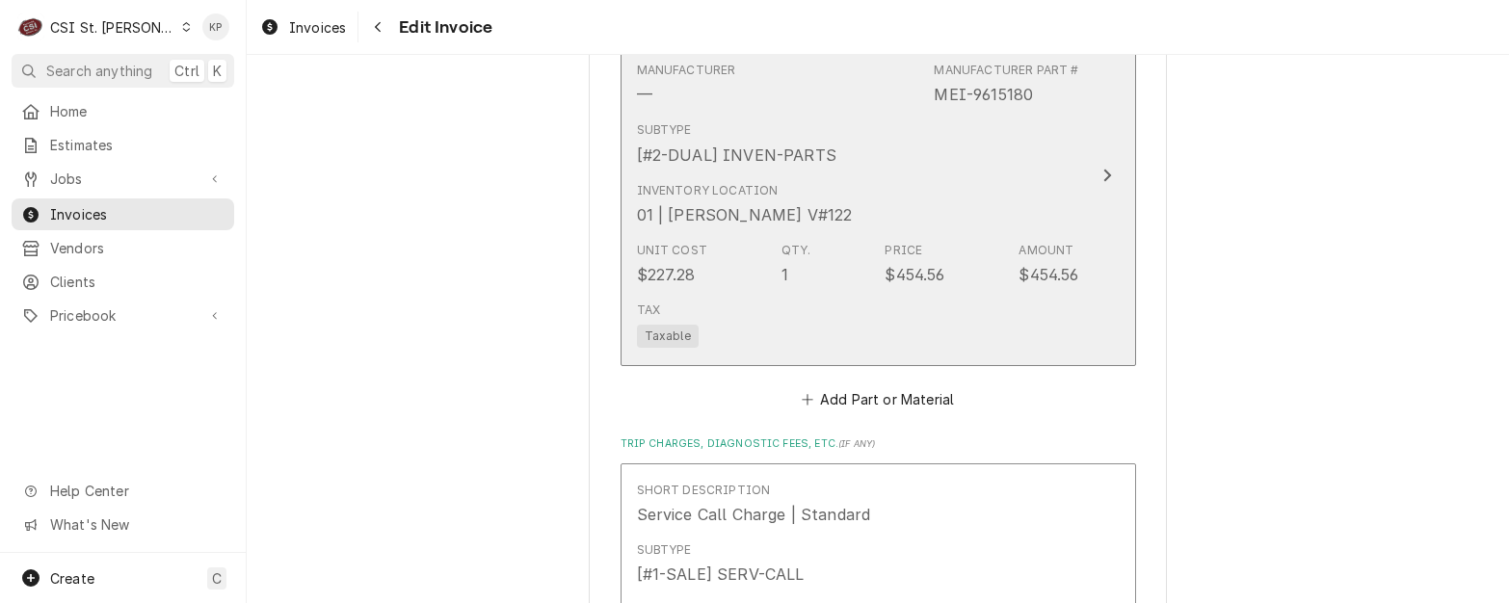
click at [652, 325] on span "Taxable" at bounding box center [668, 336] width 62 height 23
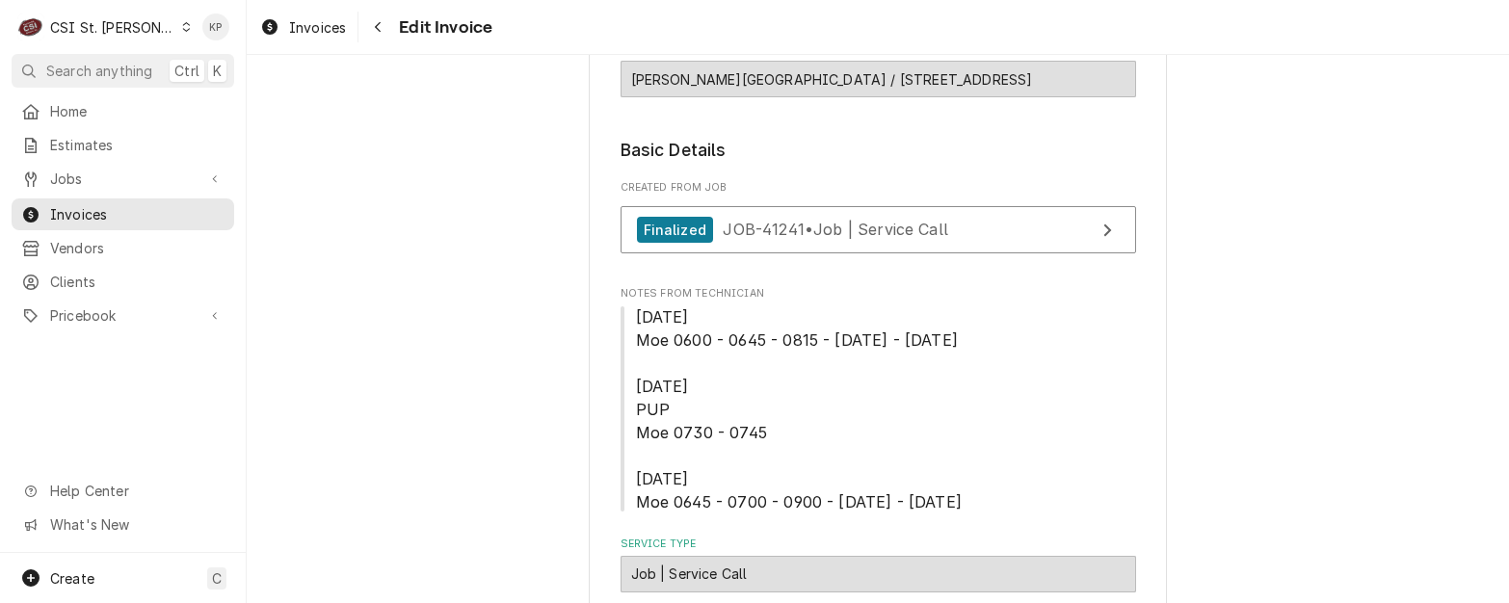
type textarea "x"
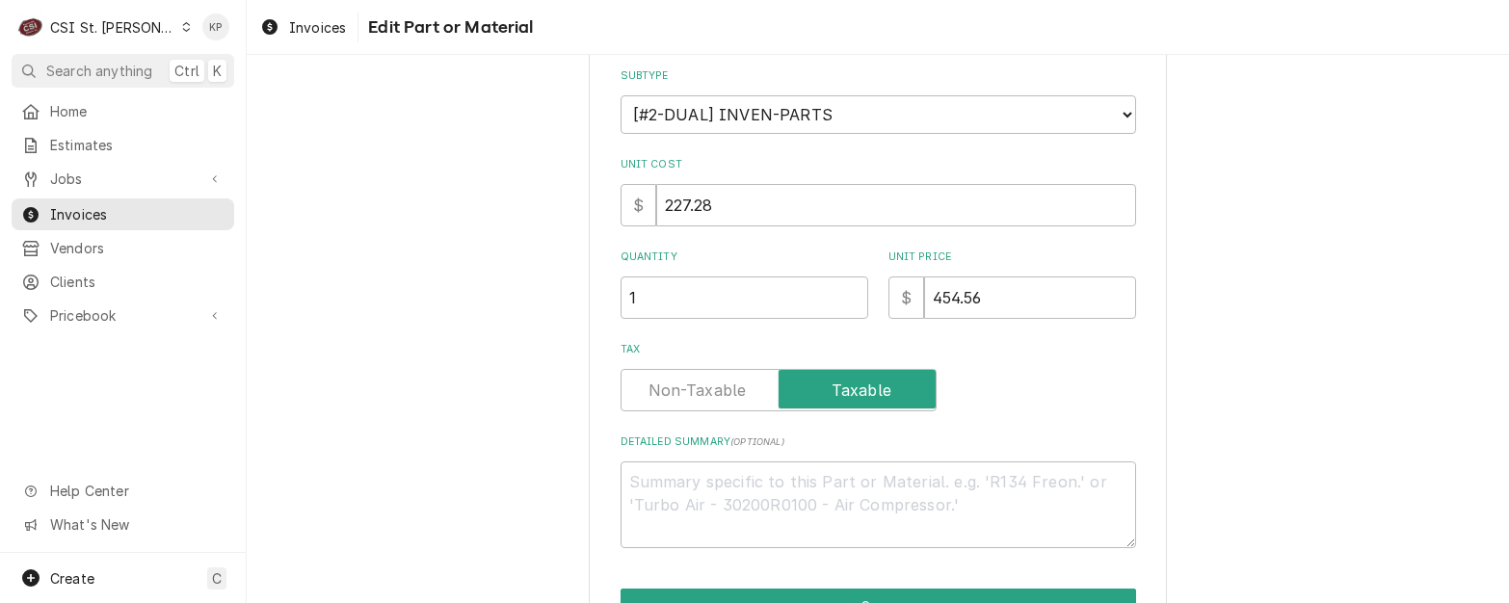
click at [652, 369] on input "Tax" at bounding box center [778, 390] width 299 height 42
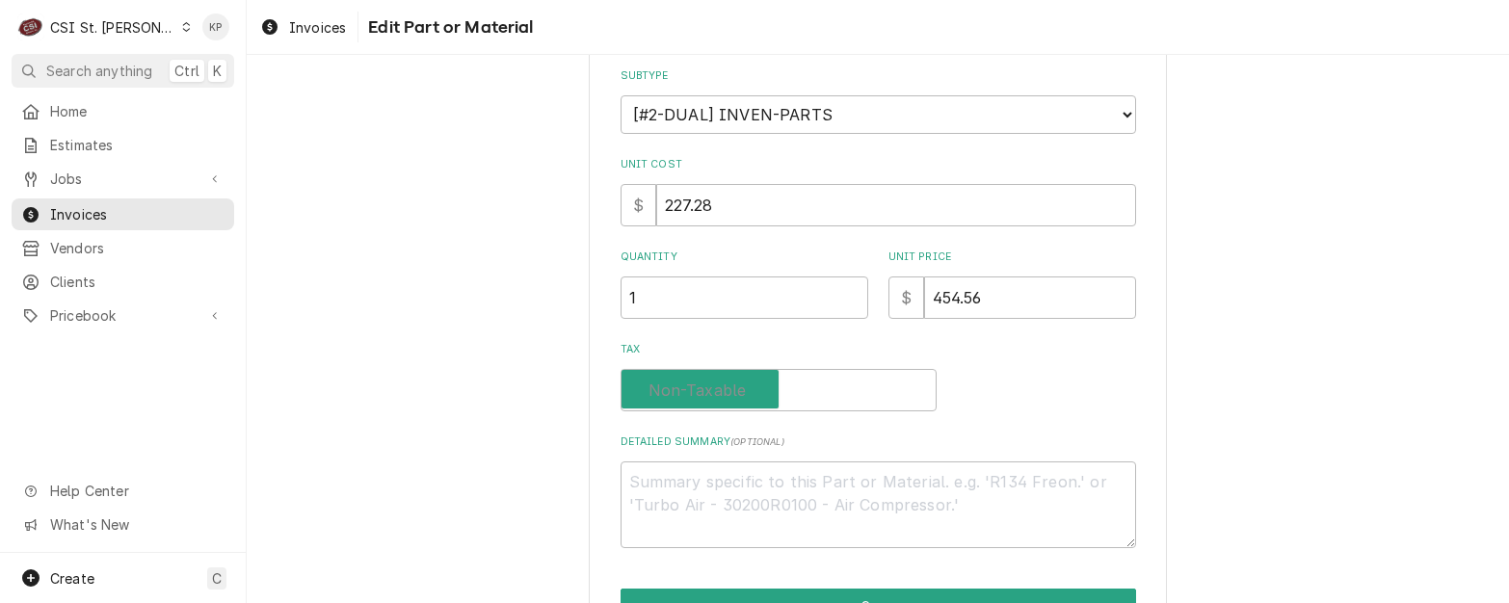
checkbox input "false"
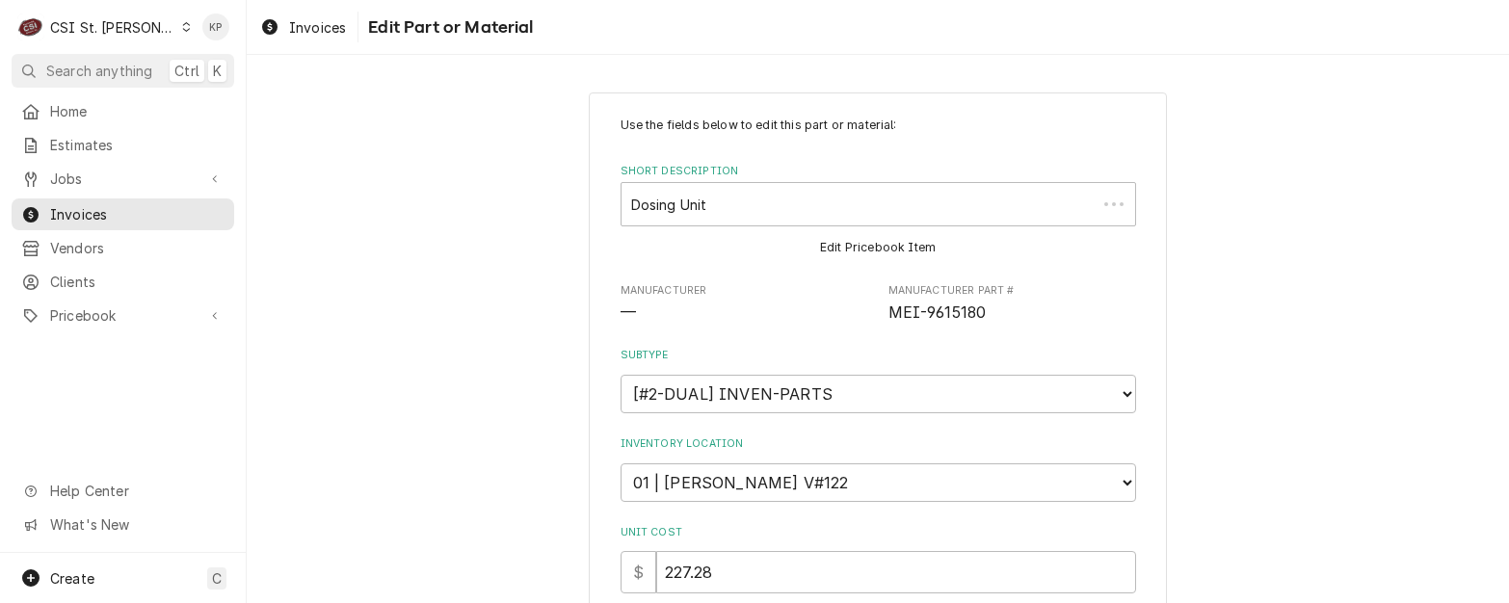
type textarea "x"
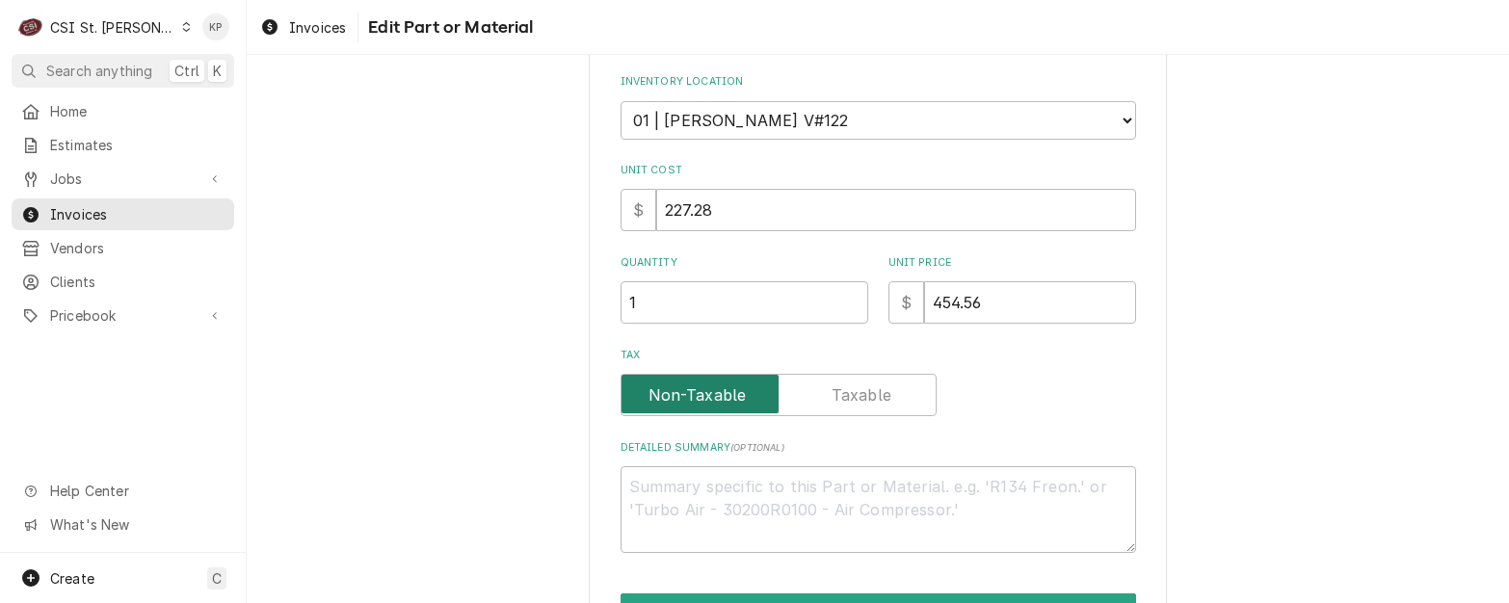
scroll to position [385, 0]
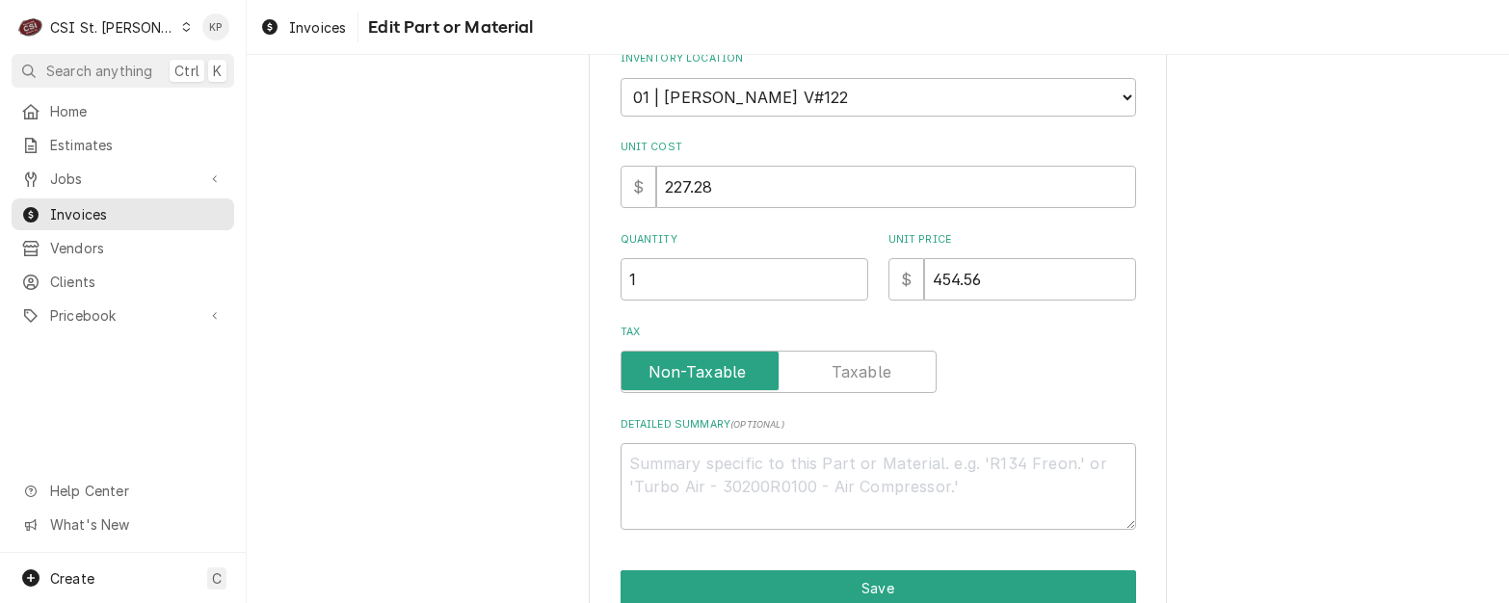
click at [698, 377] on label "Tax" at bounding box center [779, 372] width 316 height 42
click at [698, 377] on input "Tax" at bounding box center [778, 372] width 299 height 42
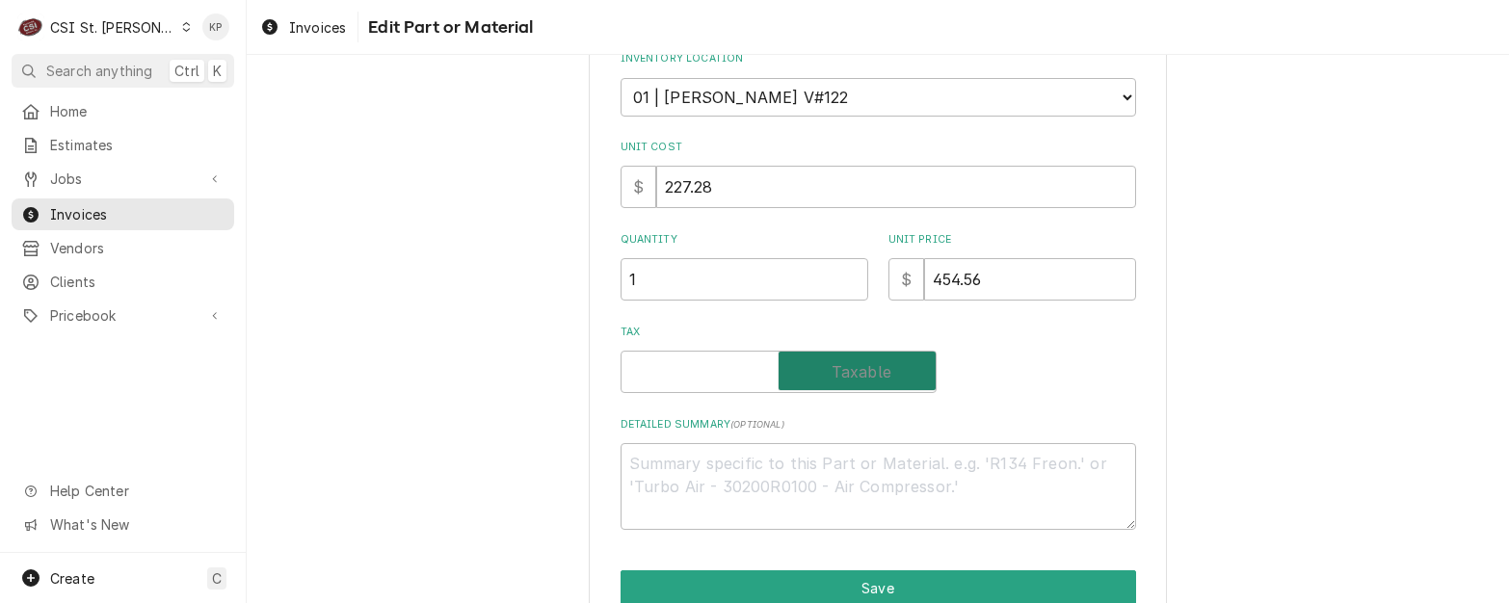
checkbox input "true"
type textarea "x"
click at [702, 378] on label "Tax" at bounding box center [779, 372] width 316 height 42
click at [702, 378] on input "Tax" at bounding box center [778, 372] width 299 height 42
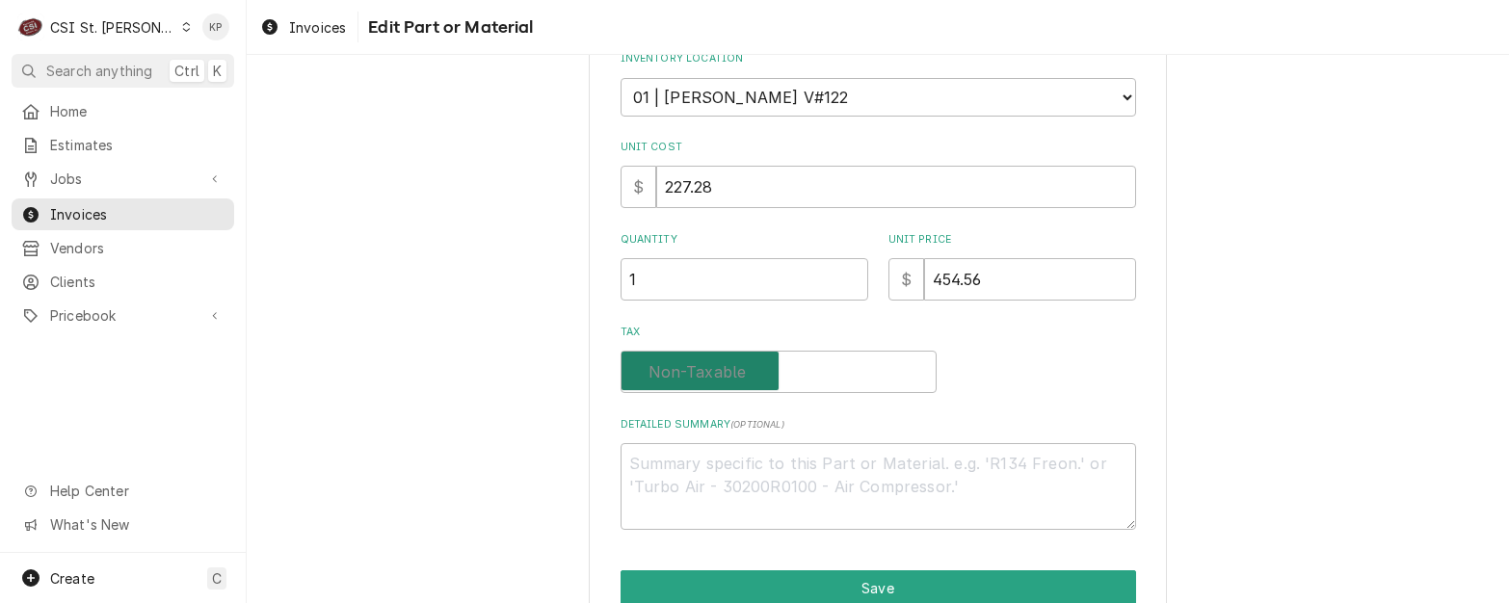
checkbox input "false"
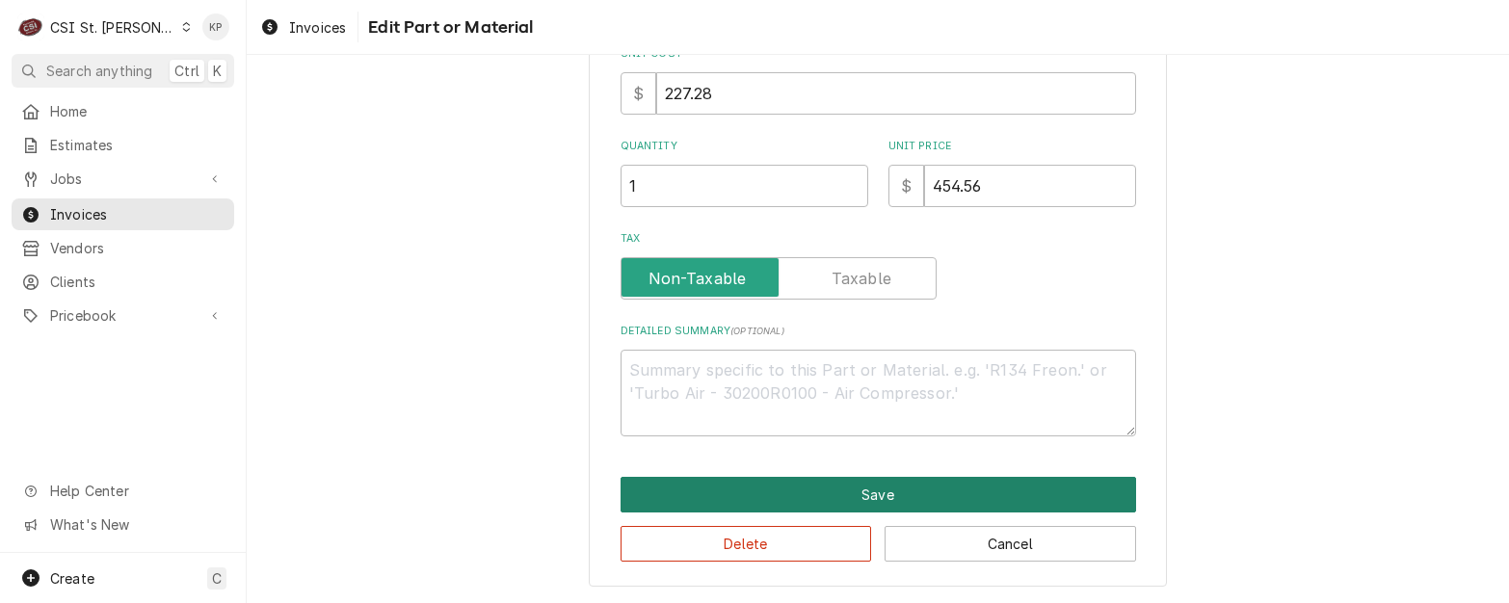
click at [786, 490] on button "Save" at bounding box center [879, 495] width 516 height 36
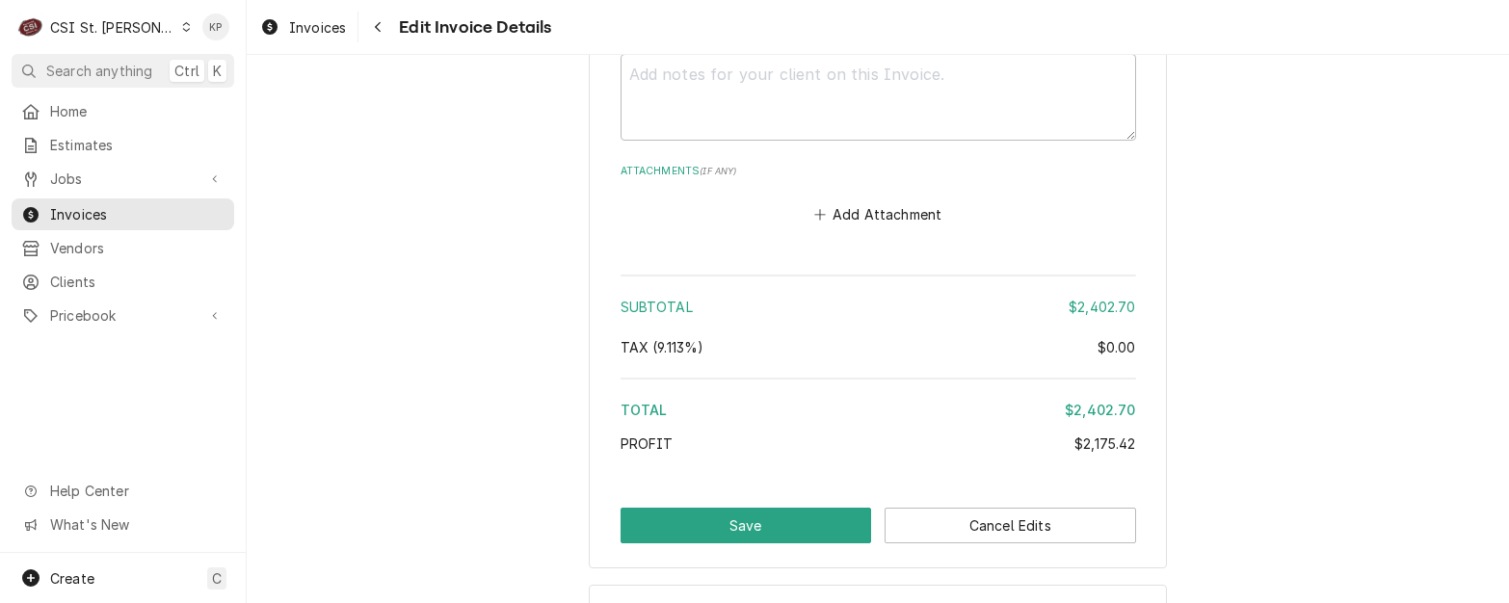
scroll to position [3707, 0]
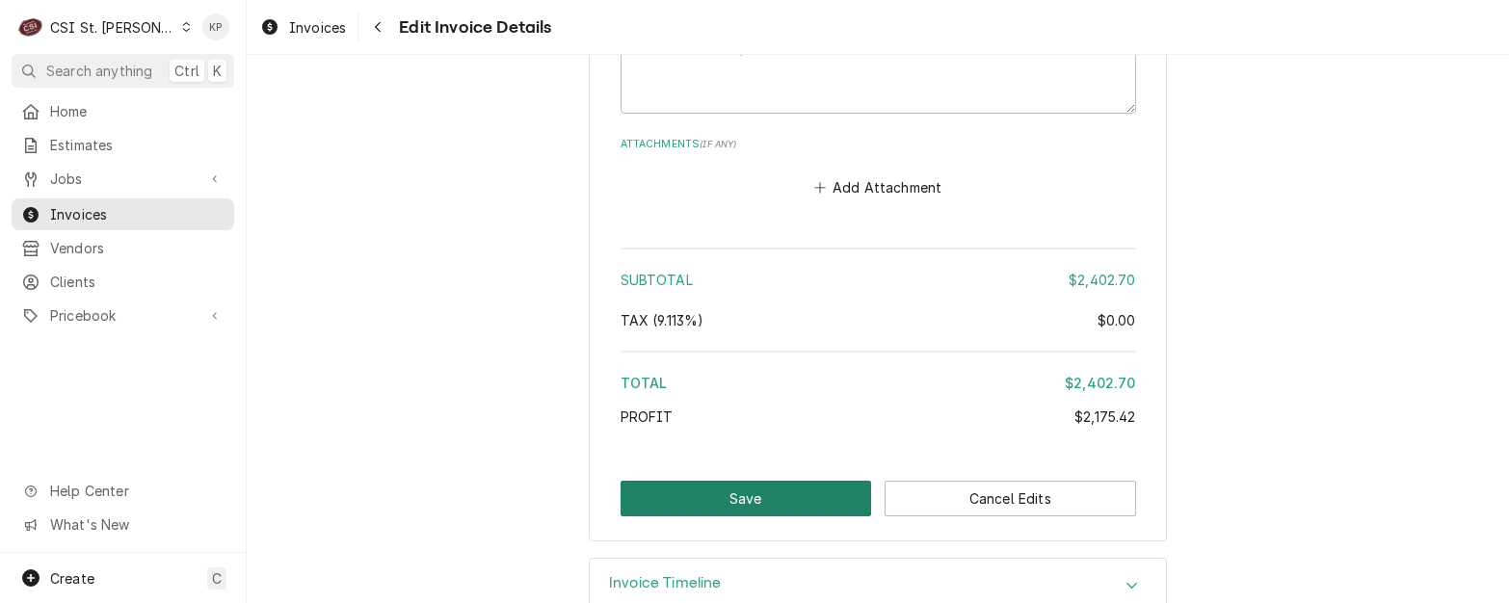
click at [742, 481] on button "Save" at bounding box center [747, 499] width 252 height 36
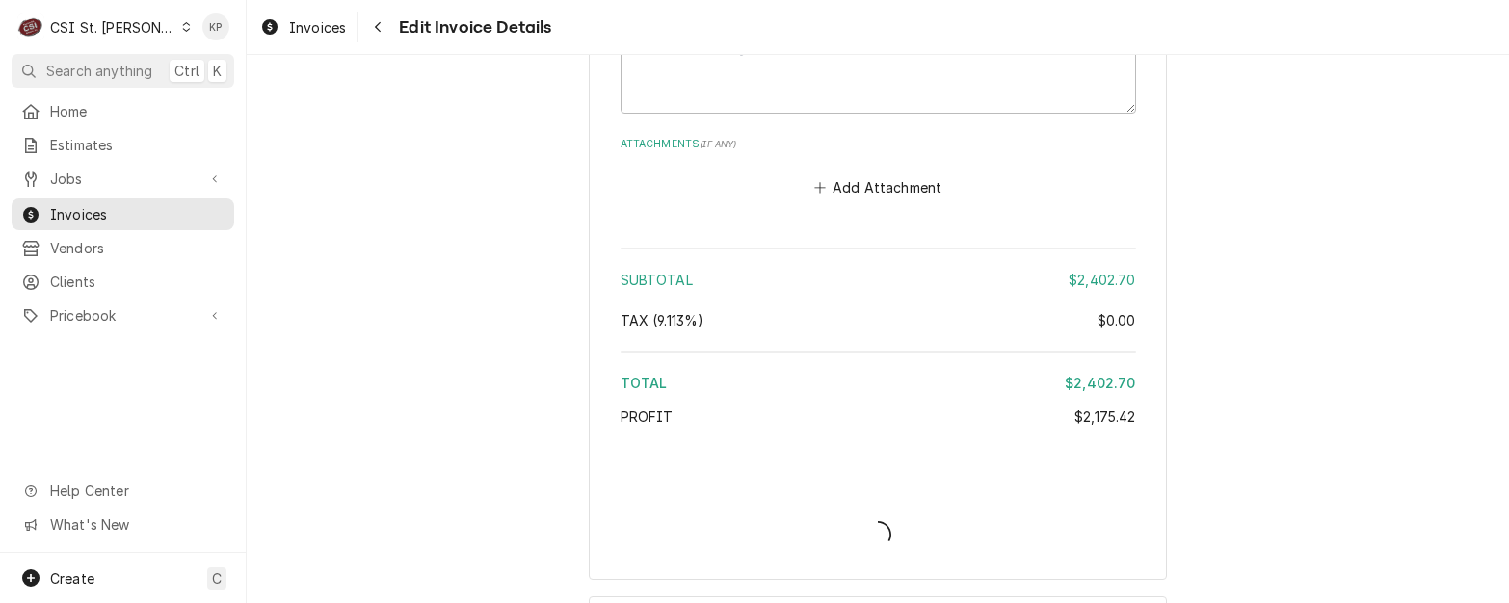
type textarea "x"
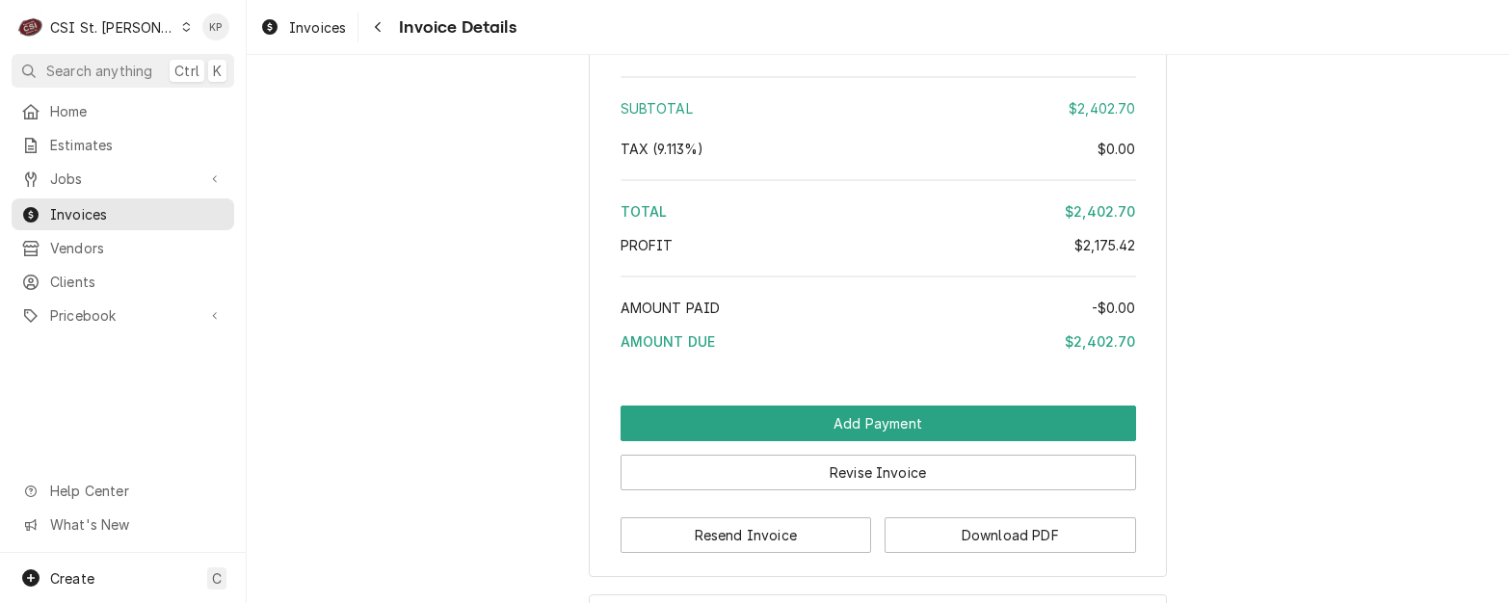
scroll to position [4047, 0]
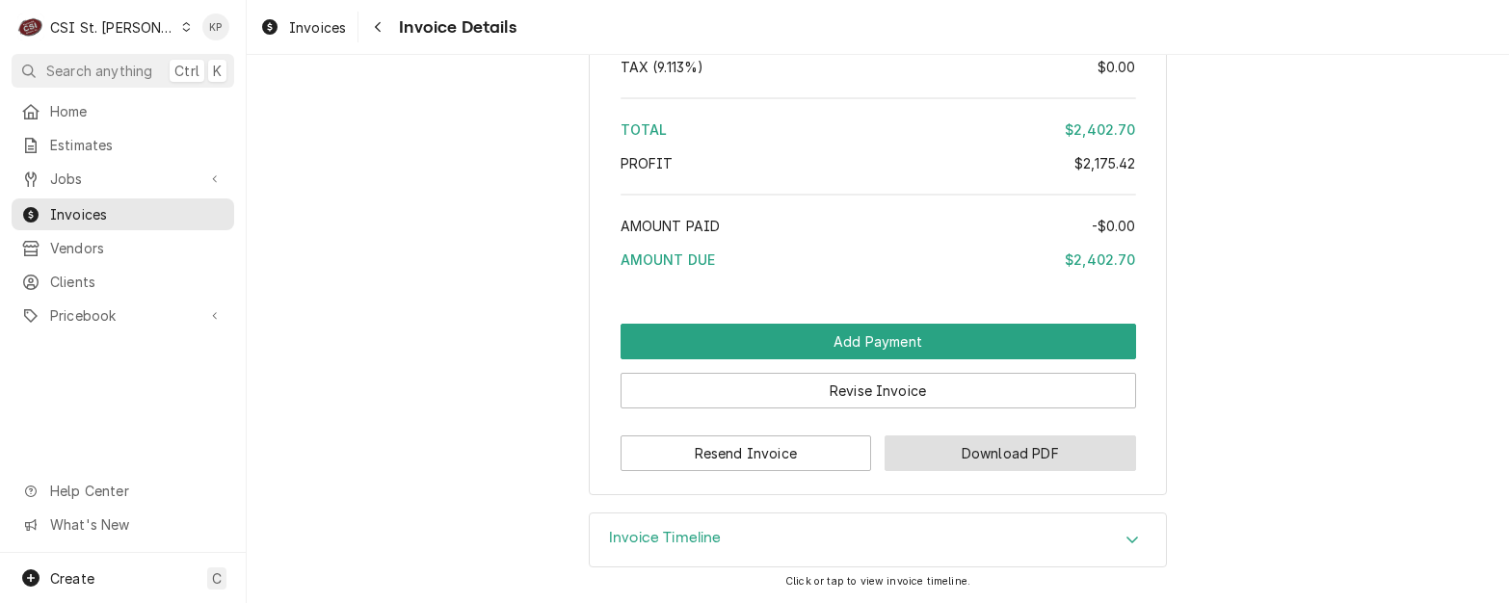
click at [931, 471] on button "Download PDF" at bounding box center [1011, 454] width 252 height 36
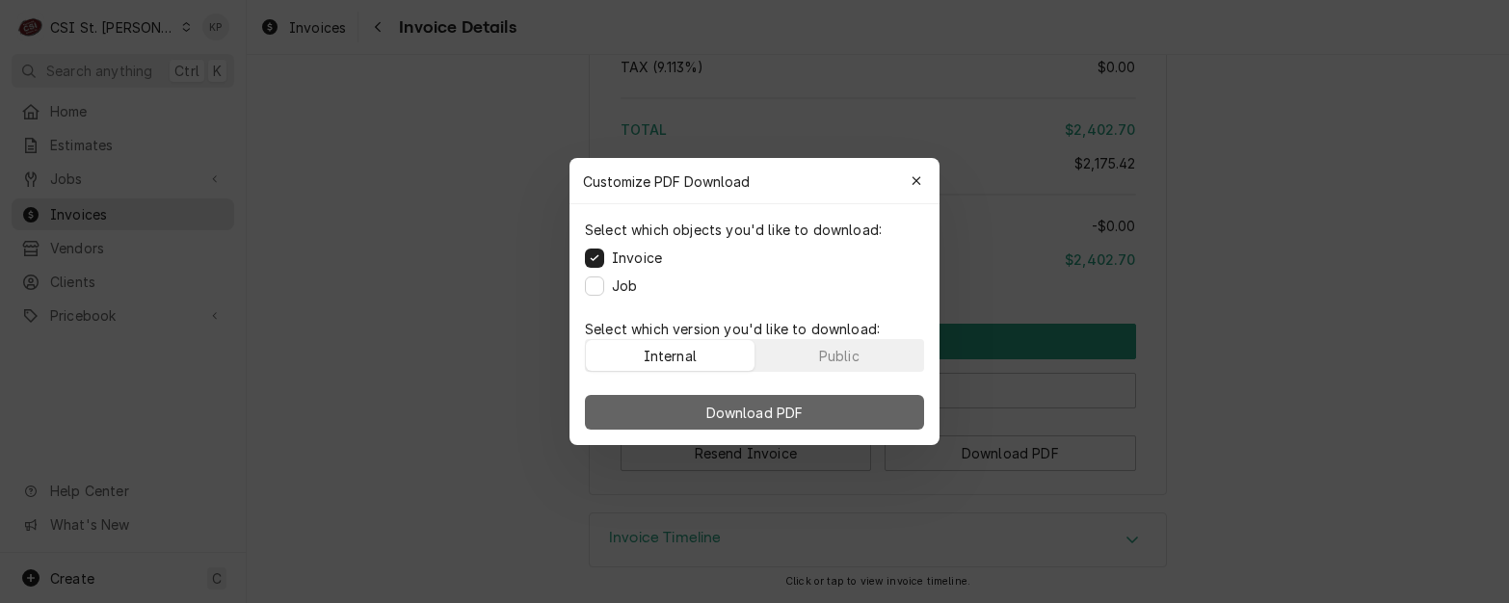
drag, startPoint x: 822, startPoint y: 356, endPoint x: 820, endPoint y: 398, distance: 42.4
click at [820, 358] on div "Public" at bounding box center [839, 356] width 40 height 20
click at [820, 399] on button "Download PDF" at bounding box center [754, 412] width 339 height 35
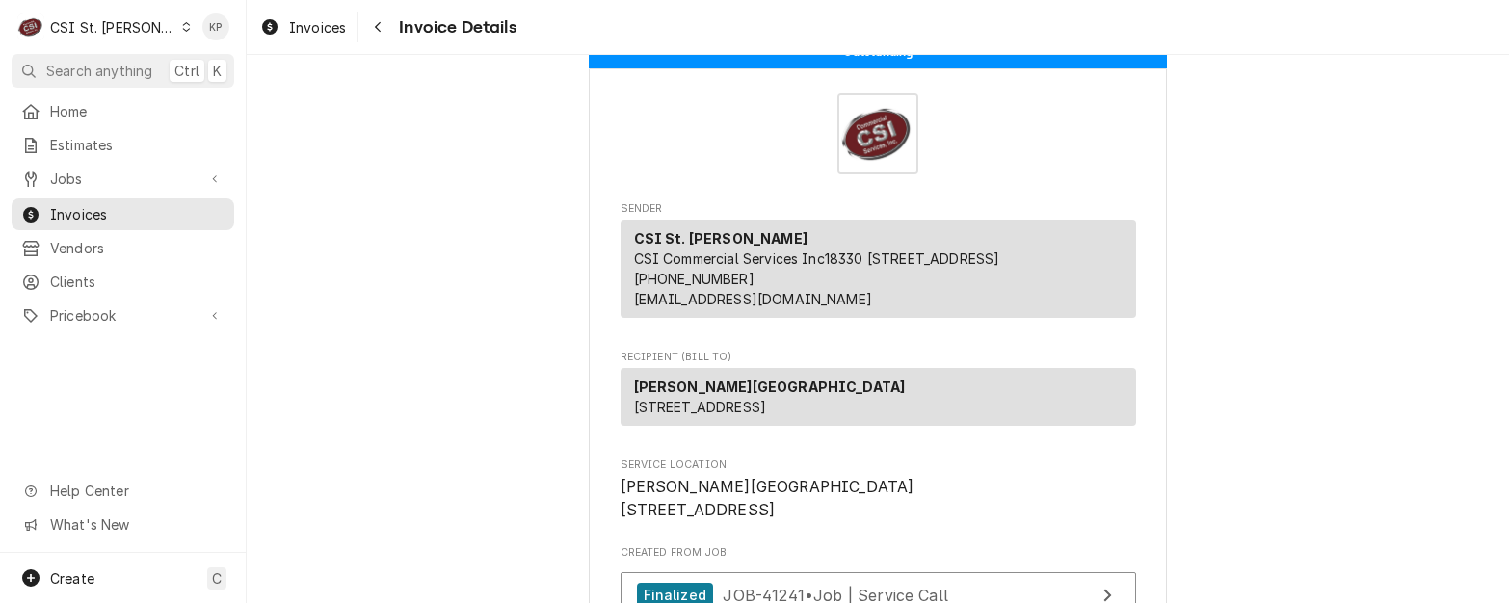
scroll to position [0, 0]
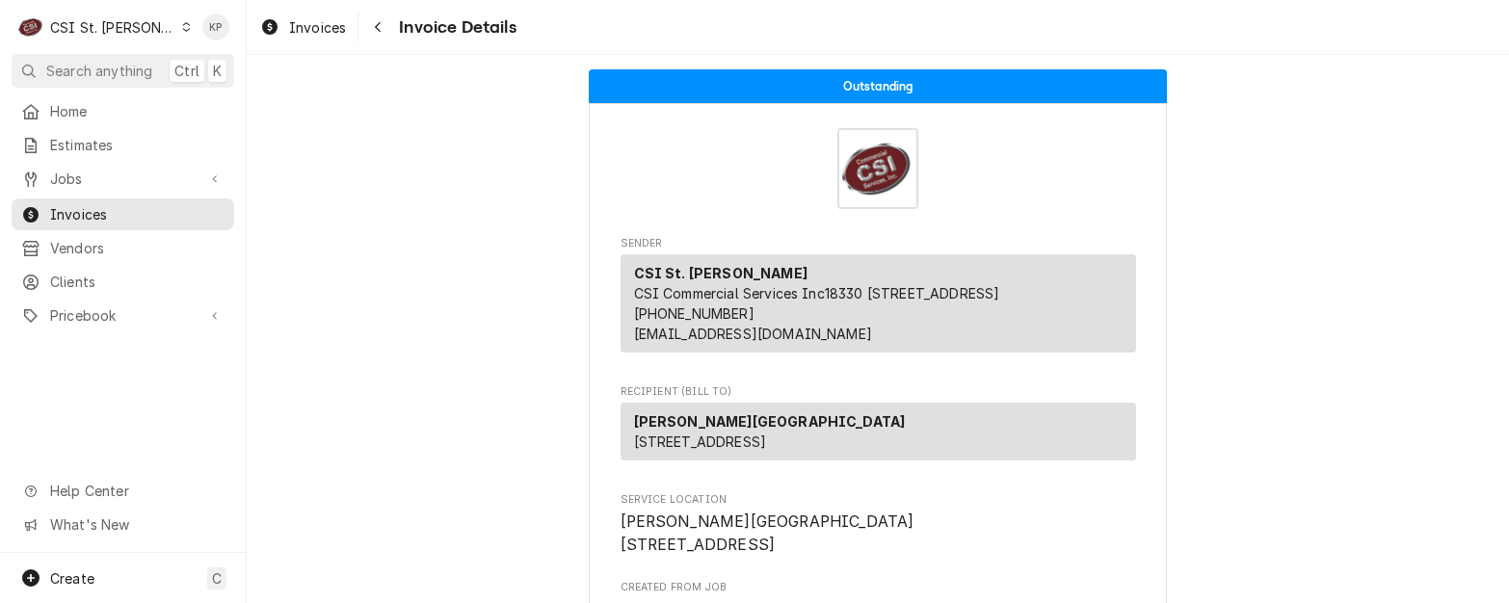
drag, startPoint x: 830, startPoint y: 470, endPoint x: 885, endPoint y: 455, distance: 57.1
click at [838, 452] on p "Phelps Health Regional Medical Center 1000 W 10th St Rolla, MO 65401" at bounding box center [770, 431] width 272 height 40
click at [891, 437] on div "Phelps Health Regional Medical Center 1000 W 10th St Rolla, MO 65401" at bounding box center [879, 432] width 516 height 58
click at [931, 553] on span "[PERSON_NAME][GEOGRAPHIC_DATA] [STREET_ADDRESS]" at bounding box center [879, 533] width 516 height 45
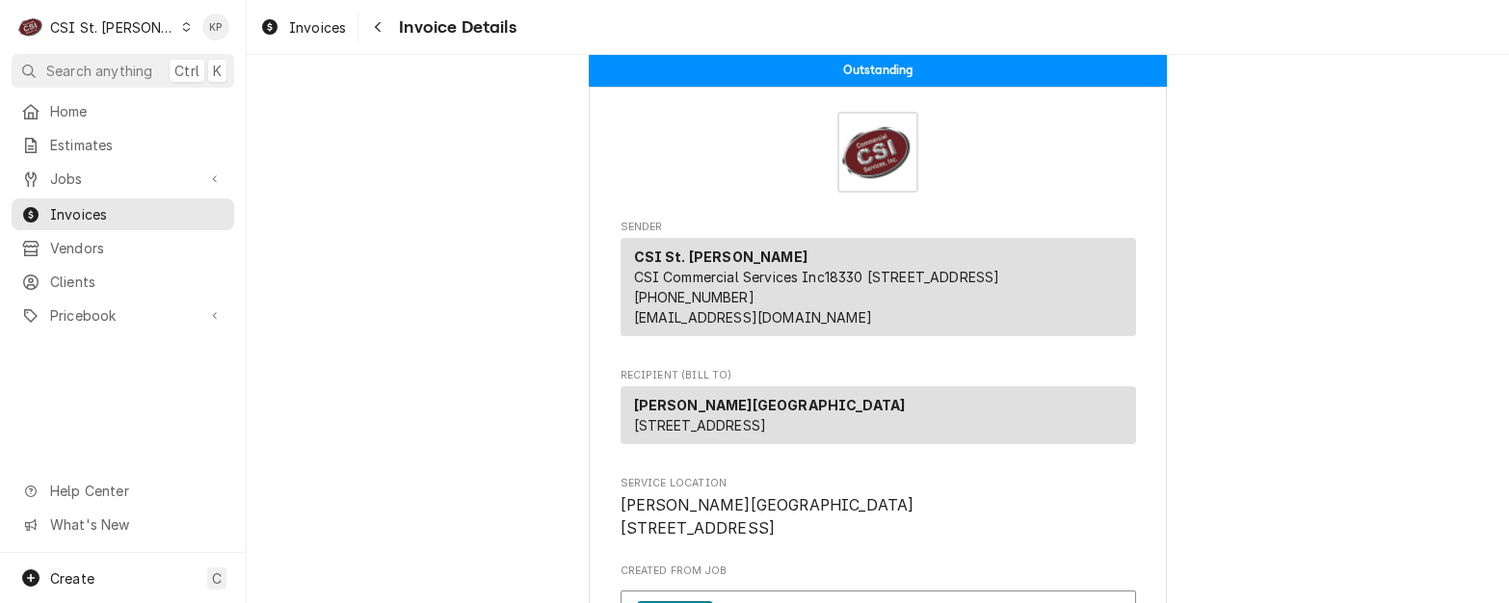
scroll to position [30, 0]
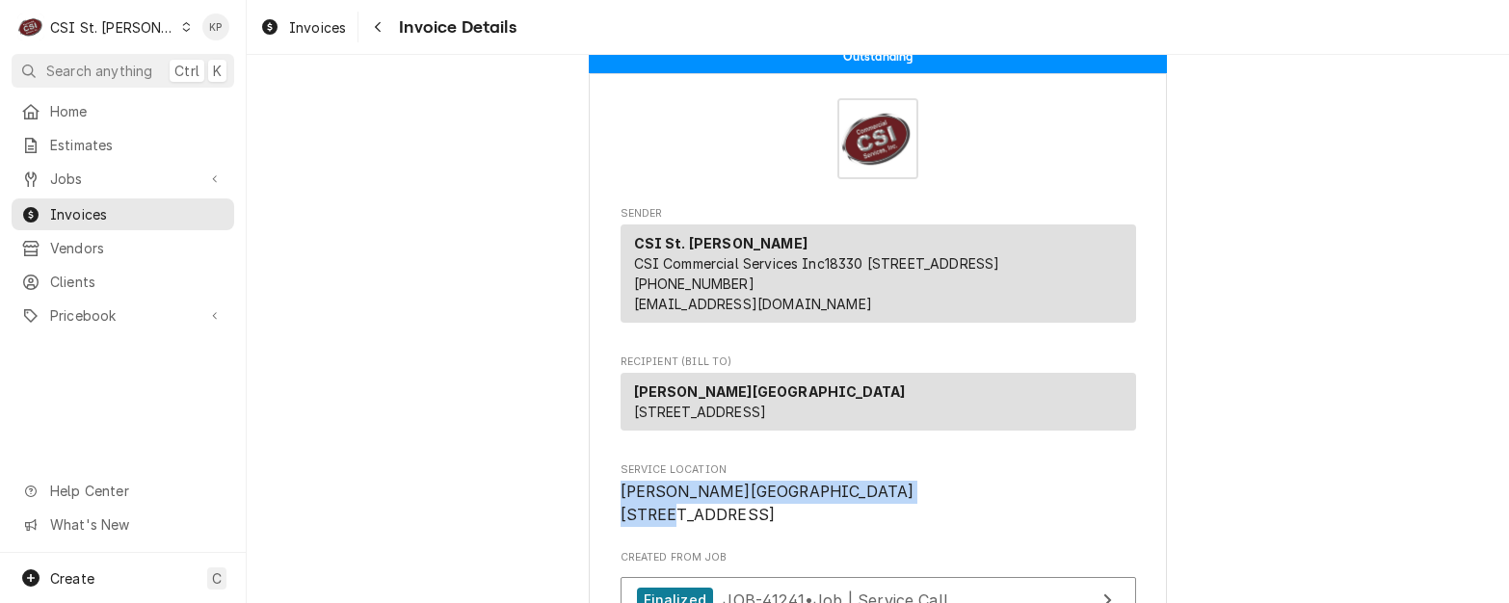
drag, startPoint x: 896, startPoint y: 566, endPoint x: 602, endPoint y: 529, distance: 296.2
drag, startPoint x: 602, startPoint y: 529, endPoint x: 623, endPoint y: 530, distance: 20.3
copy span "[PERSON_NAME][GEOGRAPHIC_DATA]"
click at [72, 276] on span "Clients" at bounding box center [137, 282] width 174 height 20
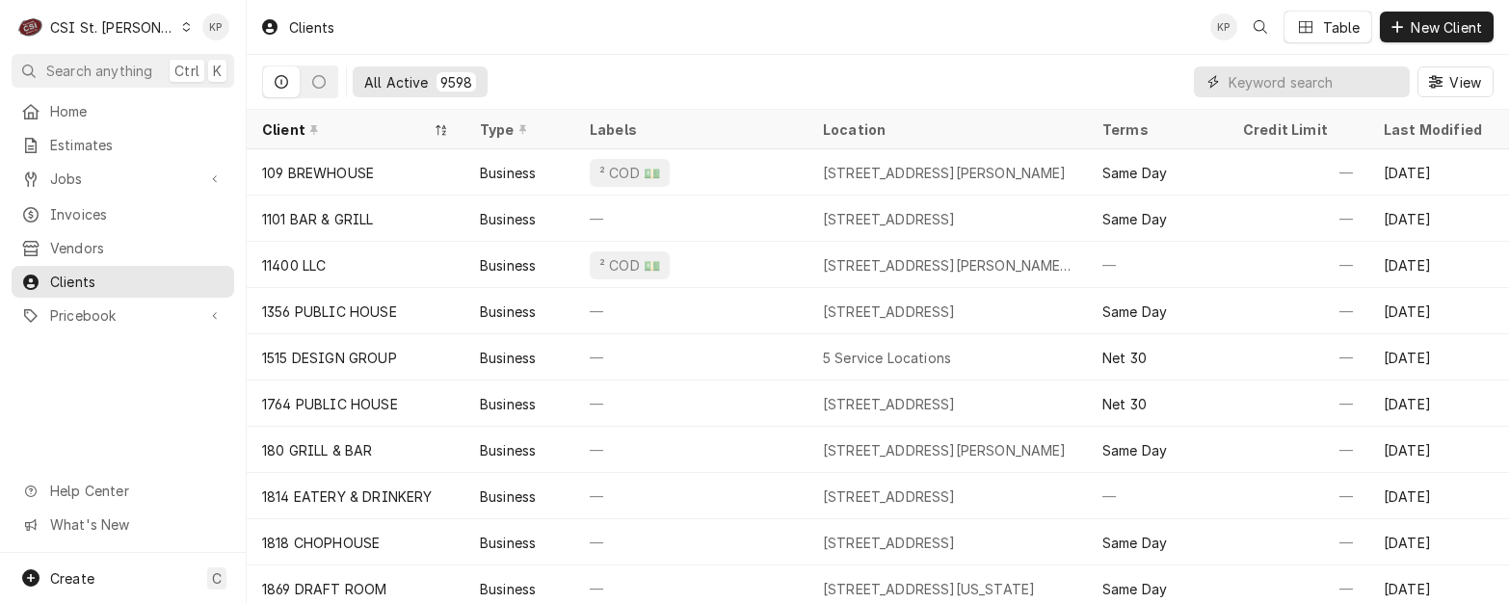
click at [1284, 80] on input "Dynamic Content Wrapper" at bounding box center [1315, 81] width 172 height 31
paste input "[PERSON_NAME][GEOGRAPHIC_DATA]"
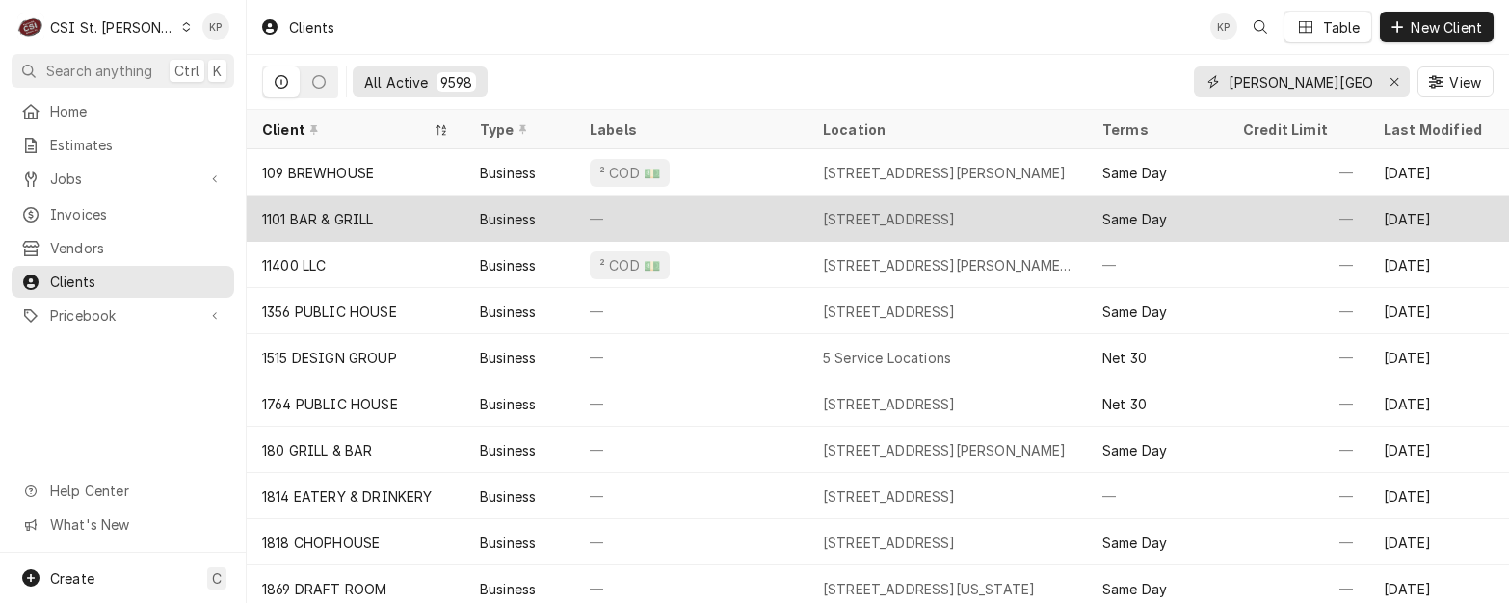
scroll to position [0, 113]
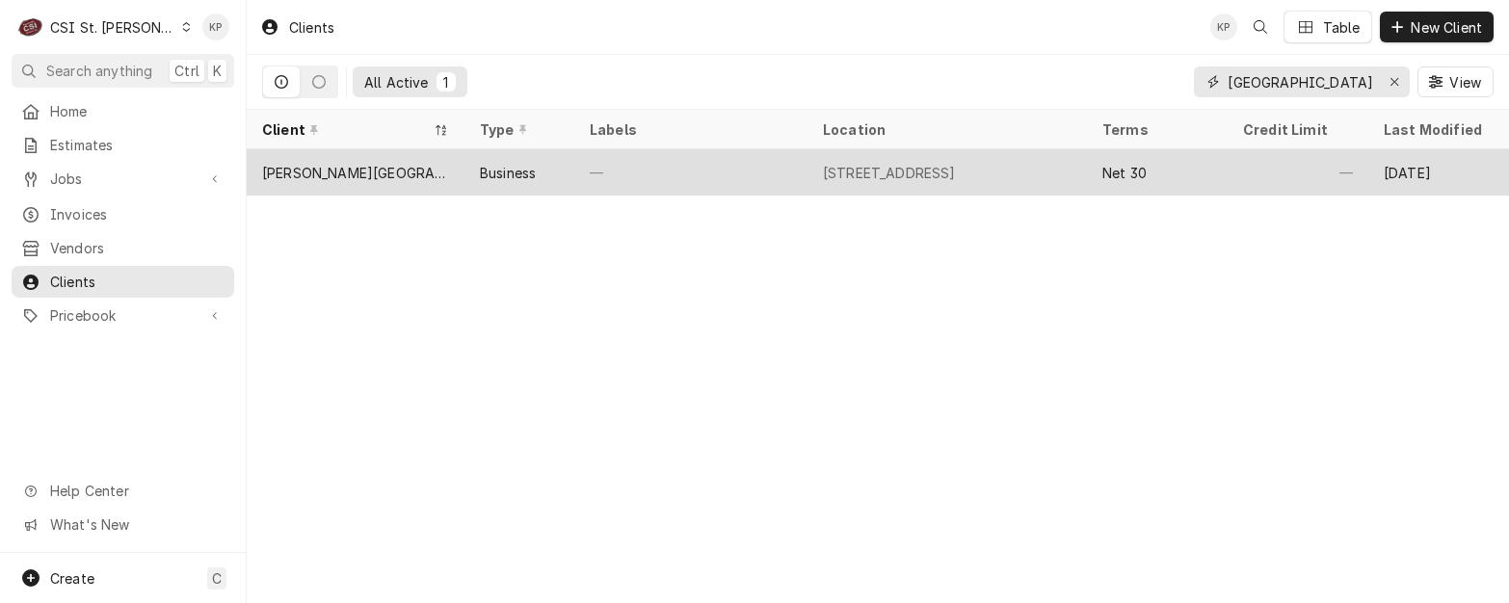
type input "[PERSON_NAME][GEOGRAPHIC_DATA]"
click at [333, 172] on div "[PERSON_NAME][GEOGRAPHIC_DATA]" at bounding box center [355, 173] width 187 height 20
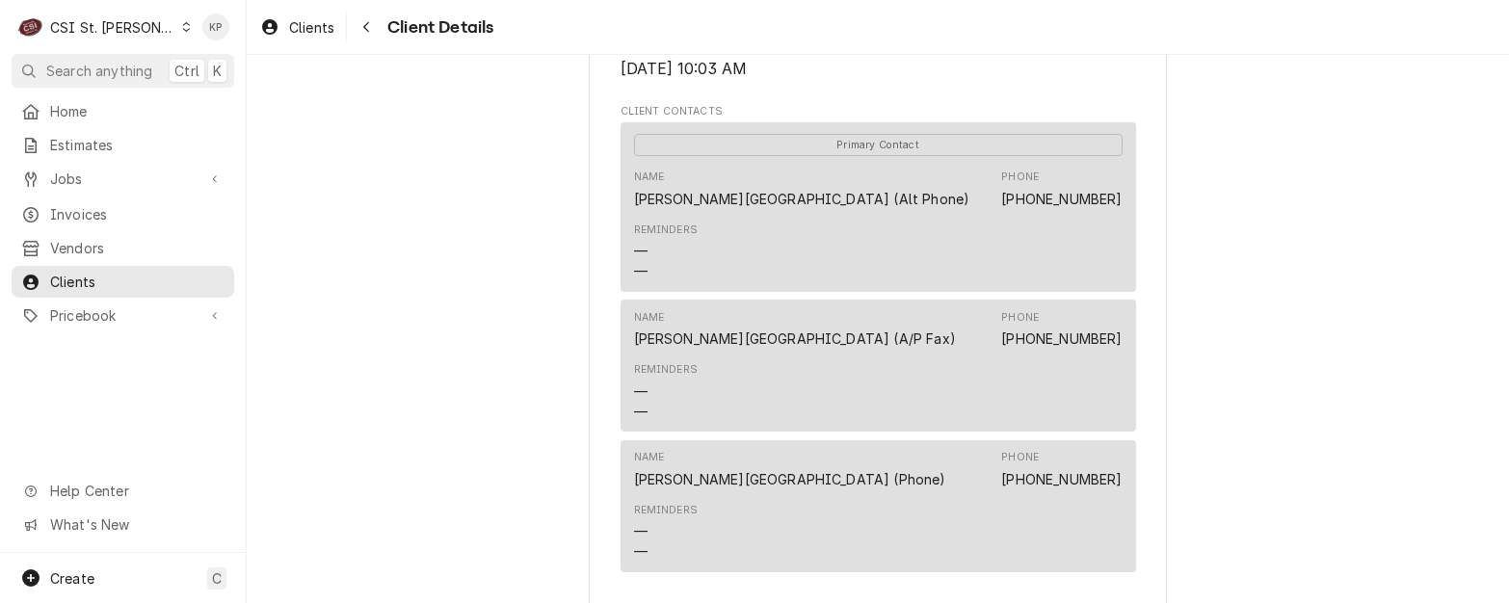
scroll to position [964, 0]
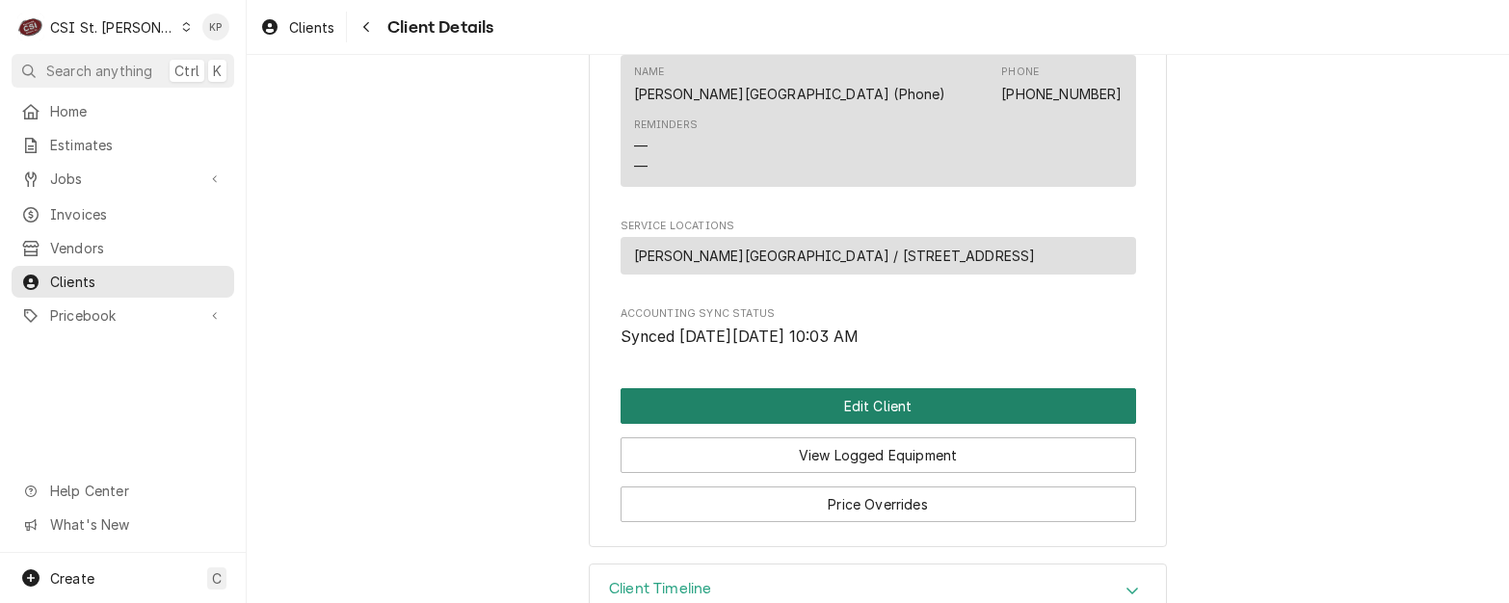
click at [757, 419] on button "Edit Client" at bounding box center [879, 406] width 516 height 36
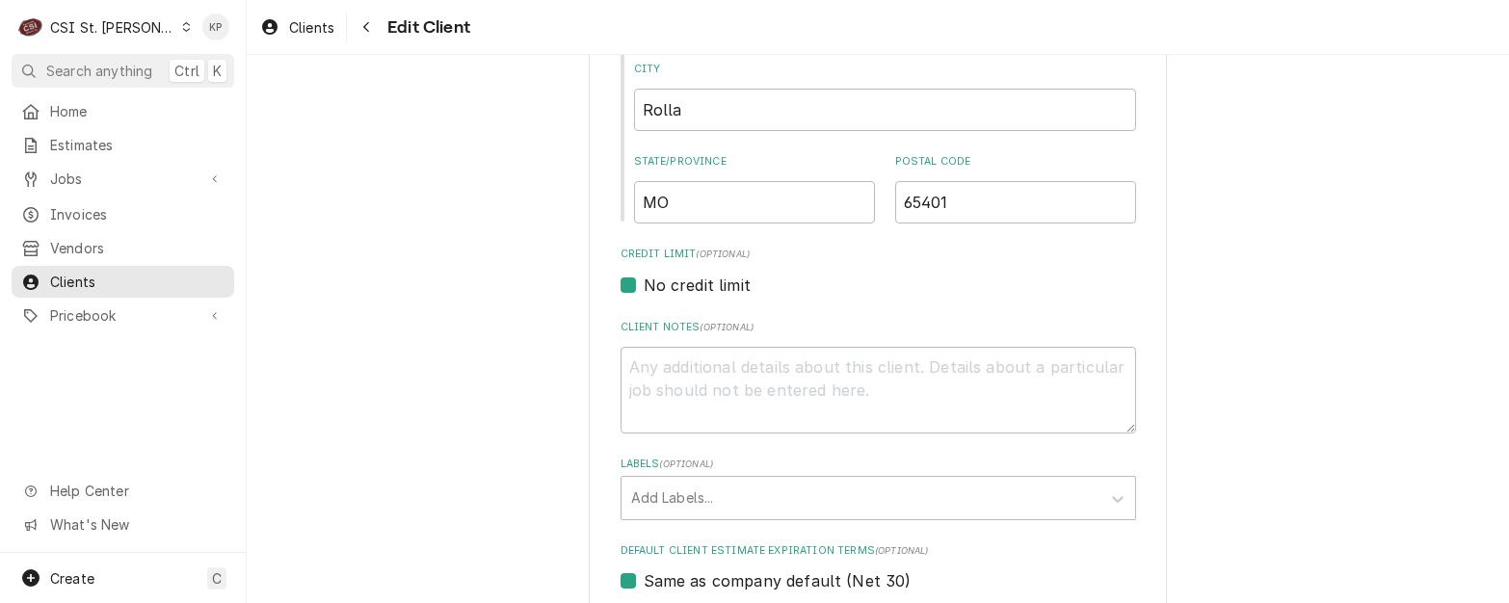
scroll to position [771, 0]
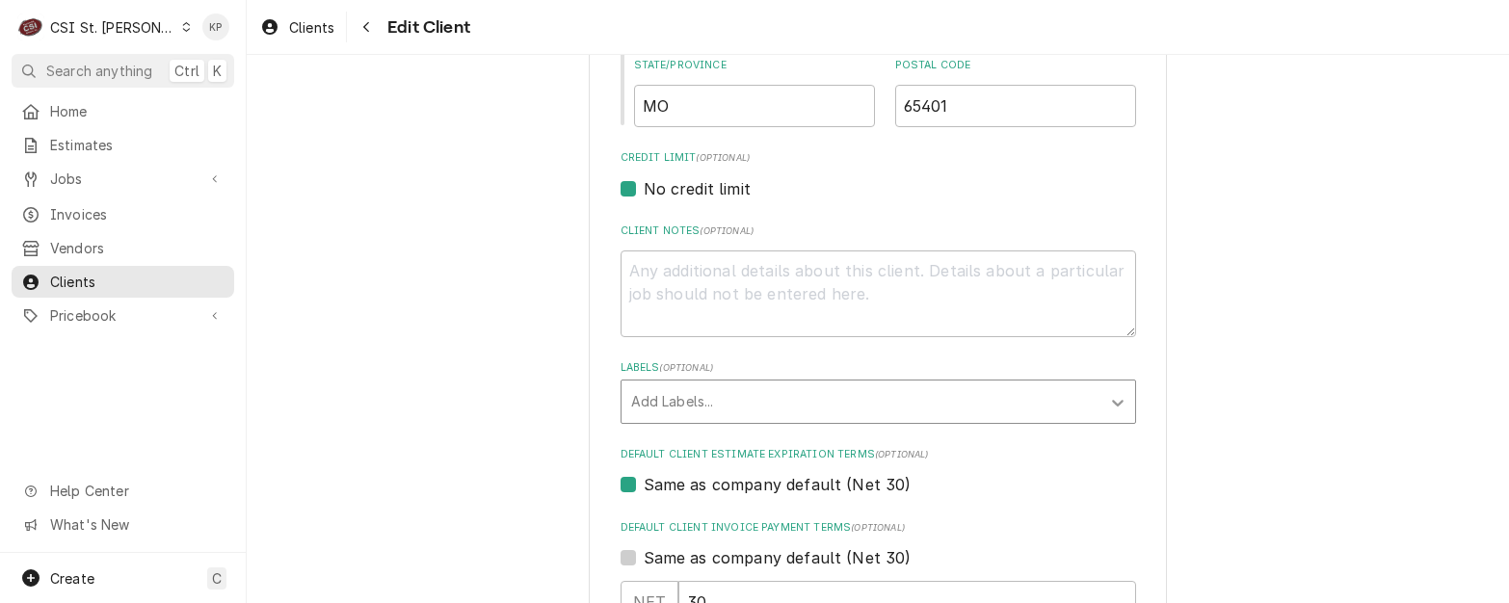
click at [1108, 400] on icon "Labels" at bounding box center [1117, 402] width 19 height 19
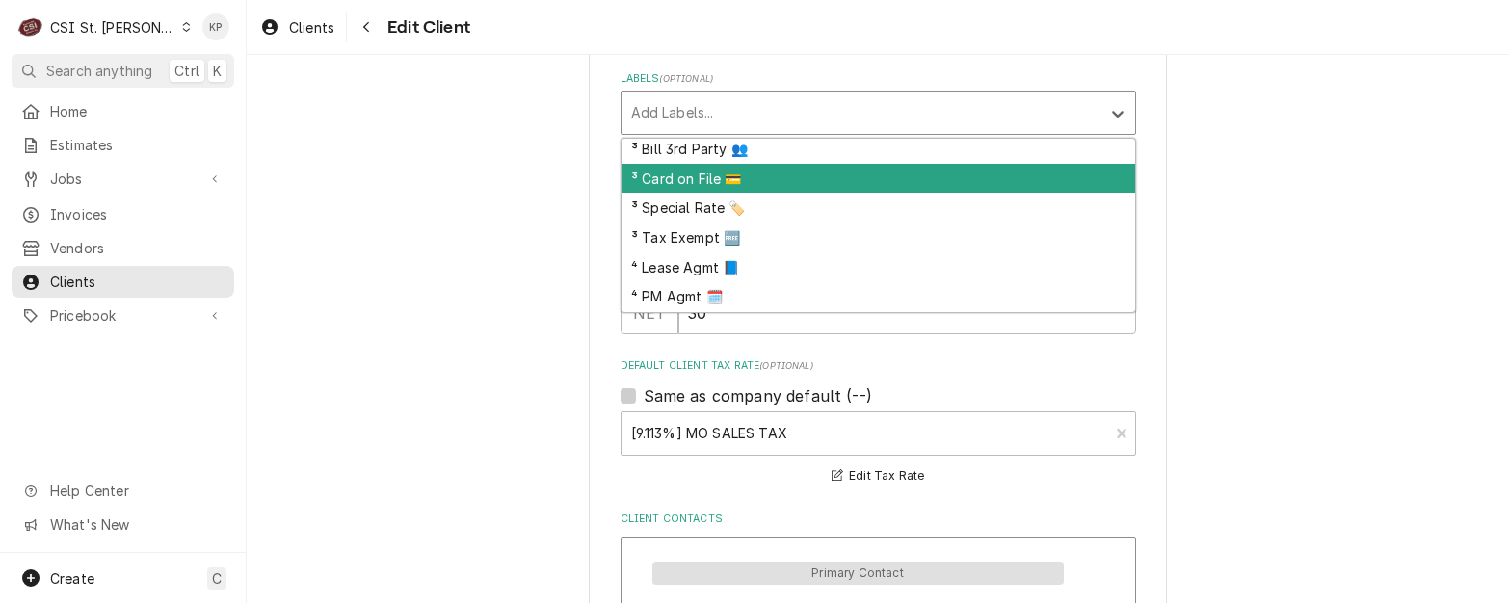
scroll to position [181, 0]
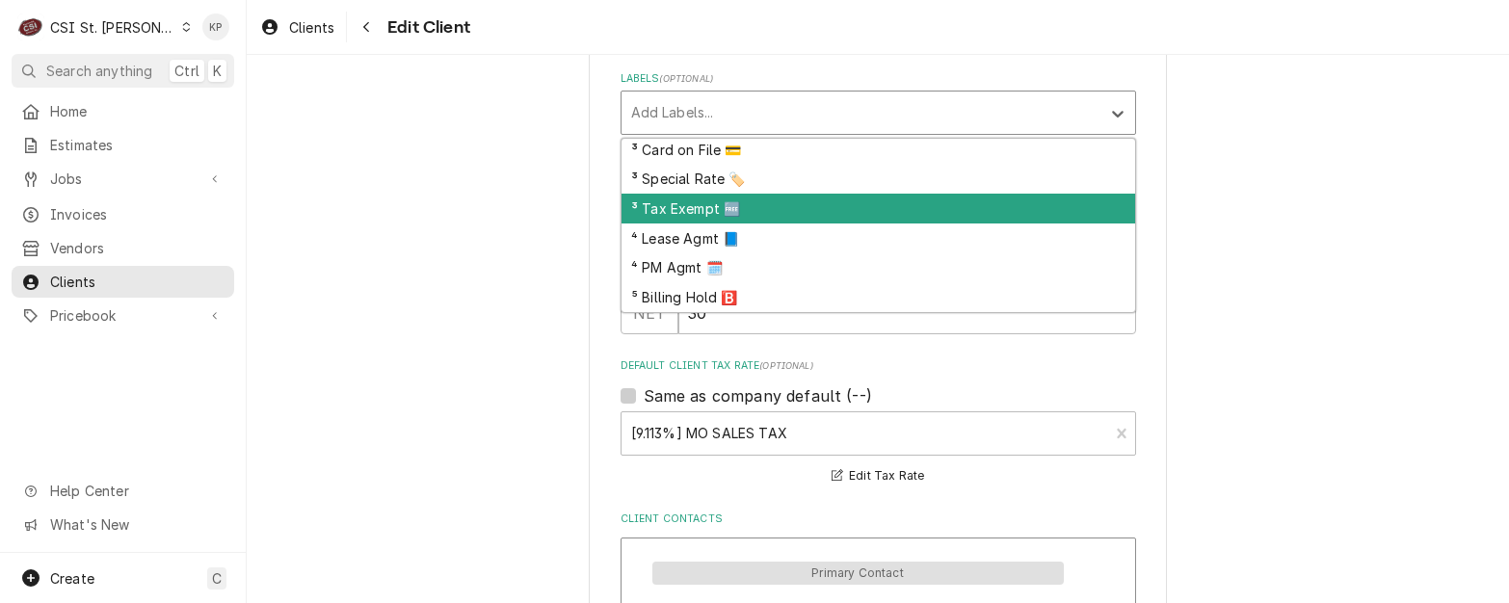
click at [676, 201] on div "³ Tax Exempt 🆓" at bounding box center [879, 209] width 514 height 30
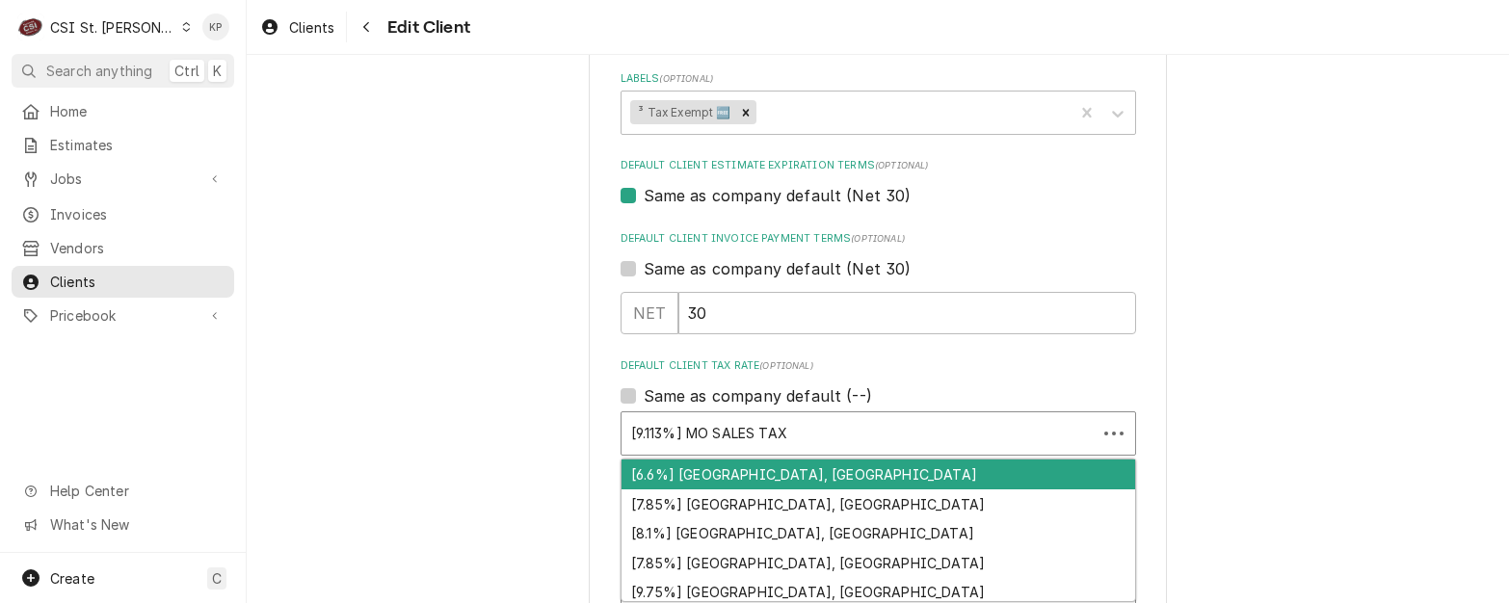
click at [740, 435] on div "Default Client Tax Rate" at bounding box center [859, 433] width 456 height 35
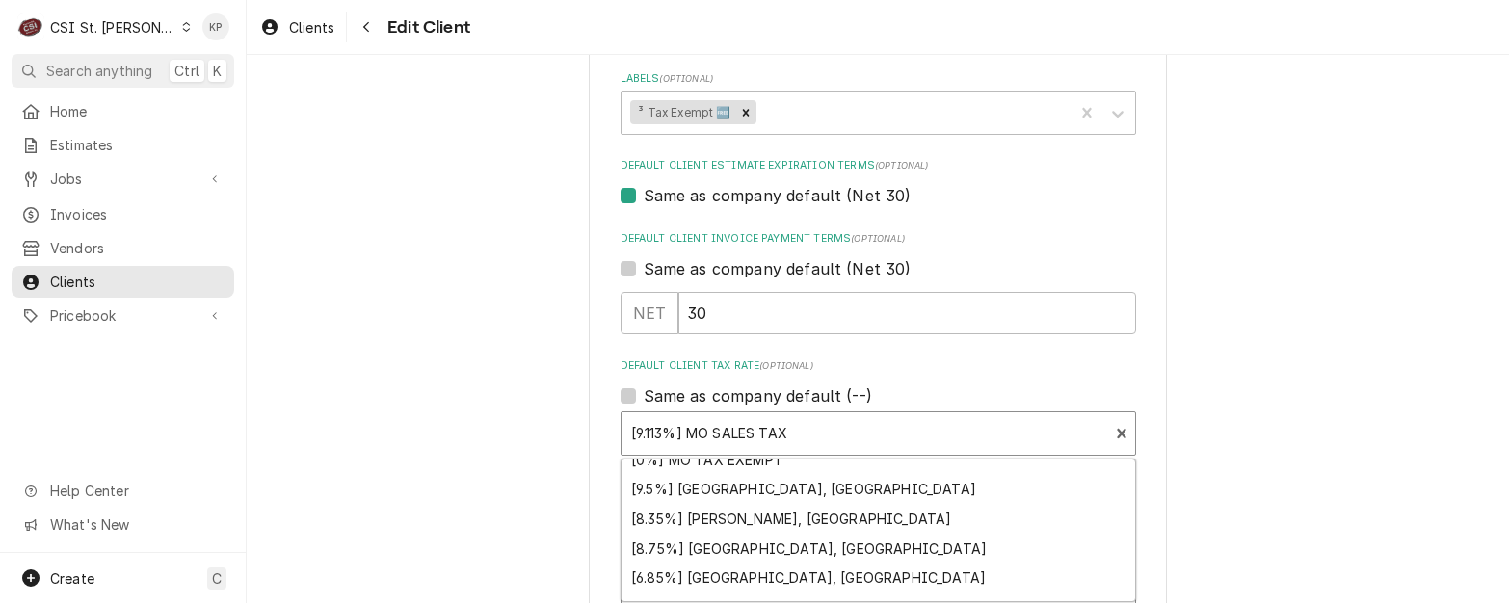
scroll to position [780, 0]
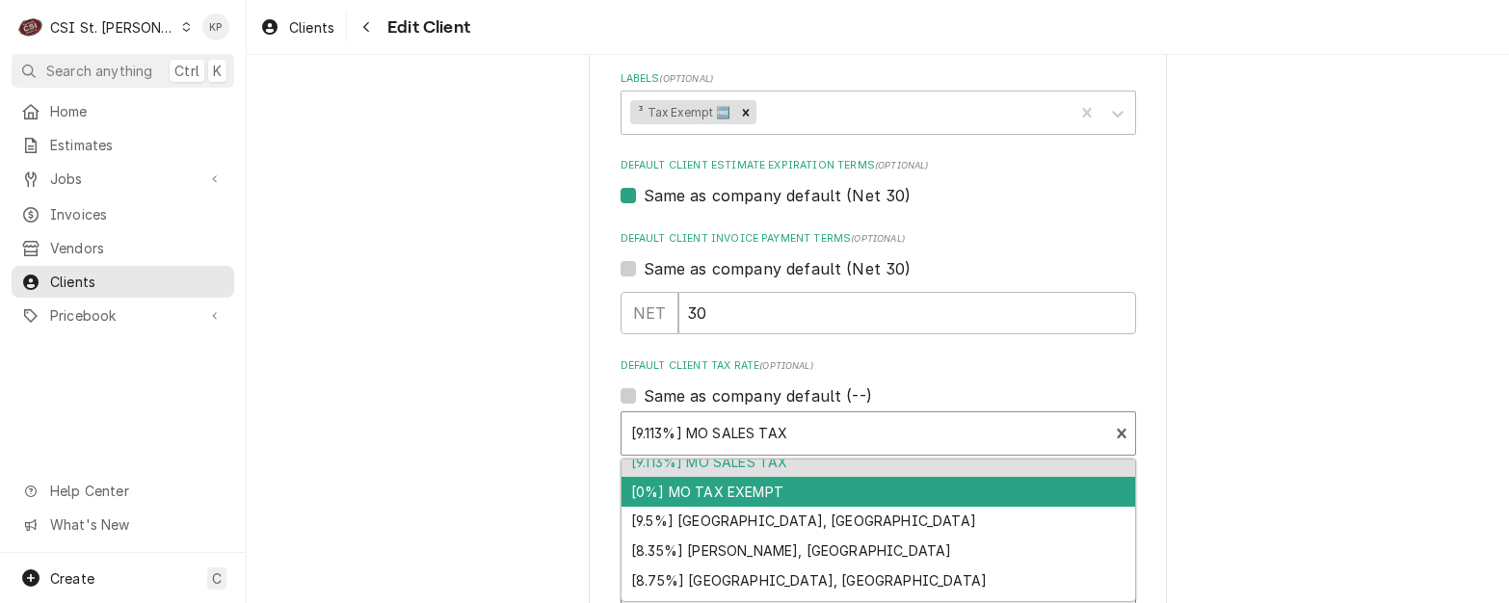
drag, startPoint x: 708, startPoint y: 494, endPoint x: 729, endPoint y: 499, distance: 21.7
click at [708, 494] on div "[0%] MO TAX EXEMPT" at bounding box center [879, 492] width 514 height 30
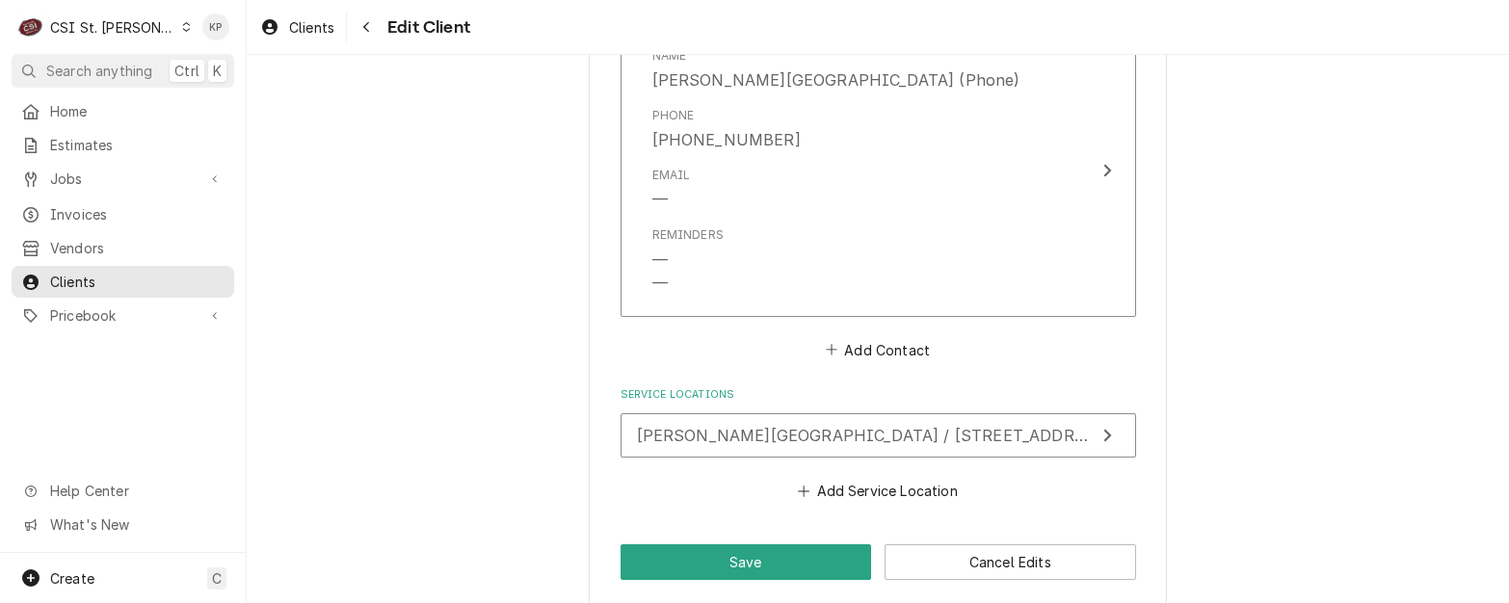
scroll to position [2235, 0]
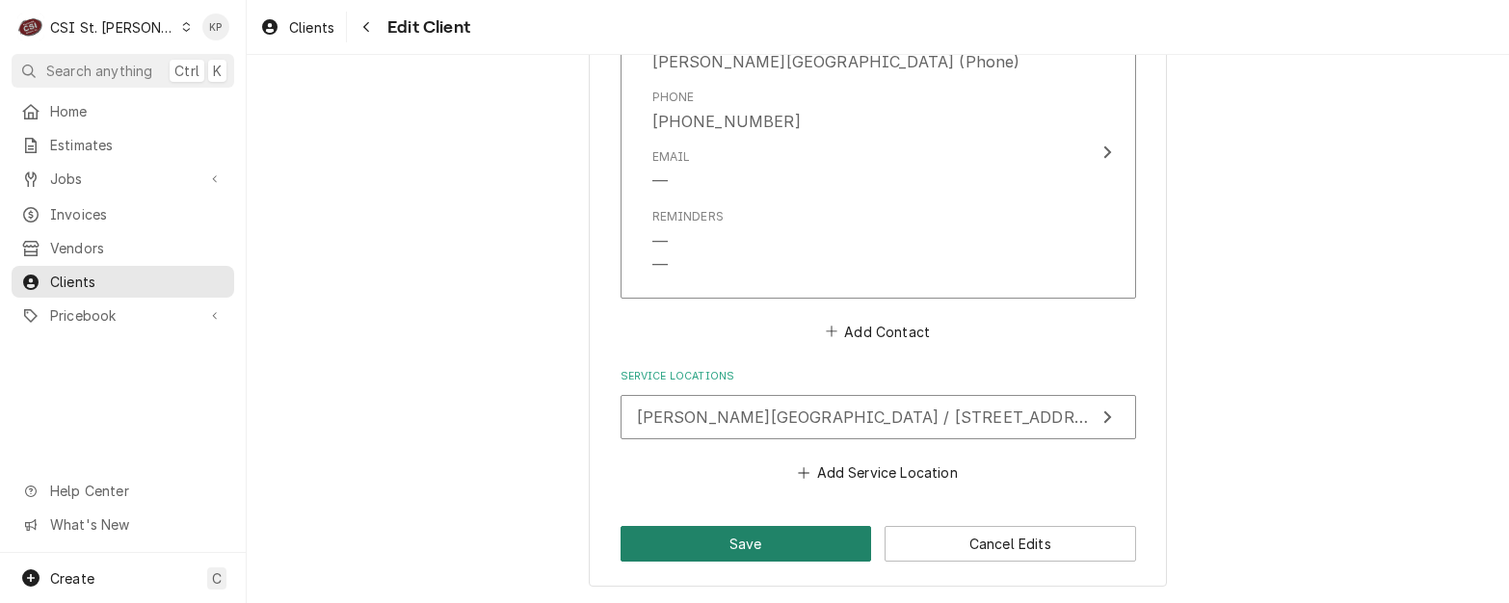
click at [793, 535] on button "Save" at bounding box center [747, 544] width 252 height 36
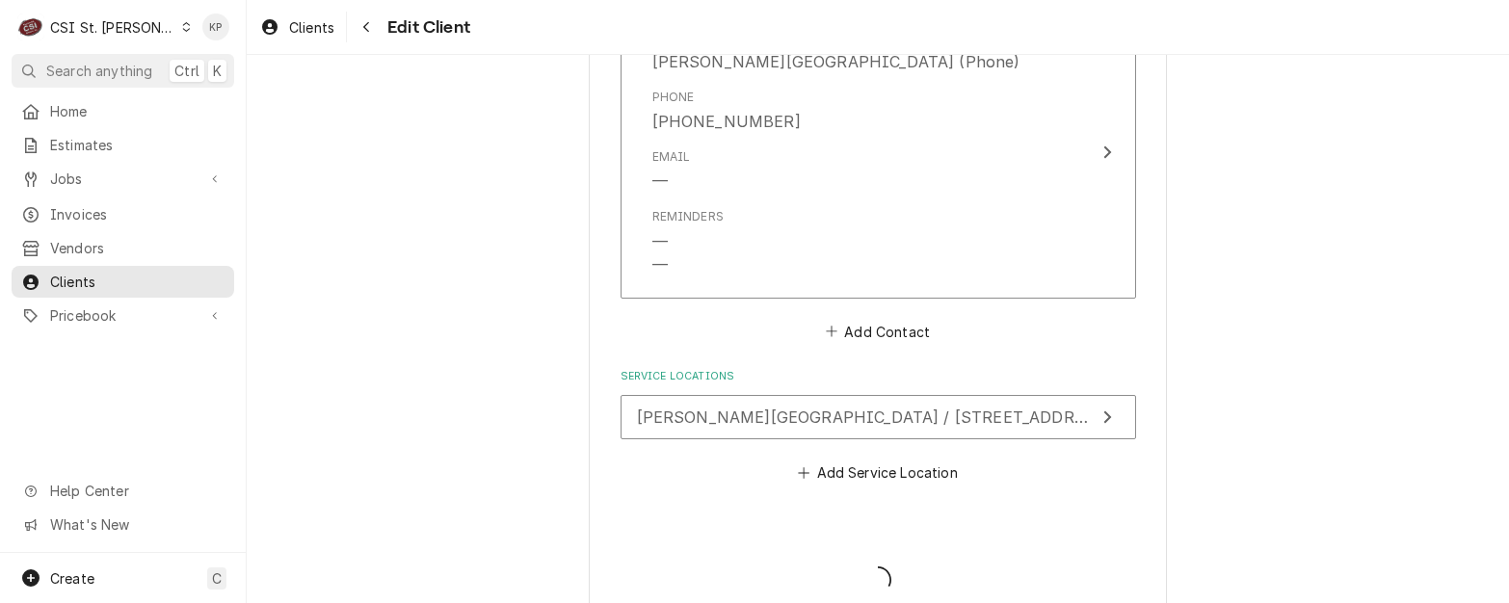
type textarea "x"
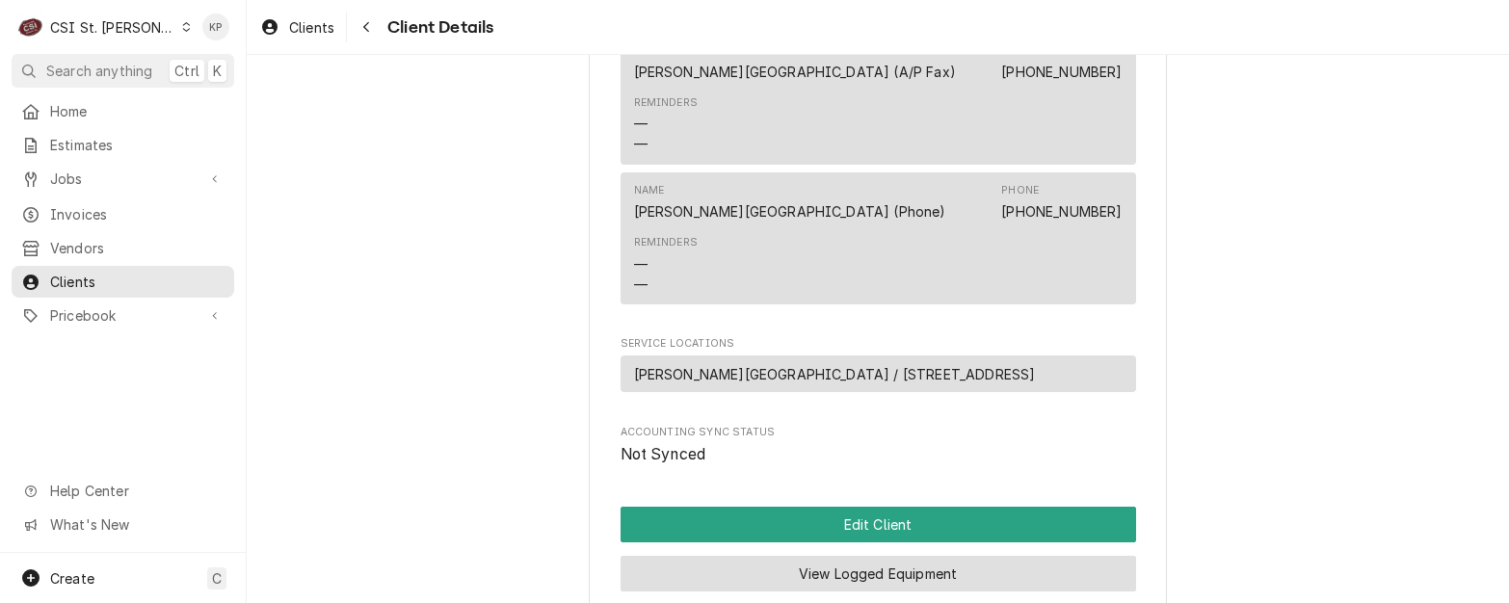
scroll to position [1109, 0]
